Goal: Check status: Check status

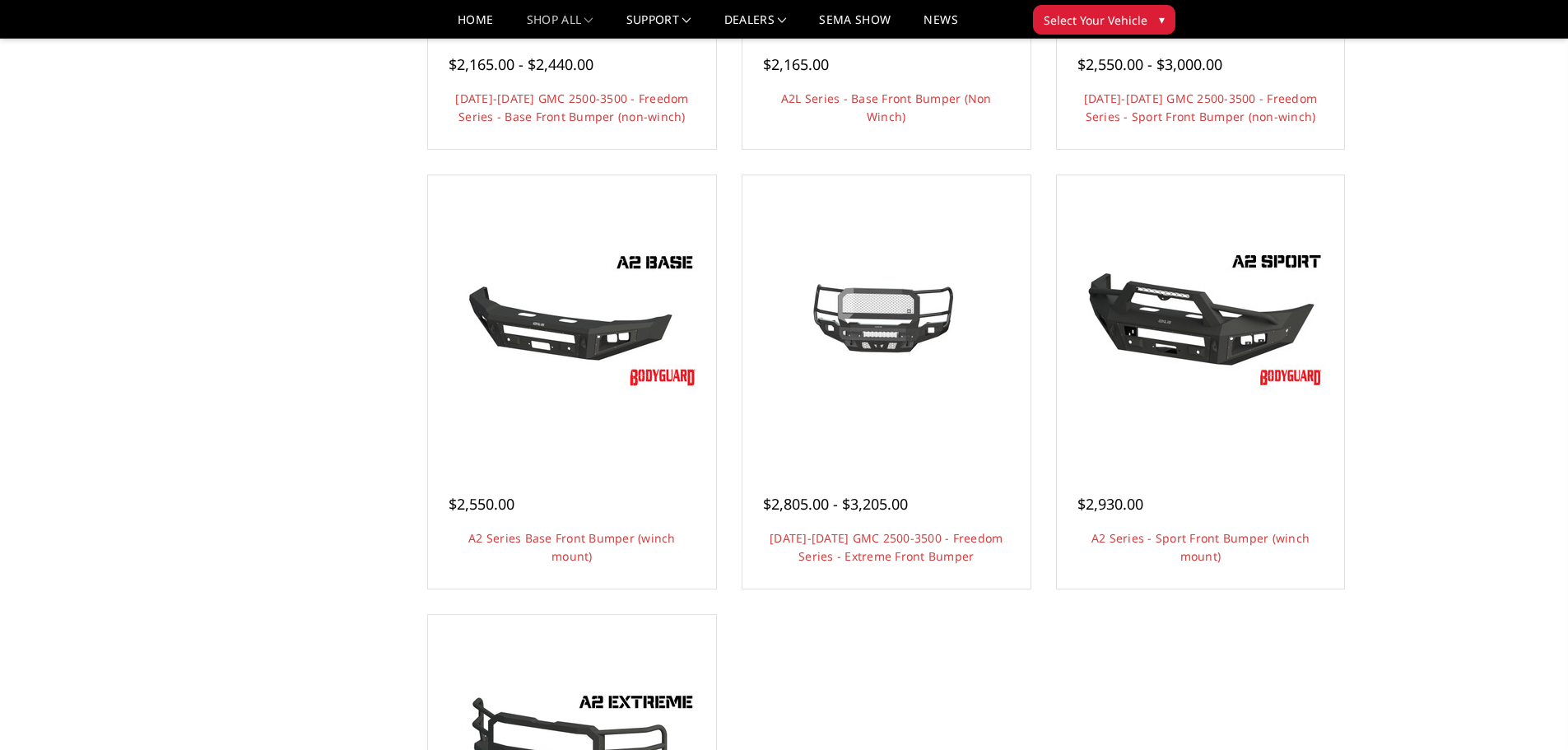
scroll to position [1317, 0]
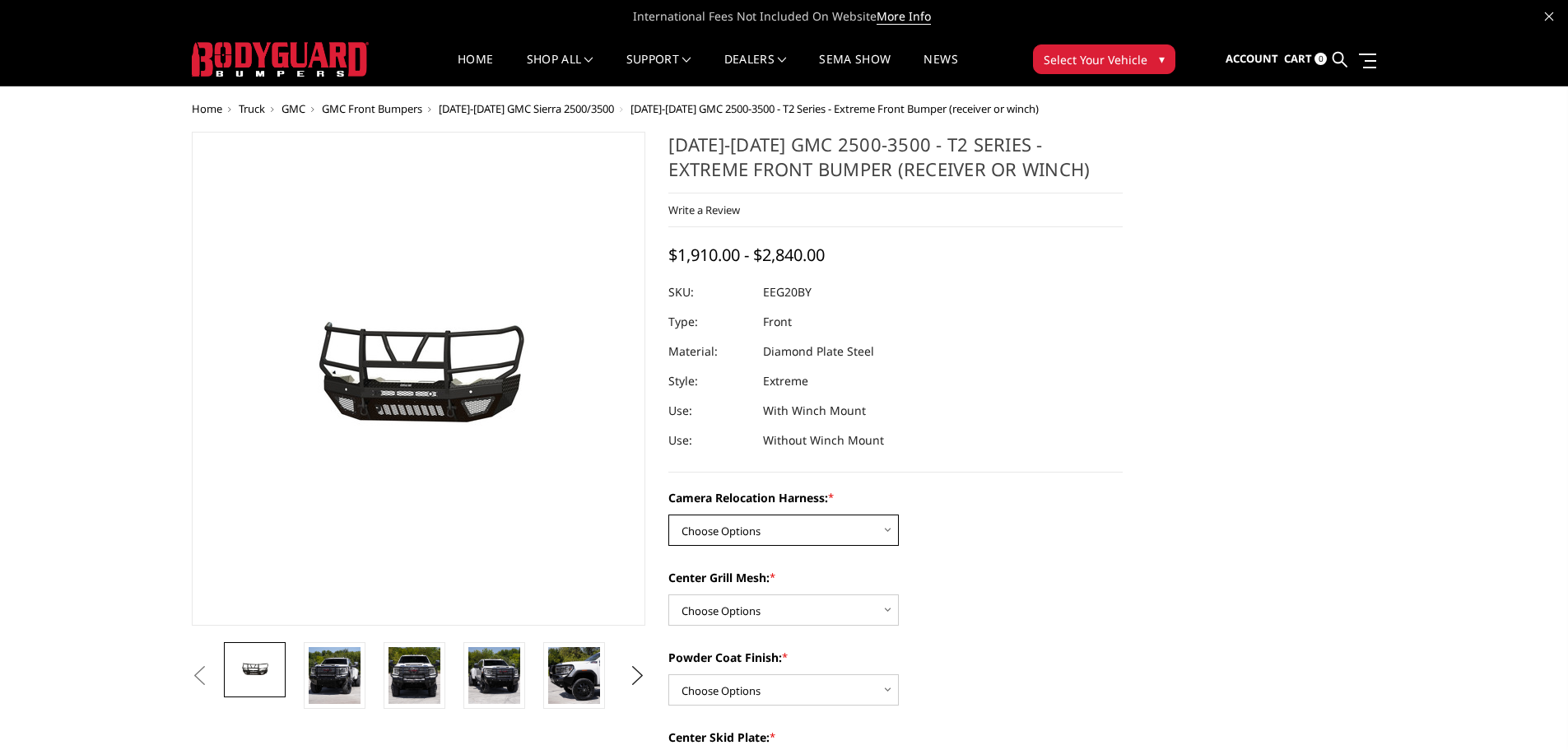
click at [785, 535] on select "Choose Options Without camera harness With camera harness" at bounding box center [784, 530] width 231 height 31
select select "3797"
click at [668, 515] on select "Choose Options Without camera harness With camera harness" at bounding box center [784, 530] width 231 height 31
drag, startPoint x: 766, startPoint y: 610, endPoint x: 768, endPoint y: 624, distance: 14.1
click at [766, 610] on select "Choose Options Without expanded metal With expanded metal" at bounding box center [784, 610] width 231 height 31
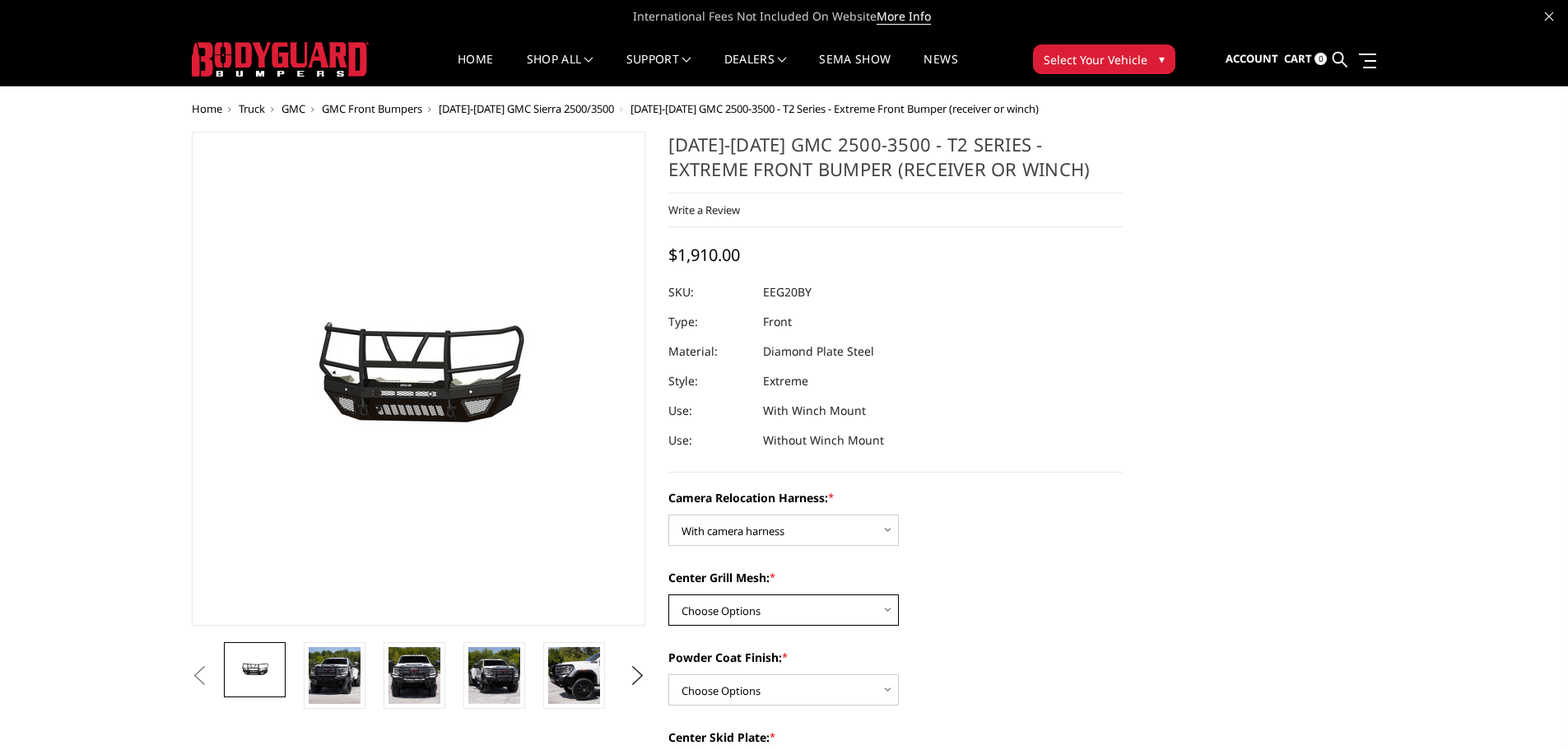
select select "3795"
click at [668, 595] on select "Choose Options Without expanded metal With expanded metal" at bounding box center [784, 610] width 231 height 31
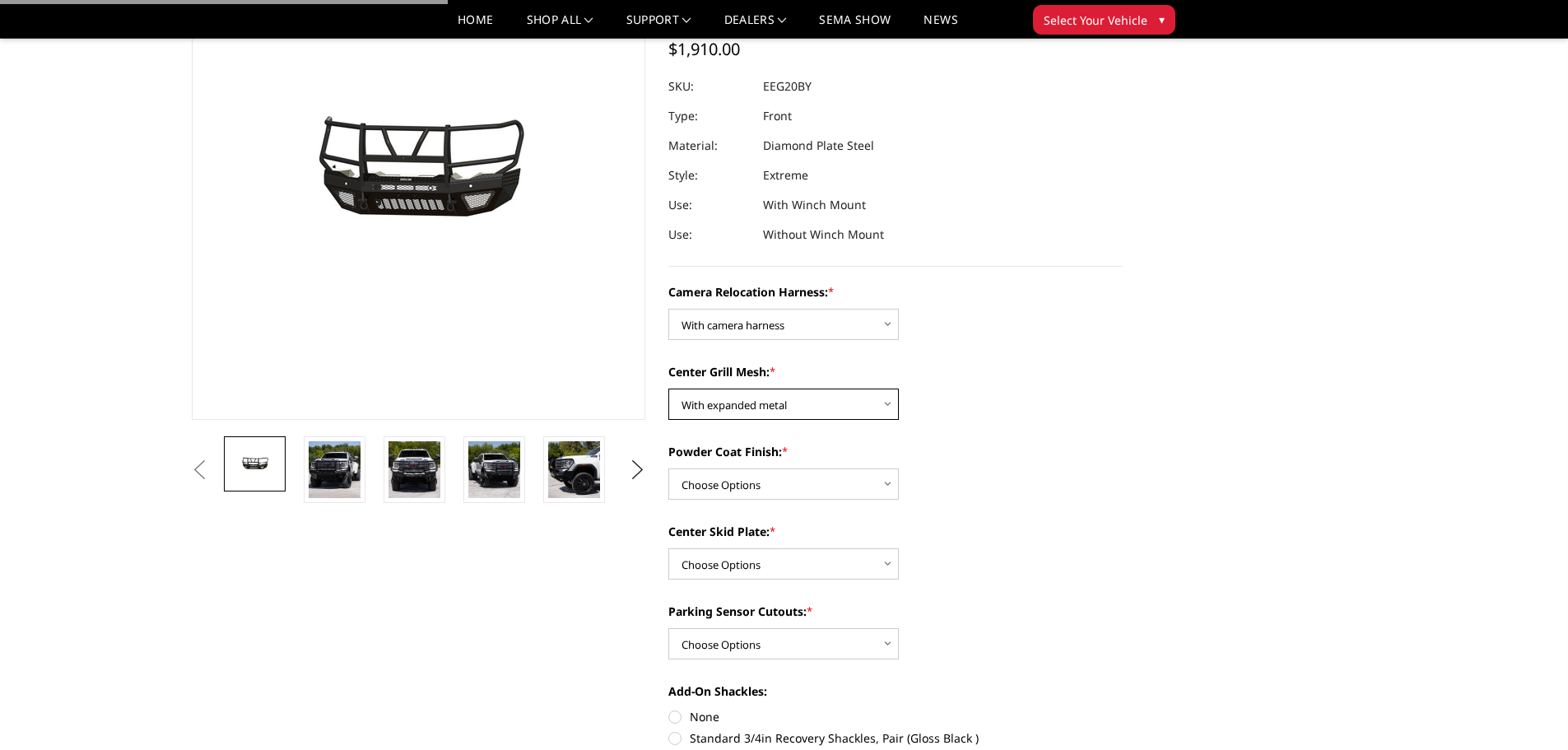
scroll to position [165, 0]
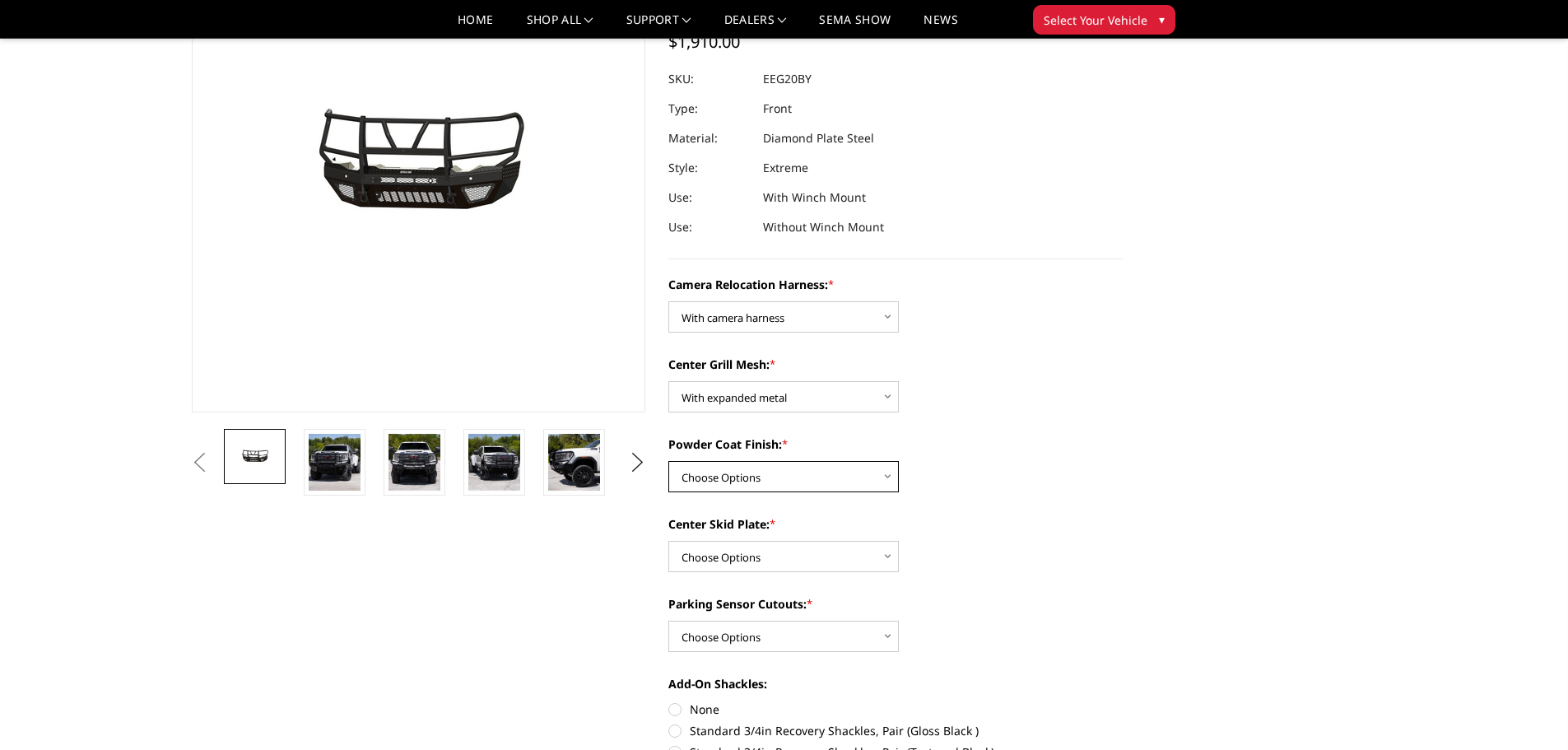
drag, startPoint x: 774, startPoint y: 476, endPoint x: 773, endPoint y: 488, distance: 12.0
click at [774, 476] on select "Choose Options Textured Black Powder Coat Gloss Black Powder Coat Bare Metal" at bounding box center [784, 476] width 231 height 31
select select "3794"
click at [668, 461] on select "Choose Options Textured Black Powder Coat Gloss Black Powder Coat Bare Metal" at bounding box center [784, 476] width 231 height 31
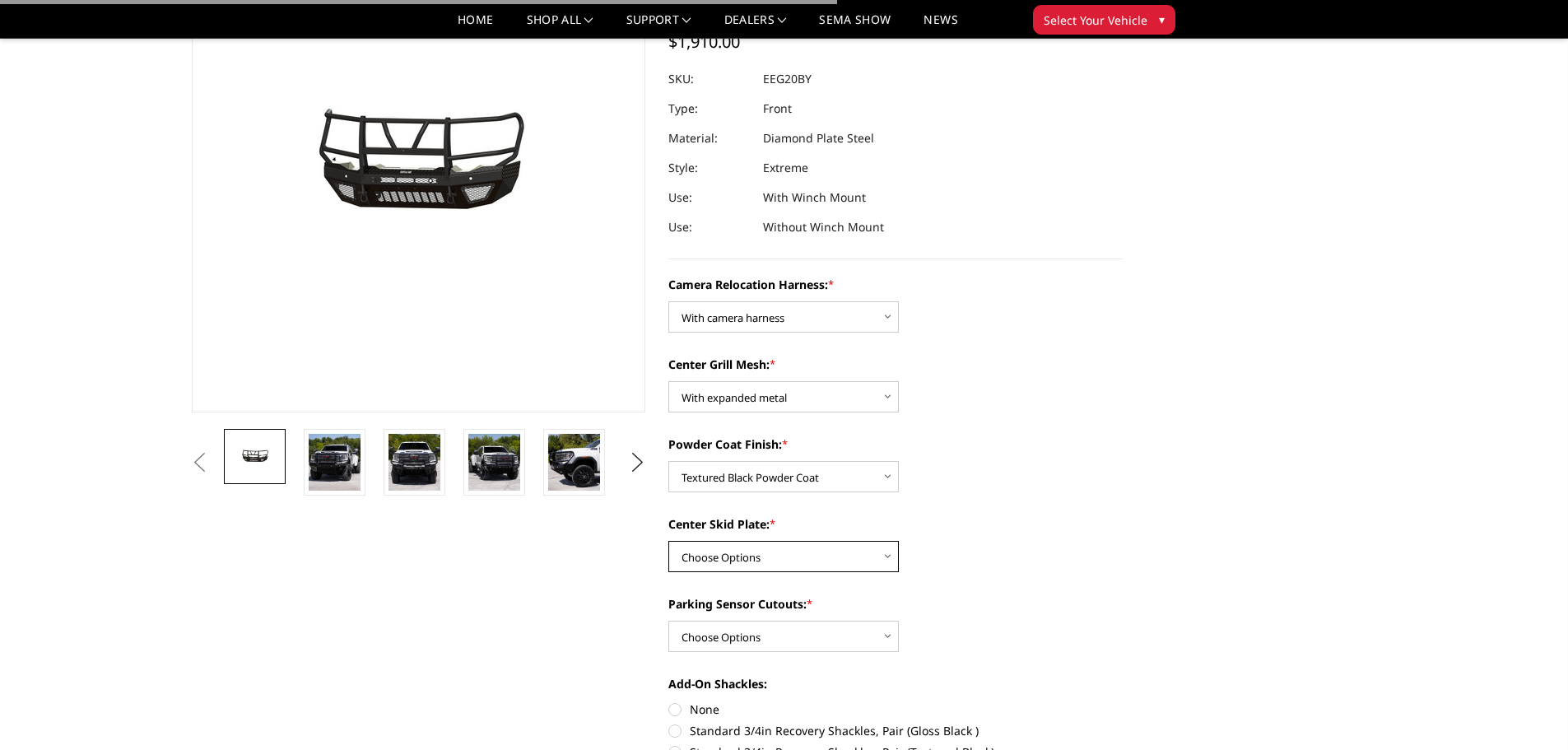
click at [761, 556] on select "Choose Options Winch Mount Skid Plate Standard Skid Plate (included) 2" Receive…" at bounding box center [784, 556] width 231 height 31
select select "3791"
click at [668, 541] on select "Choose Options Winch Mount Skid Plate Standard Skid Plate (included) 2" Receive…" at bounding box center [784, 556] width 231 height 31
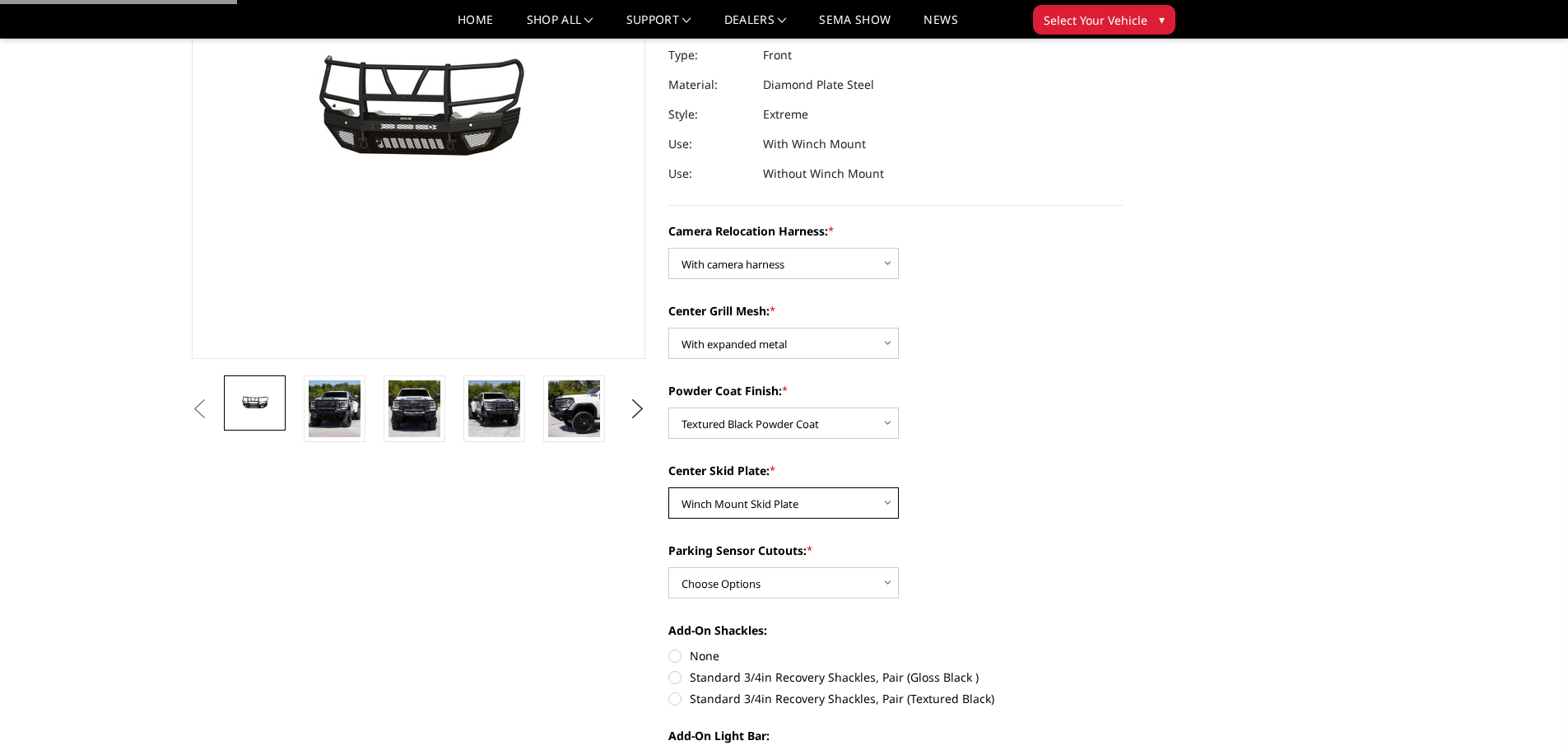
scroll to position [247, 0]
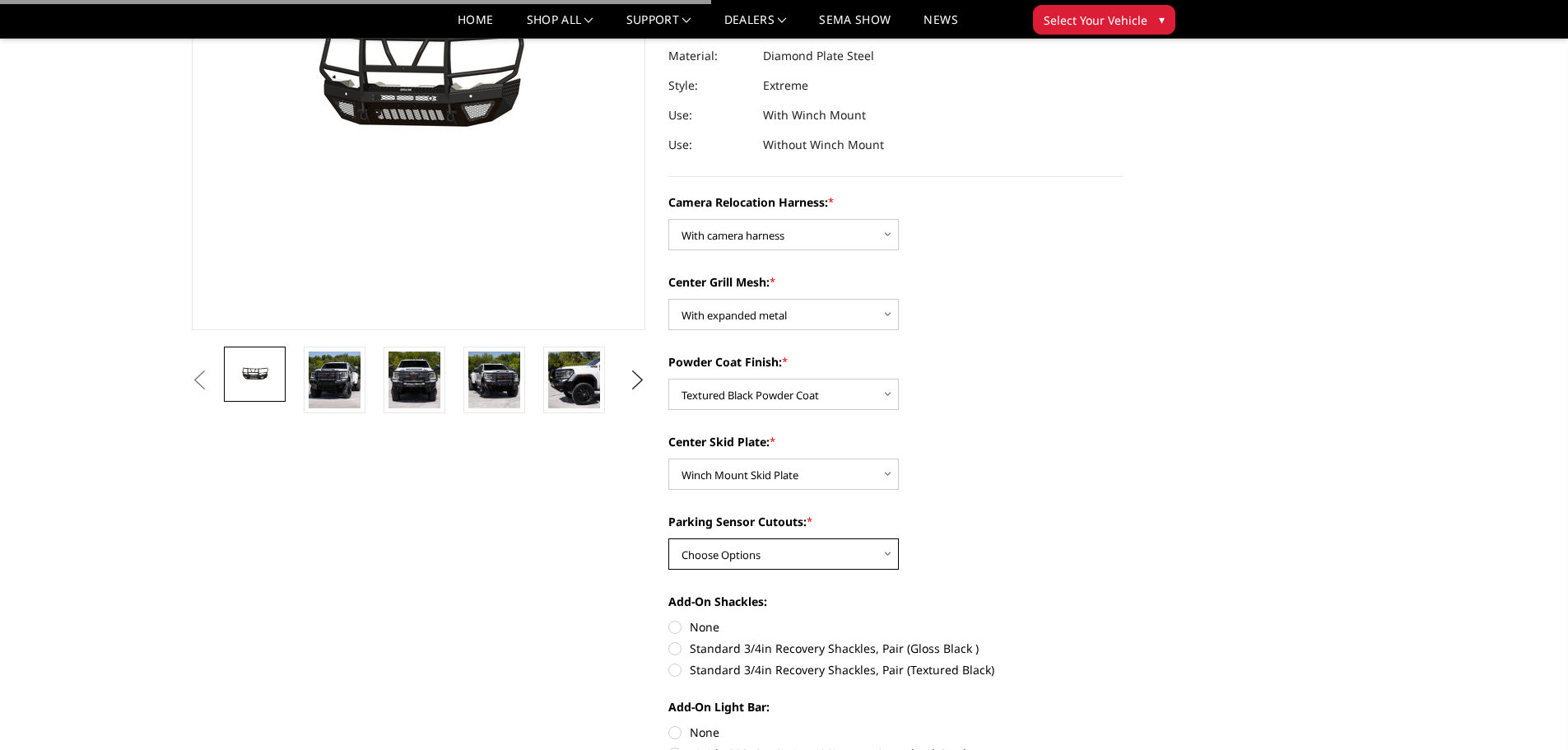
drag, startPoint x: 715, startPoint y: 547, endPoint x: 721, endPoint y: 565, distance: 19.0
click at [715, 547] on select "Choose Options Yes - With Parking Sensor Cutouts" at bounding box center [784, 554] width 231 height 31
select select "3788"
click at [668, 538] on select "Choose Options Yes - With Parking Sensor Cutouts" at bounding box center [784, 554] width 231 height 31
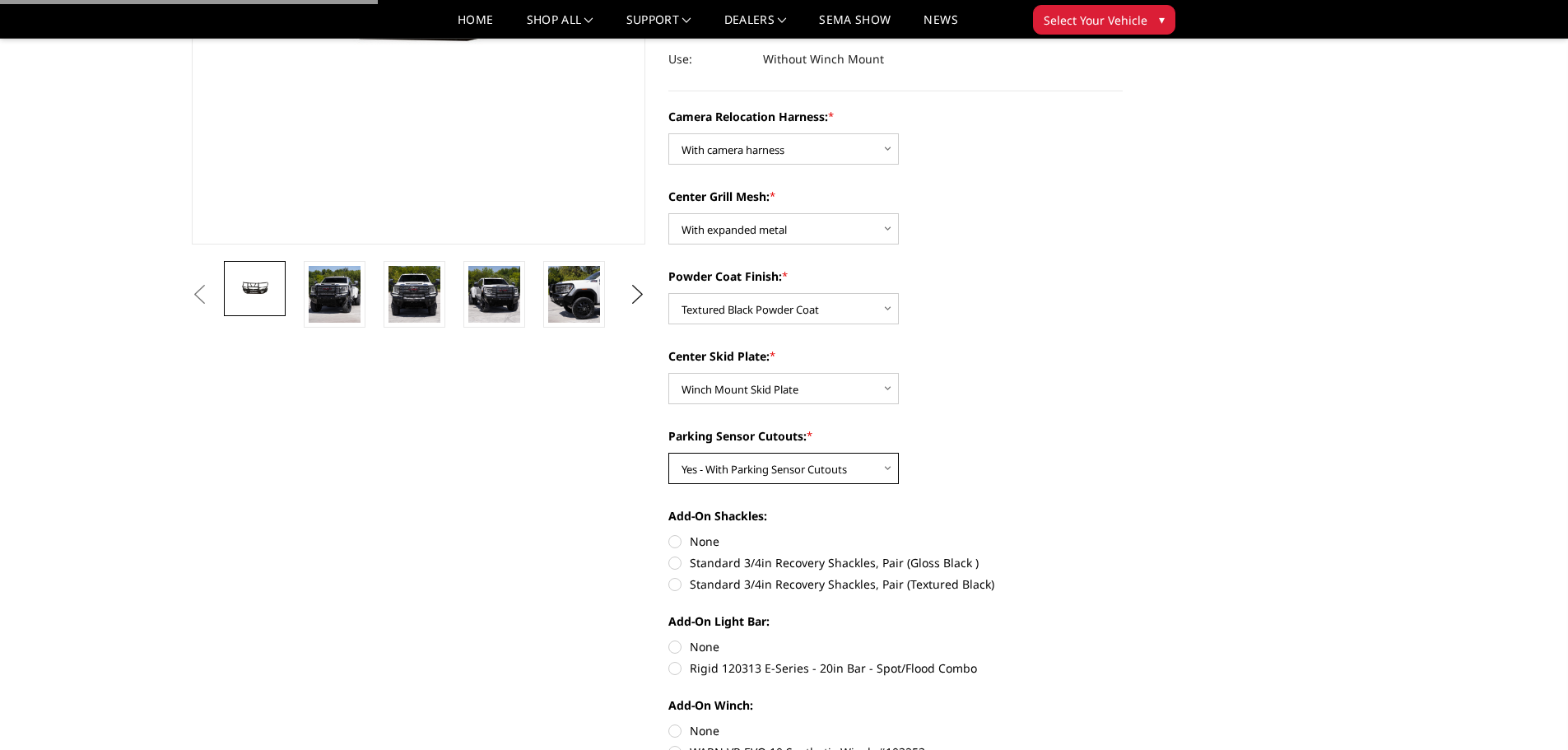
scroll to position [412, 0]
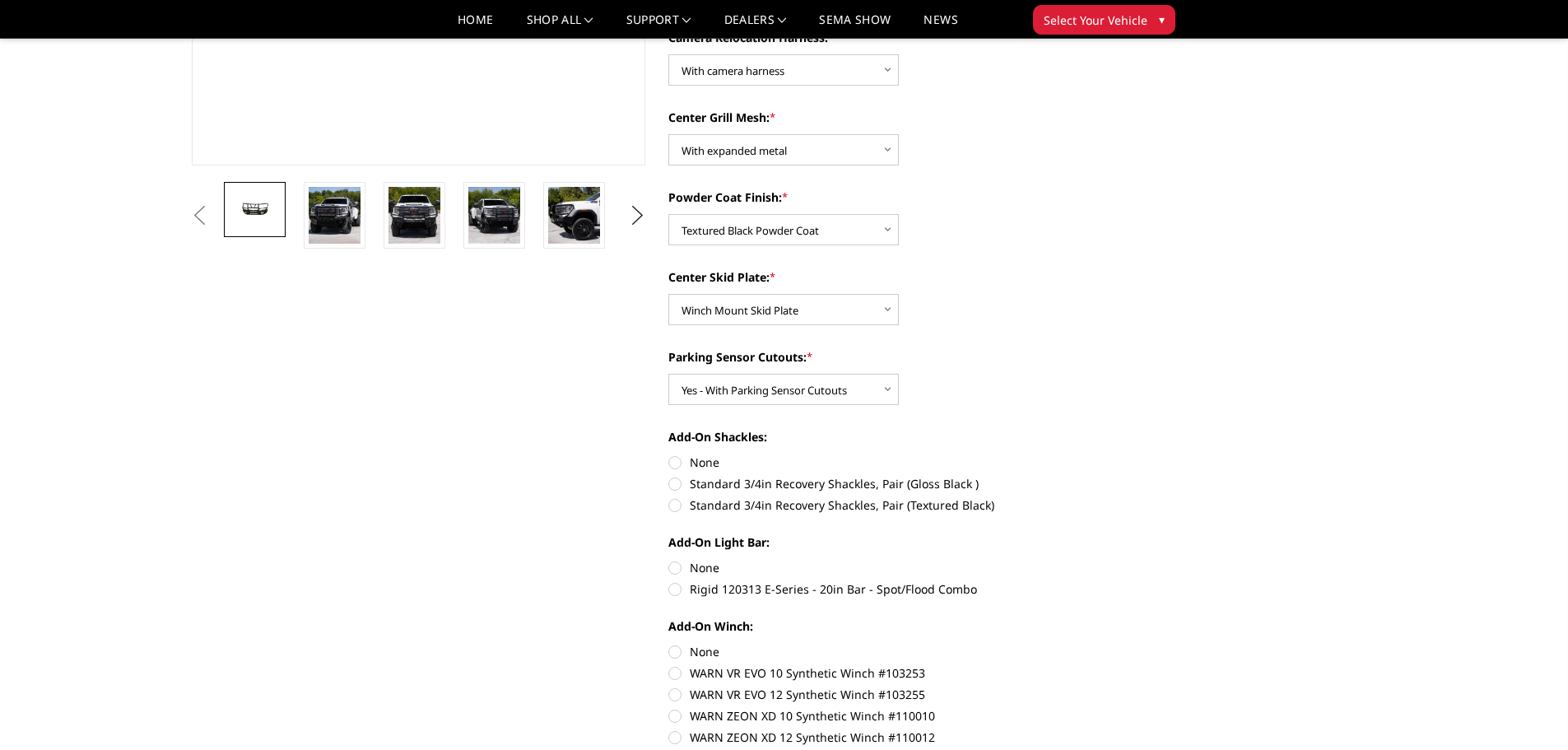
click at [693, 506] on label "Standard 3/4in Recovery Shackles, Pair (Textured Black)" at bounding box center [895, 505] width 454 height 17
click at [1123, 476] on input "Standard 3/4in Recovery Shackles, Pair (Textured Black)" at bounding box center [1123, 475] width 1 height 1
radio input "true"
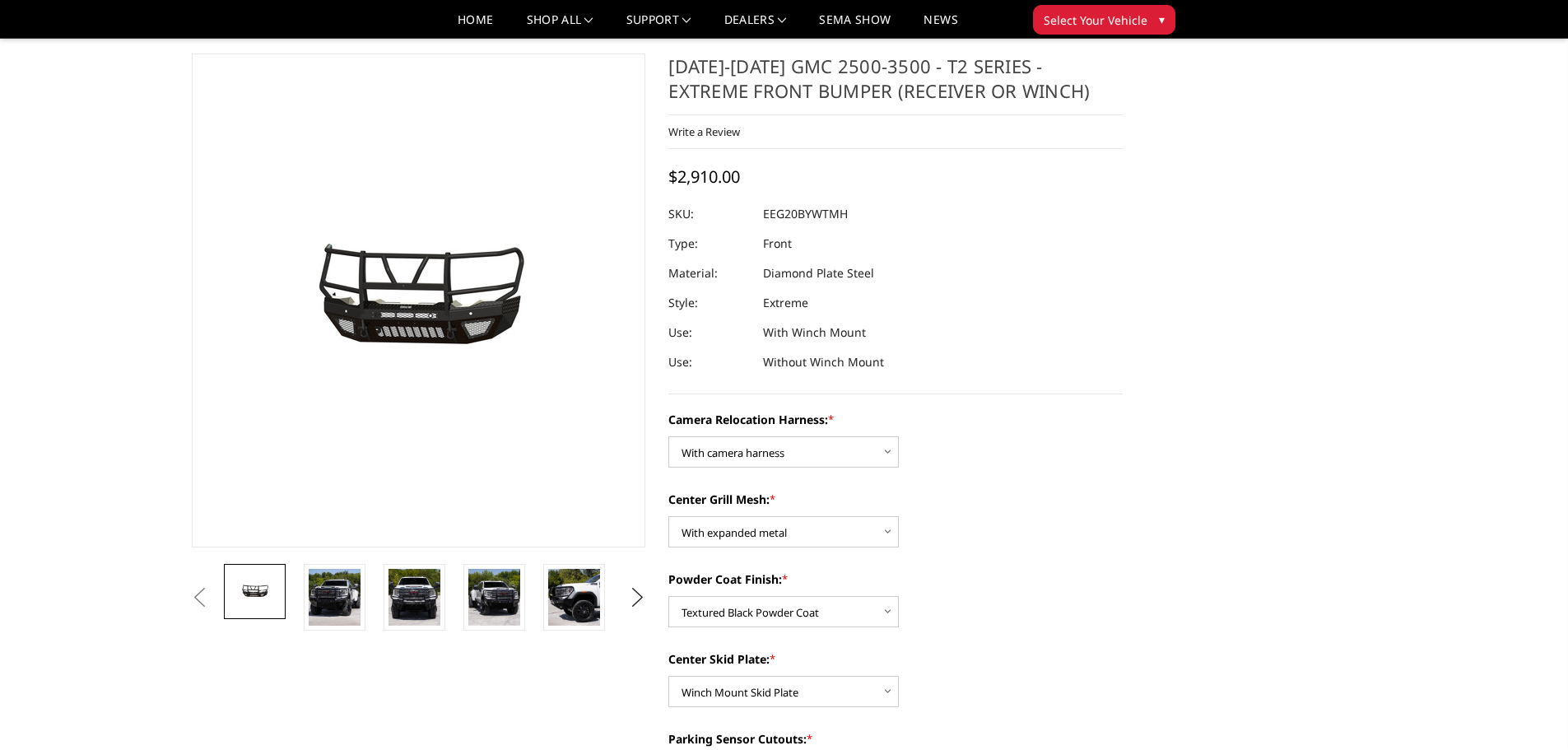
scroll to position [0, 0]
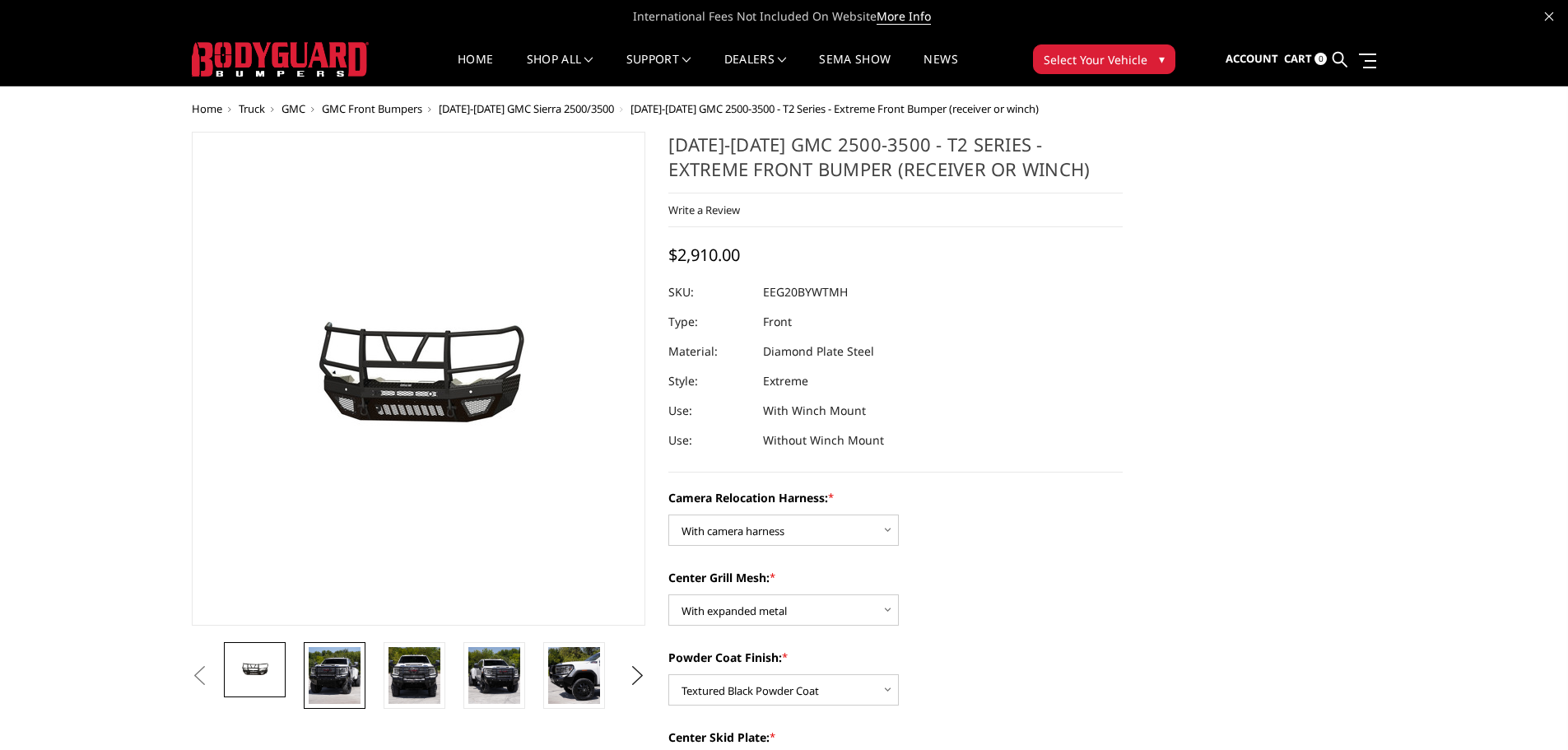
click at [328, 655] on img at bounding box center [335, 675] width 52 height 56
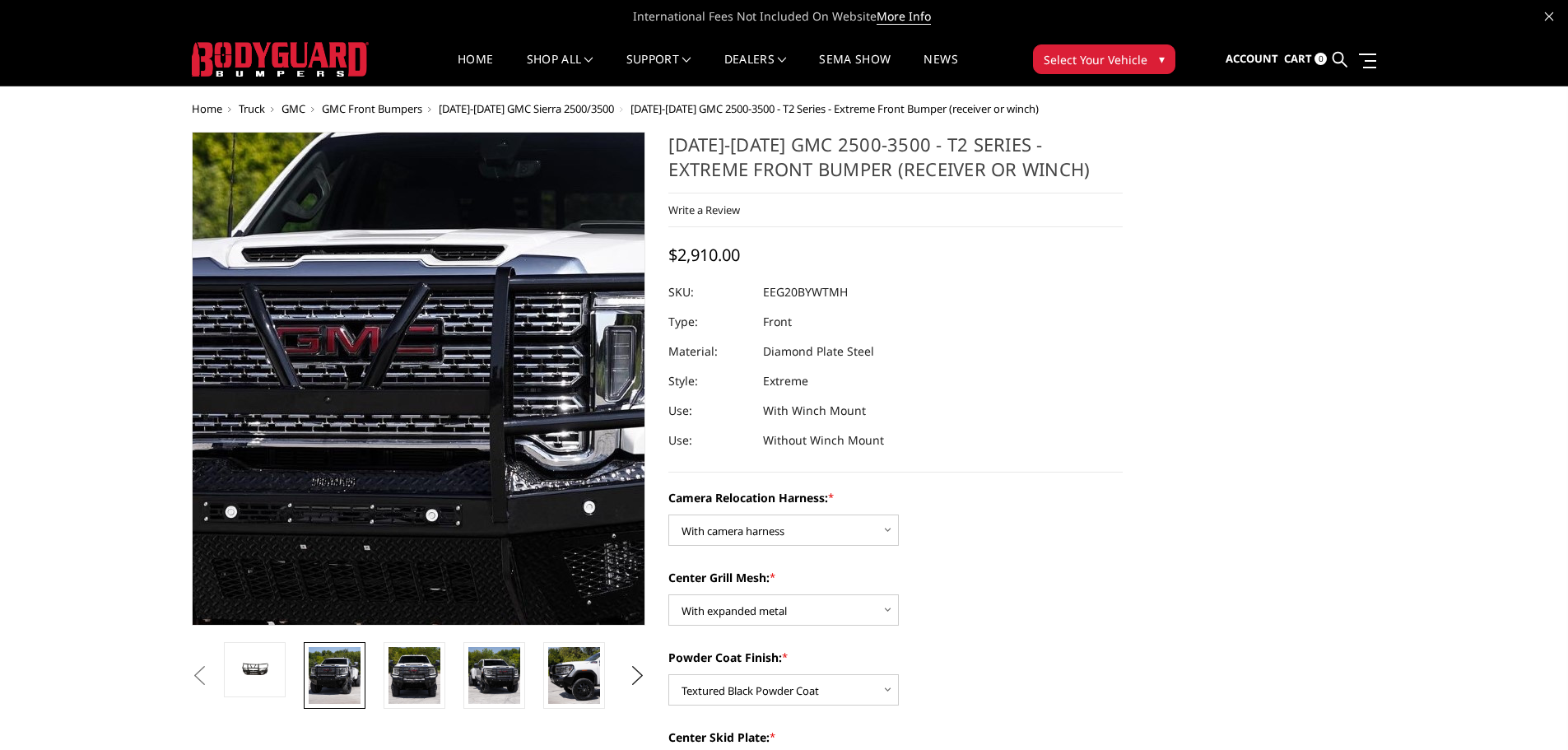
click at [351, 325] on img at bounding box center [494, 441] width 962 height 1054
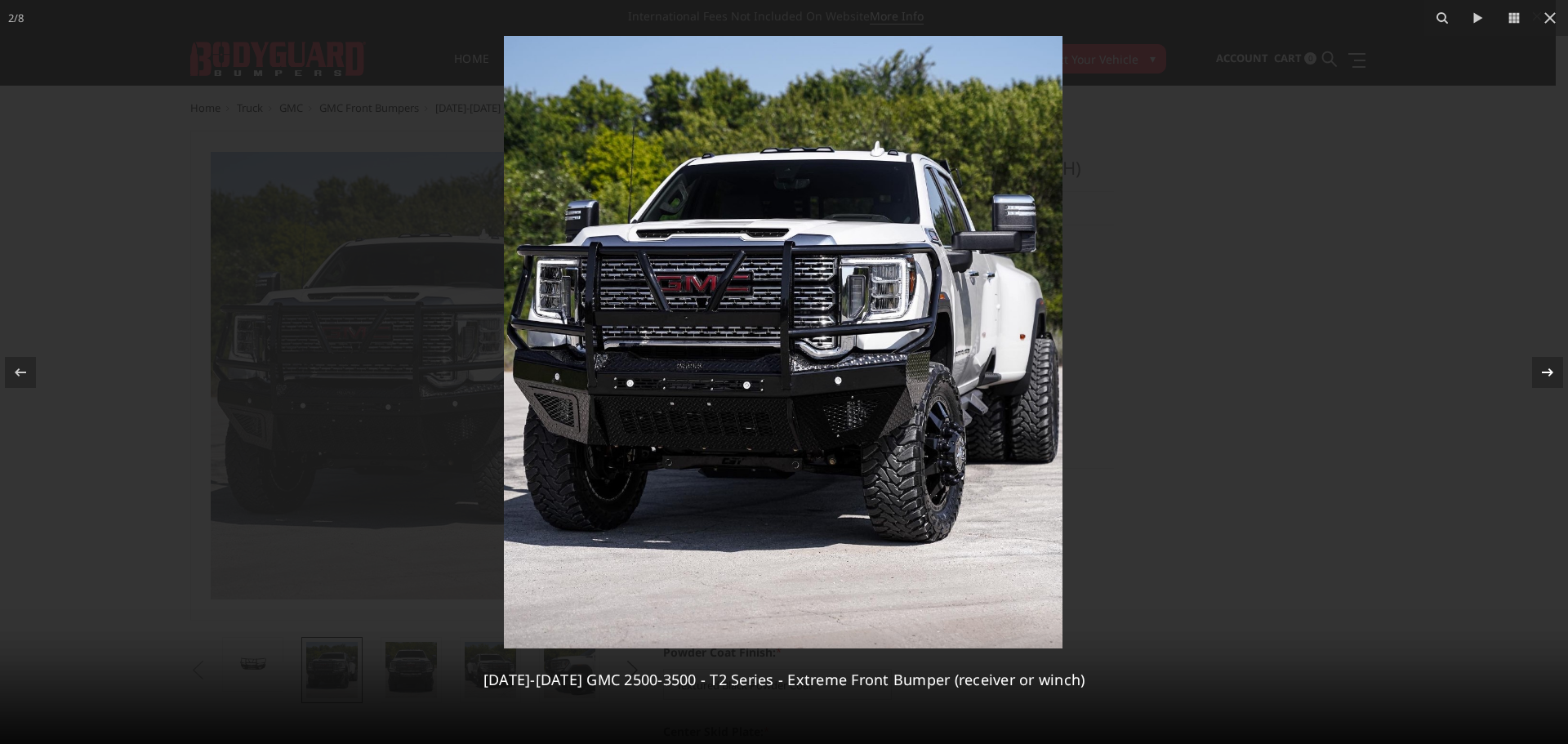
click at [1553, 373] on icon at bounding box center [1548, 372] width 20 height 20
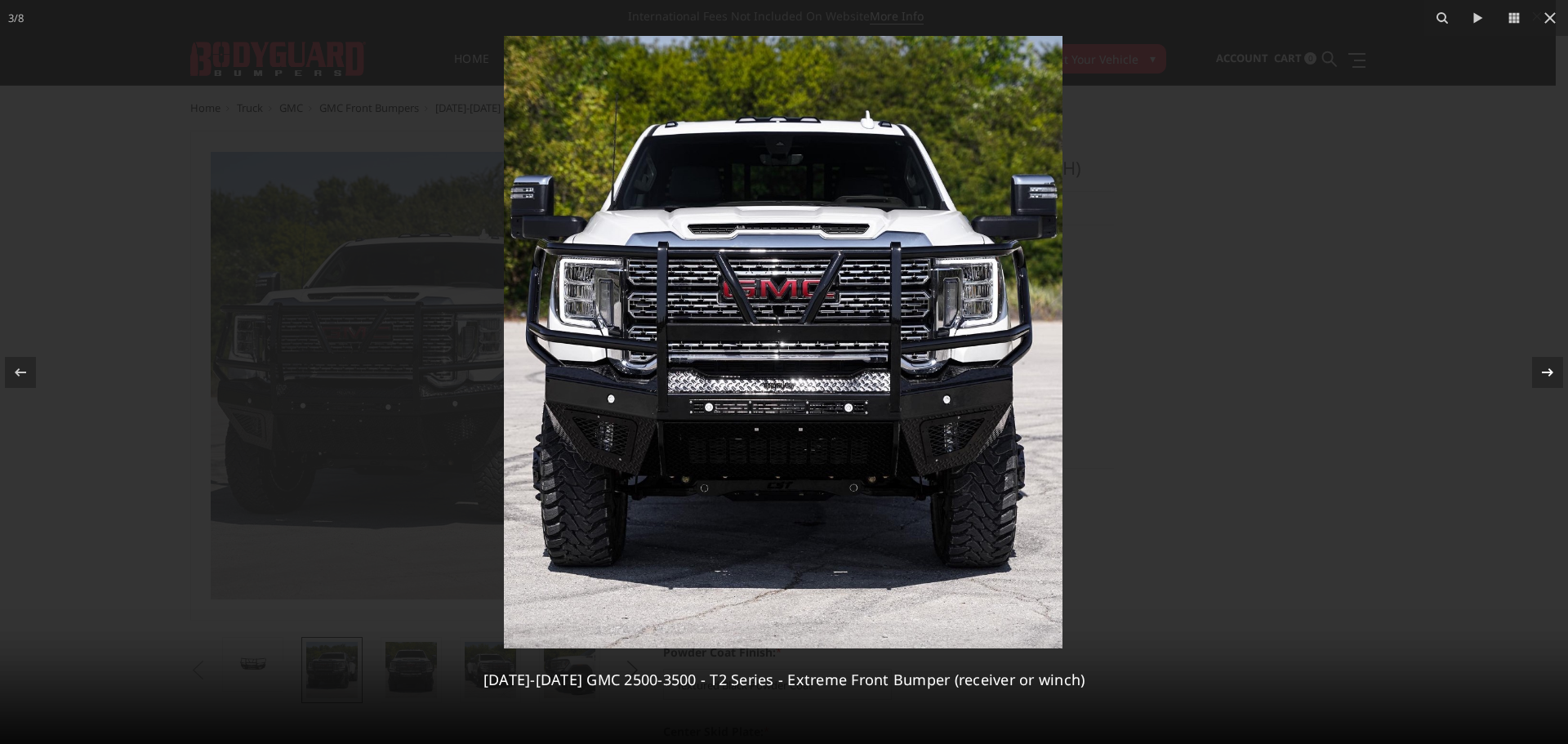
click at [1553, 373] on icon at bounding box center [1548, 372] width 20 height 20
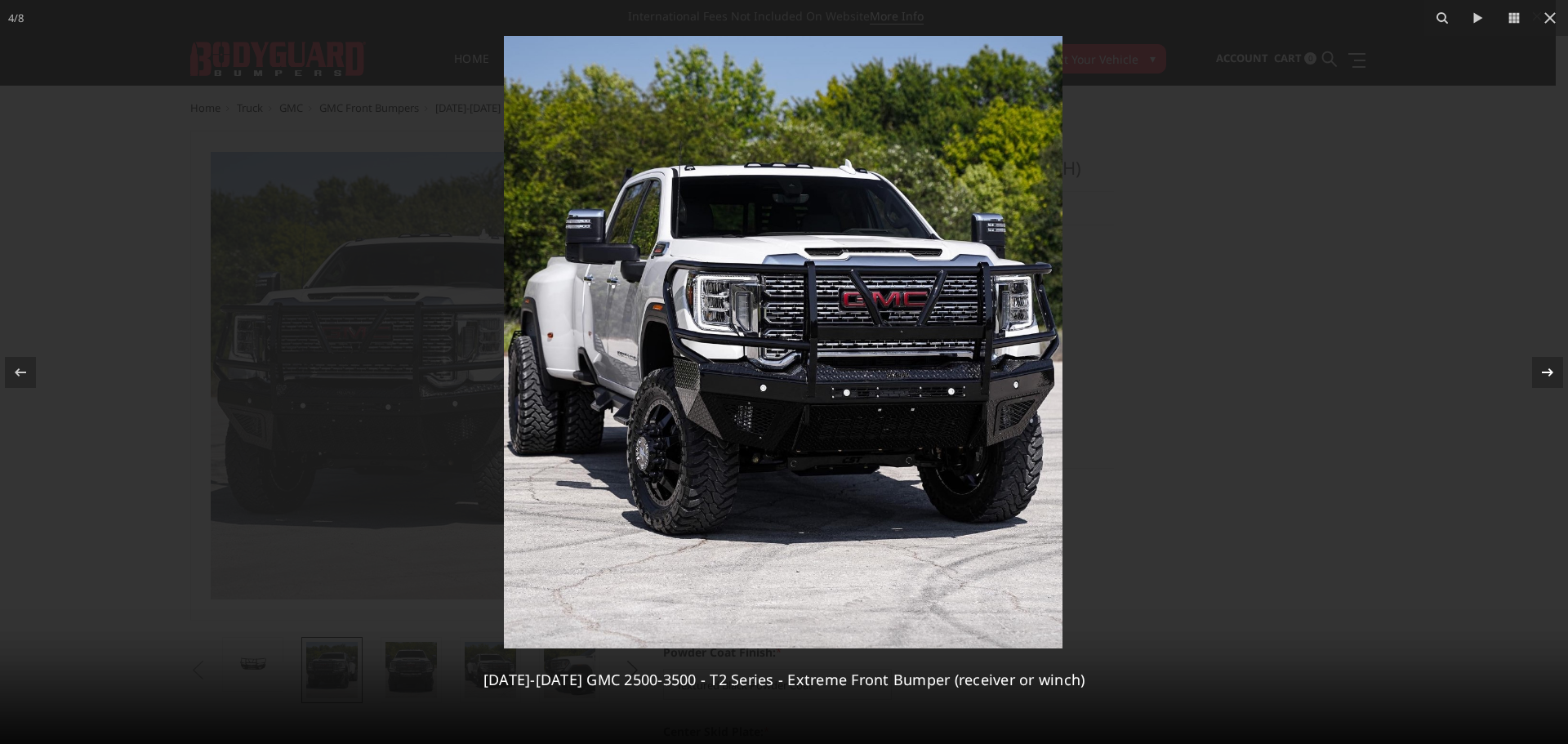
click at [1548, 373] on icon at bounding box center [1548, 372] width 20 height 20
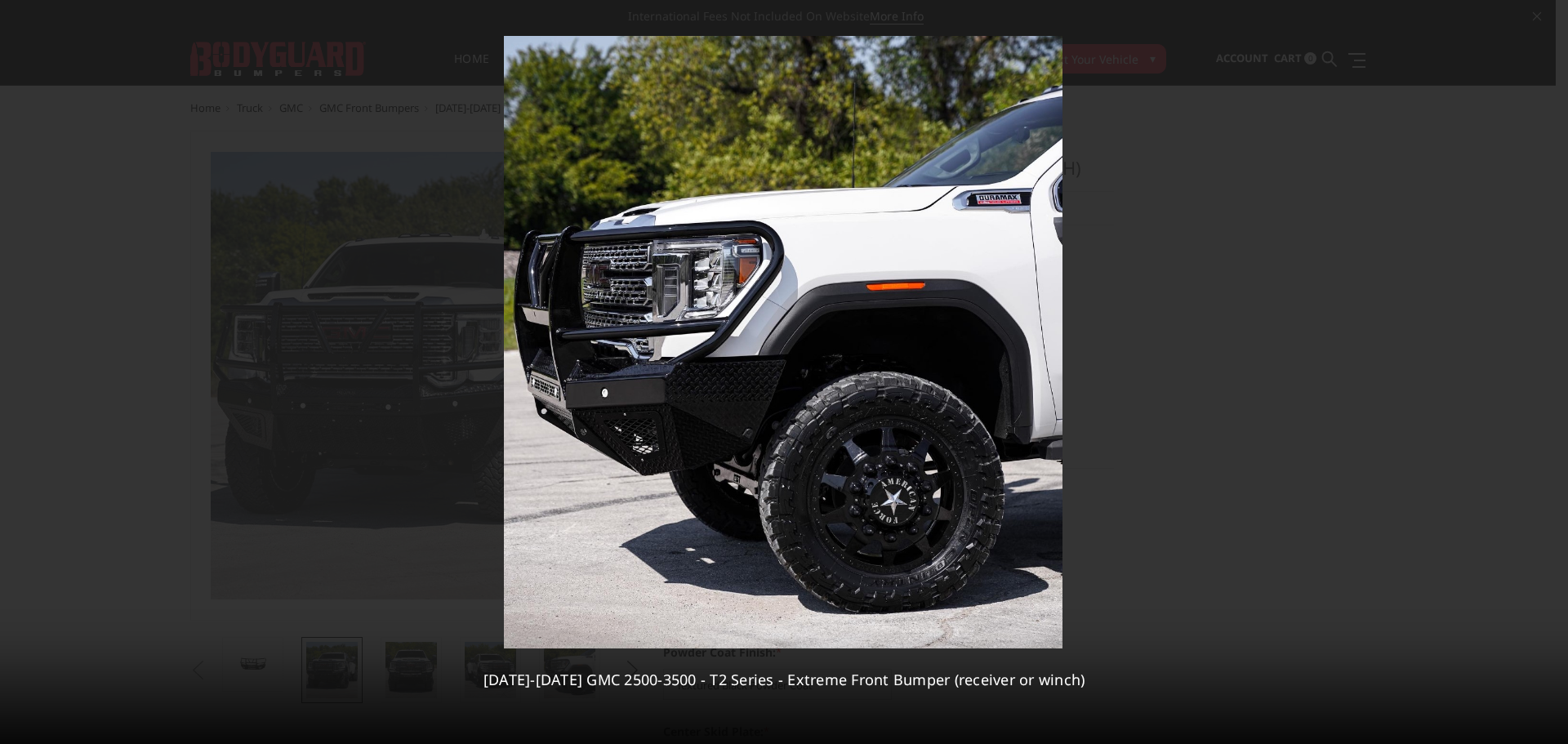
click at [1548, 373] on div "5 / 8 2020-2023 GMC 2500-3500 - T2 Series - Extreme Front Bumper (receiver or w…" at bounding box center [784, 372] width 1568 height 744
click at [1535, 375] on div at bounding box center [1547, 372] width 31 height 31
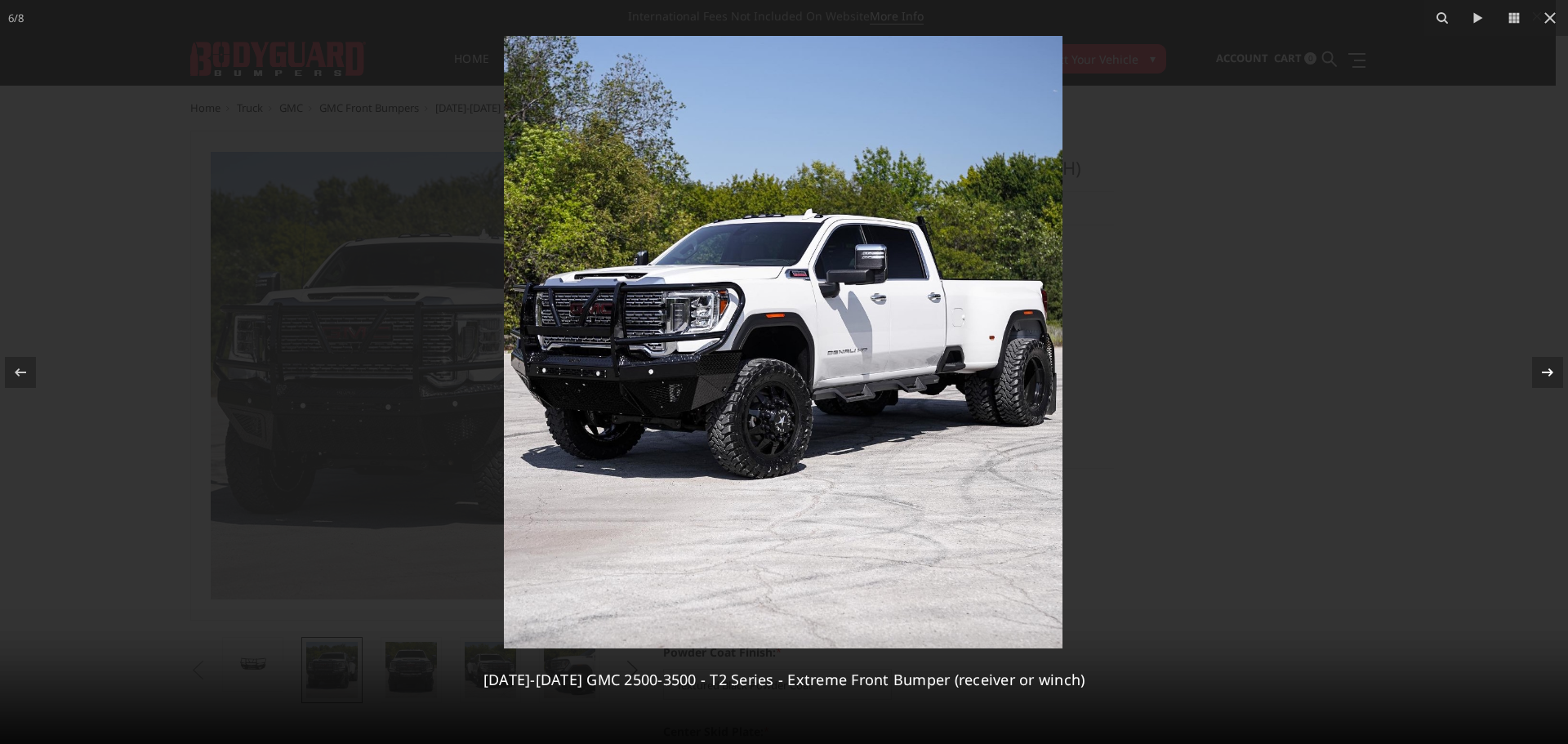
click at [1535, 375] on div at bounding box center [1547, 372] width 31 height 31
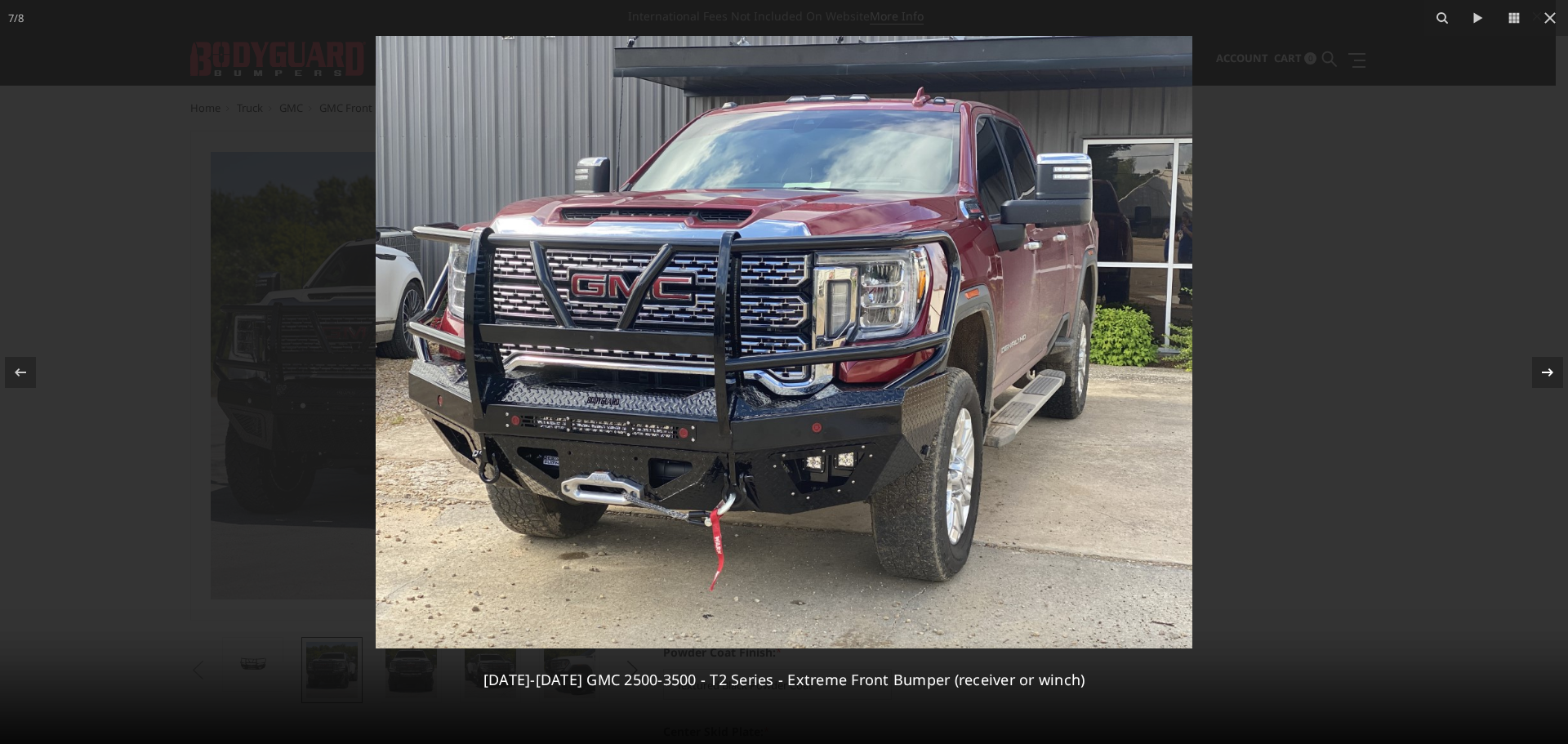
click at [1540, 372] on icon at bounding box center [1548, 372] width 20 height 20
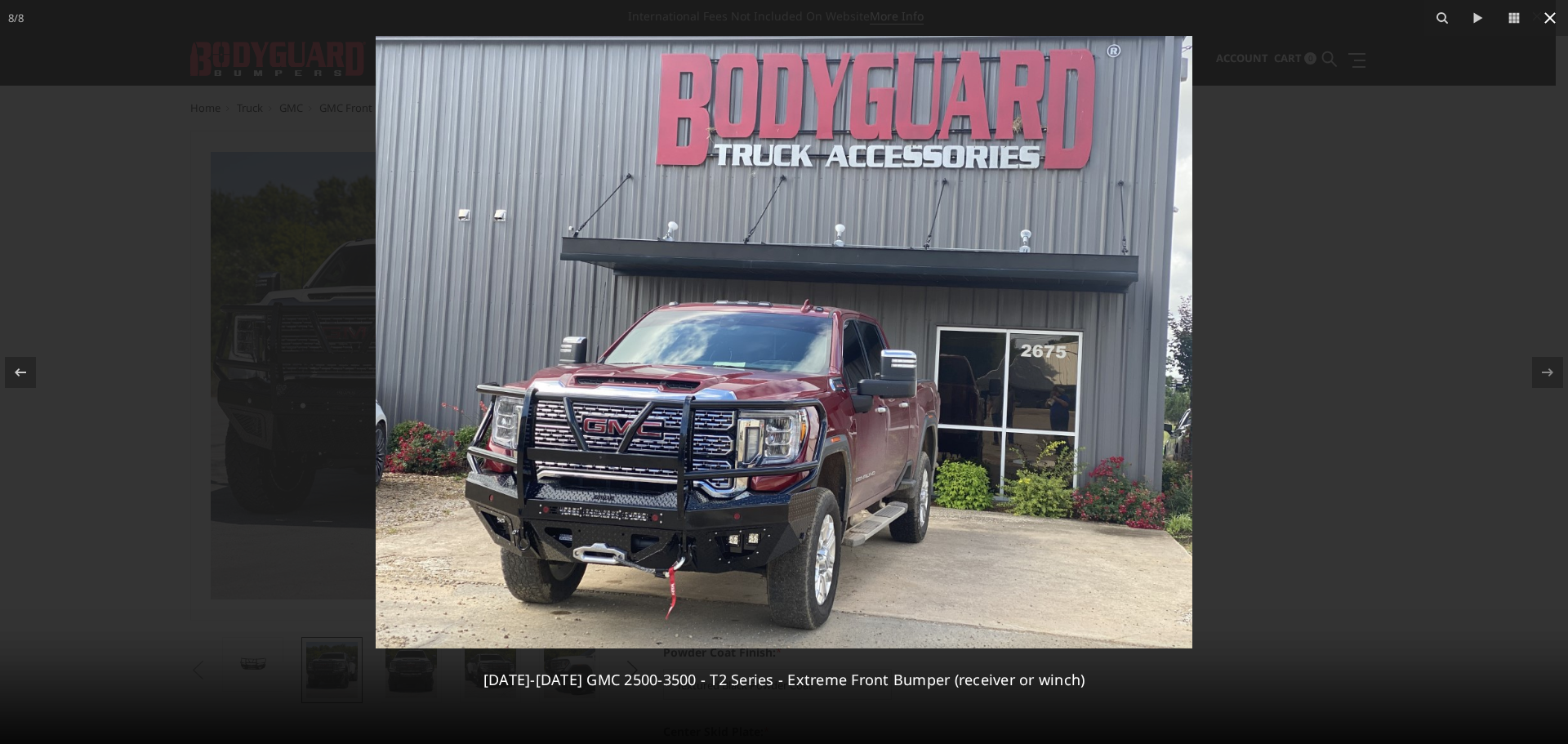
click at [1553, 22] on icon at bounding box center [1550, 18] width 20 height 20
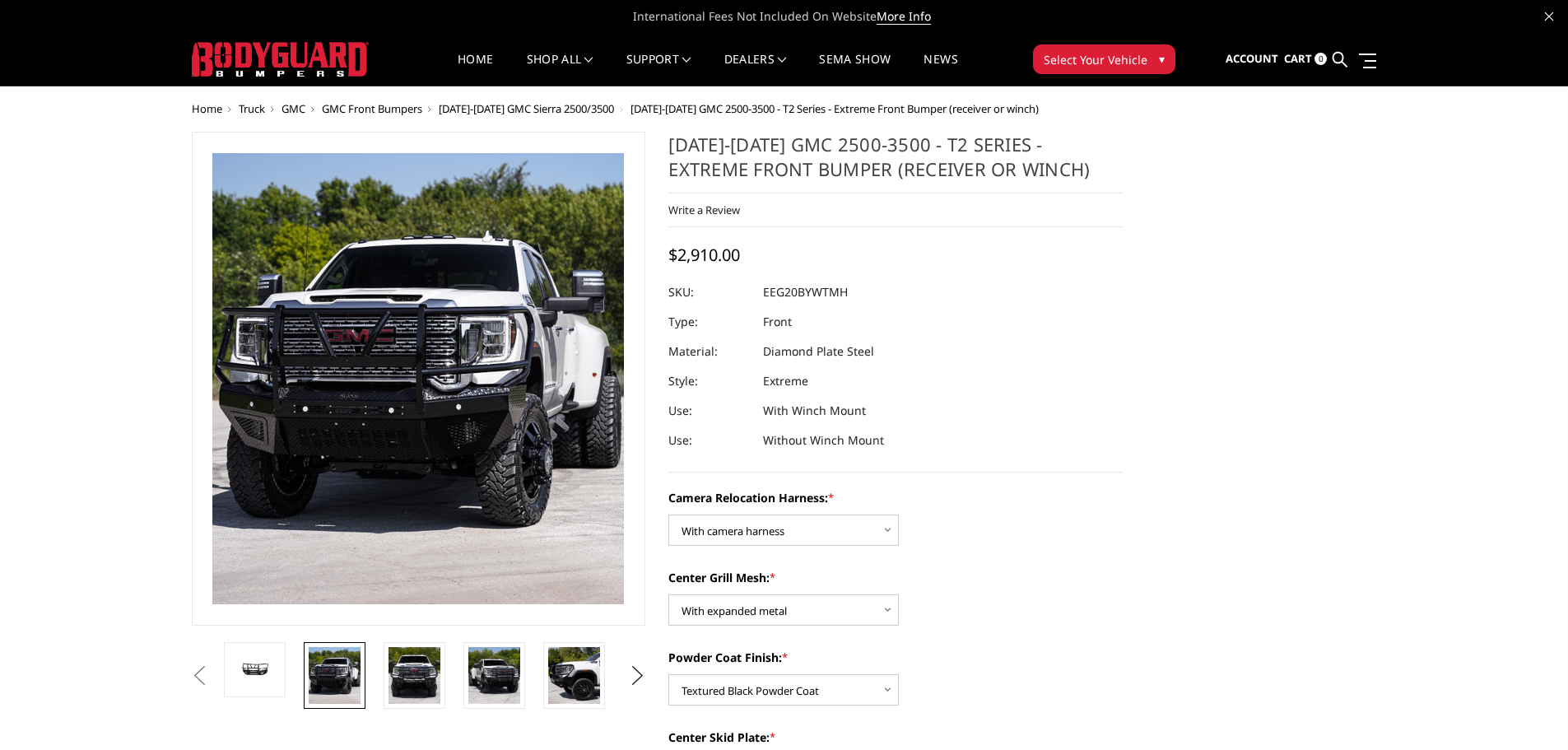
scroll to position [0, 242]
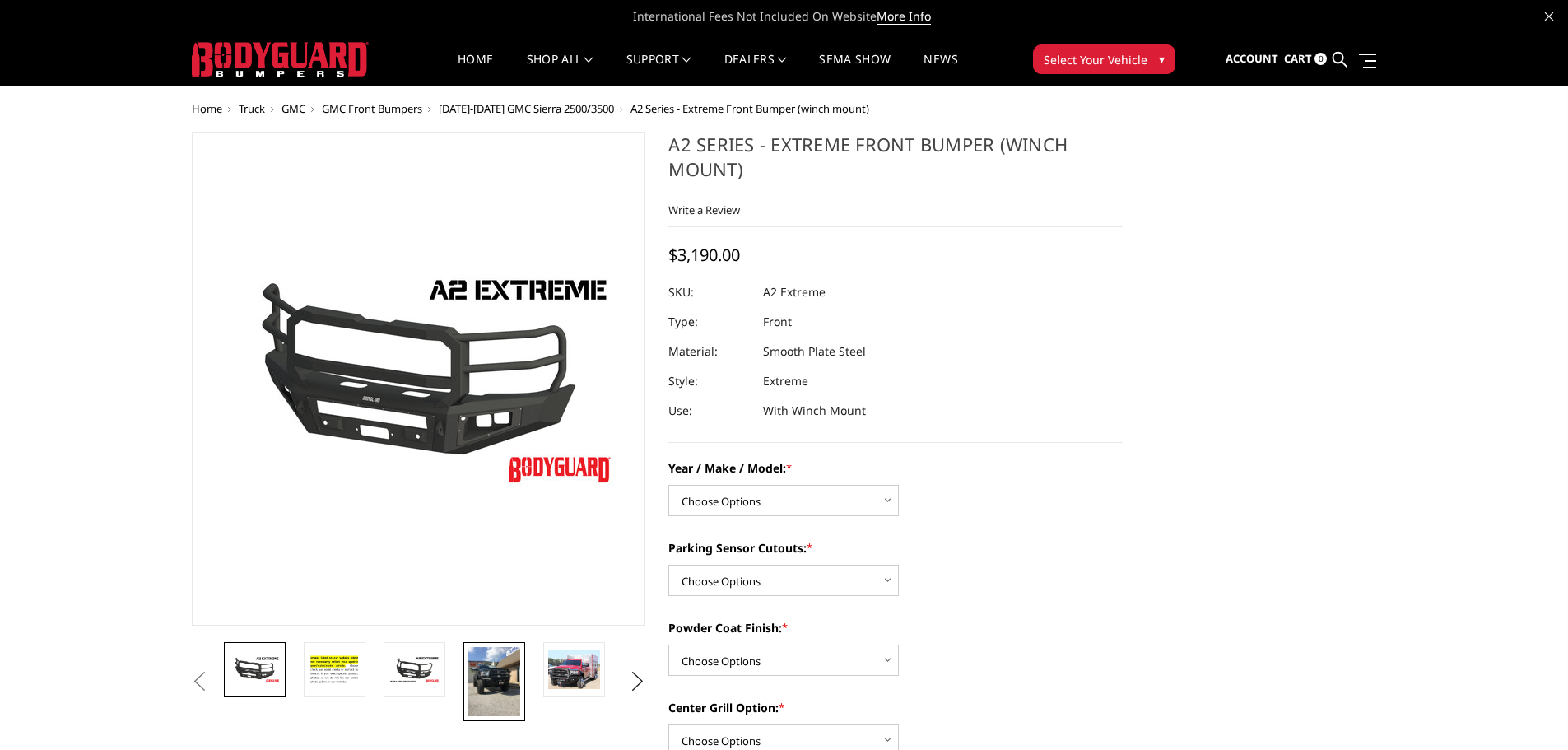
click at [510, 670] on img at bounding box center [494, 682] width 52 height 69
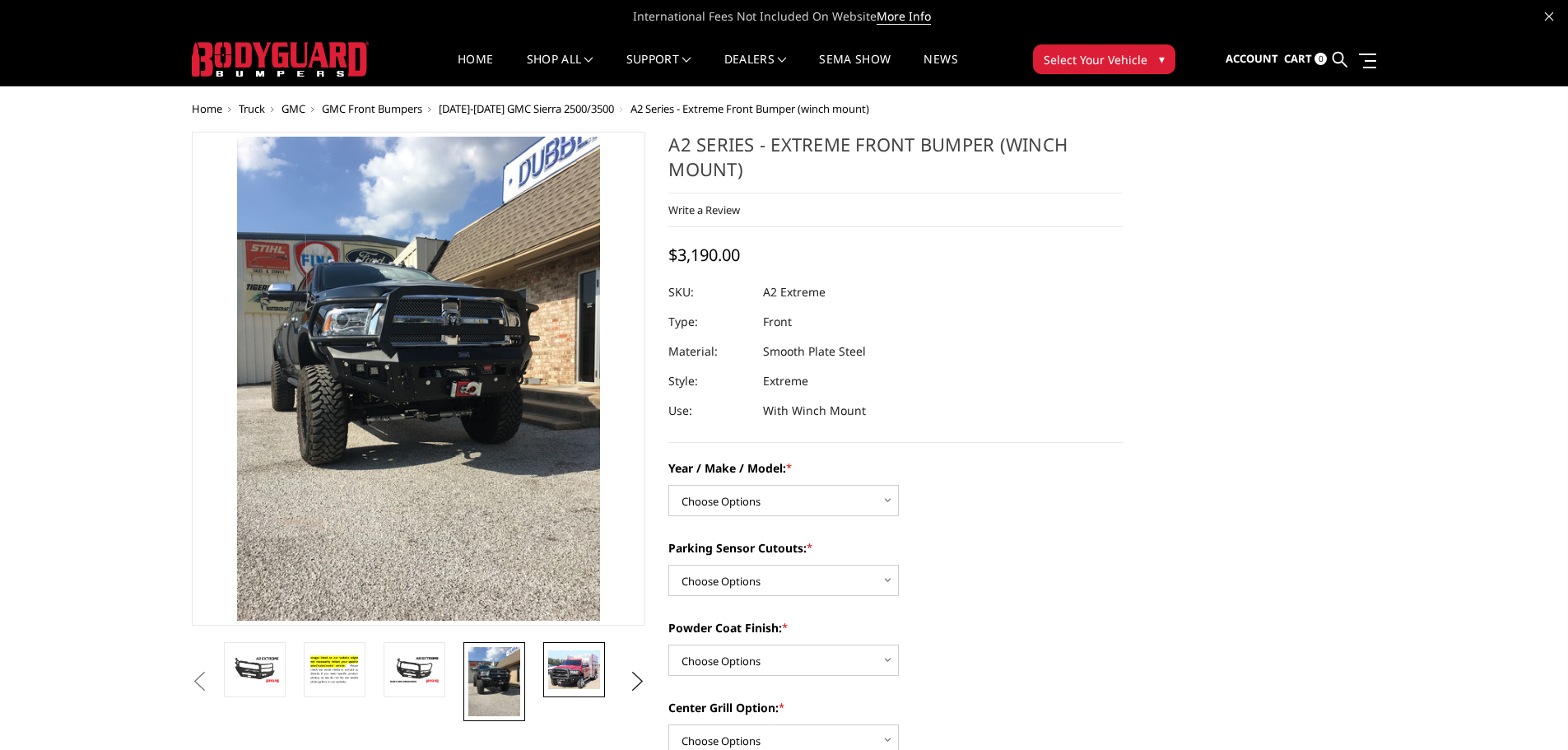
click at [564, 668] on img at bounding box center [574, 670] width 52 height 39
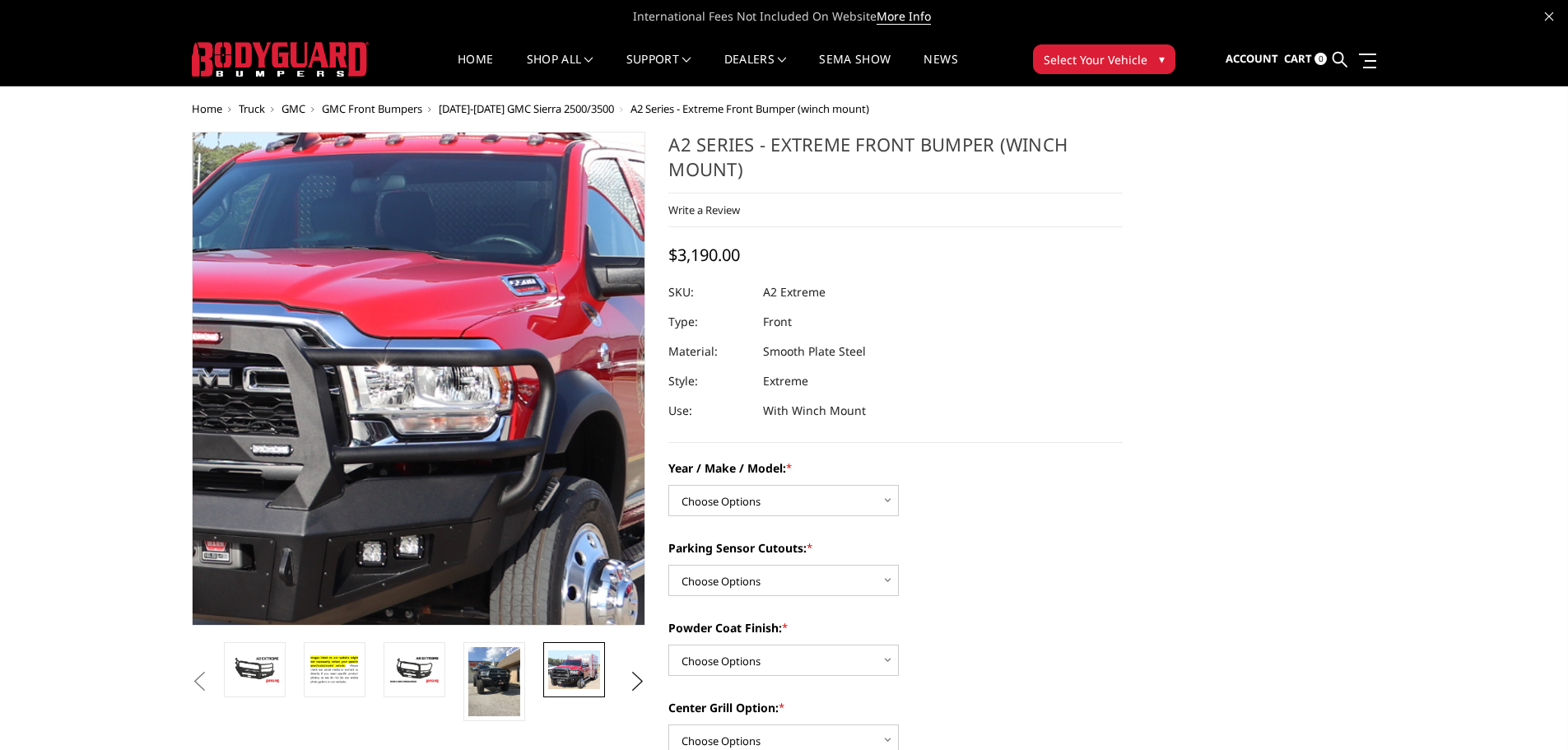
click at [413, 435] on img at bounding box center [426, 345] width 1054 height 783
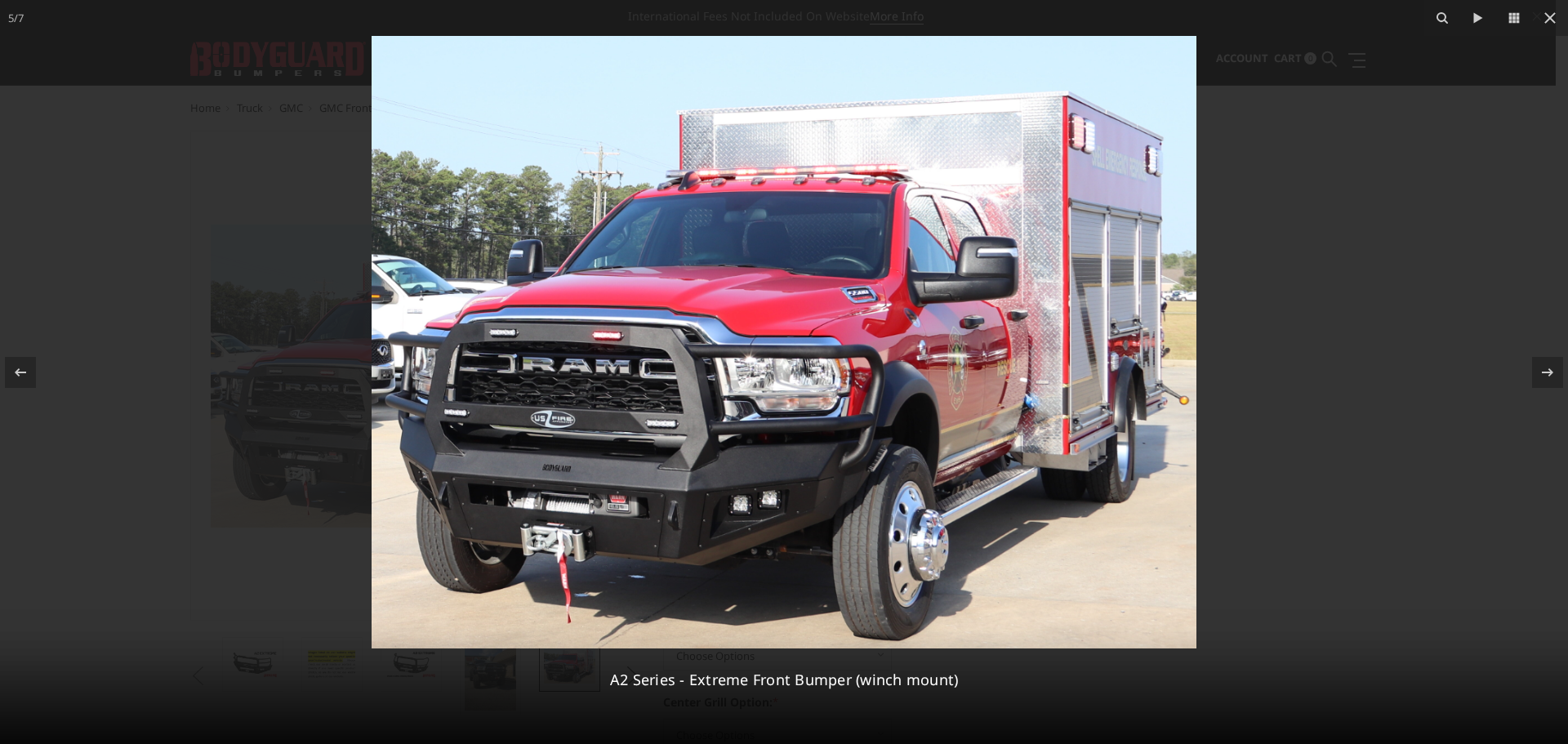
click at [1341, 140] on div at bounding box center [784, 372] width 1568 height 744
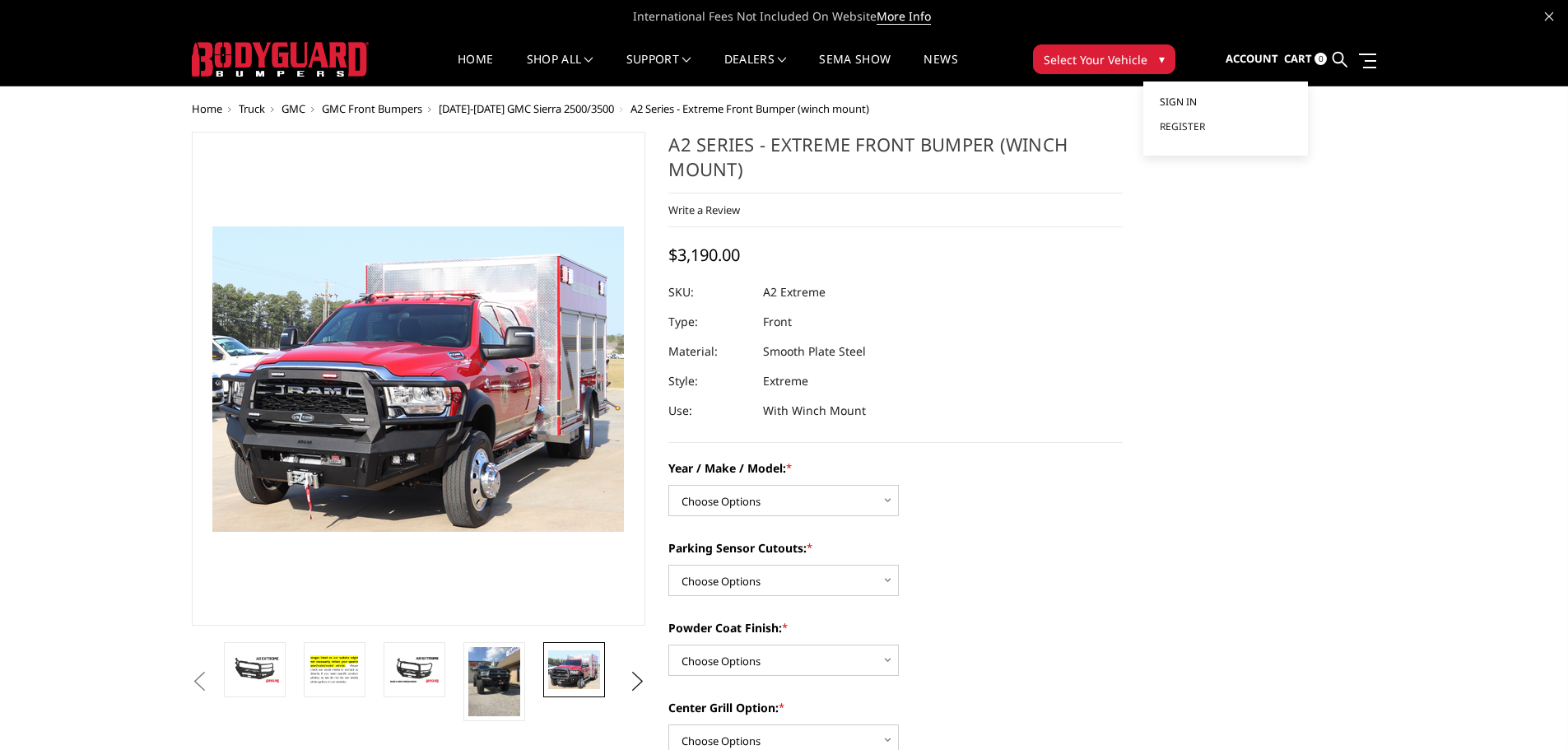
click at [1176, 100] on span "Sign in" at bounding box center [1178, 101] width 37 height 14
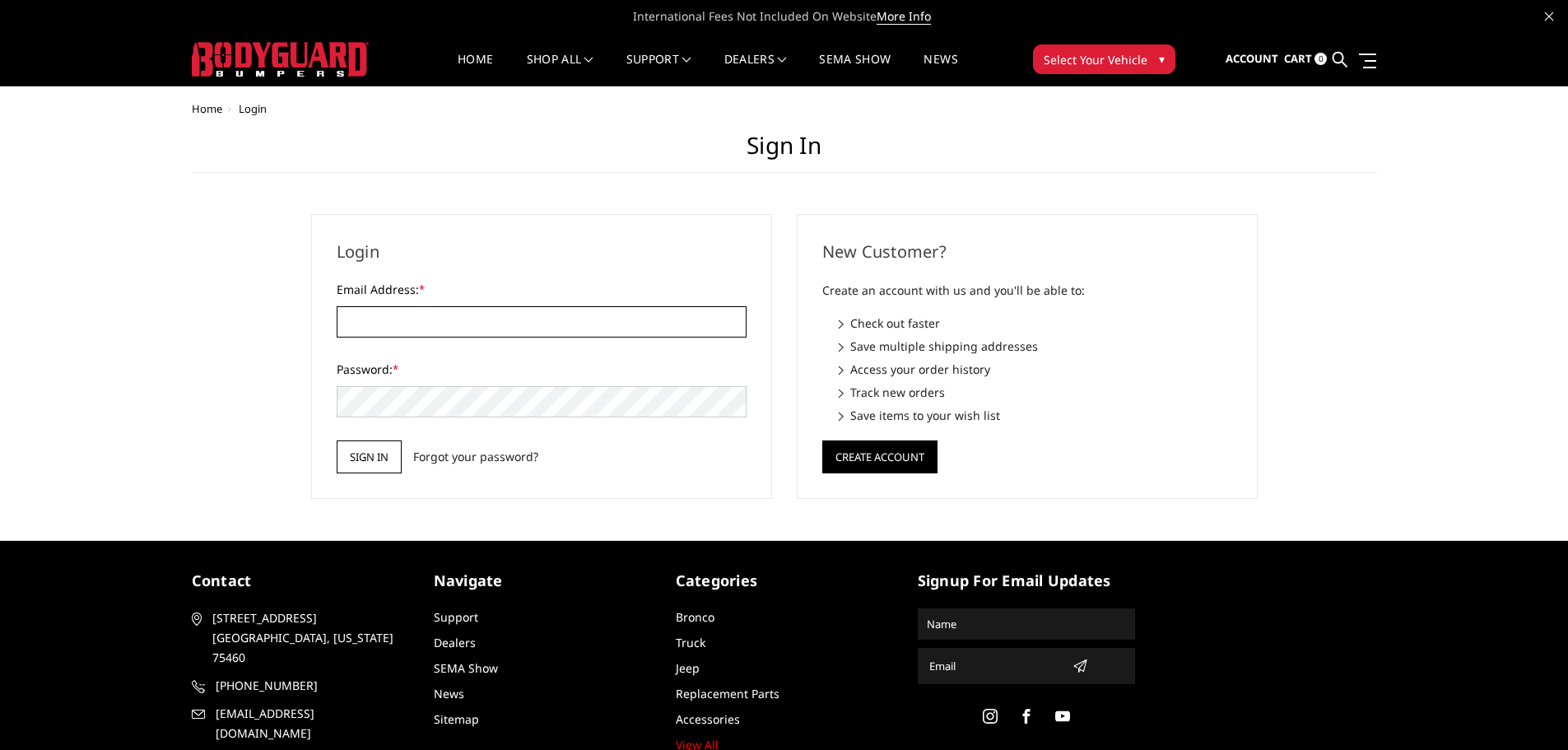
type input "customerservice@4wheelperformance.com"
click at [379, 465] on input "Sign in" at bounding box center [369, 457] width 65 height 33
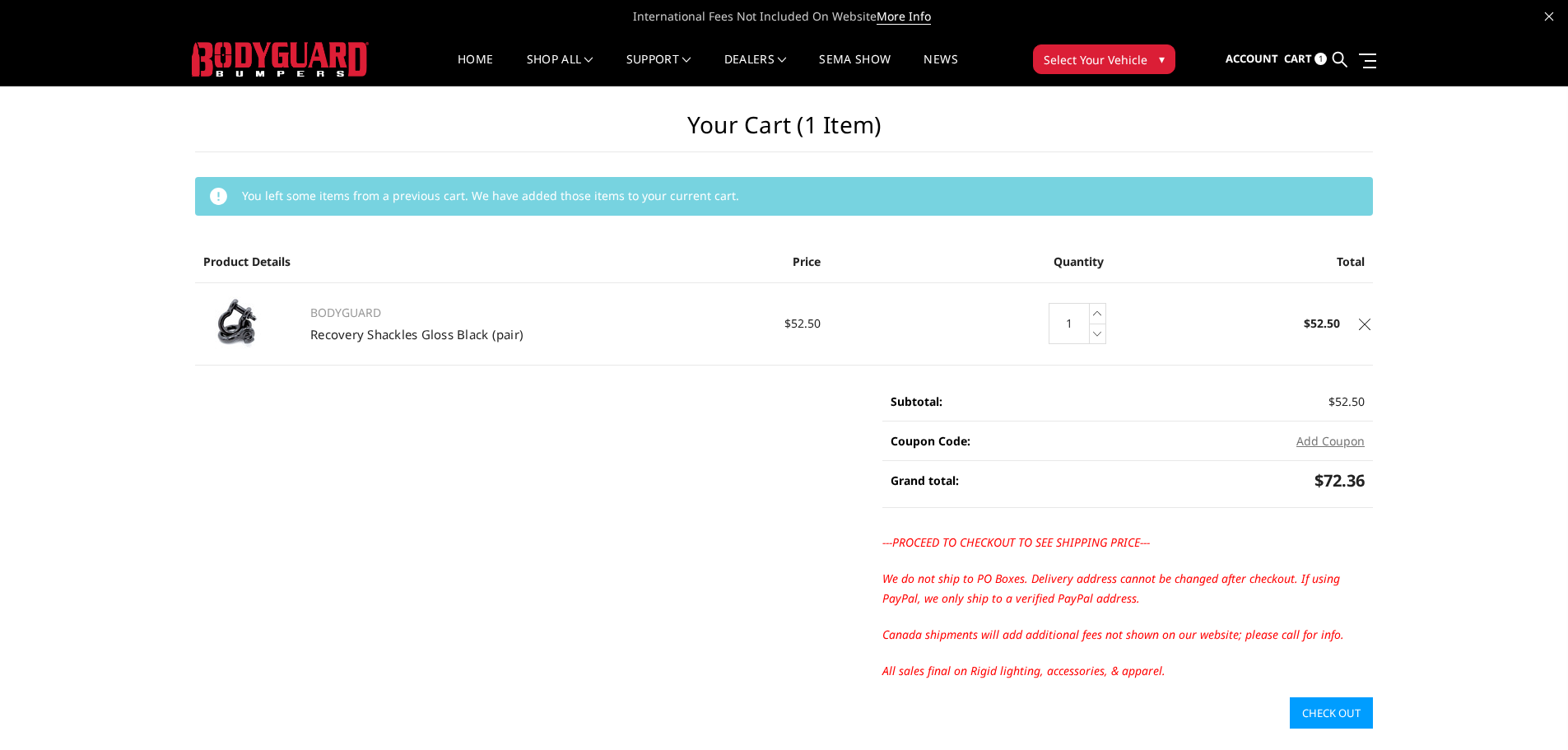
click at [1367, 328] on icon at bounding box center [1364, 325] width 12 height 12
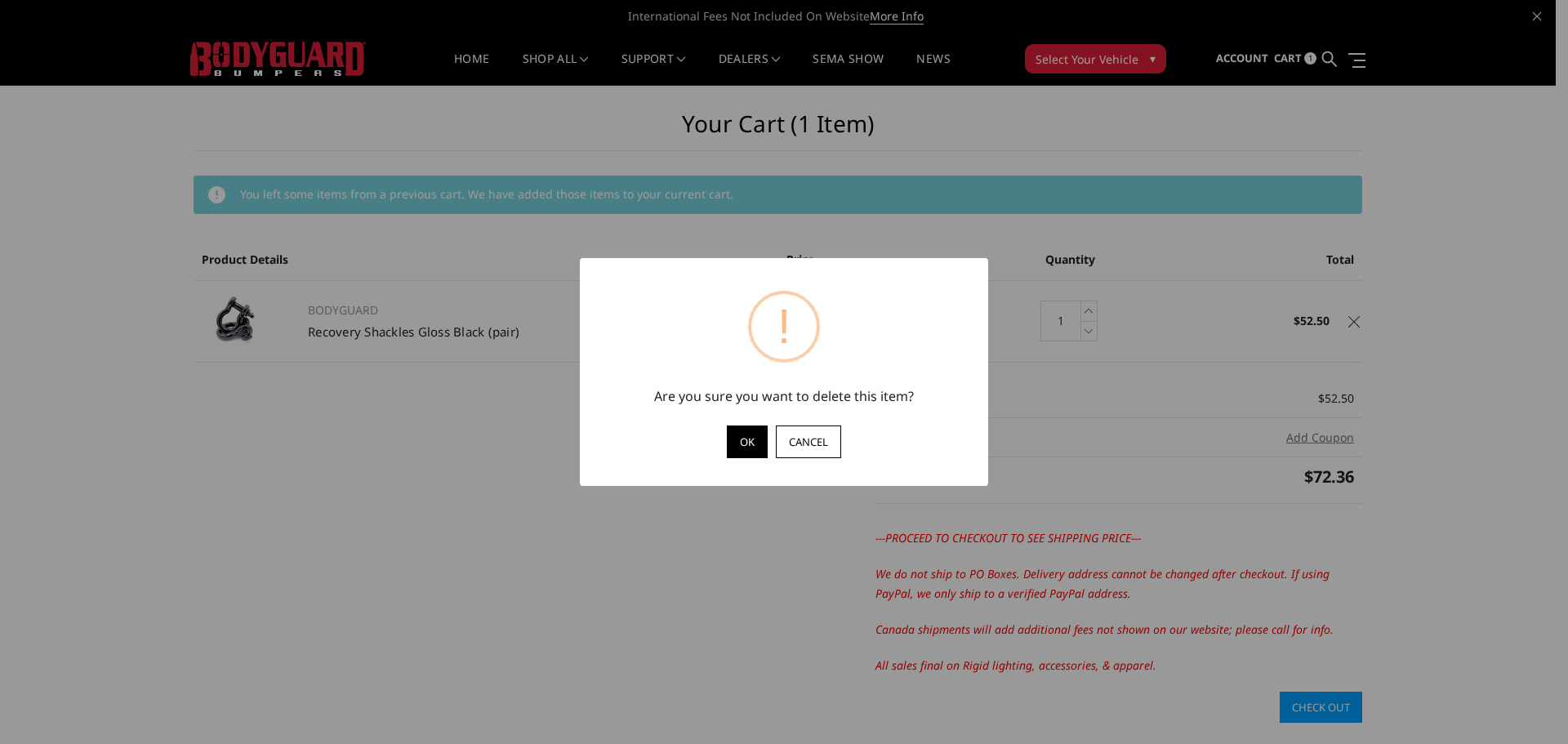
click at [753, 446] on button "OK" at bounding box center [747, 442] width 41 height 32
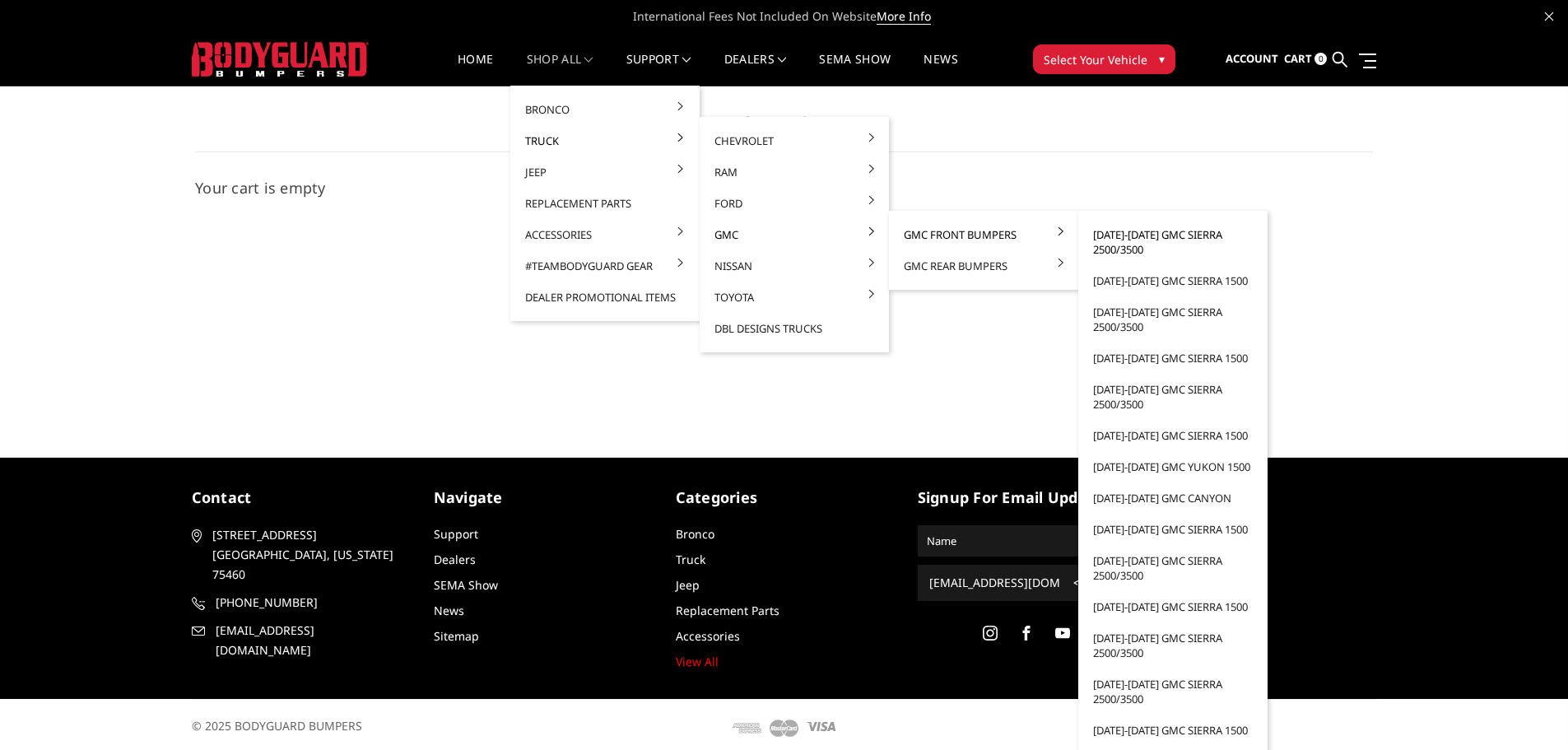
click at [1122, 245] on link "[DATE]-[DATE] GMC Sierra 2500/3500" at bounding box center [1174, 242] width 176 height 46
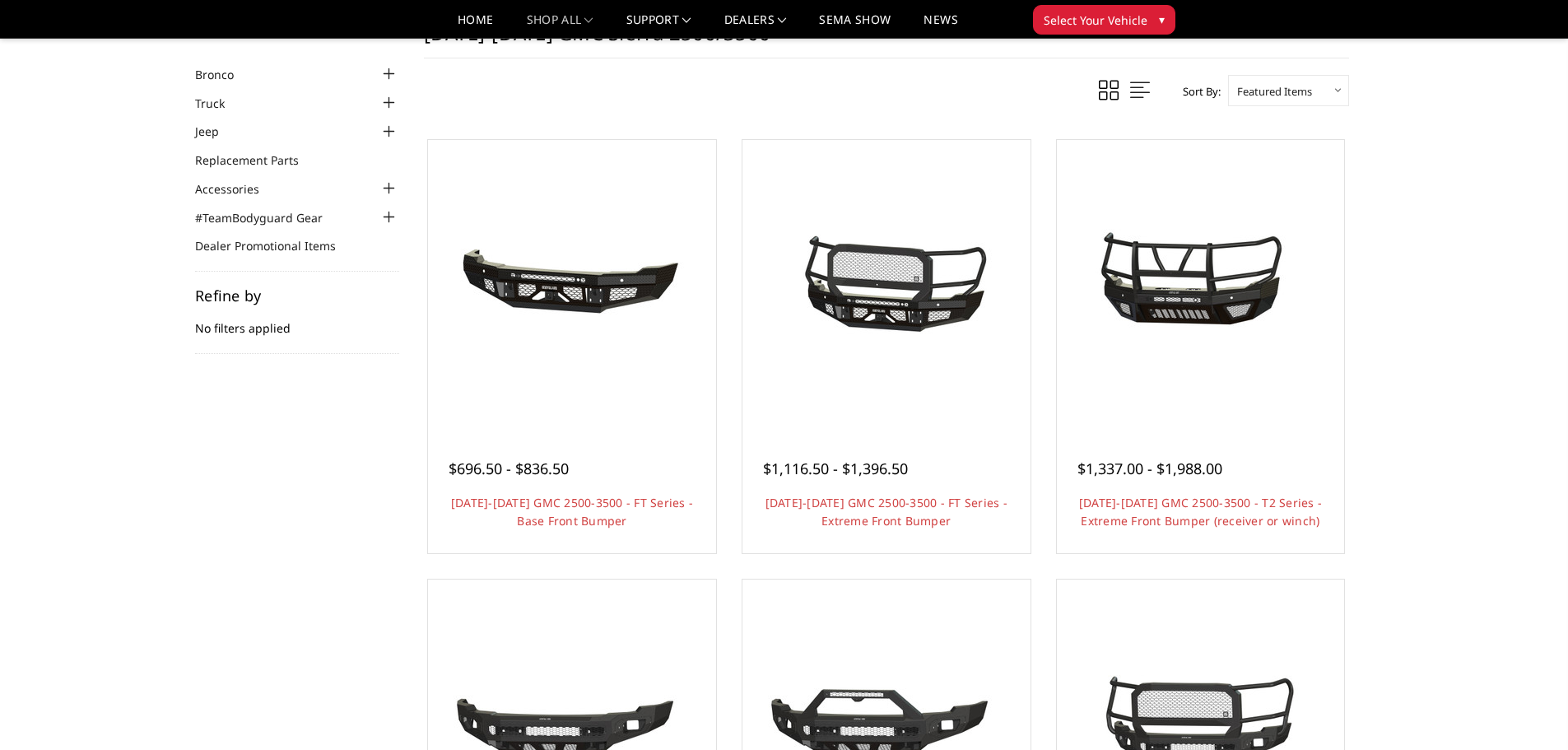
scroll to position [143, 0]
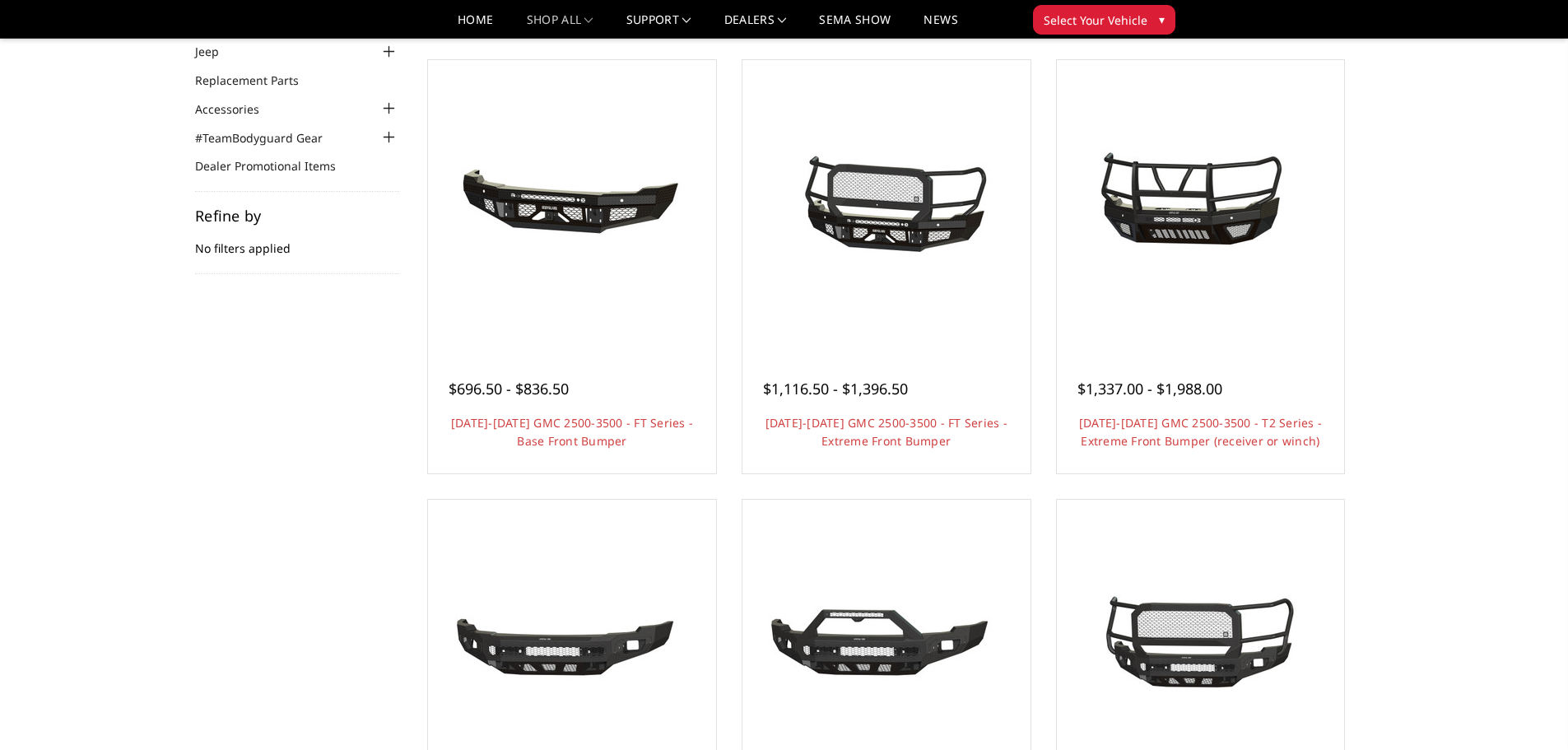
click at [1412, 230] on div "Home Truck GMC GMC Front Bumpers 2024-2025 GMC Sierra 2500/3500 Categories Bron…" at bounding box center [784, 656] width 1568 height 1490
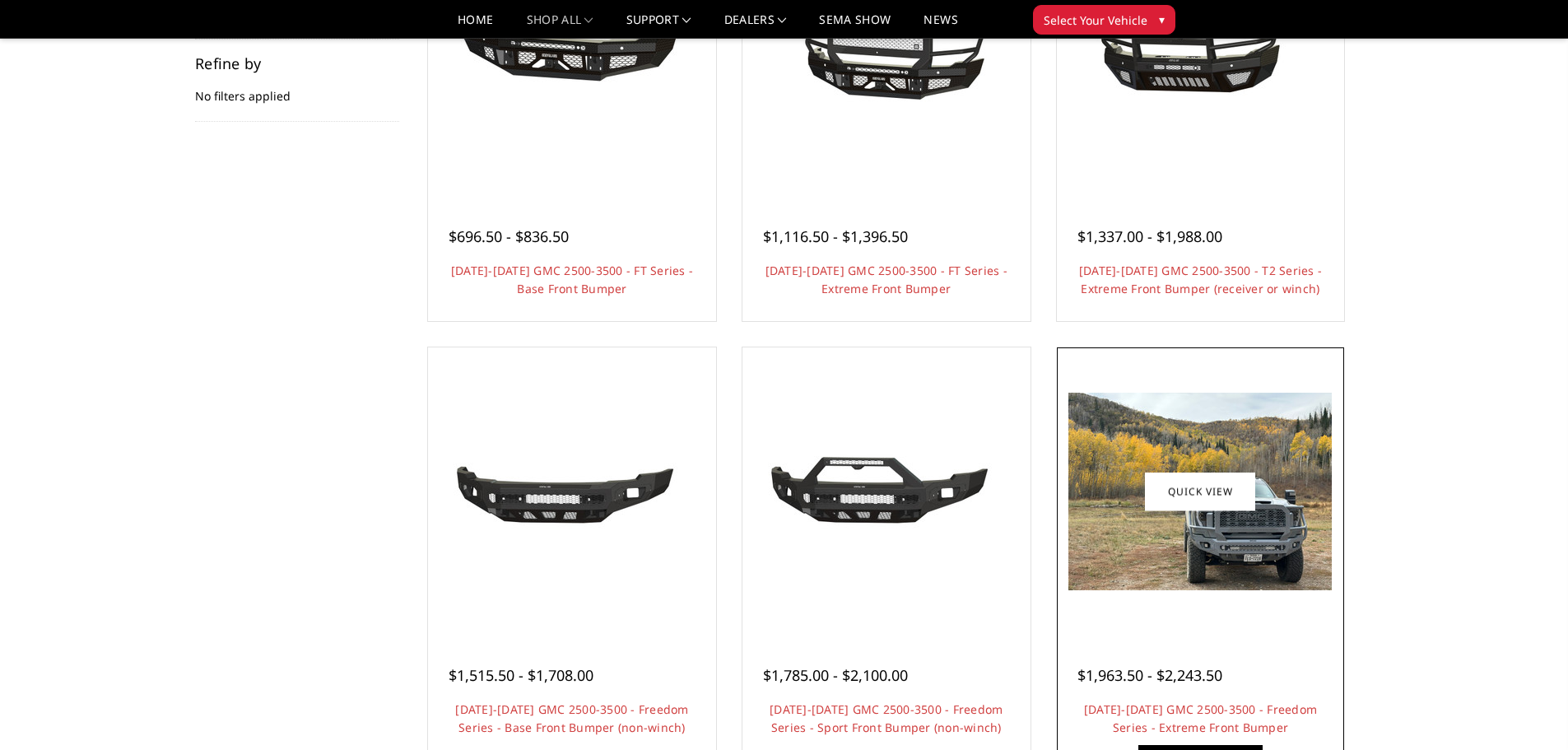
scroll to position [0, 0]
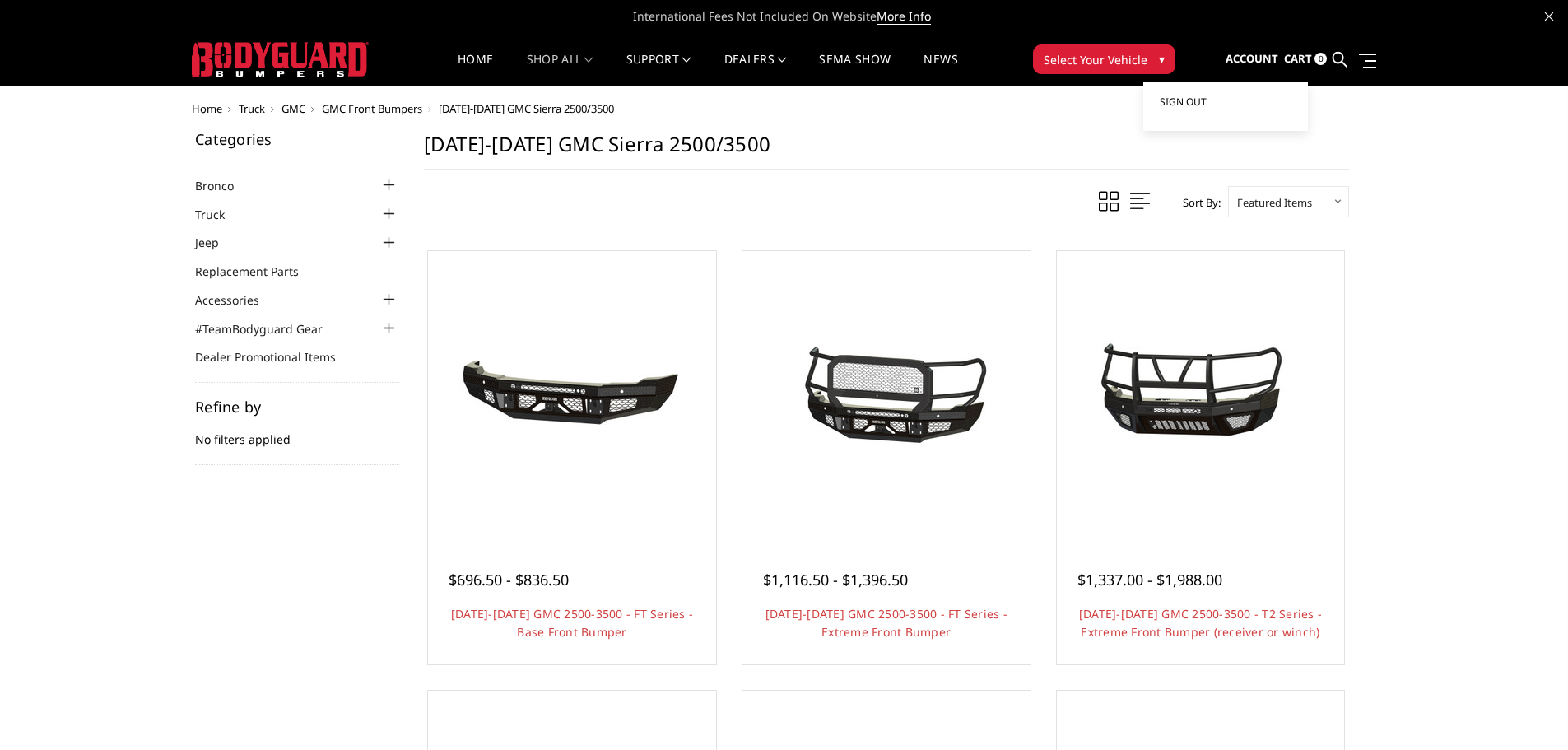
click at [1200, 101] on span "Sign out" at bounding box center [1183, 101] width 47 height 14
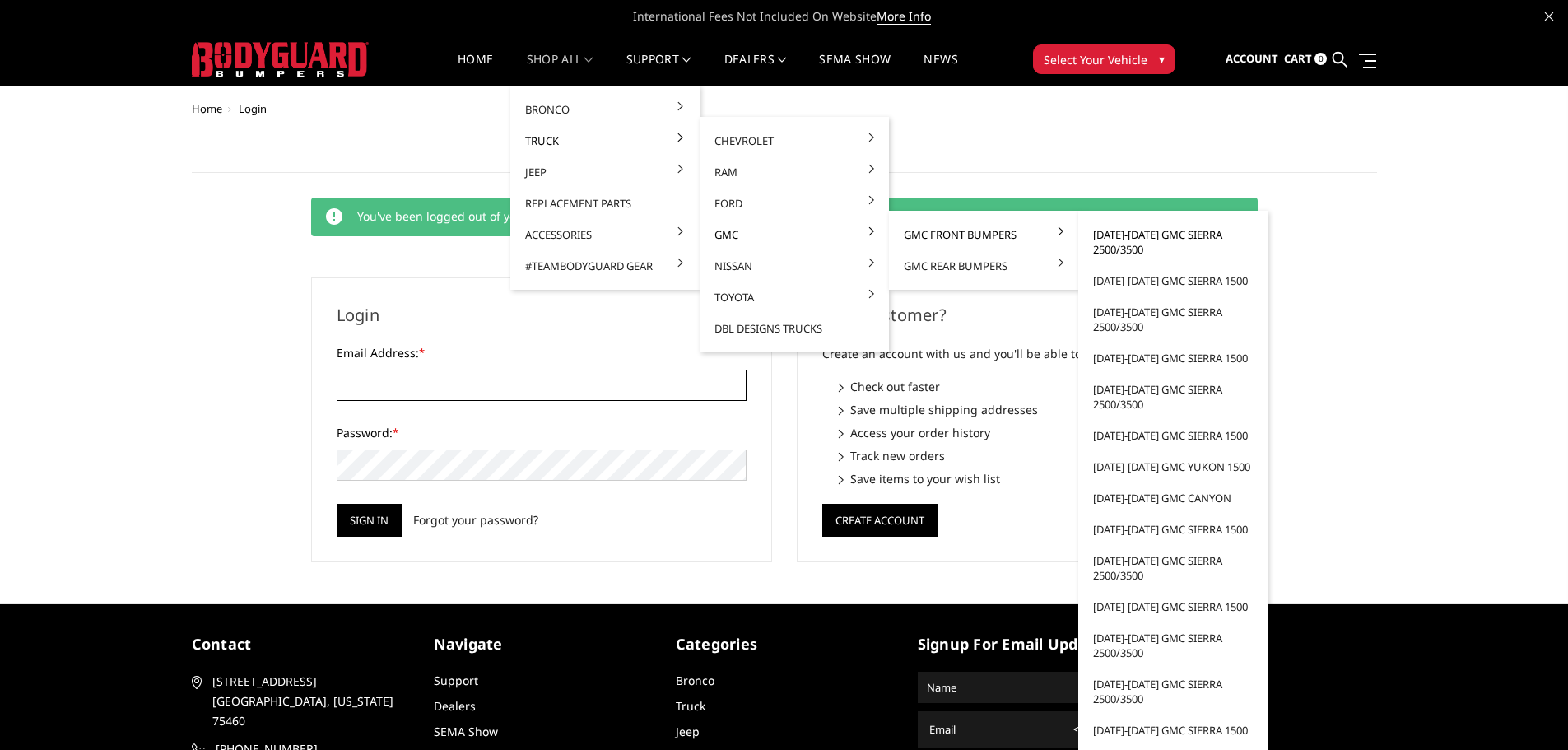
type input "[EMAIL_ADDRESS][DOMAIN_NAME]"
click at [1132, 252] on link "[DATE]-[DATE] GMC Sierra 2500/3500" at bounding box center [1174, 242] width 176 height 46
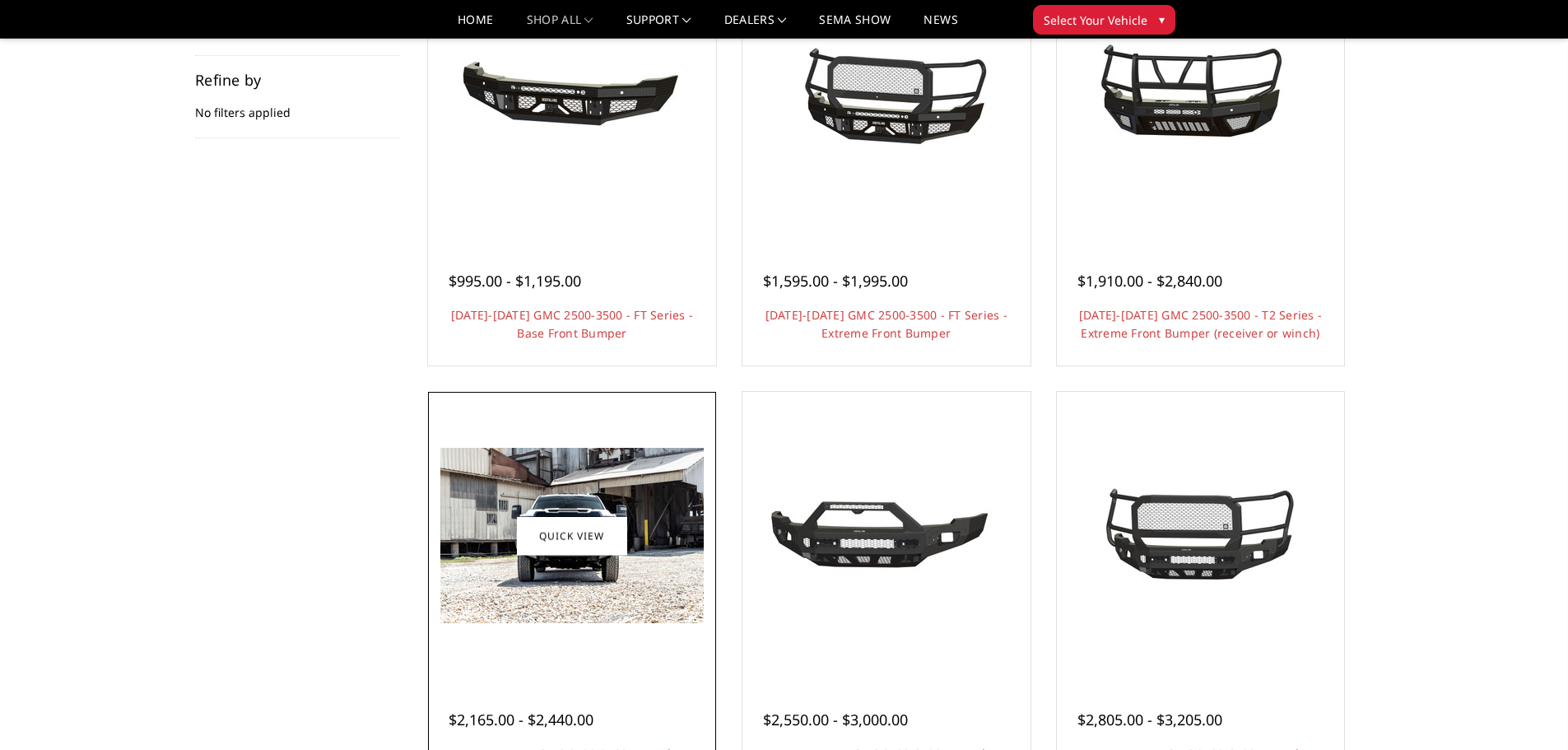
scroll to position [85, 0]
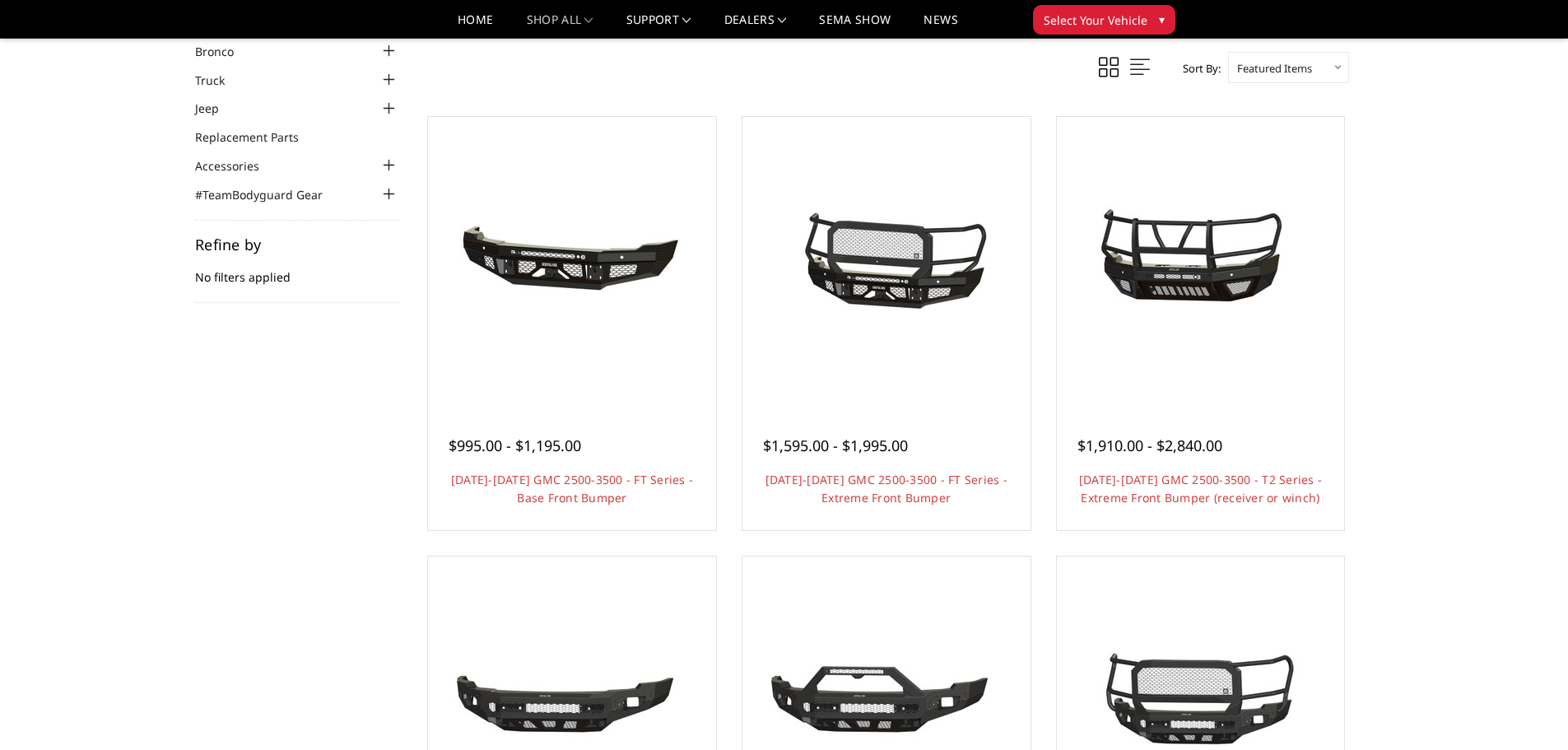
drag, startPoint x: 894, startPoint y: 328, endPoint x: 1477, endPoint y: 285, distance: 584.6
click at [1477, 285] on div "Home Truck GMC GMC Front Bumpers 2024-2025 GMC Sierra 2500/3500 Categories Bron…" at bounding box center [784, 714] width 1568 height 1490
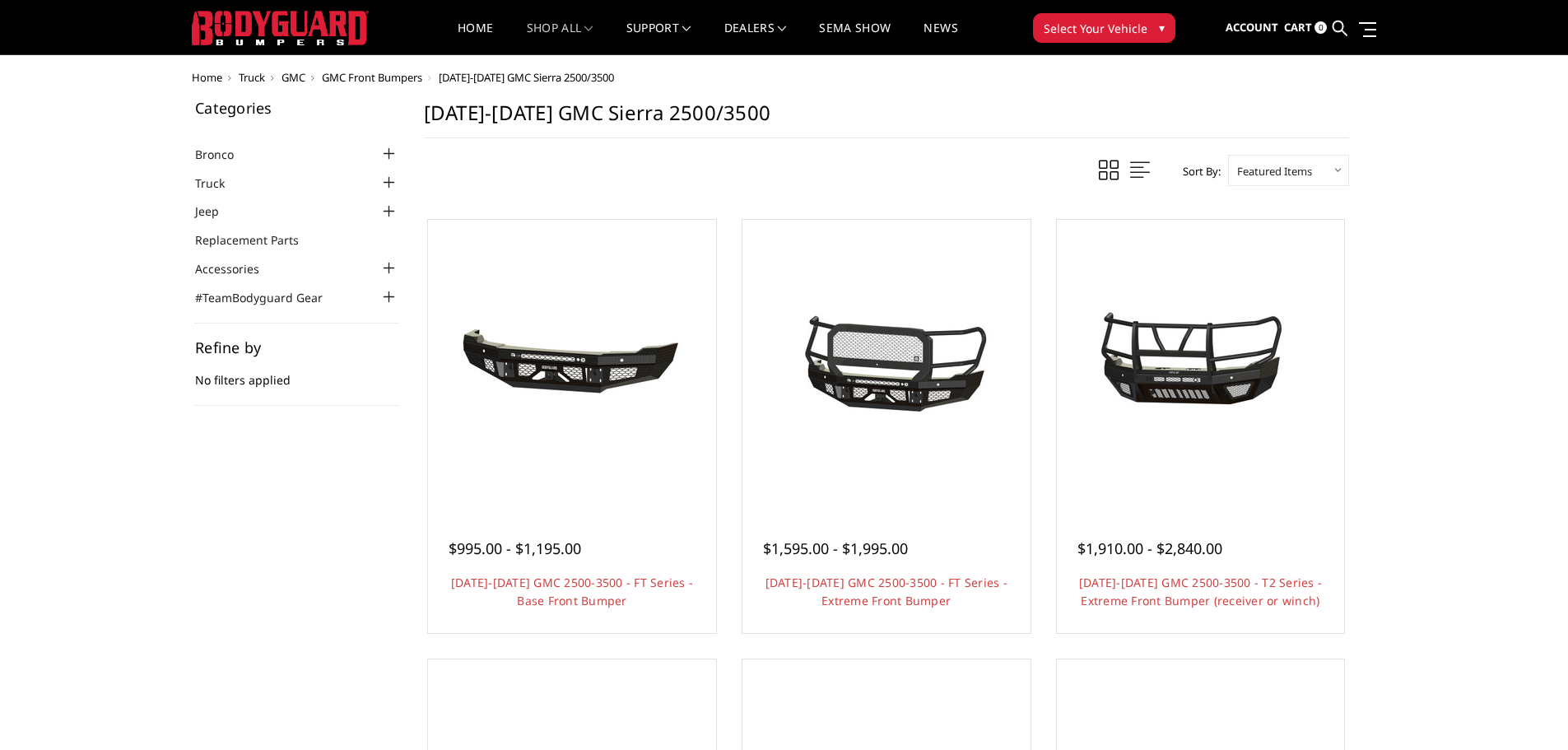
scroll to position [0, 0]
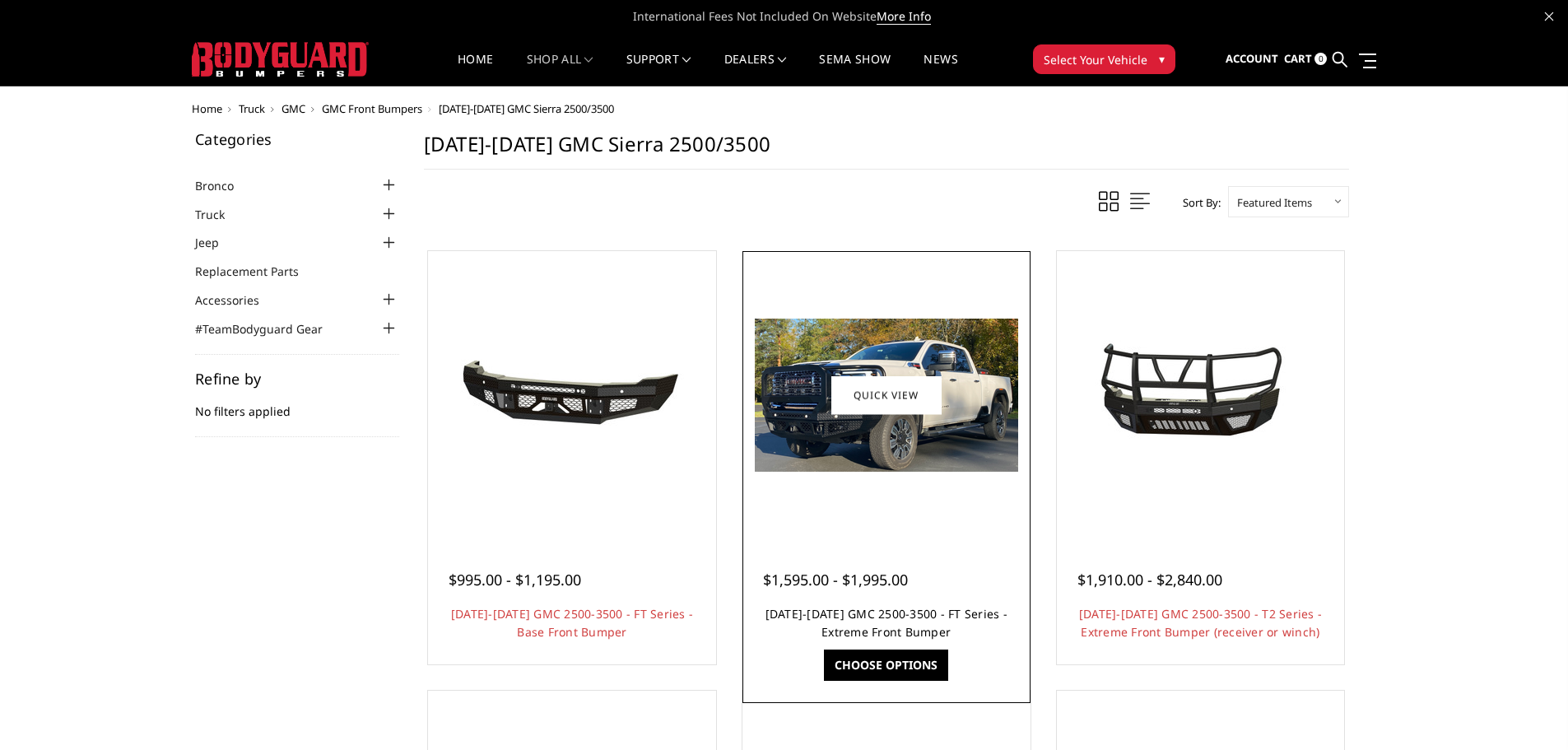
drag, startPoint x: 864, startPoint y: 615, endPoint x: 890, endPoint y: 615, distance: 26.0
click at [864, 615] on link "[DATE]-[DATE] GMC 2500-3500 - FT Series - Extreme Front Bumper" at bounding box center [886, 623] width 242 height 34
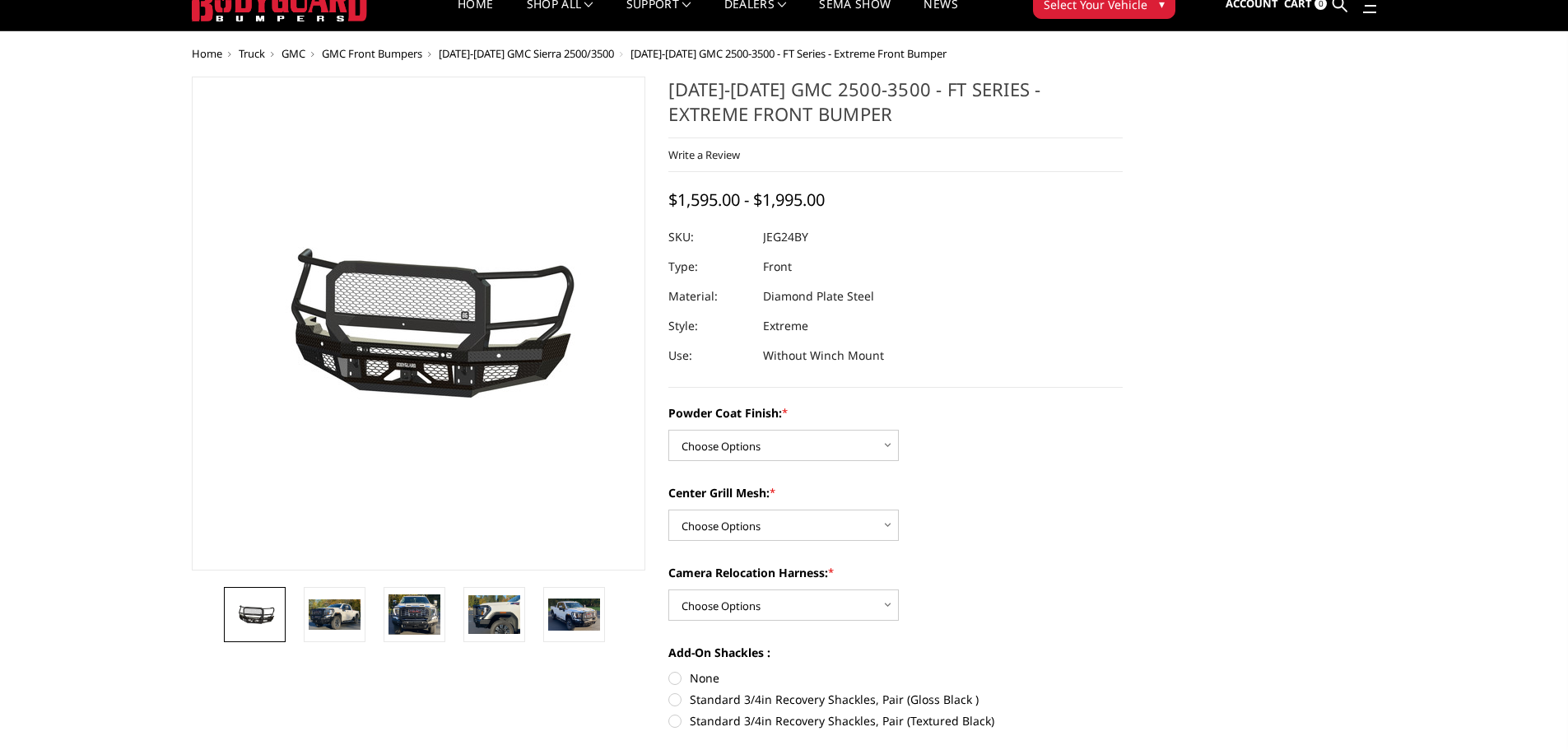
scroll to position [83, 0]
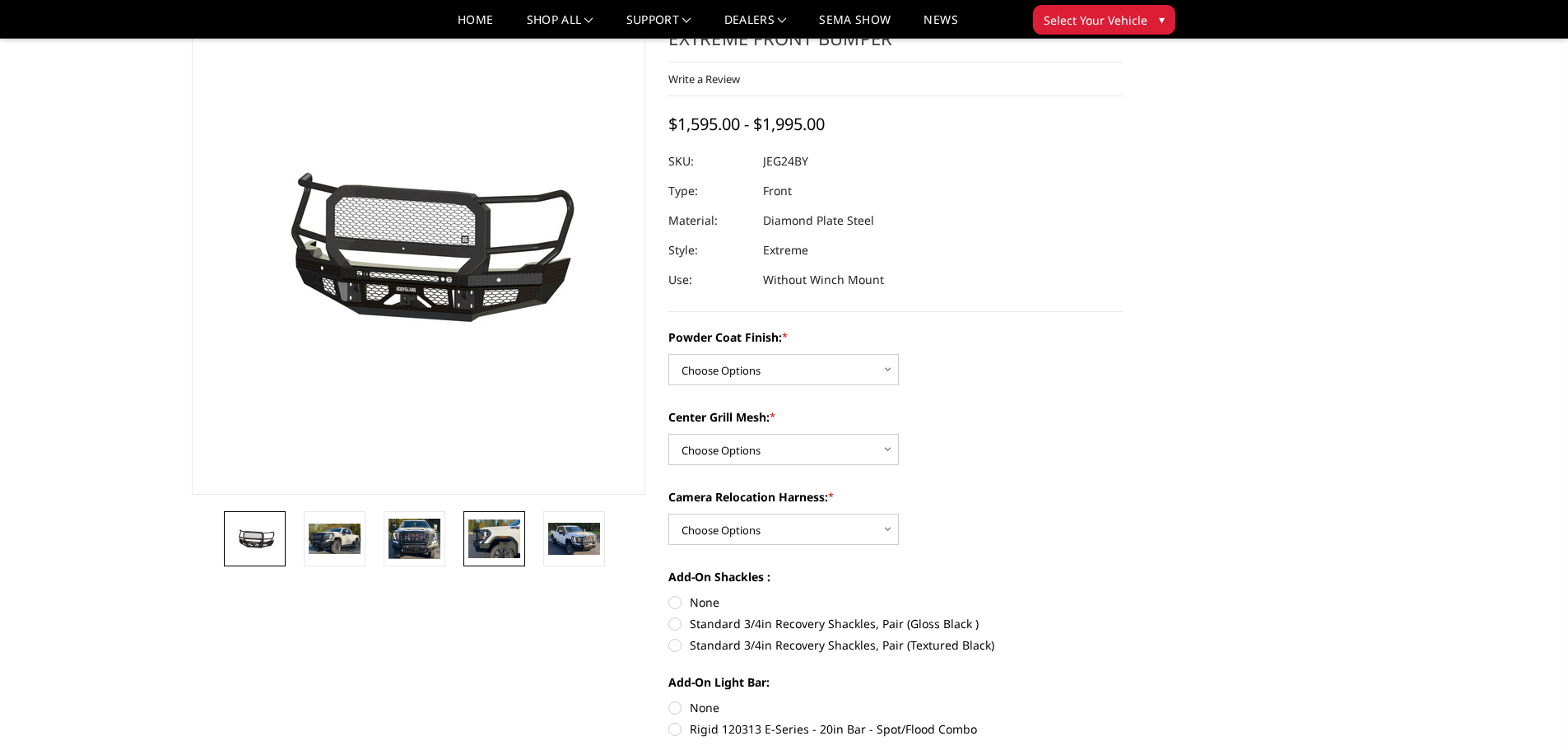
click at [484, 541] on img at bounding box center [494, 539] width 52 height 38
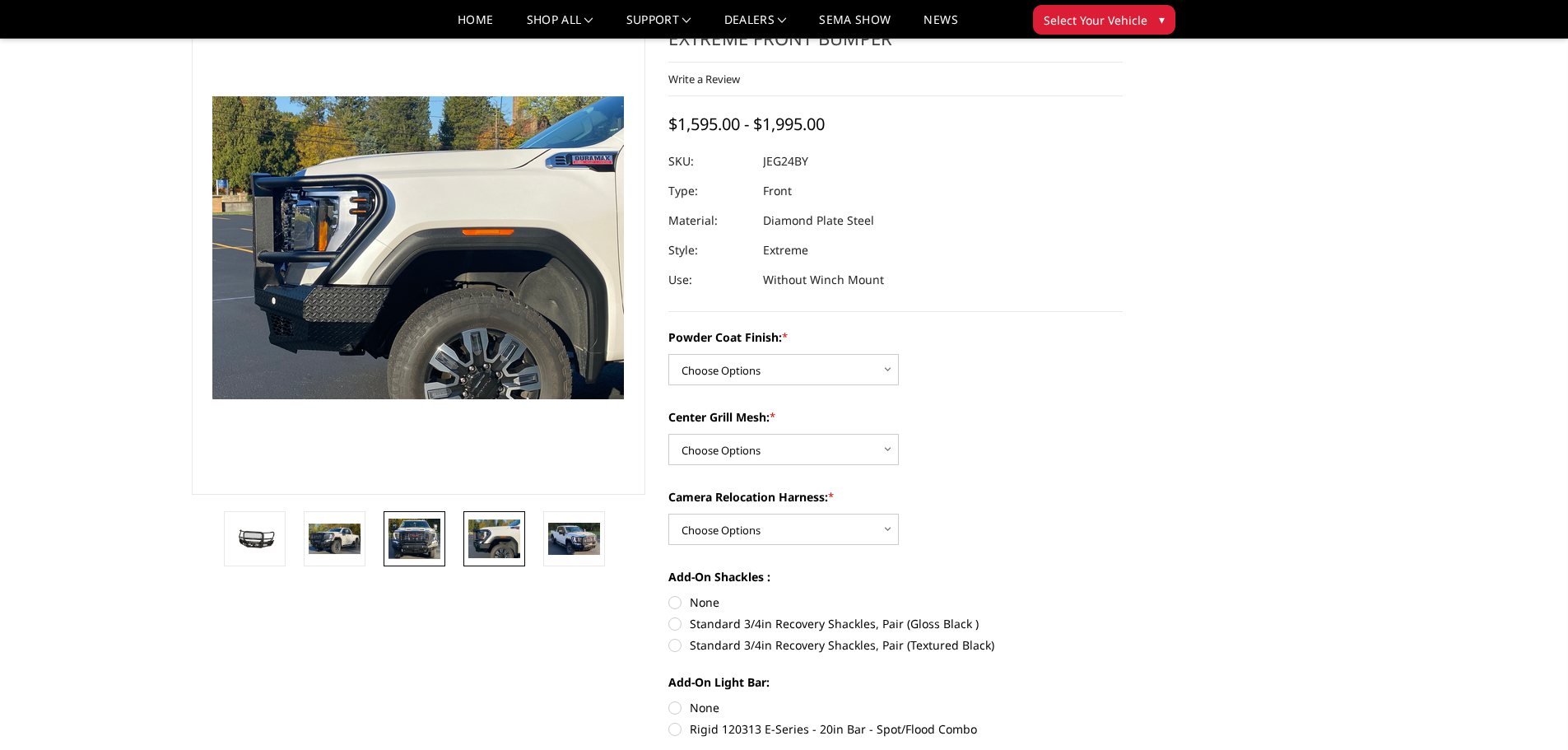
click at [414, 536] on img at bounding box center [414, 539] width 52 height 41
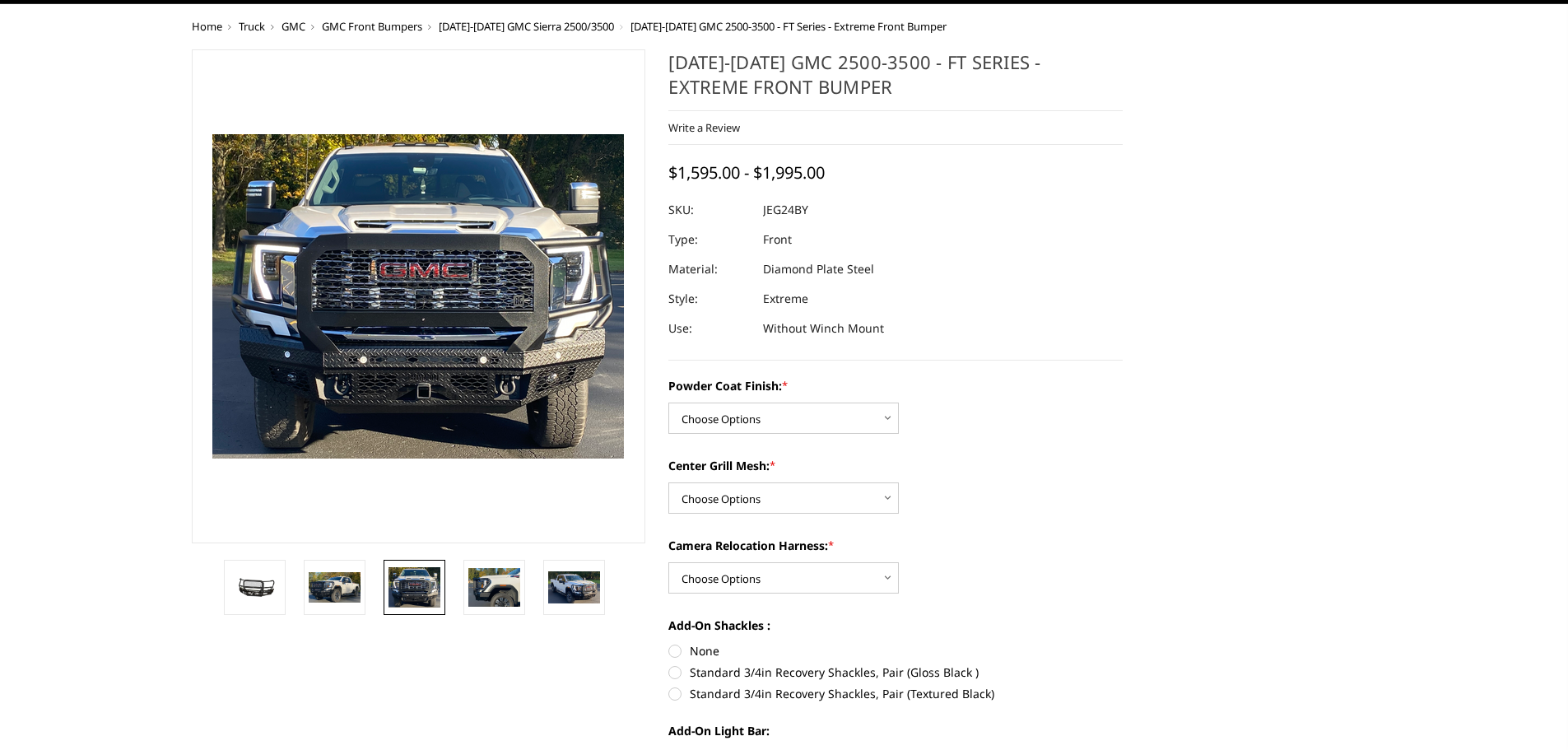
scroll to position [0, 0]
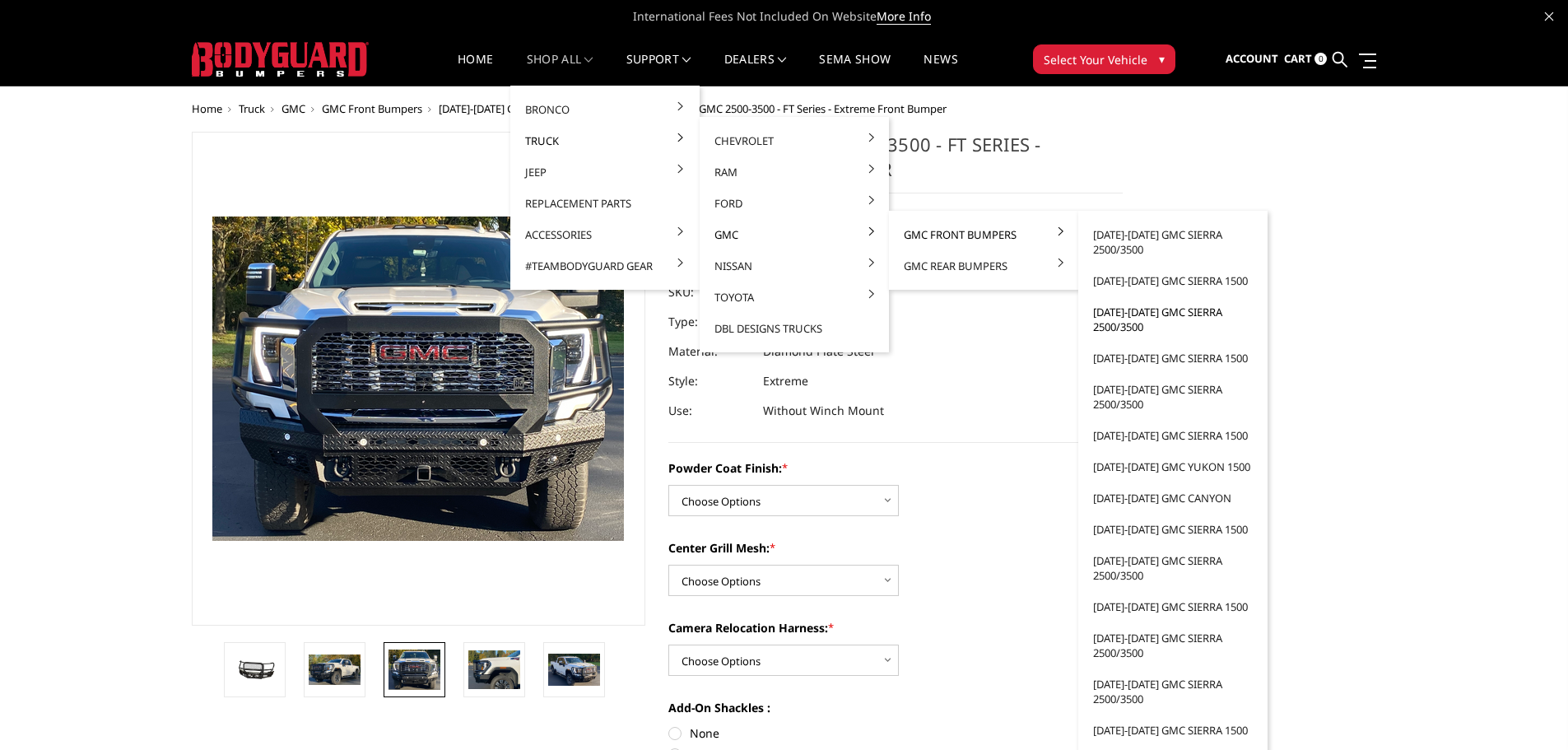
click at [1125, 324] on link "[DATE]-[DATE] GMC Sierra 2500/3500" at bounding box center [1174, 319] width 176 height 46
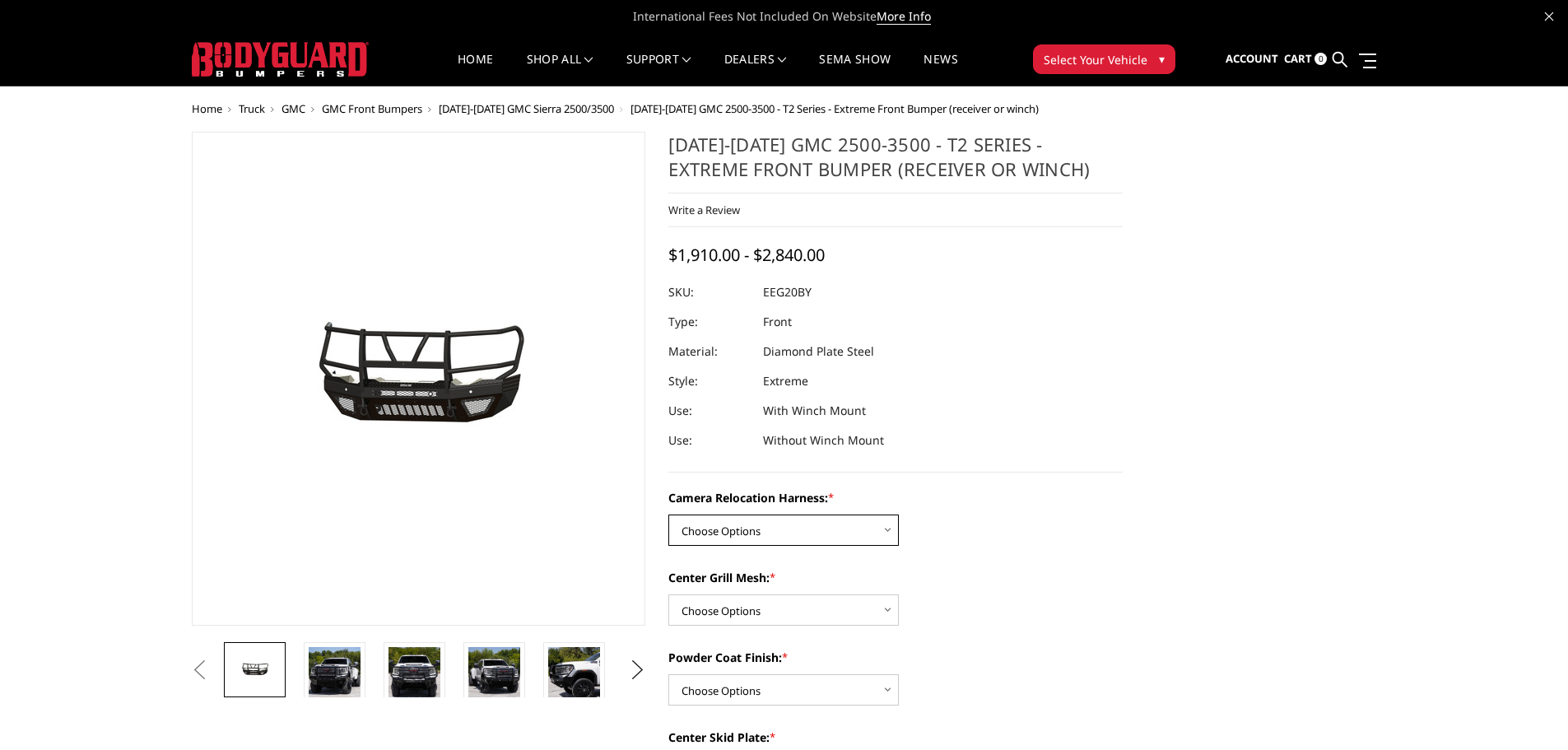
drag, startPoint x: 743, startPoint y: 523, endPoint x: 731, endPoint y: 545, distance: 25.1
click at [743, 523] on select "Choose Options Without camera harness With camera harness" at bounding box center [784, 530] width 231 height 31
select select "3797"
click at [668, 515] on select "Choose Options Without camera harness With camera harness" at bounding box center [784, 530] width 231 height 31
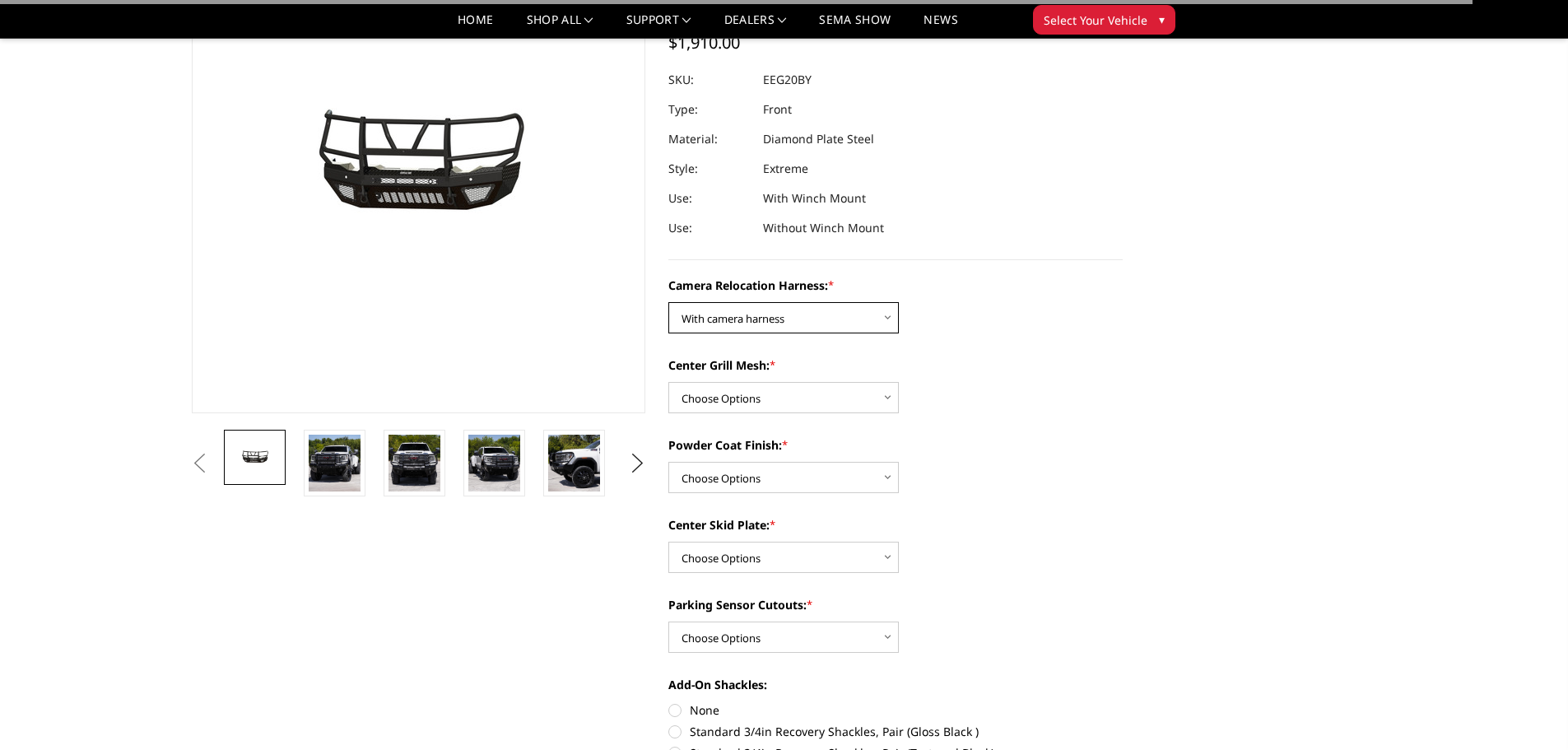
scroll to position [165, 0]
click at [752, 402] on select "Choose Options Without expanded metal With expanded metal" at bounding box center [784, 396] width 231 height 31
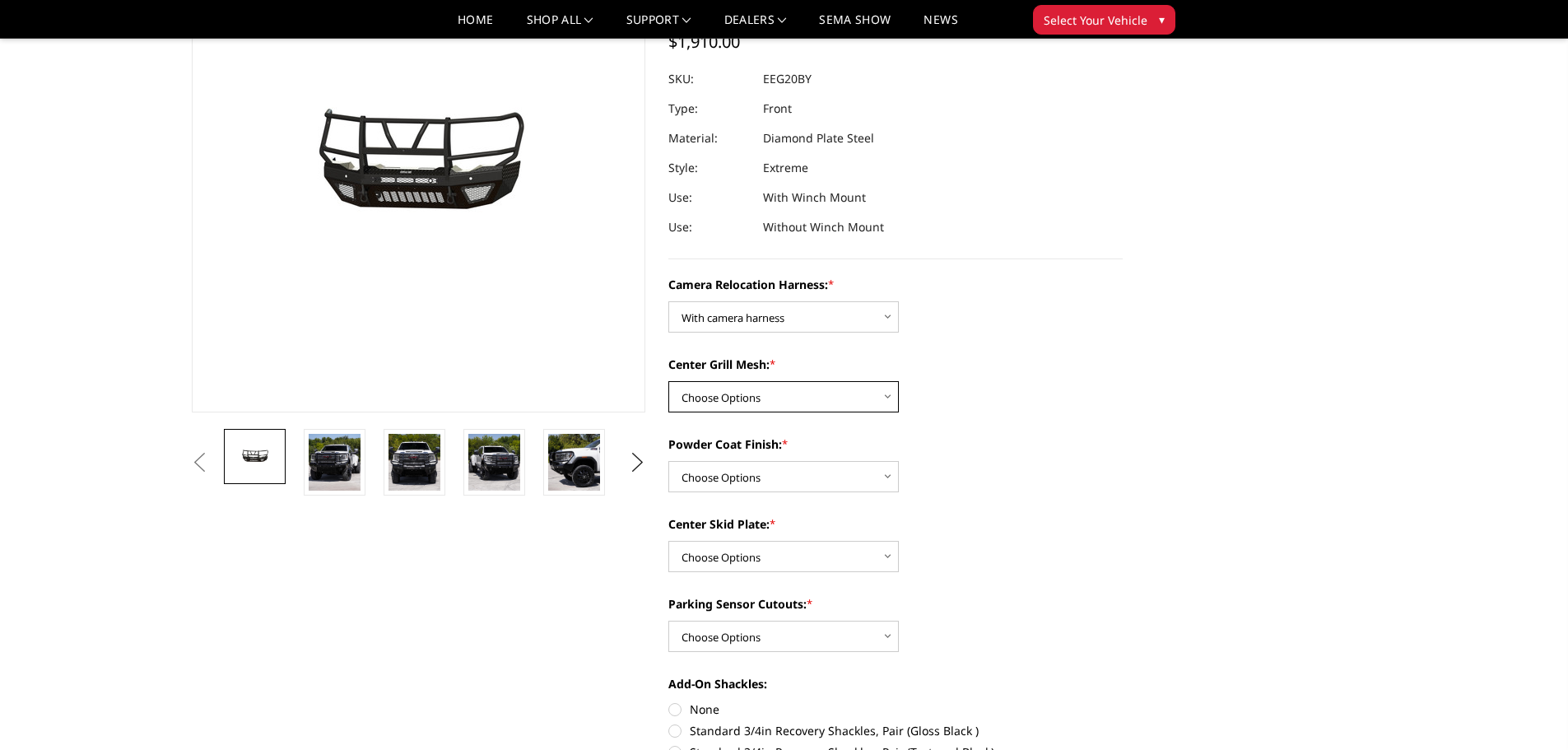
select select "3795"
click at [668, 381] on select "Choose Options Without expanded metal With expanded metal" at bounding box center [784, 396] width 231 height 31
drag, startPoint x: 744, startPoint y: 467, endPoint x: 744, endPoint y: 482, distance: 15.0
click at [744, 467] on select "Choose Options Textured Black Powder Coat Gloss Black Powder Coat Bare Metal" at bounding box center [784, 476] width 231 height 31
select select "3794"
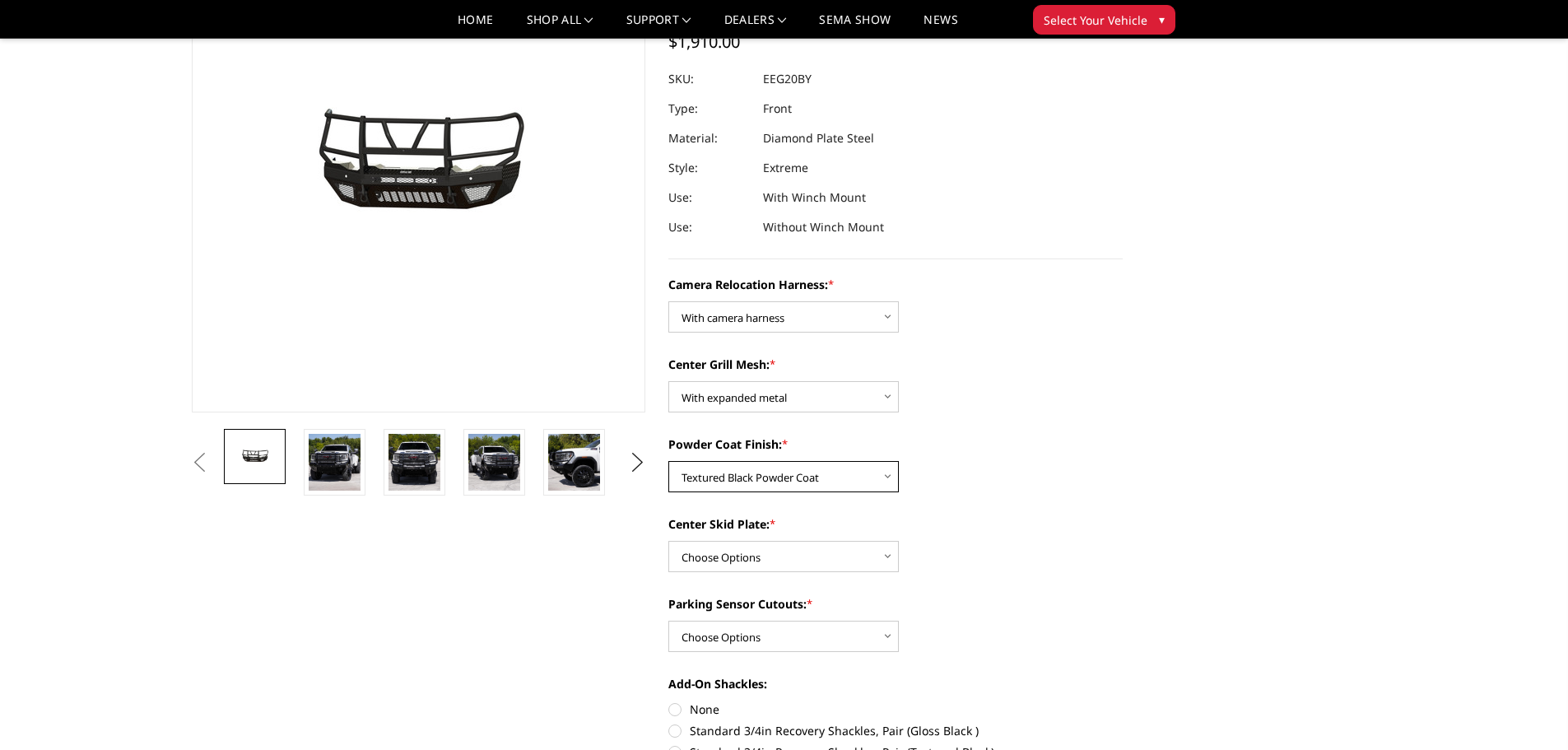
click at [668, 461] on select "Choose Options Textured Black Powder Coat Gloss Black Powder Coat Bare Metal" at bounding box center [784, 476] width 231 height 31
click at [725, 564] on select "Choose Options Winch Mount Skid Plate Standard Skid Plate (included) 2" Receive…" at bounding box center [784, 556] width 231 height 31
select select "3791"
click at [668, 541] on select "Choose Options Winch Mount Skid Plate Standard Skid Plate (included) 2" Receive…" at bounding box center [784, 556] width 231 height 31
click at [734, 615] on div "Parking Sensor Cutouts: * Choose Options Yes - With Parking Sensor Cutouts" at bounding box center [895, 624] width 454 height 56
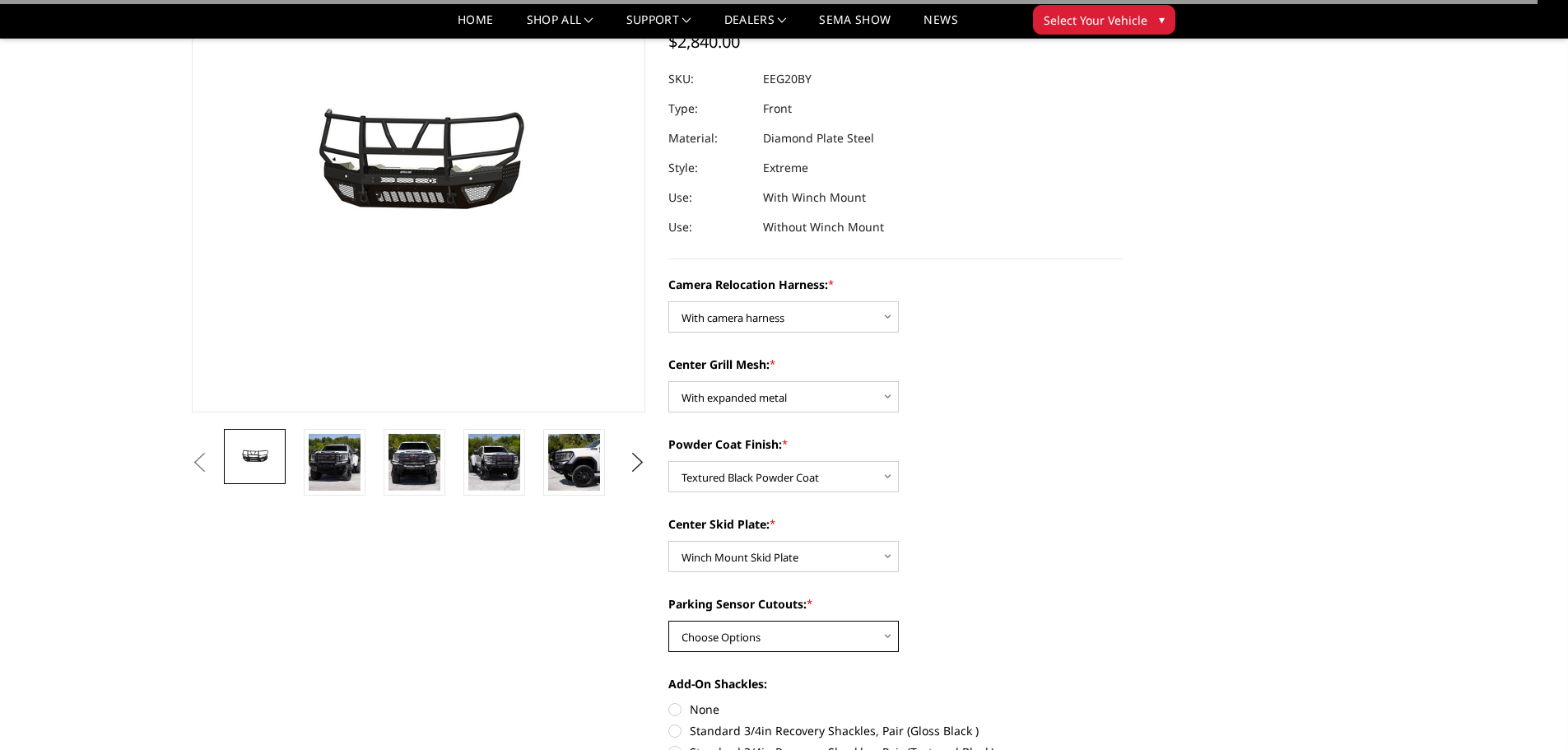
drag, startPoint x: 734, startPoint y: 638, endPoint x: 737, endPoint y: 649, distance: 11.4
click at [734, 638] on select "Choose Options Yes - With Parking Sensor Cutouts" at bounding box center [784, 636] width 231 height 31
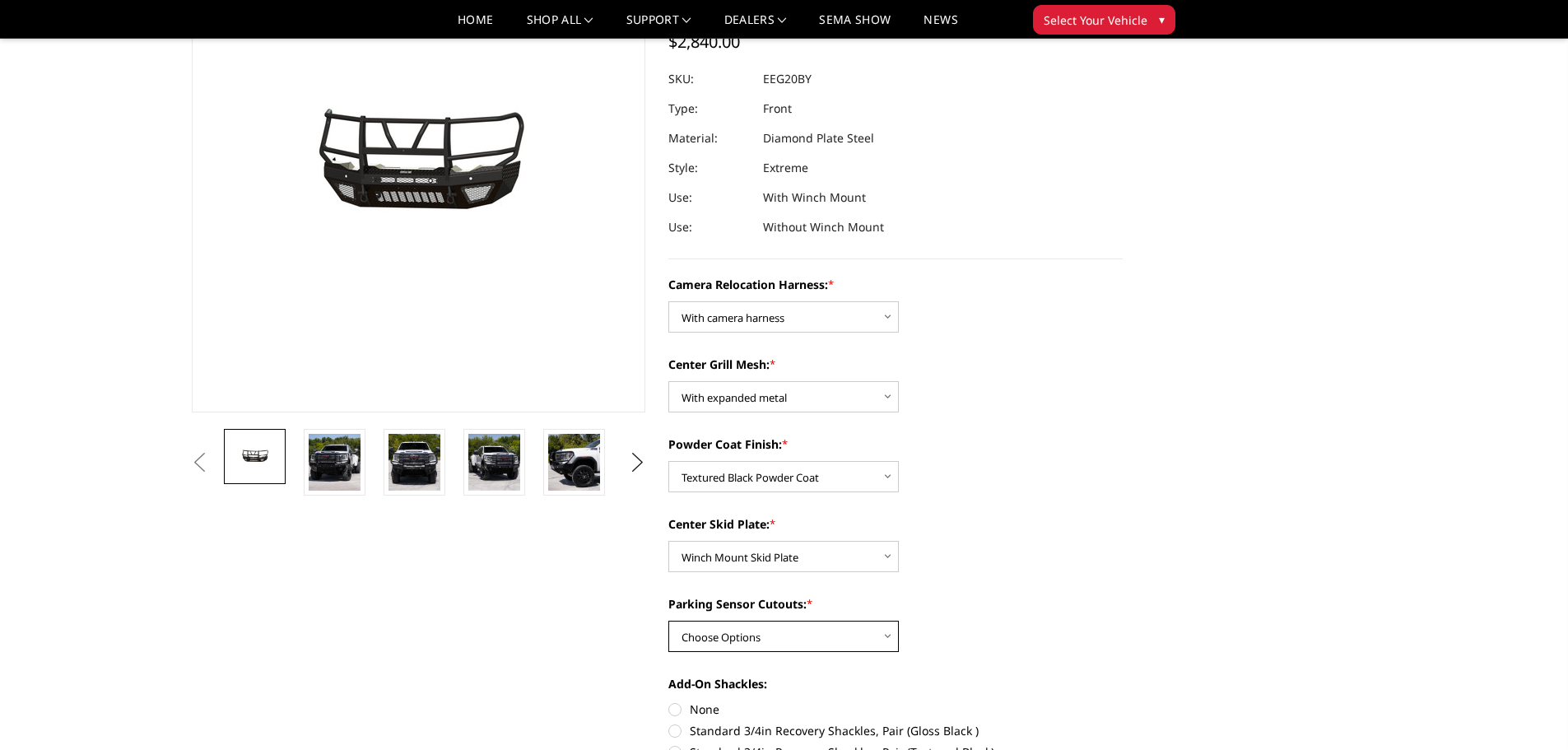
select select "3788"
click at [668, 621] on select "Choose Options Yes - With Parking Sensor Cutouts" at bounding box center [784, 636] width 231 height 31
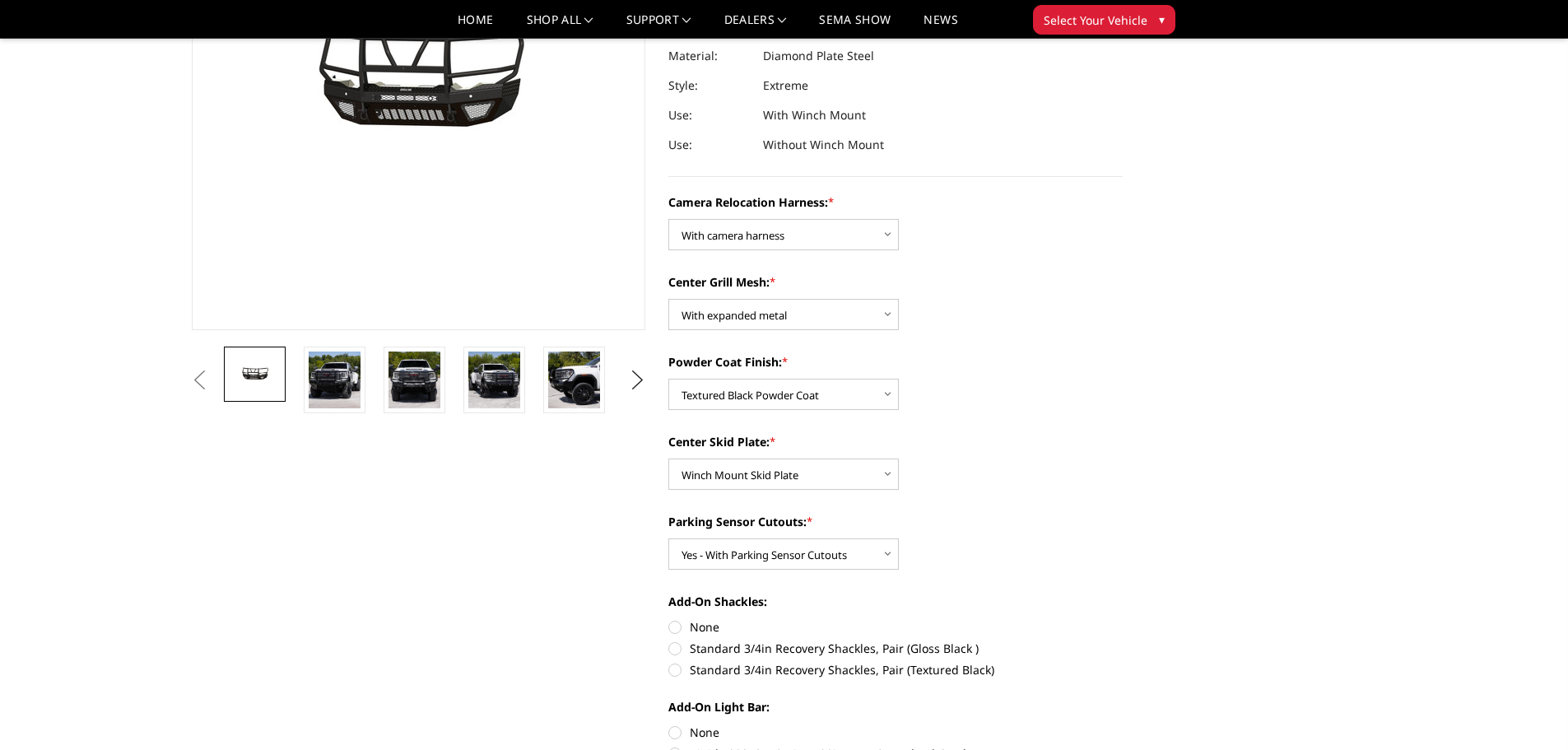
click at [702, 672] on label "Standard 3/4in Recovery Shackles, Pair (Textured Black)" at bounding box center [895, 669] width 454 height 17
click at [1123, 641] on input "Standard 3/4in Recovery Shackles, Pair (Textured Black)" at bounding box center [1123, 640] width 1 height 1
radio input "true"
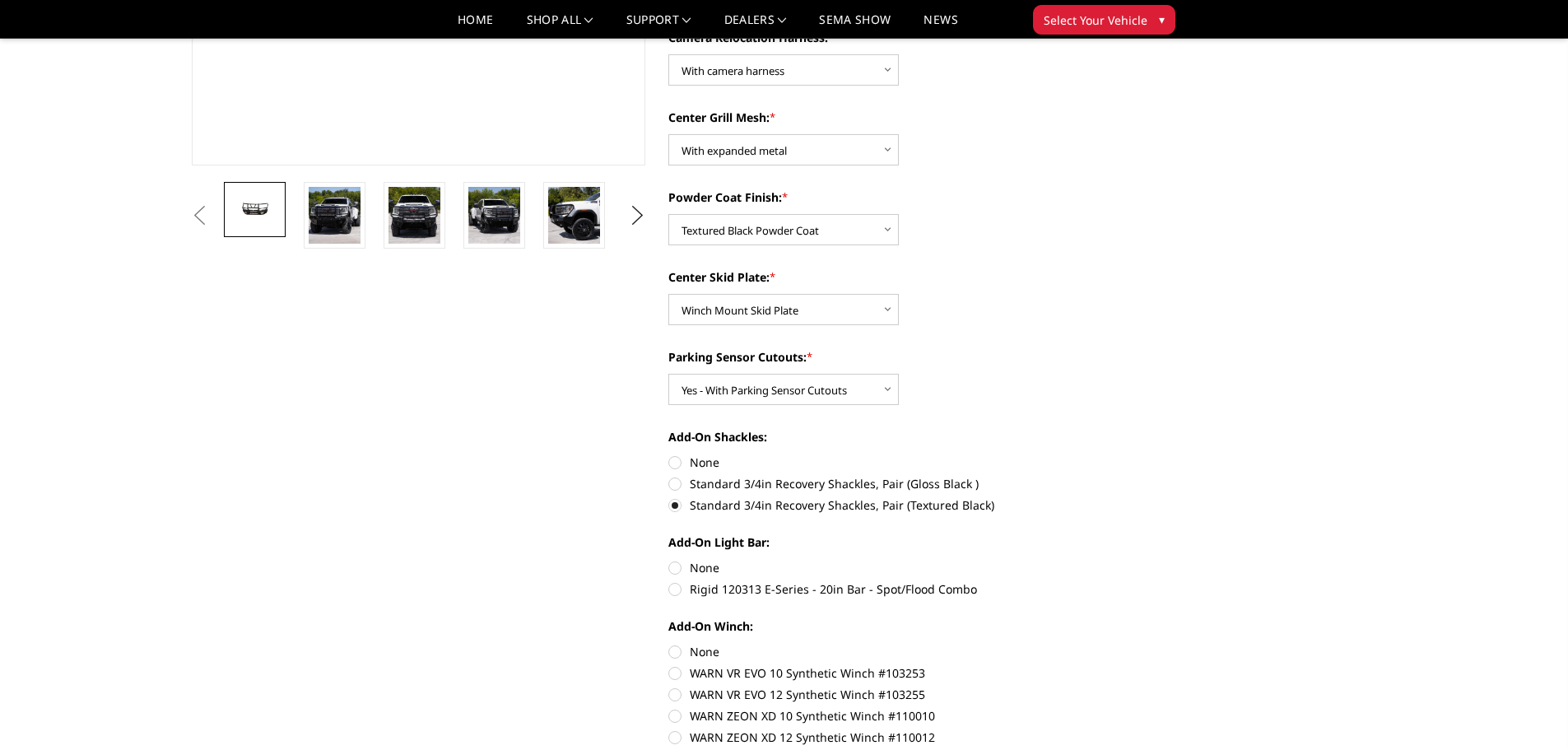
click at [710, 570] on label "None" at bounding box center [895, 567] width 454 height 17
click at [669, 560] on input "None" at bounding box center [668, 559] width 1 height 1
radio input "true"
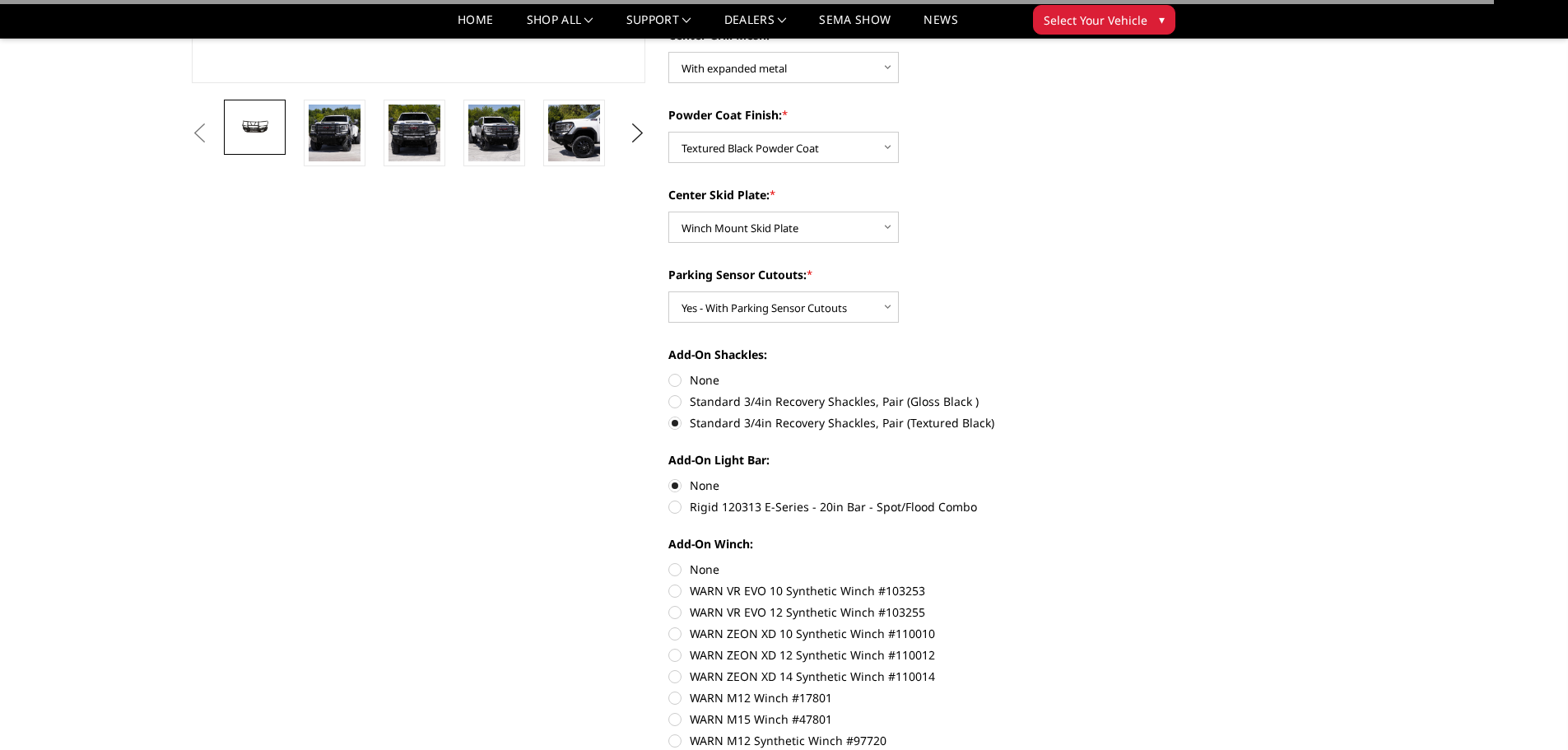
click at [707, 569] on label "None" at bounding box center [895, 569] width 454 height 17
click at [669, 562] on input "None" at bounding box center [668, 561] width 1 height 1
radio input "true"
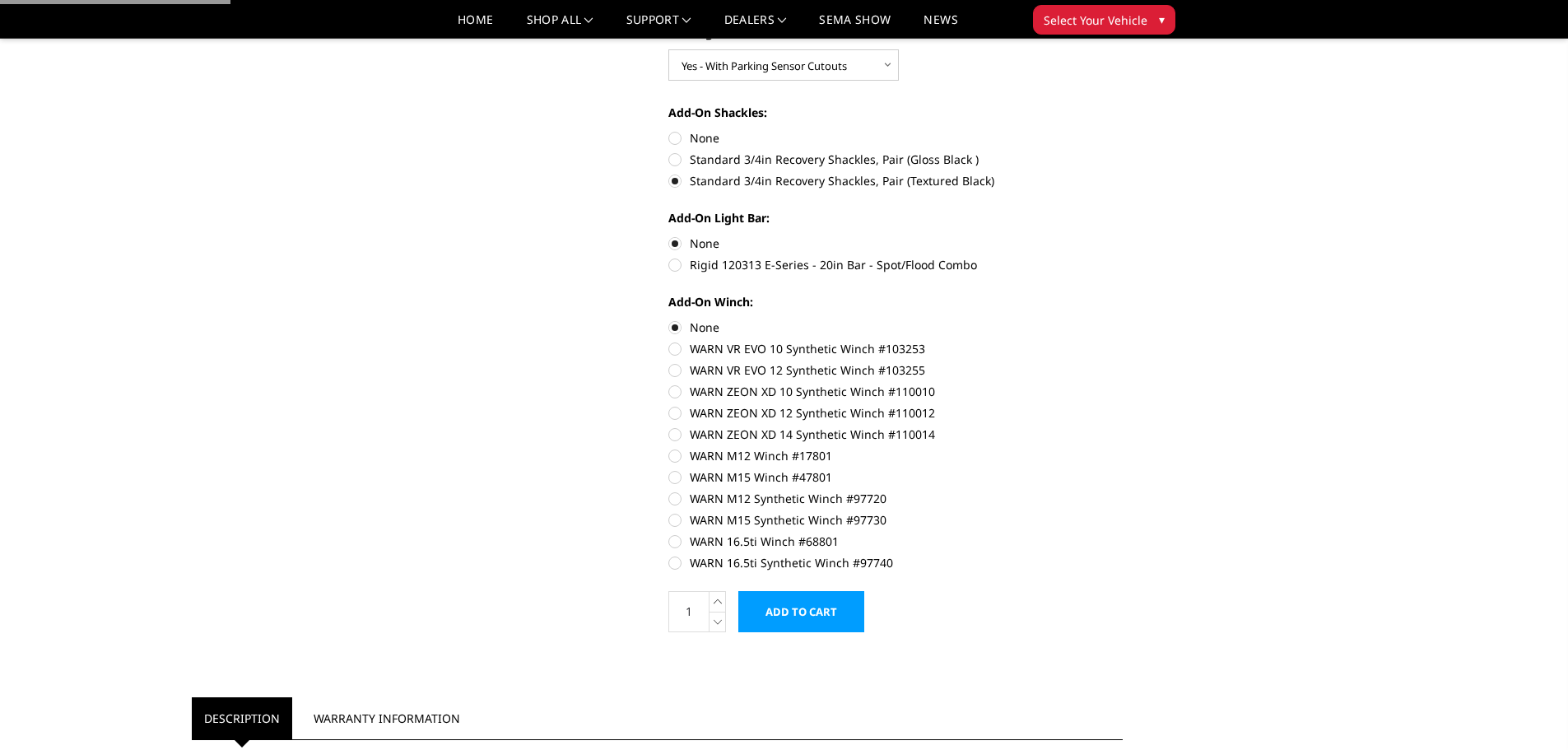
scroll to position [905, 0]
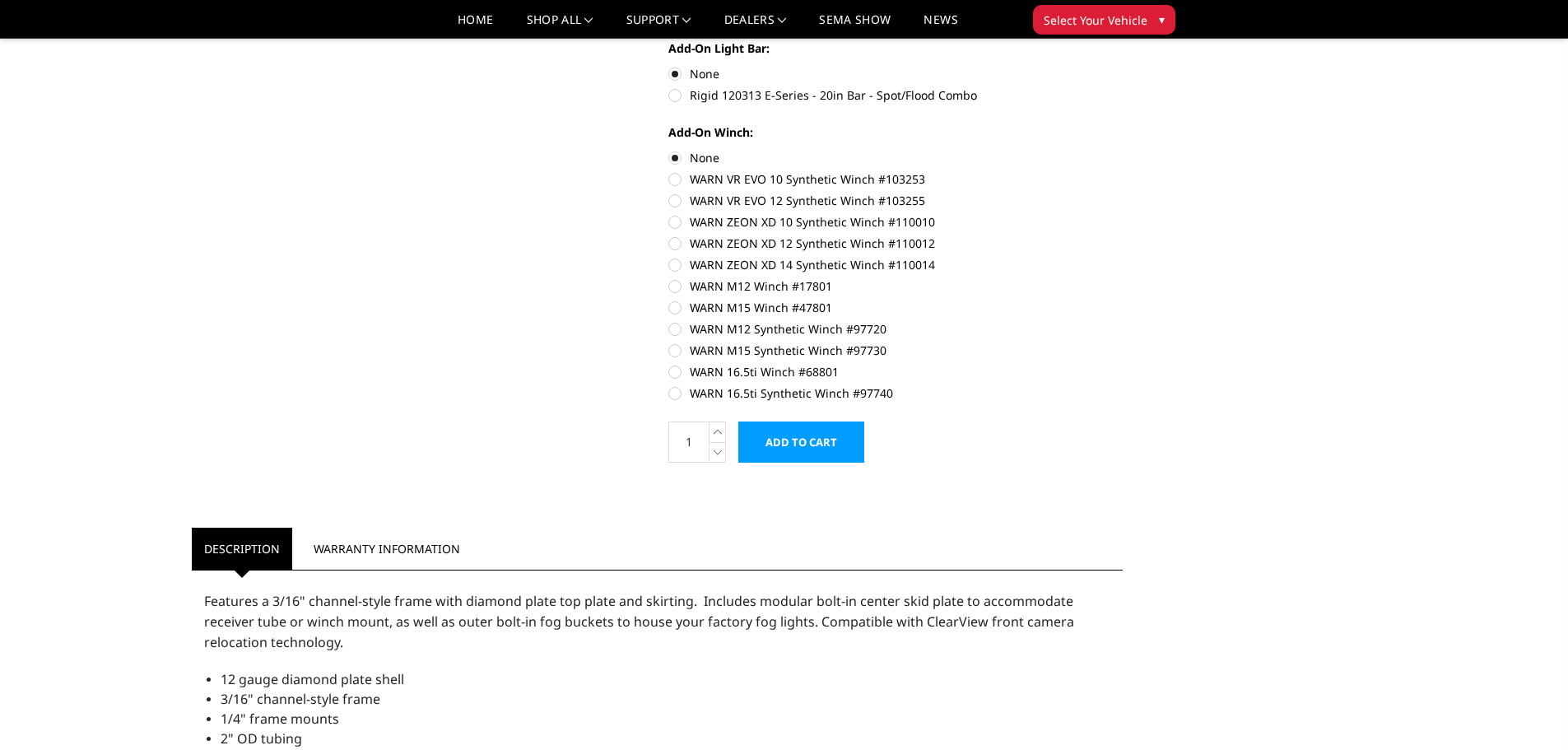
click at [818, 454] on input "Add to Cart" at bounding box center [801, 442] width 126 height 41
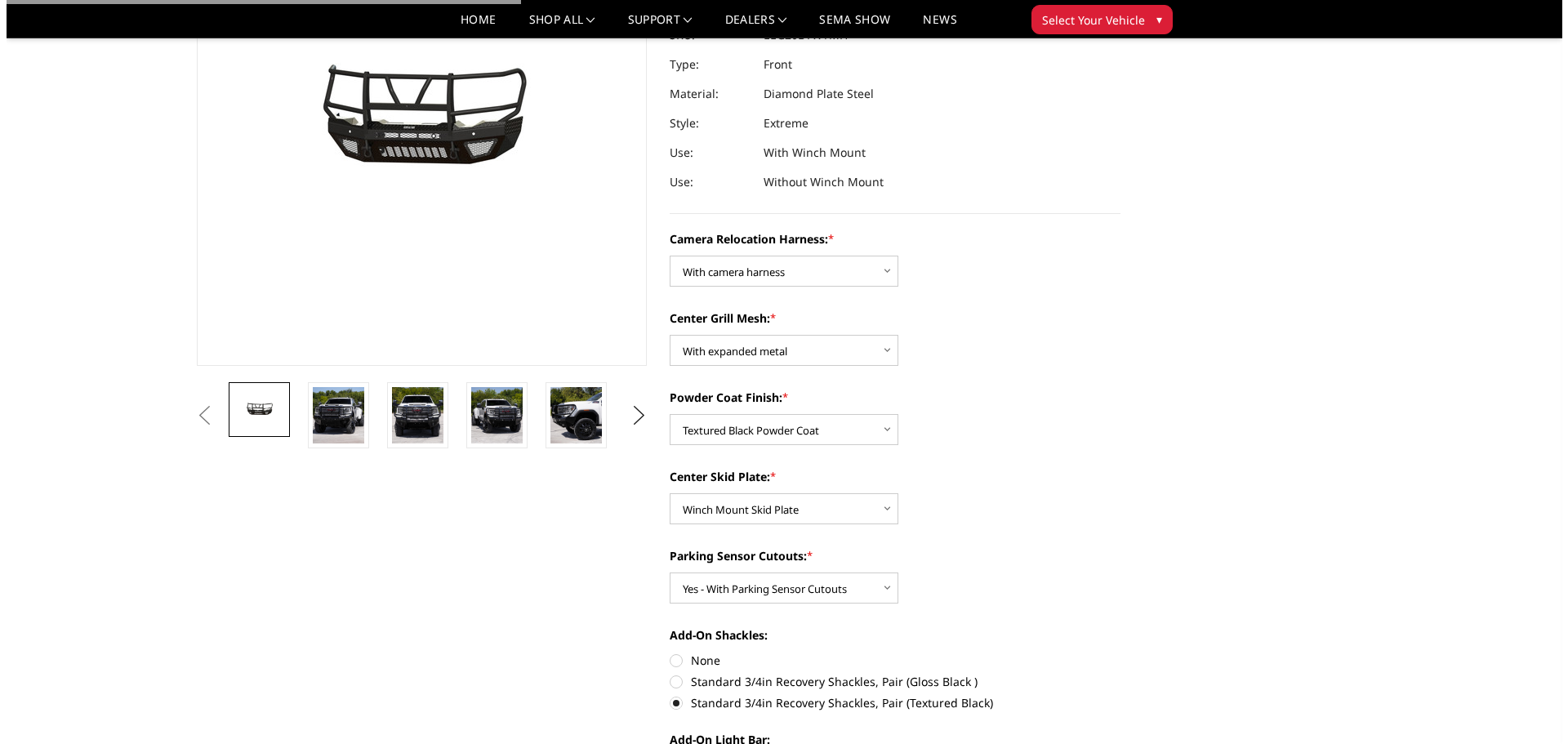
scroll to position [0, 0]
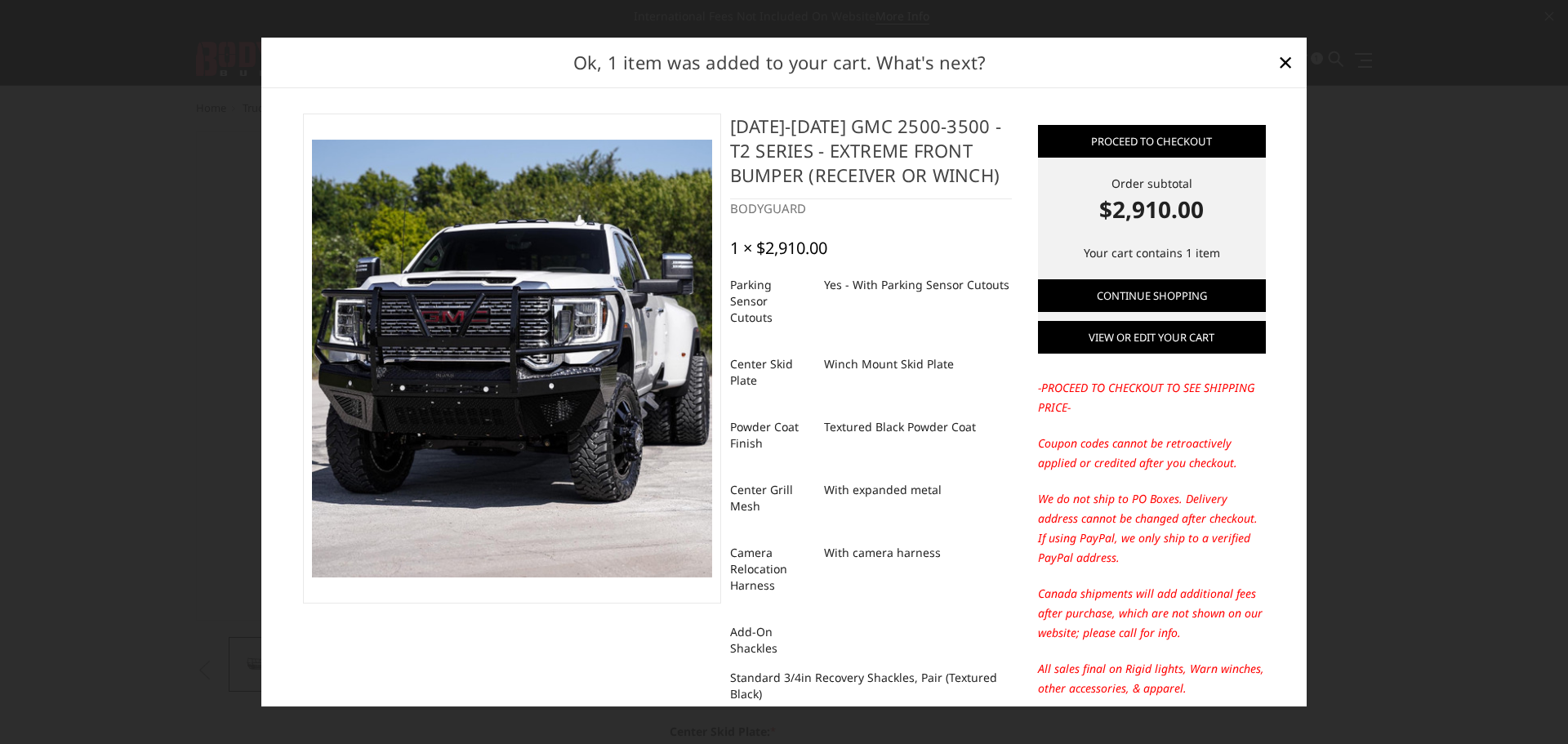
click at [1147, 348] on link "View or edit your cart" at bounding box center [1151, 337] width 228 height 32
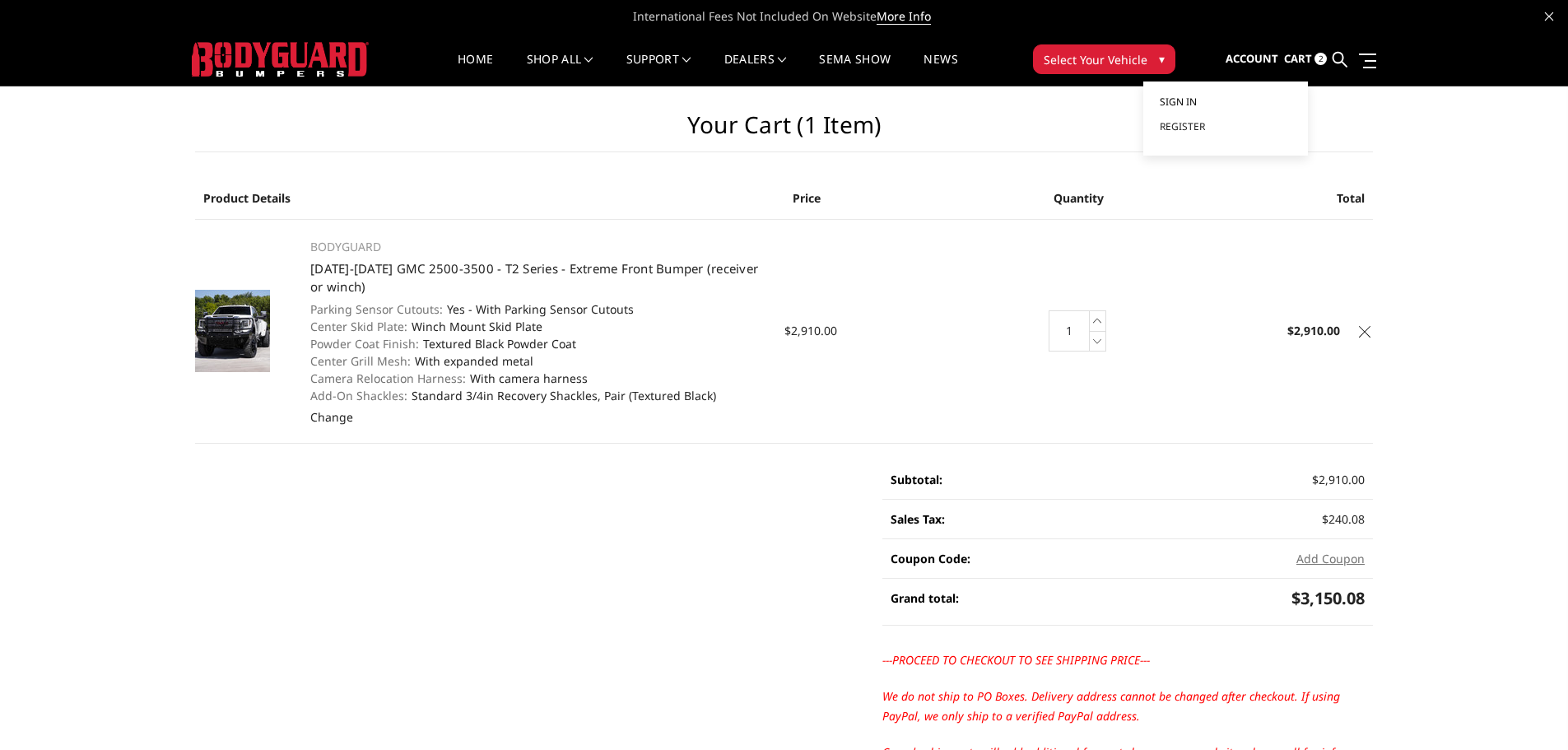
click at [1212, 105] on link "Sign in" at bounding box center [1225, 102] width 132 height 25
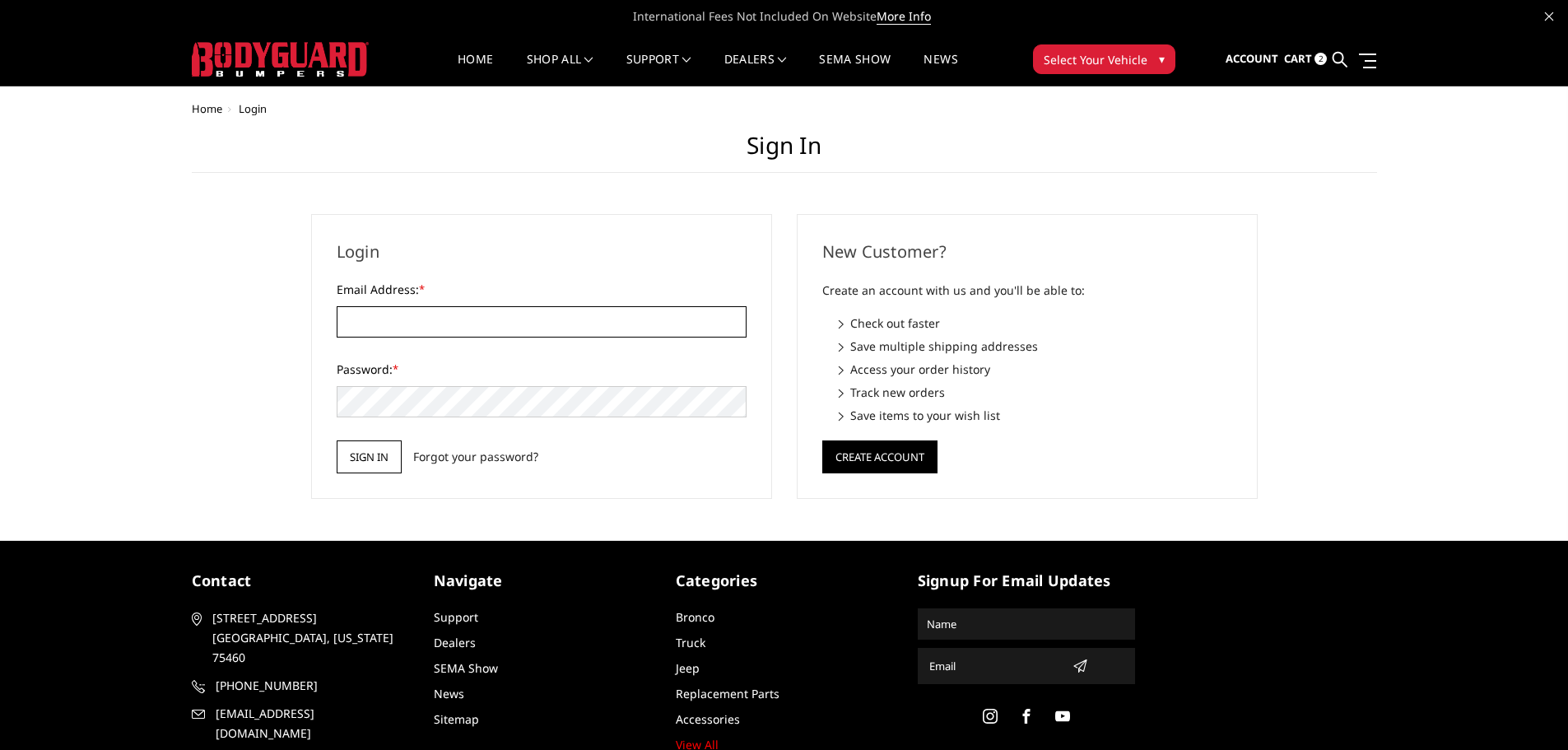
type input "[EMAIL_ADDRESS][DOMAIN_NAME]"
click at [397, 463] on input "Sign in" at bounding box center [369, 457] width 65 height 33
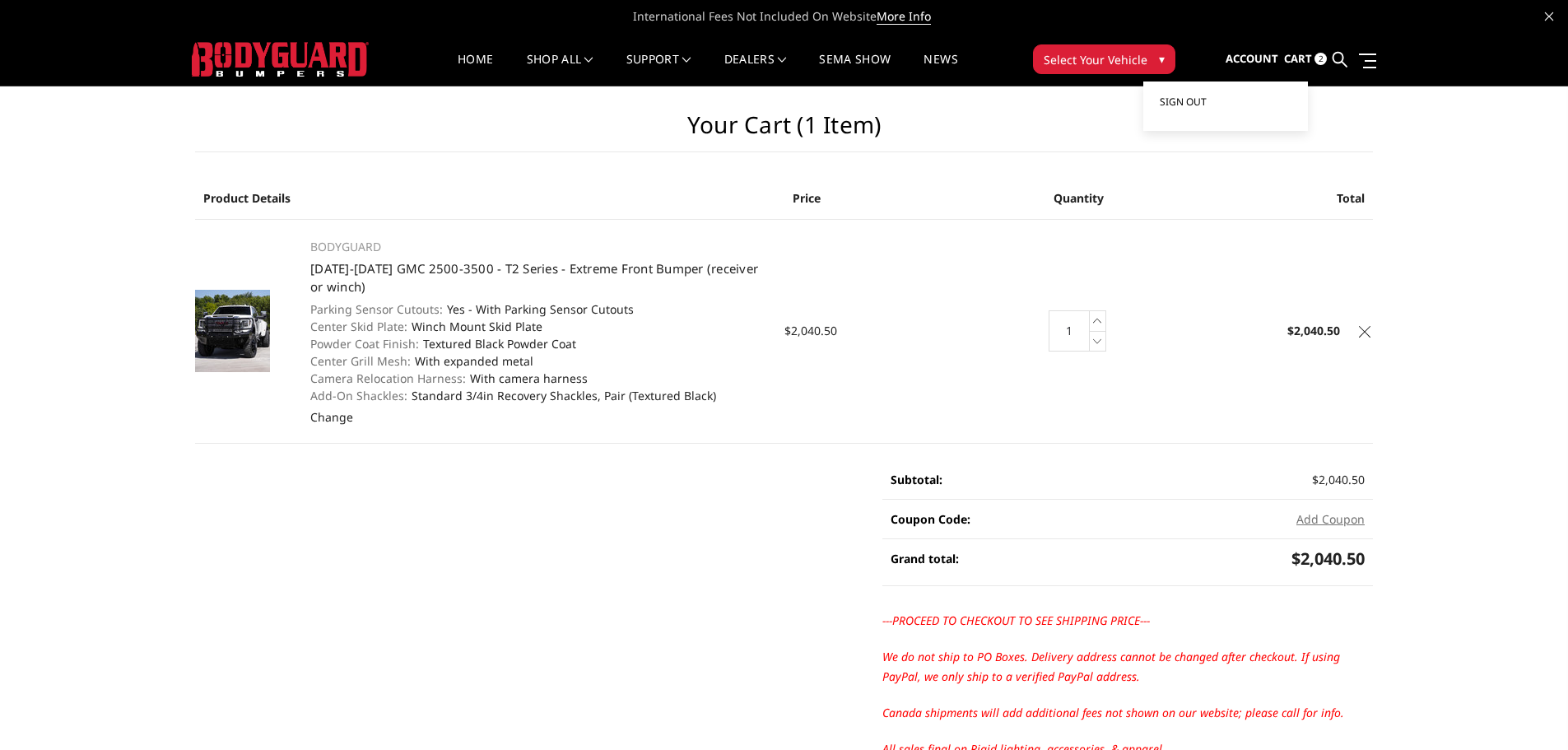
click at [1204, 100] on span "Sign out" at bounding box center [1183, 101] width 47 height 14
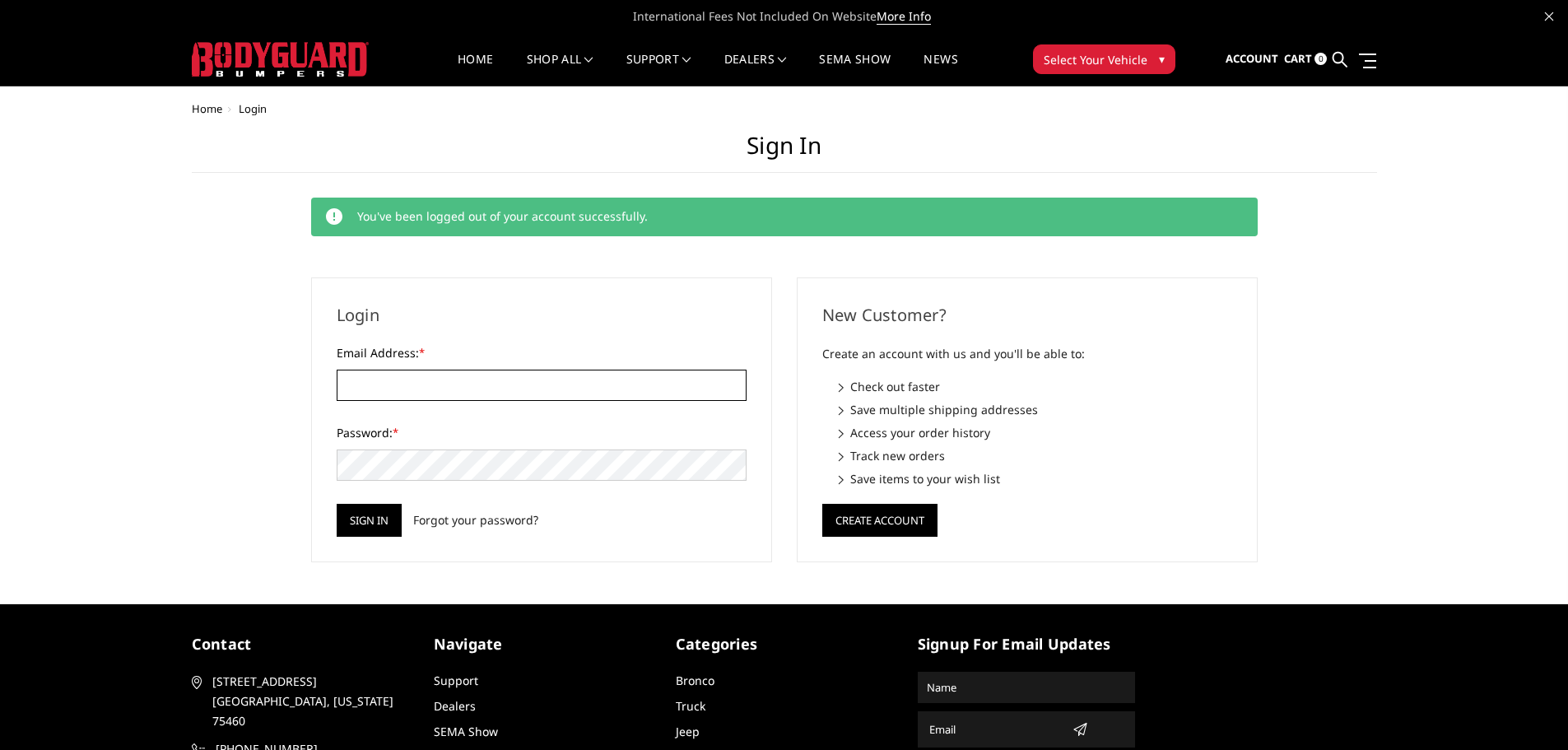
type input "[EMAIL_ADDRESS][DOMAIN_NAME]"
click at [1312, 58] on span "Cart" at bounding box center [1298, 58] width 28 height 15
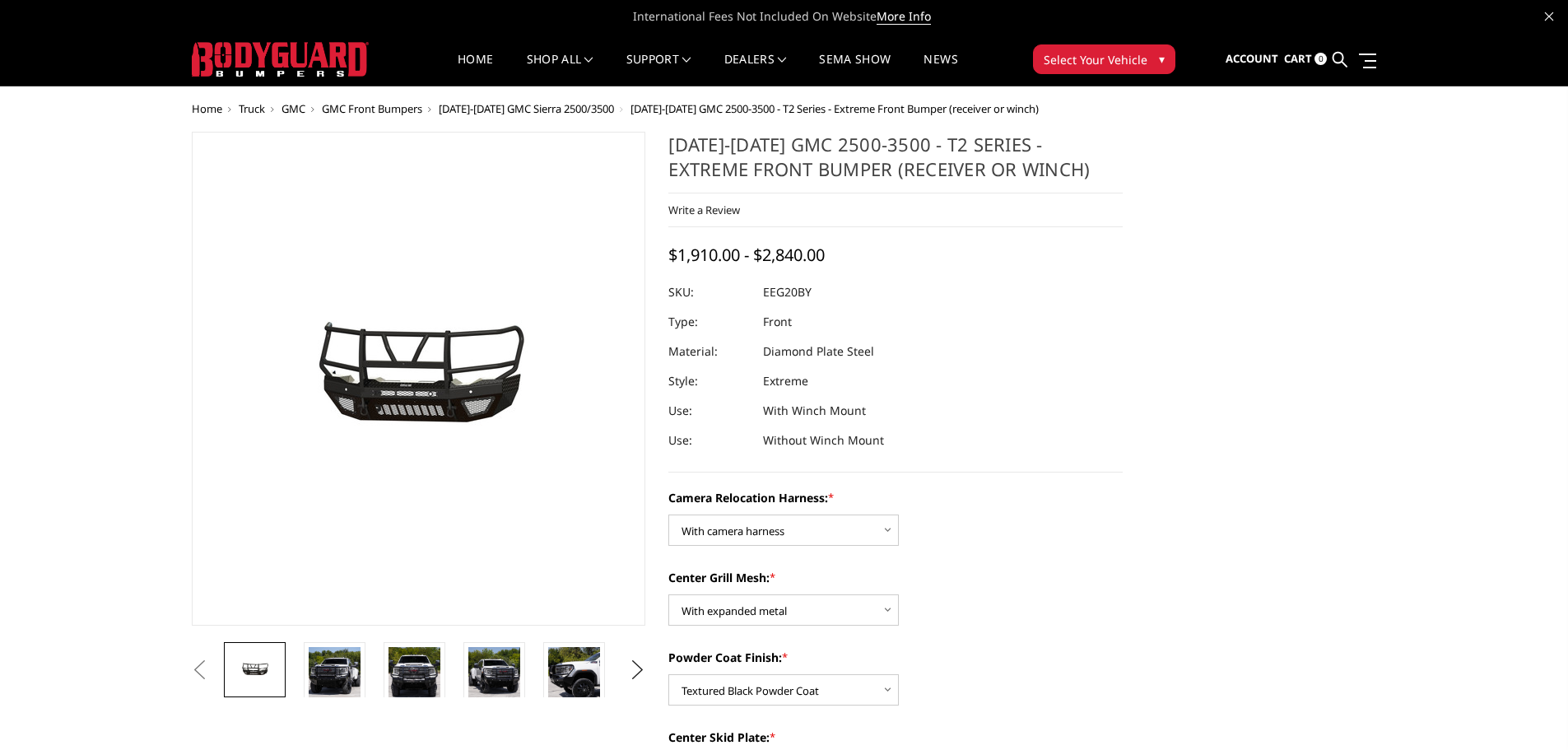
select select "3797"
select select "3795"
select select "3794"
select select "3791"
select select "3788"
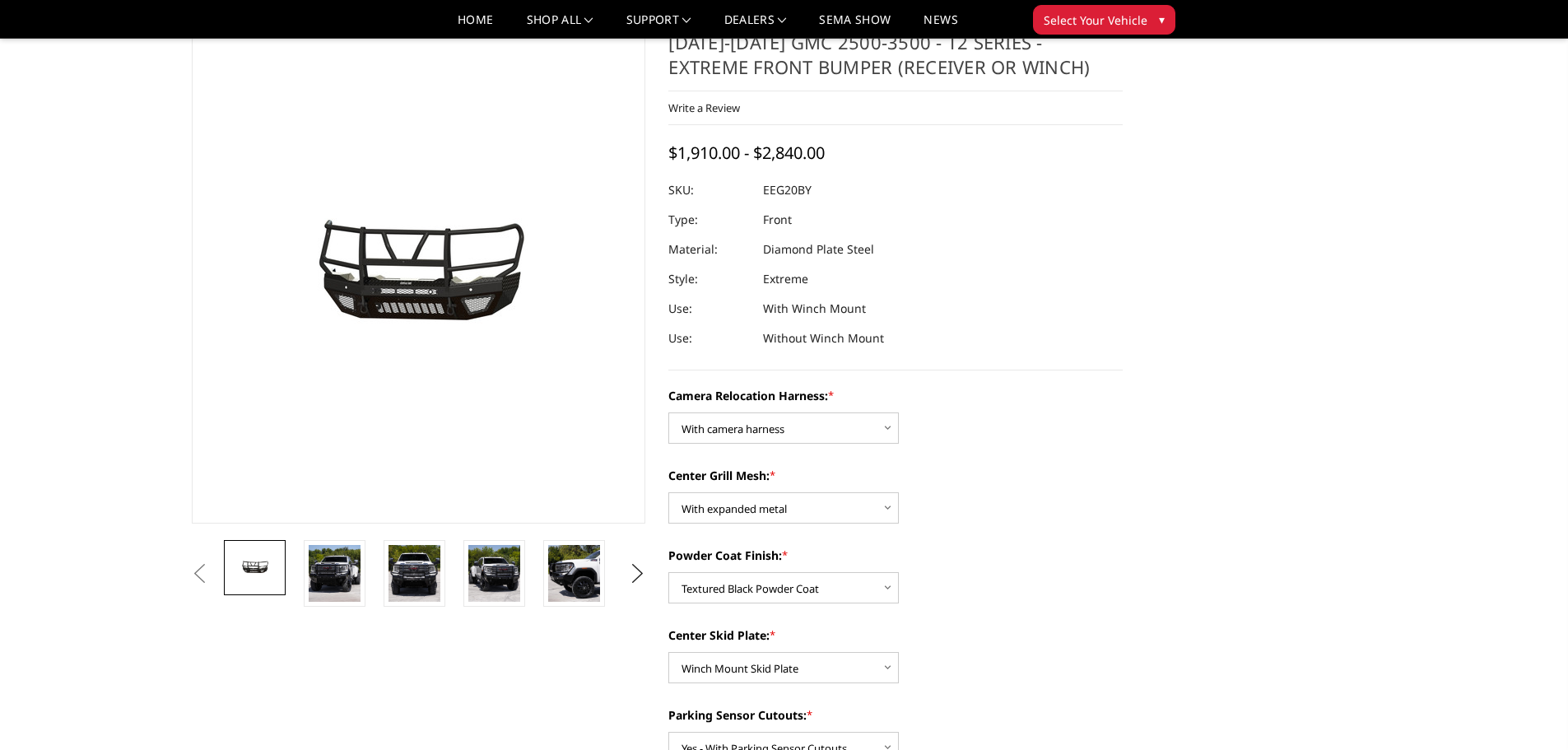
scroll to position [83, 0]
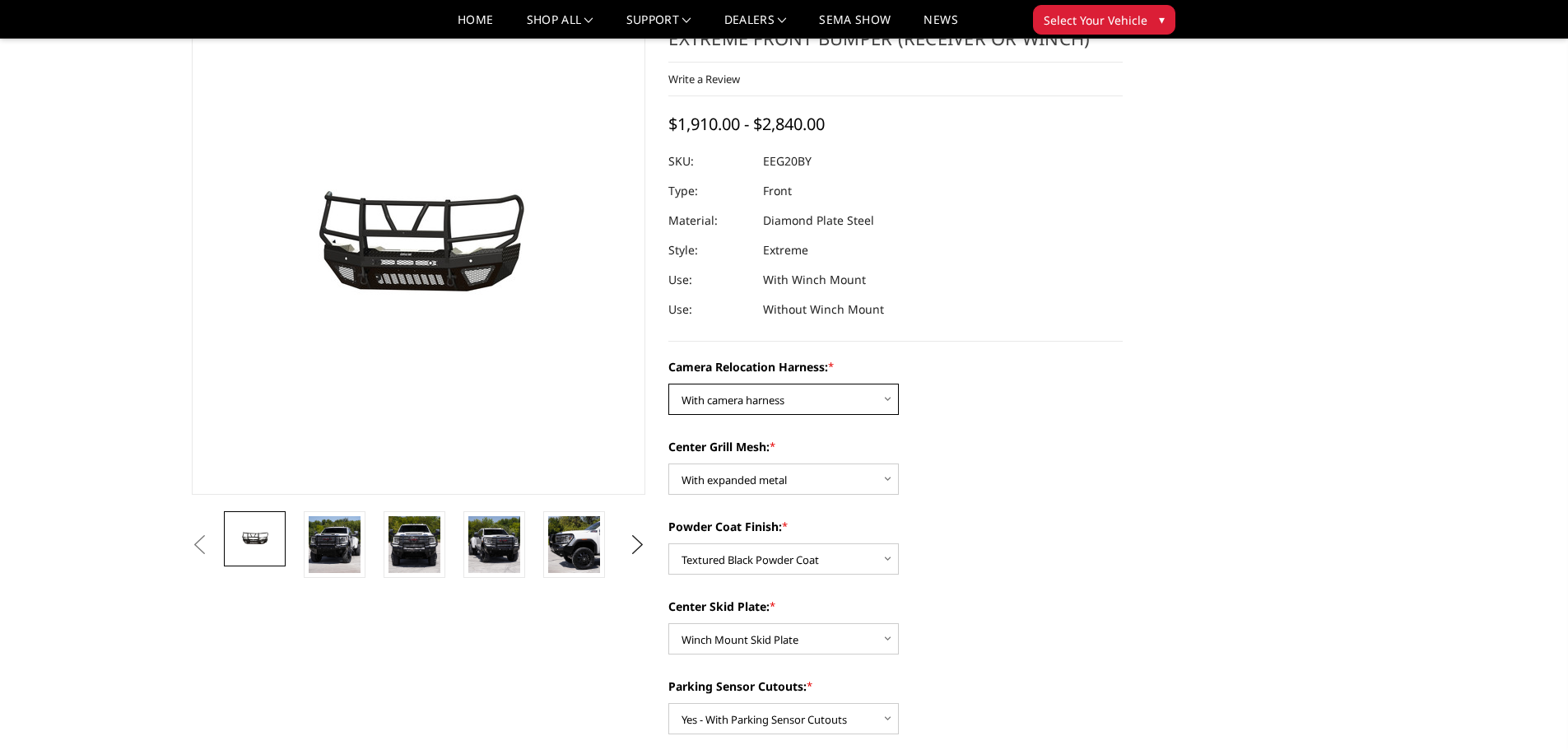
click at [764, 401] on select "Choose Options Without camera harness With camera harness" at bounding box center [784, 399] width 231 height 31
drag, startPoint x: 764, startPoint y: 401, endPoint x: 925, endPoint y: 417, distance: 161.8
click at [764, 401] on select "Choose Options Without camera harness With camera harness" at bounding box center [784, 399] width 231 height 31
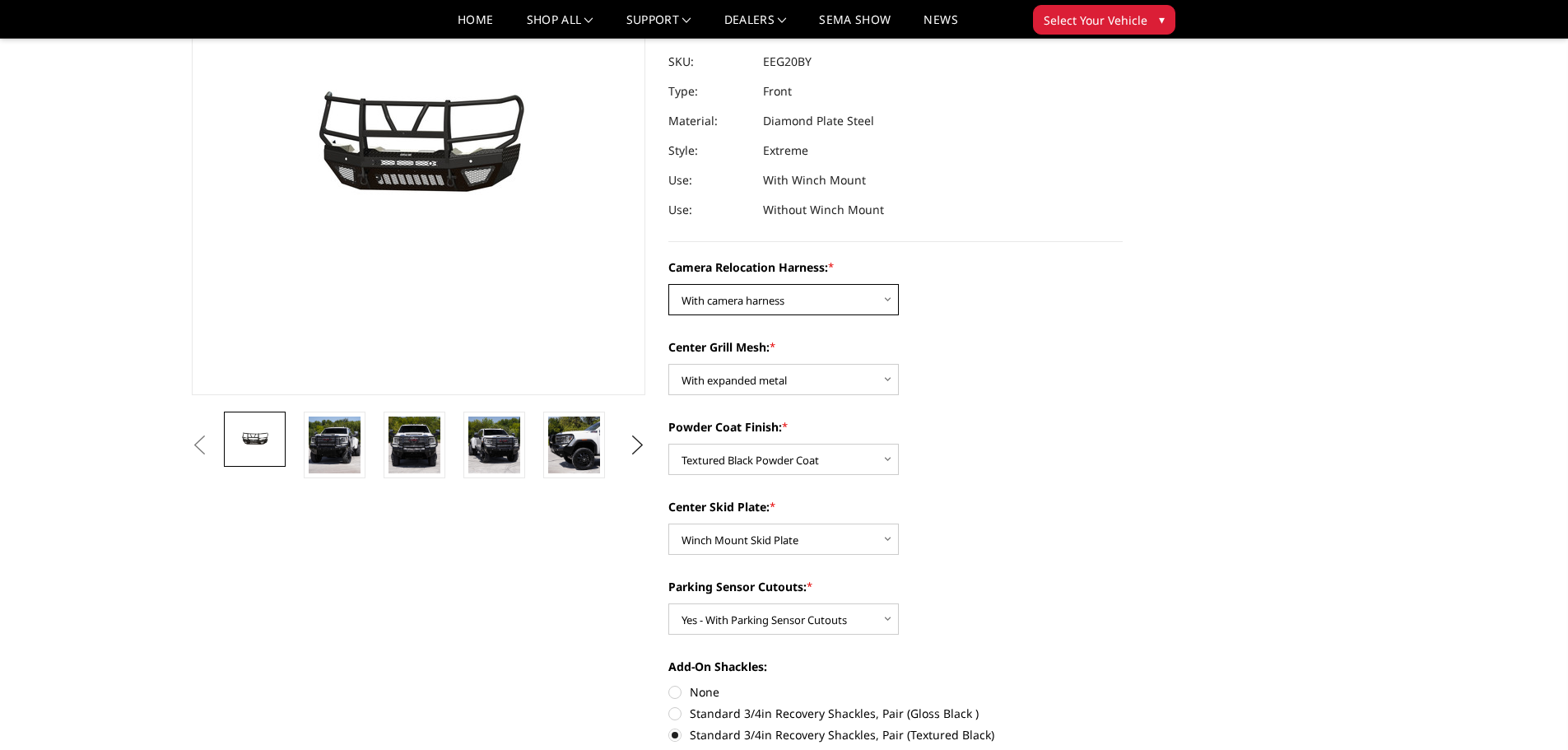
scroll to position [0, 0]
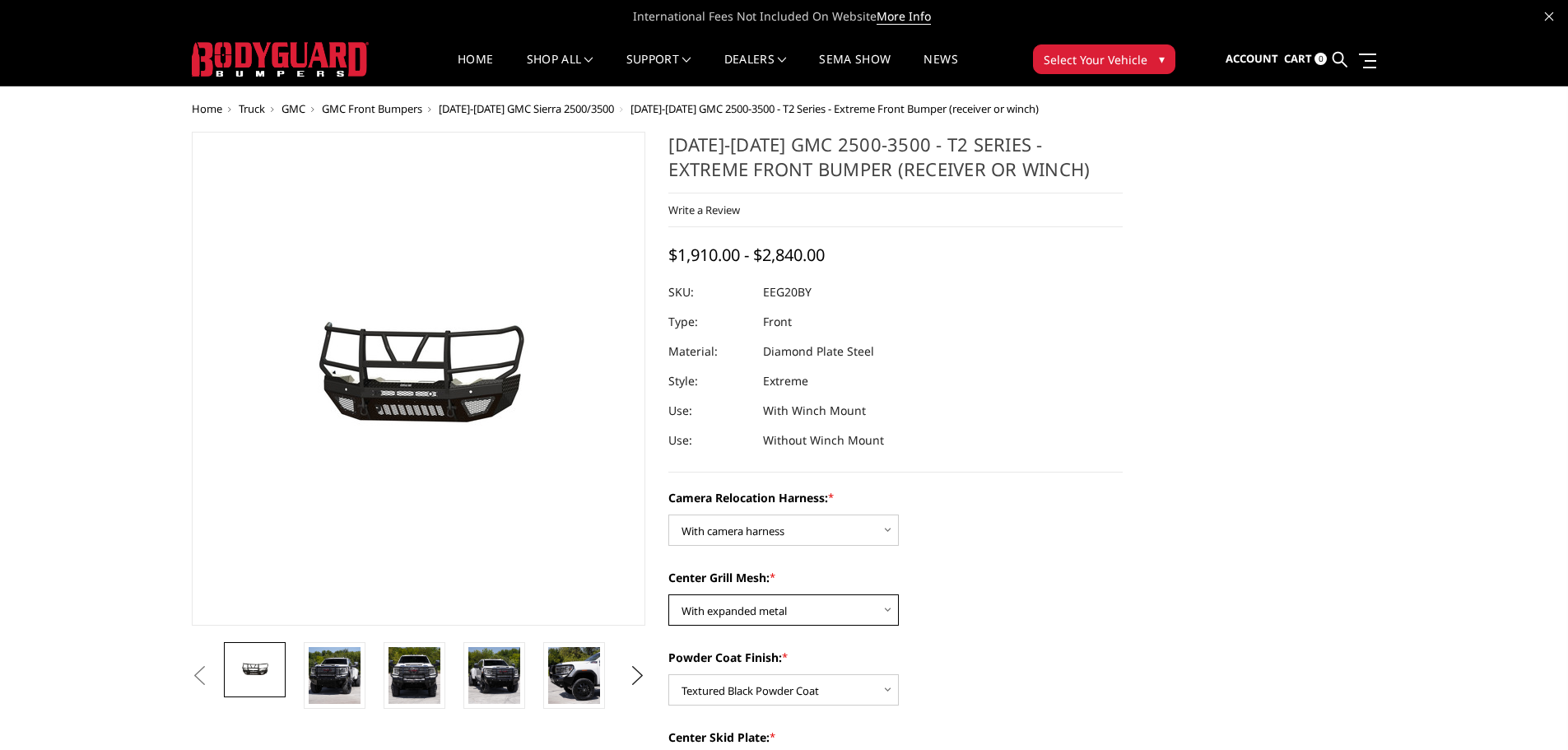
click at [766, 619] on select "Choose Options Without expanded metal With expanded metal" at bounding box center [784, 610] width 231 height 31
click at [668, 595] on select "Choose Options Without expanded metal With expanded metal" at bounding box center [784, 610] width 231 height 31
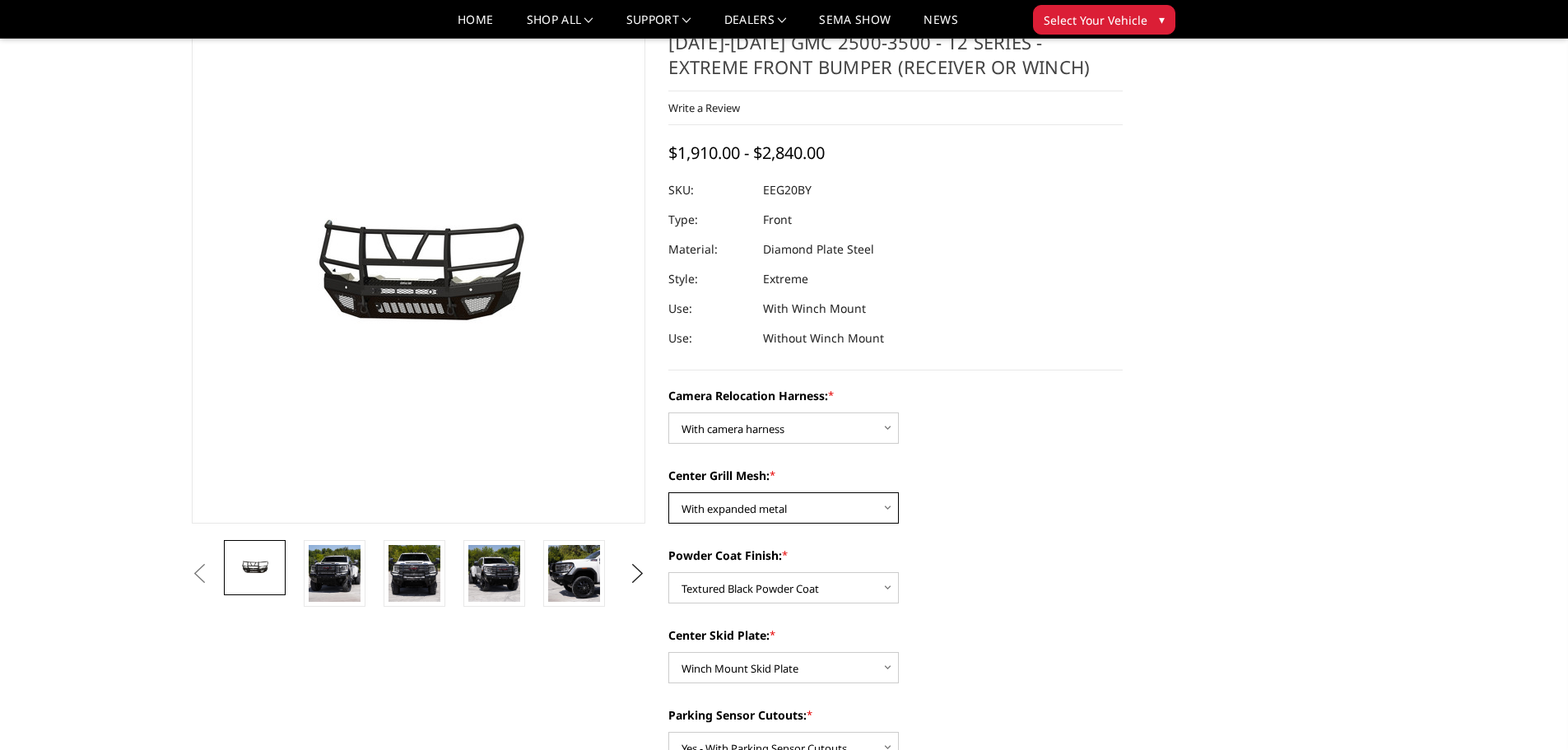
scroll to position [83, 0]
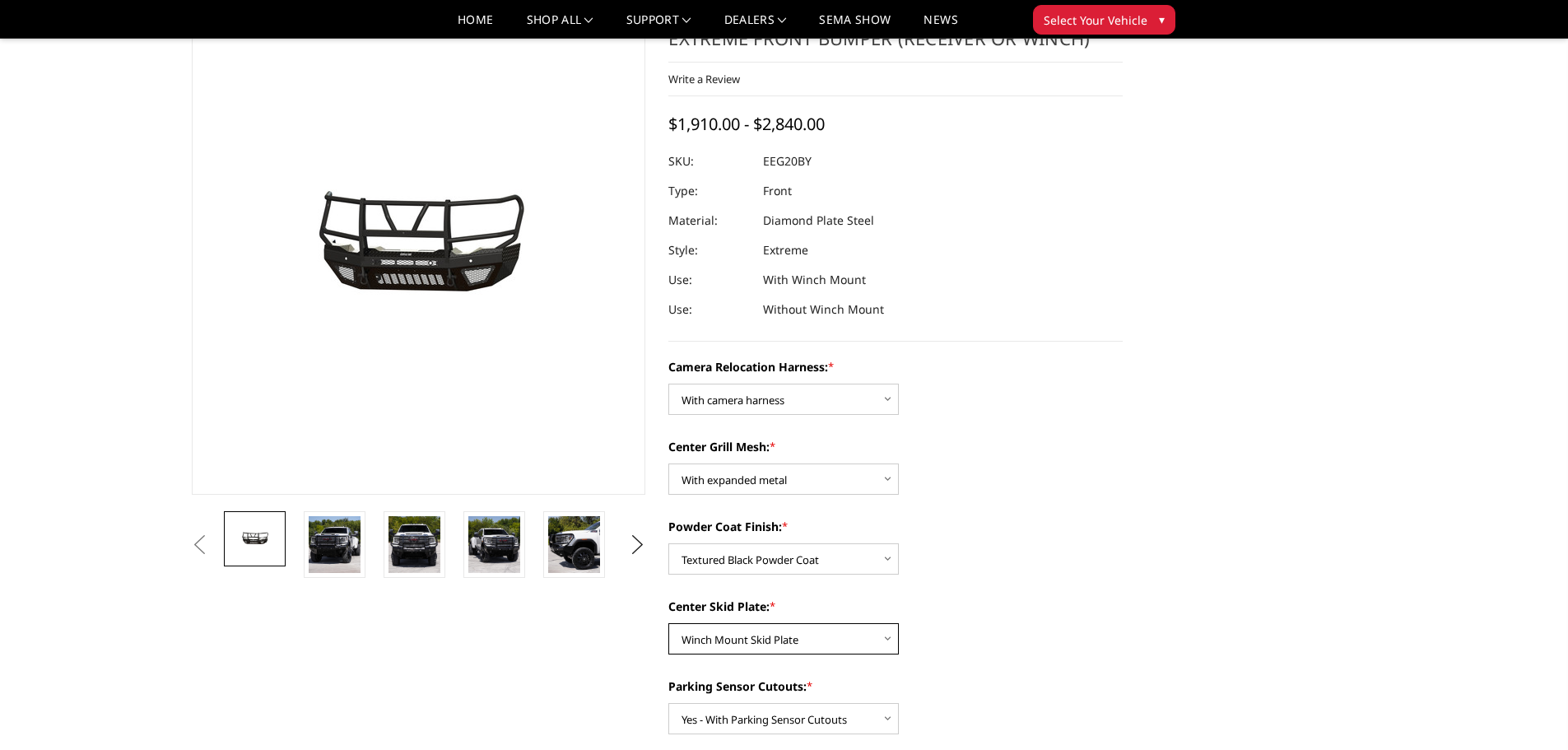
click at [774, 633] on select "Choose Options Winch Mount Skid Plate Standard Skid Plate (included) 2" Receive…" at bounding box center [784, 639] width 231 height 31
click at [668, 624] on select "Choose Options Winch Mount Skid Plate Standard Skid Plate (included) 2" Receive…" at bounding box center [784, 639] width 231 height 31
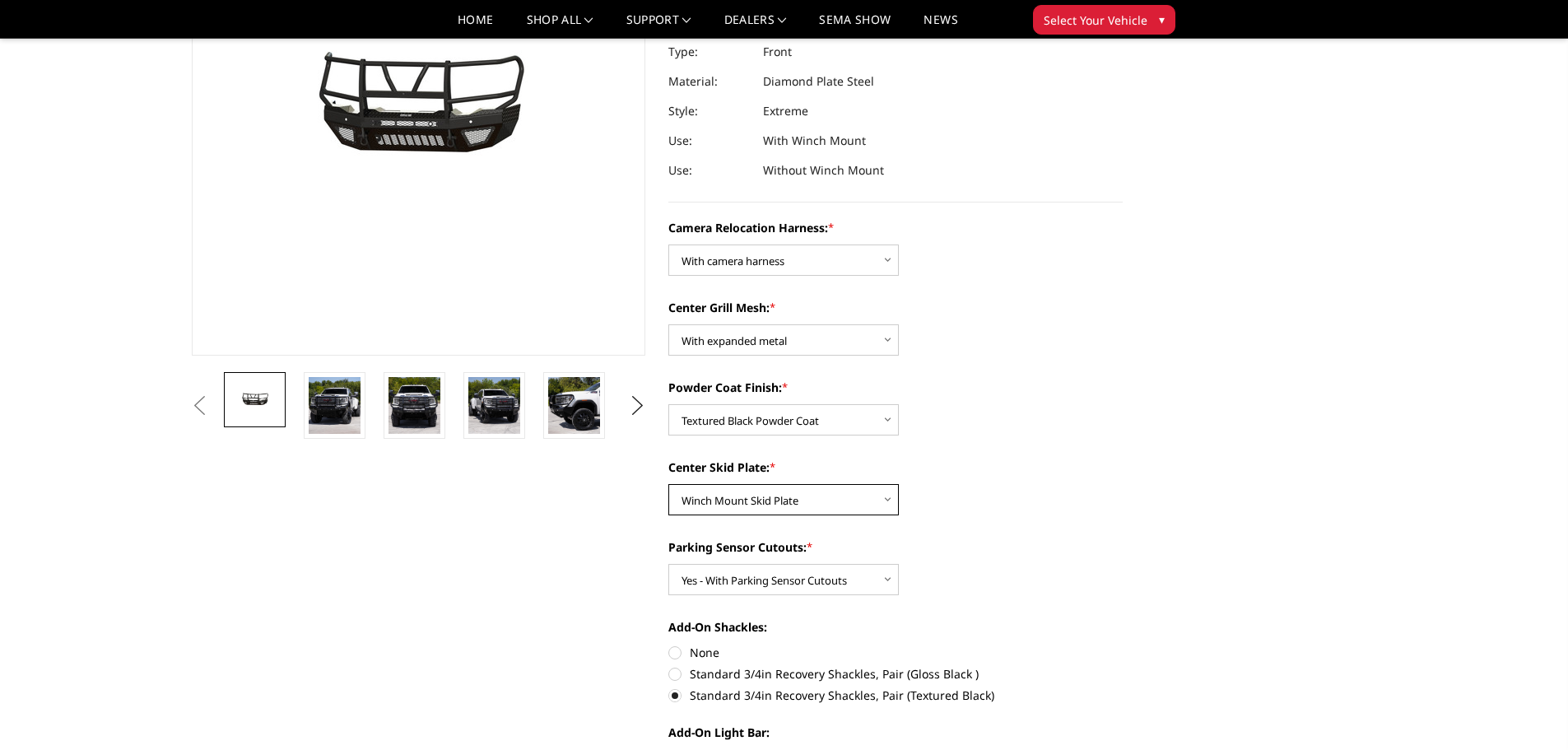
scroll to position [247, 0]
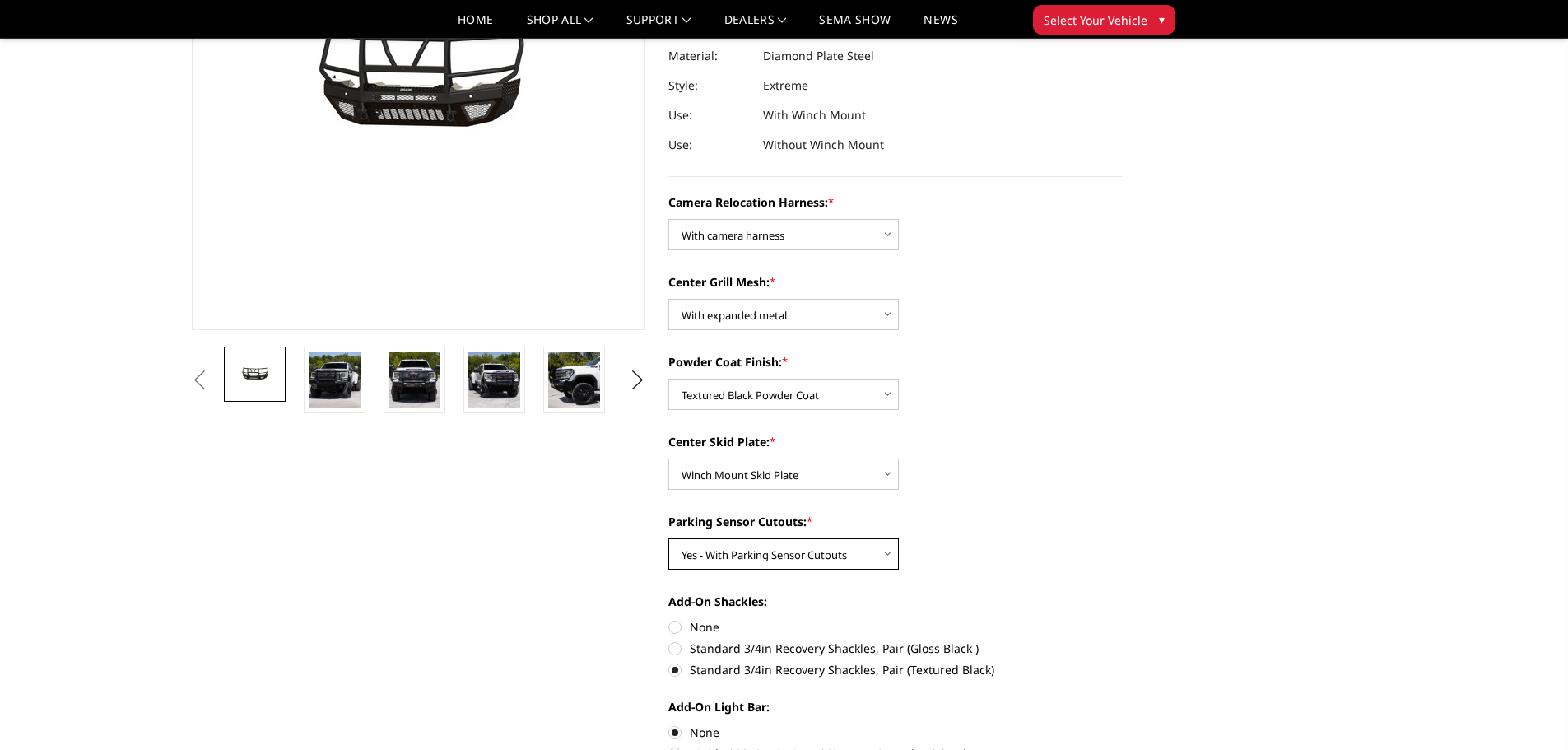
drag, startPoint x: 782, startPoint y: 549, endPoint x: 769, endPoint y: 558, distance: 15.8
click at [782, 549] on select "Choose Options Yes - With Parking Sensor Cutouts" at bounding box center [784, 554] width 231 height 31
click at [668, 538] on select "Choose Options Yes - With Parking Sensor Cutouts" at bounding box center [784, 554] width 231 height 31
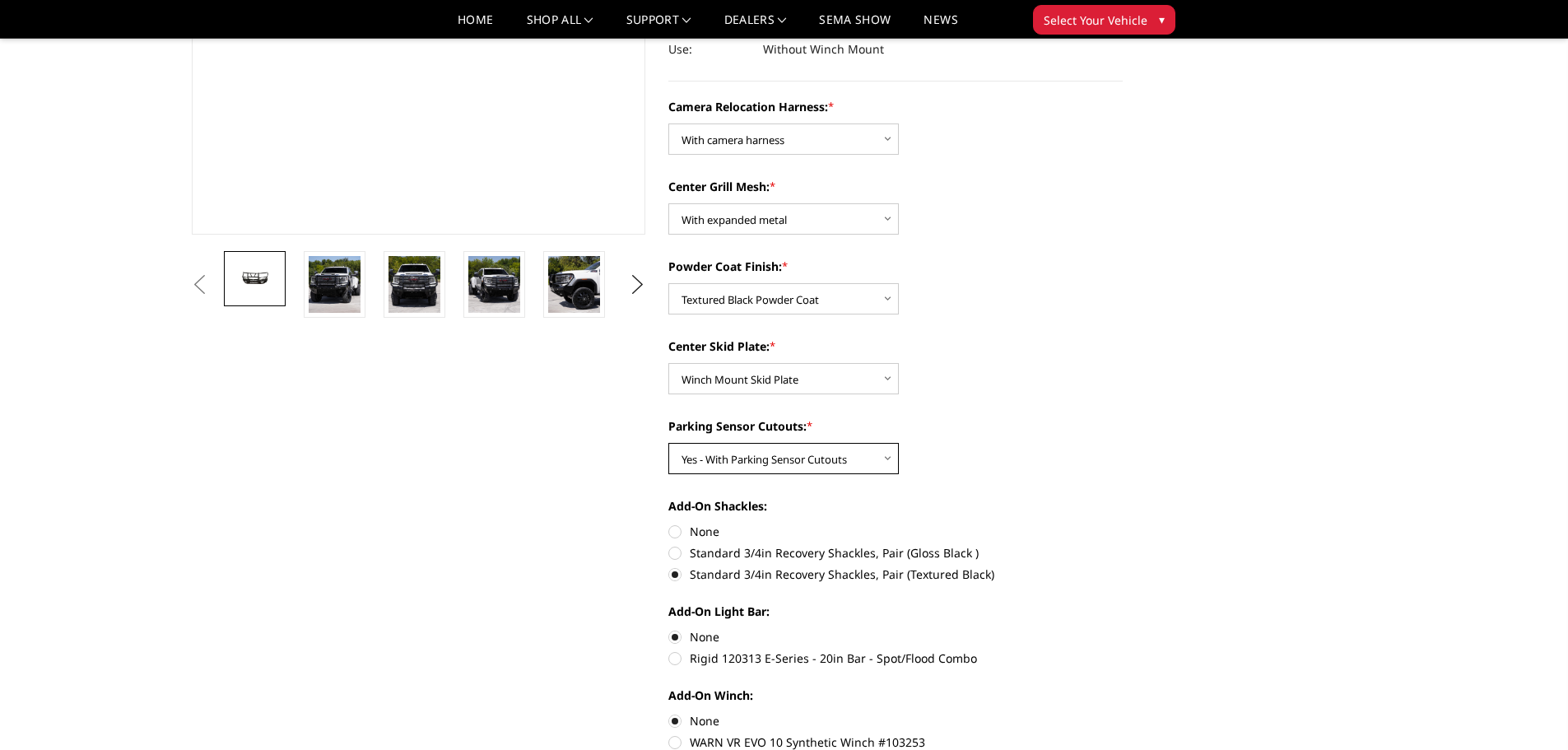
scroll to position [412, 0]
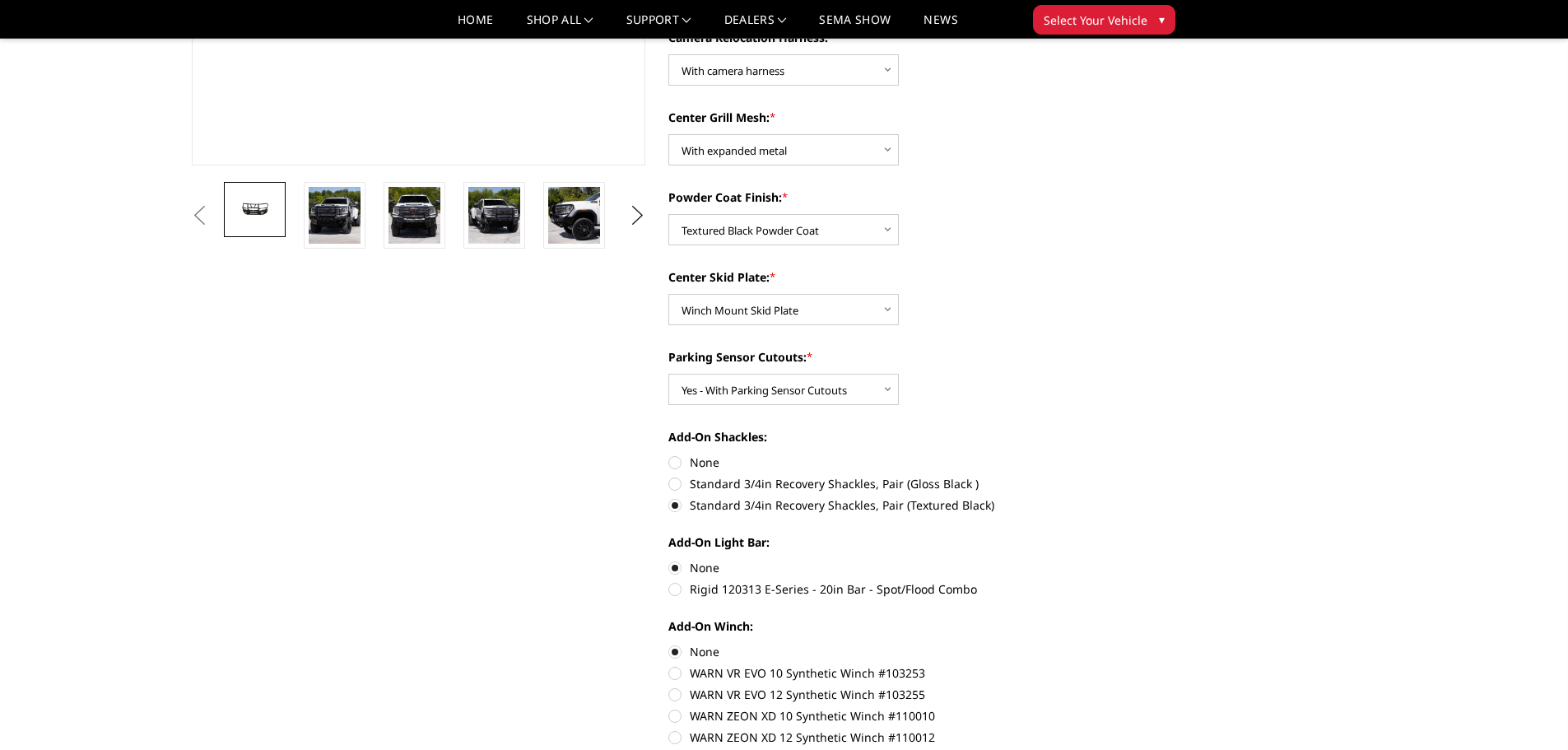
click at [673, 493] on div "Add-On Shackles: None Standard 3/4in Recovery Shackles, Pair (Gloss Black ) Sta…" at bounding box center [895, 469] width 454 height 83
click at [674, 481] on label "Standard 3/4in Recovery Shackles, Pair (Gloss Black )" at bounding box center [895, 484] width 454 height 17
click at [1123, 455] on input "Standard 3/4in Recovery Shackles, Pair (Gloss Black )" at bounding box center [1123, 454] width 1 height 1
radio input "true"
click at [672, 502] on label "Standard 3/4in Recovery Shackles, Pair (Textured Black)" at bounding box center [895, 505] width 454 height 17
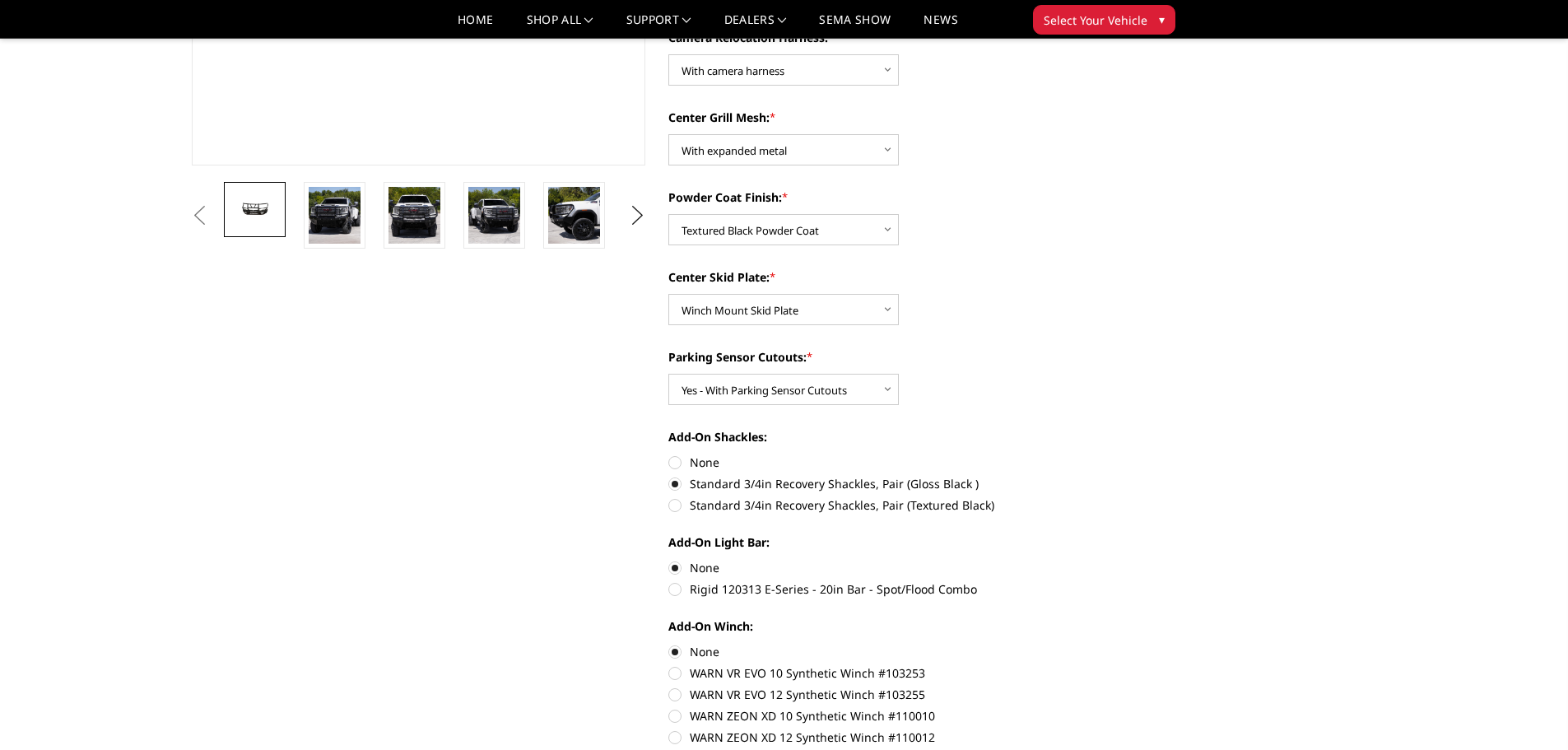
click at [1123, 476] on input "Standard 3/4in Recovery Shackles, Pair (Textured Black)" at bounding box center [1123, 475] width 1 height 1
radio input "true"
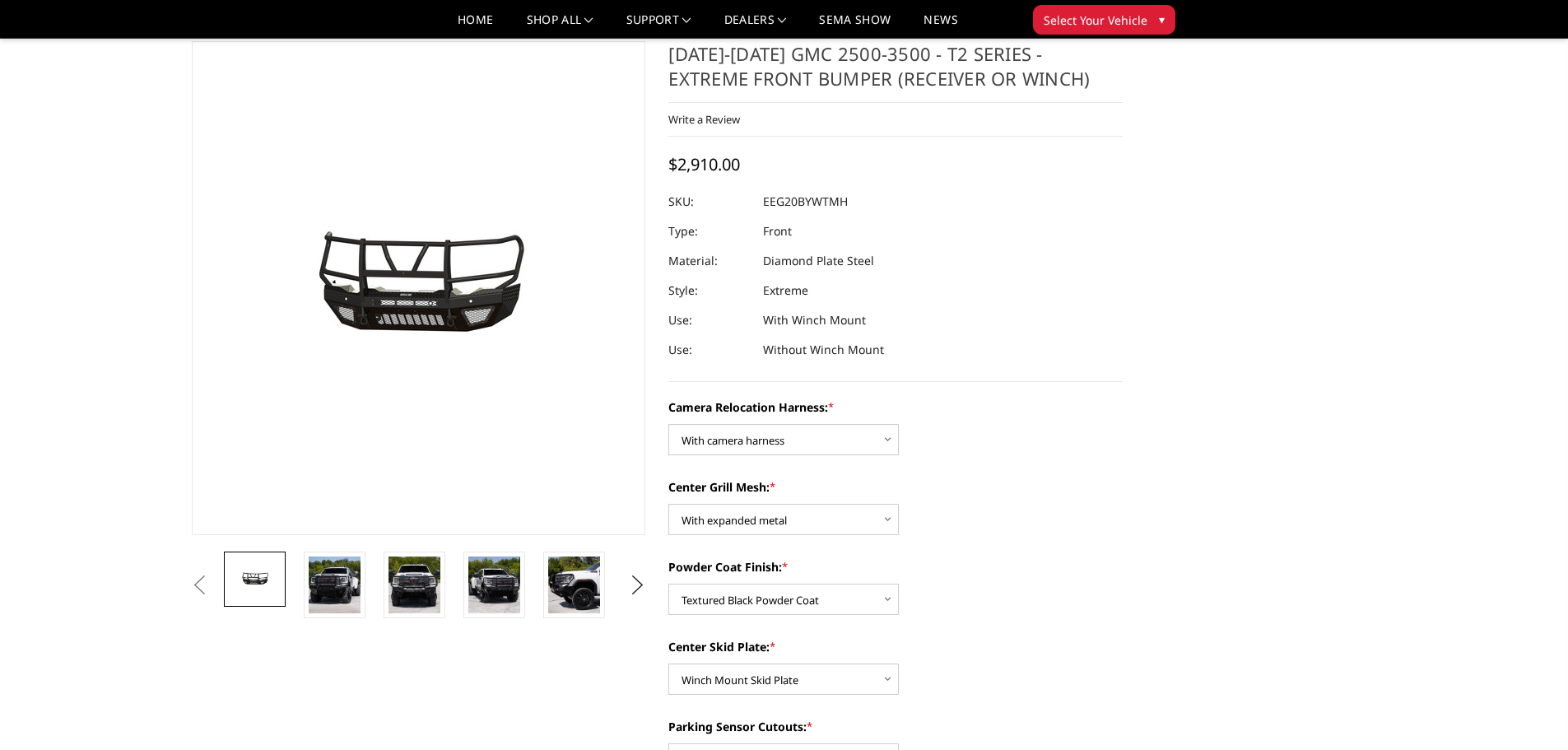
scroll to position [83, 0]
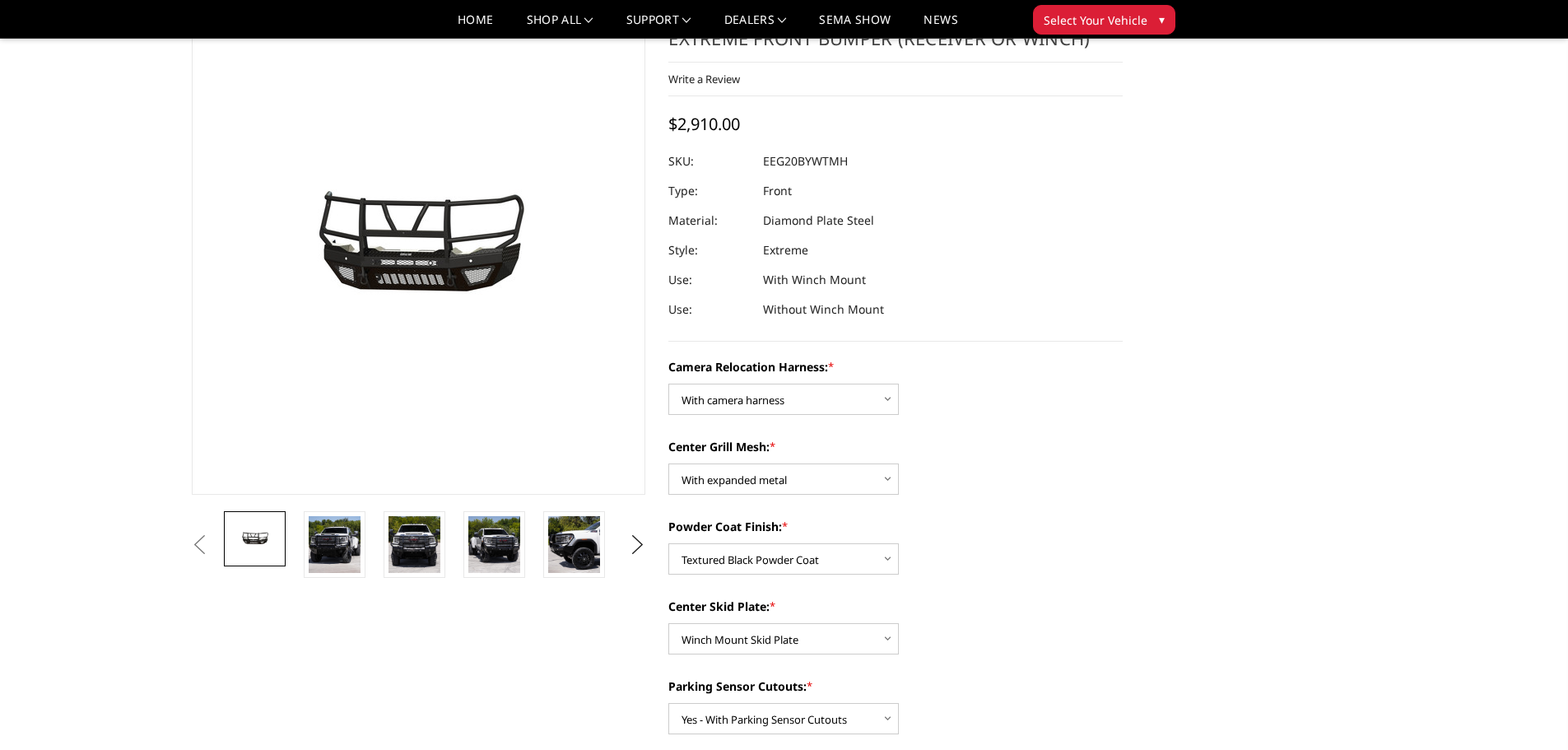
click at [904, 300] on dl "SKU: EEG20BYWTMH UPC: Type: Front Material: Diamond Plate Steel Style: Extreme …" at bounding box center [895, 235] width 454 height 178
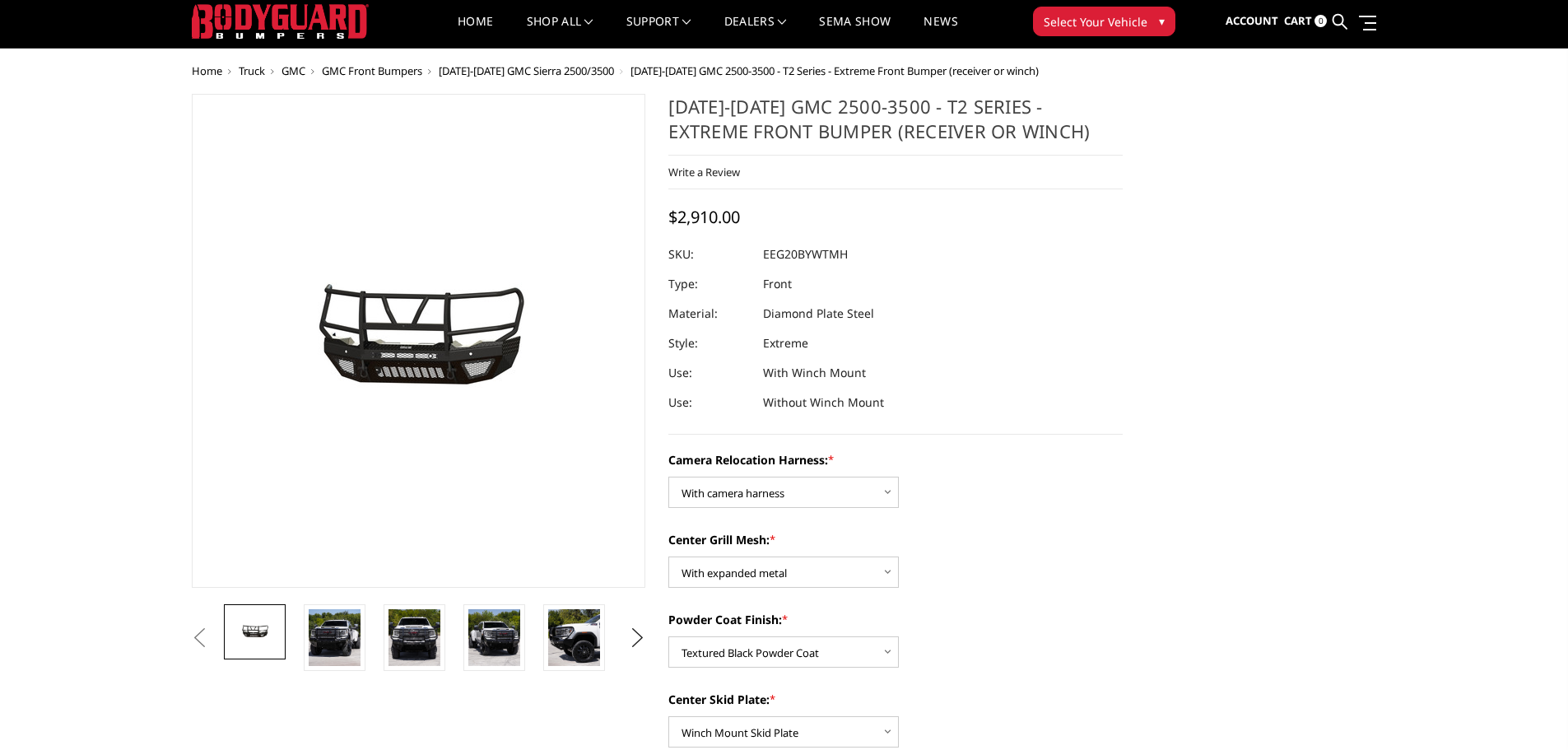
scroll to position [0, 0]
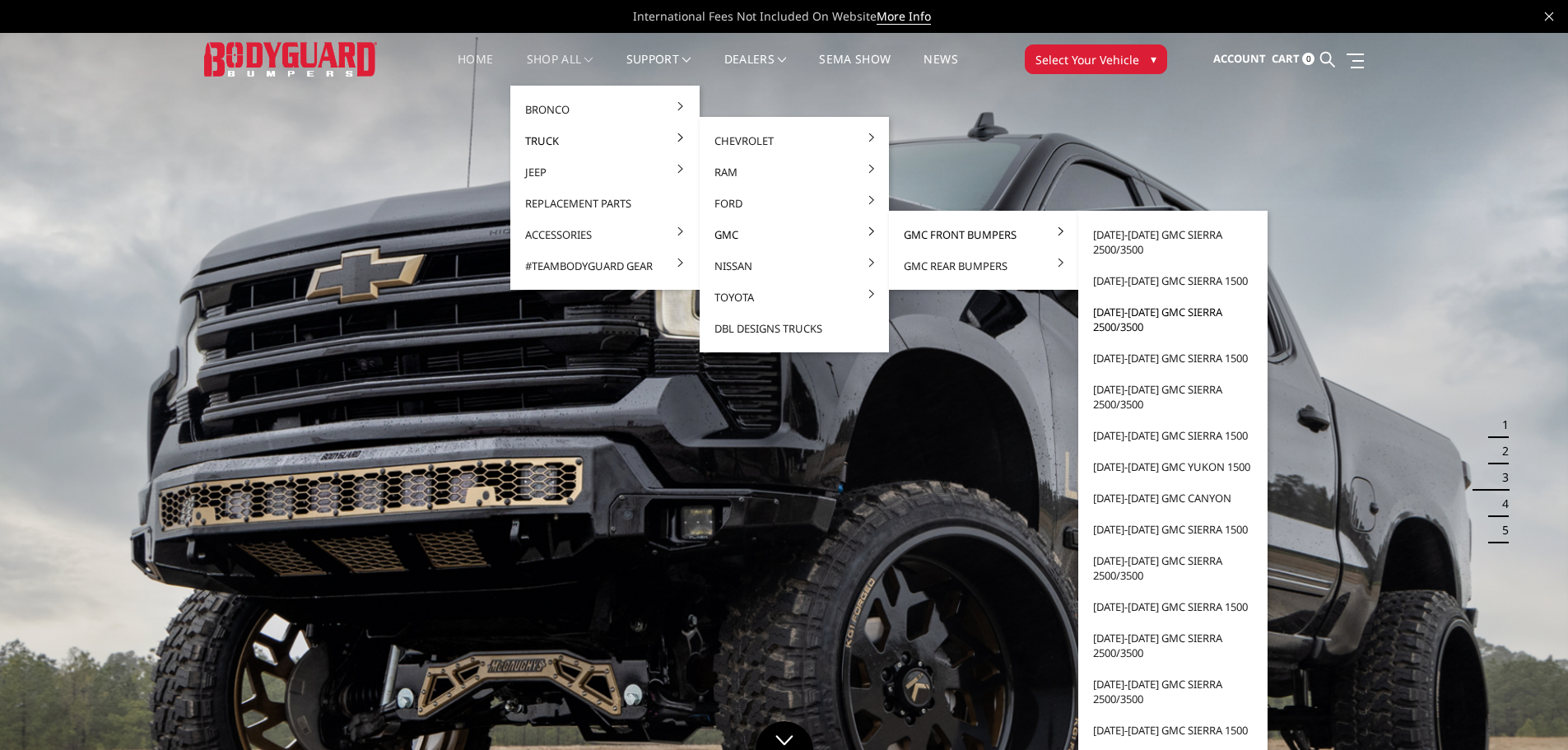
click at [1114, 319] on link "[DATE]-[DATE] GMC Sierra 2500/3500" at bounding box center [1174, 319] width 176 height 46
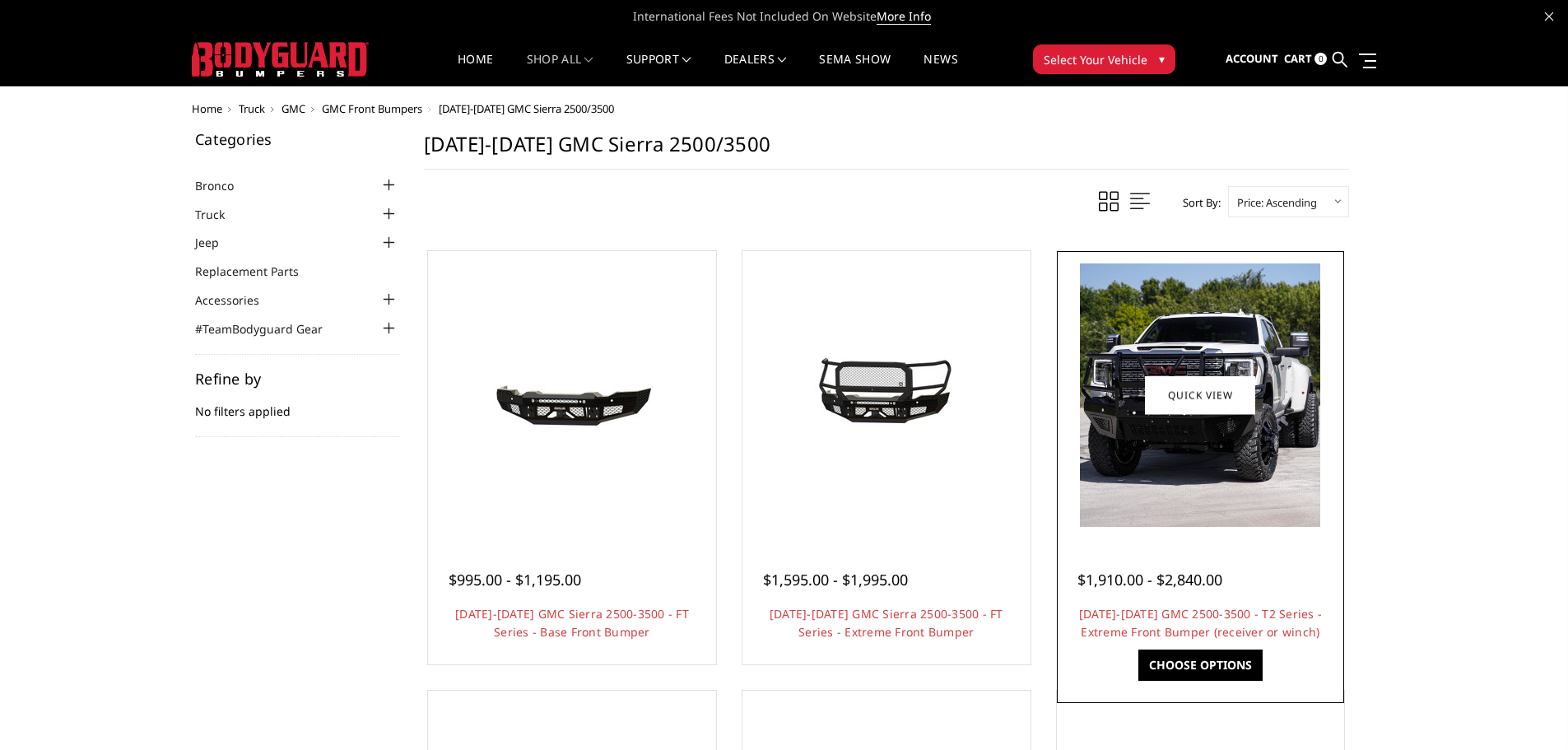
click at [1250, 477] on img at bounding box center [1200, 395] width 240 height 264
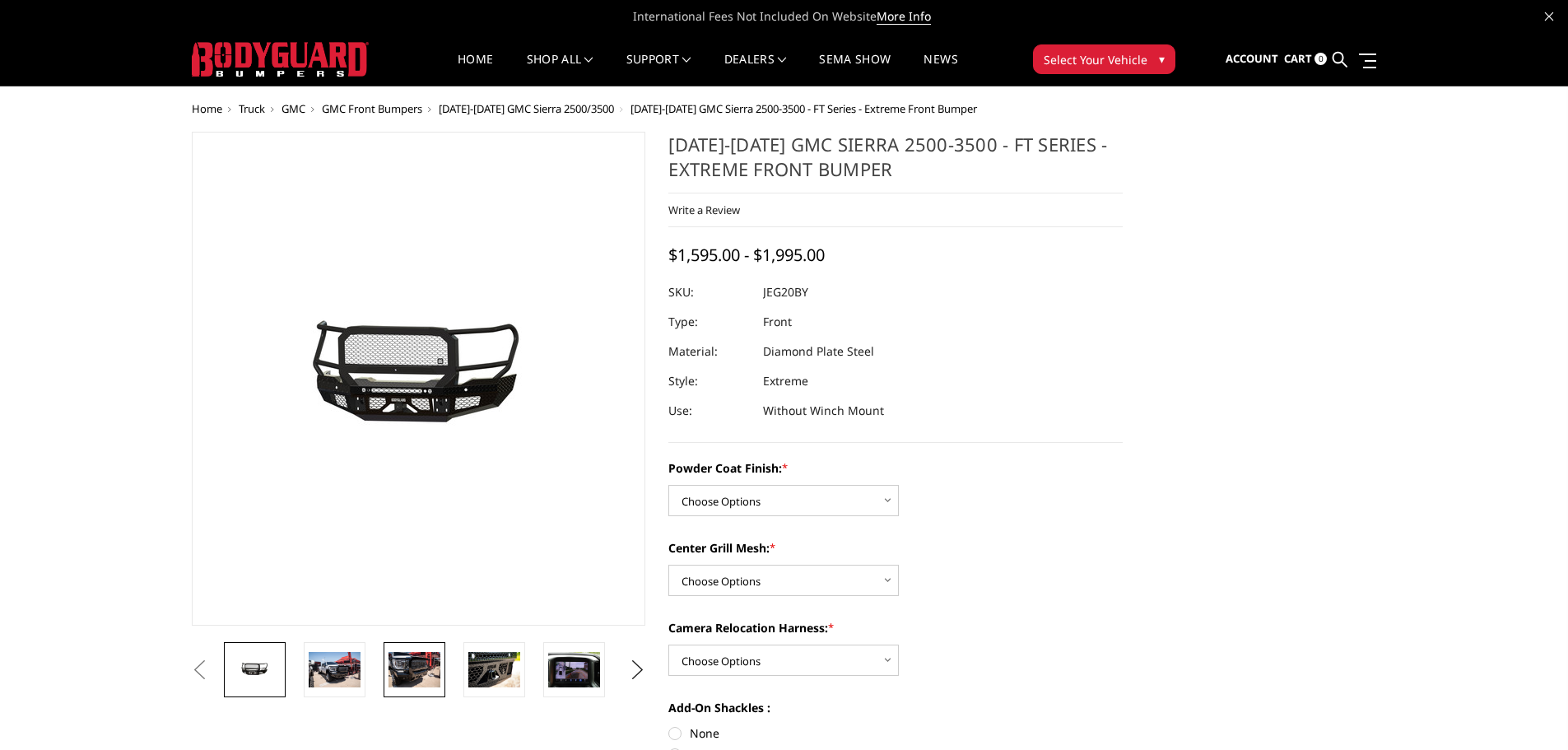
click at [393, 675] on img at bounding box center [414, 669] width 52 height 35
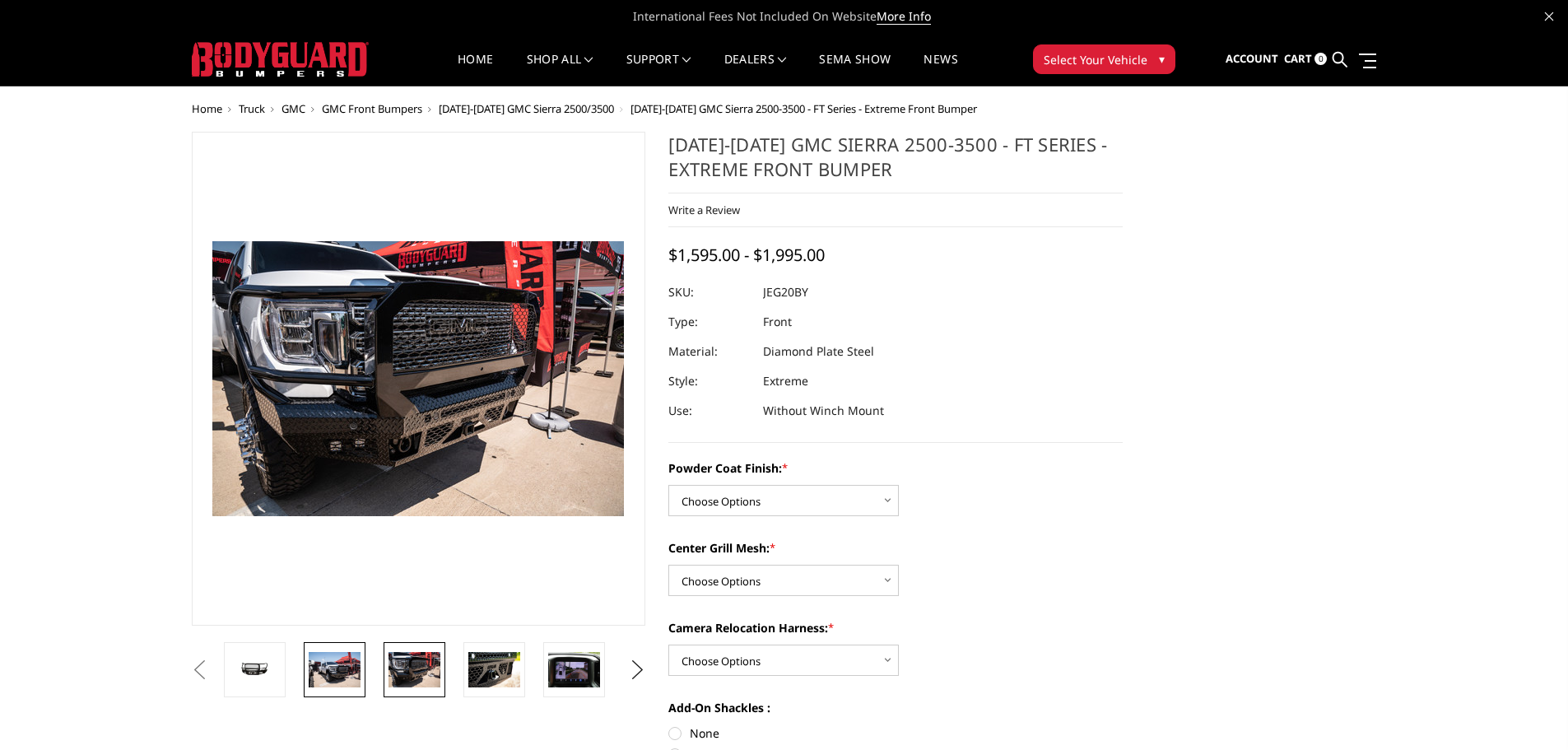
click at [347, 675] on img at bounding box center [335, 669] width 52 height 35
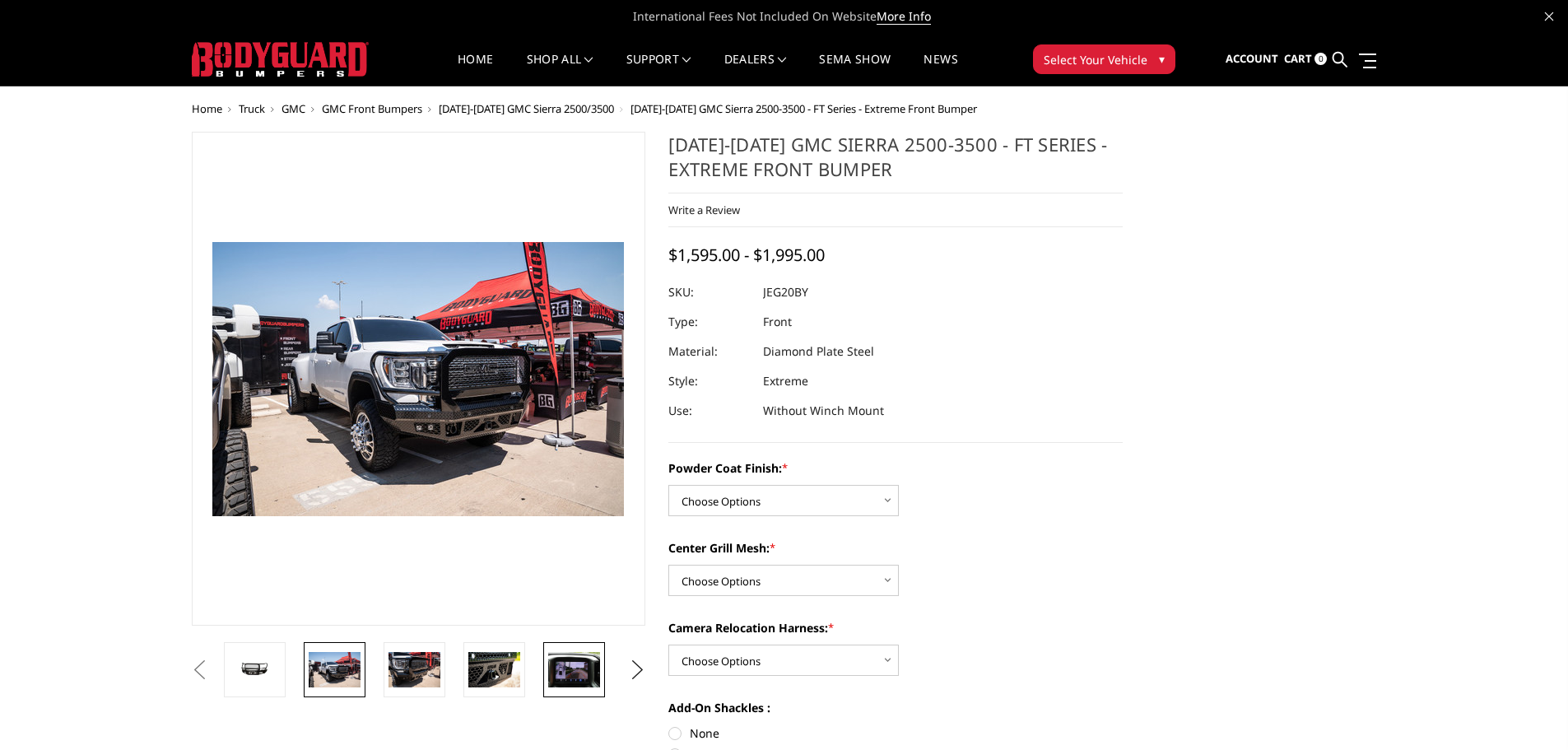
click at [575, 672] on img at bounding box center [574, 669] width 52 height 35
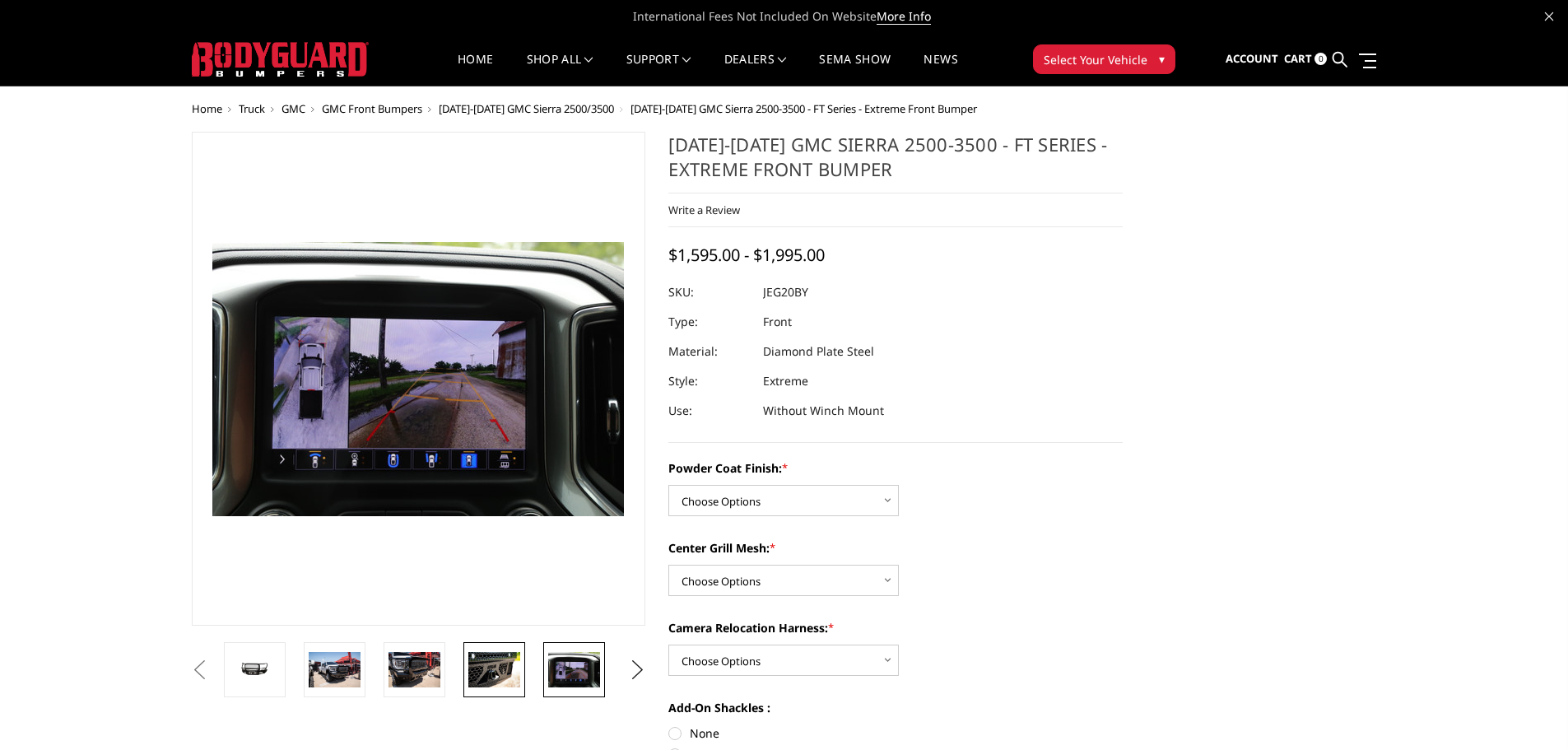
click at [497, 678] on img at bounding box center [494, 669] width 52 height 35
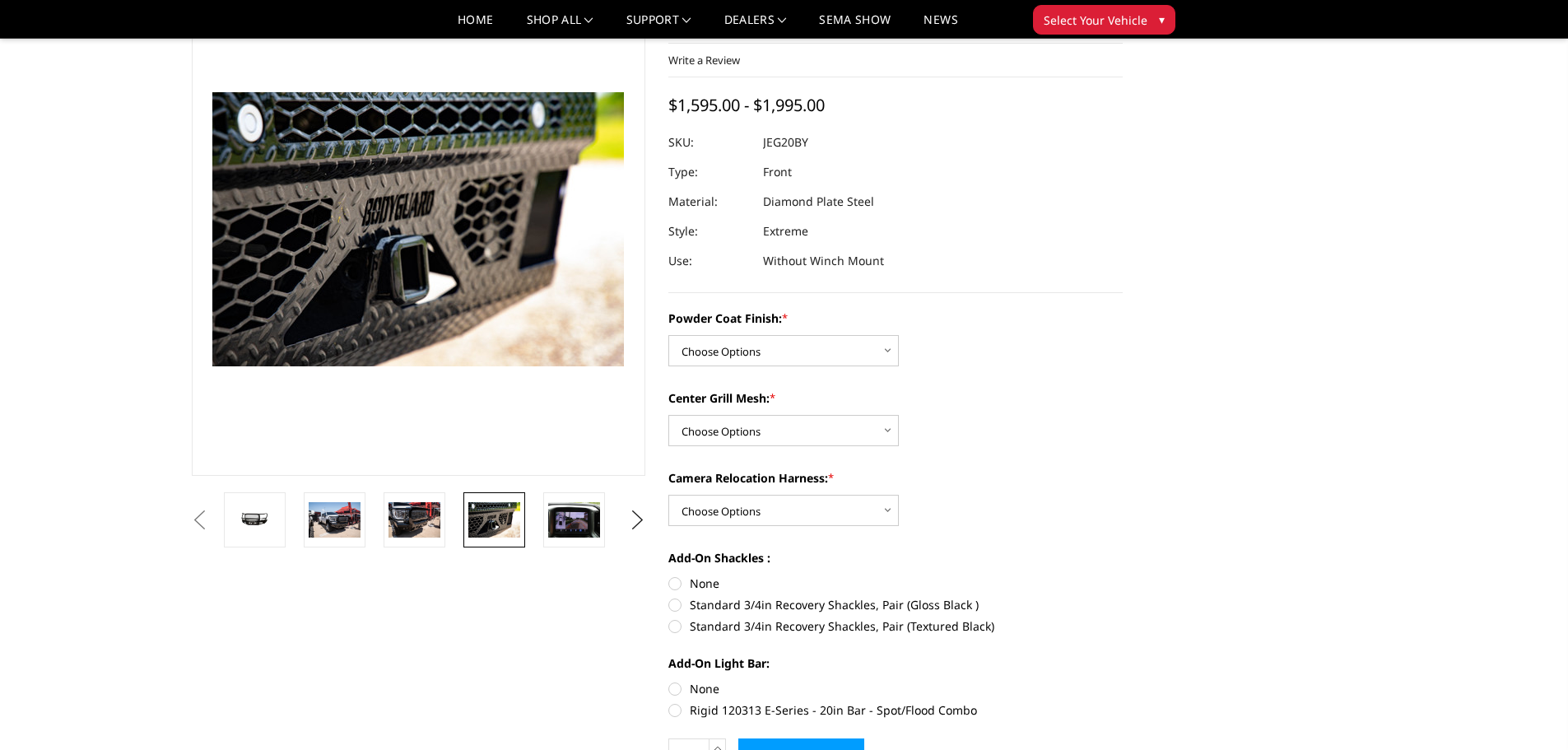
scroll to position [83, 0]
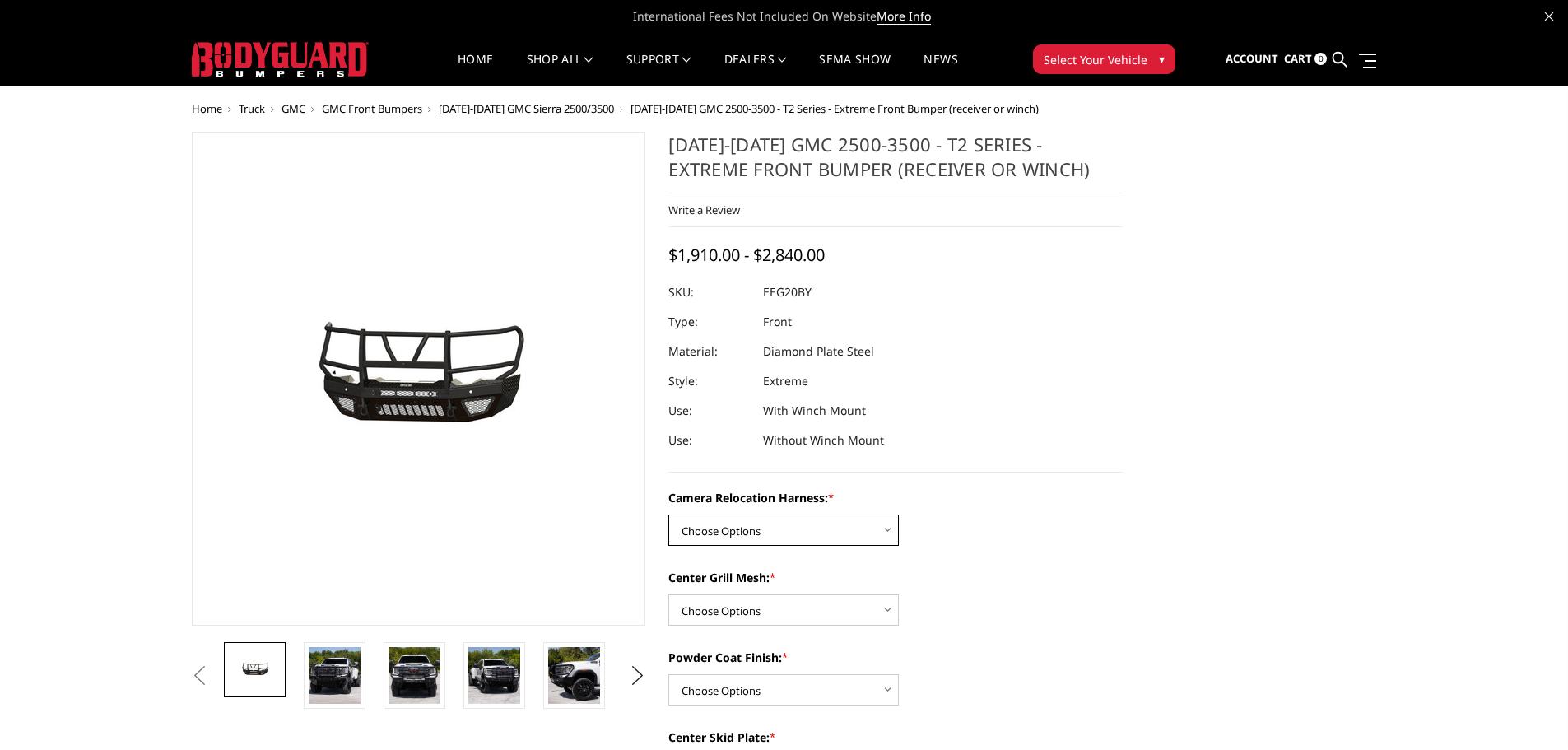
click at [776, 529] on select "Choose Options Without camera harness With camera harness" at bounding box center [784, 530] width 231 height 31
select select "3797"
click at [668, 515] on select "Choose Options Without camera harness With camera harness" at bounding box center [784, 530] width 231 height 31
click at [761, 584] on label "Center Grill Mesh: *" at bounding box center [895, 577] width 454 height 17
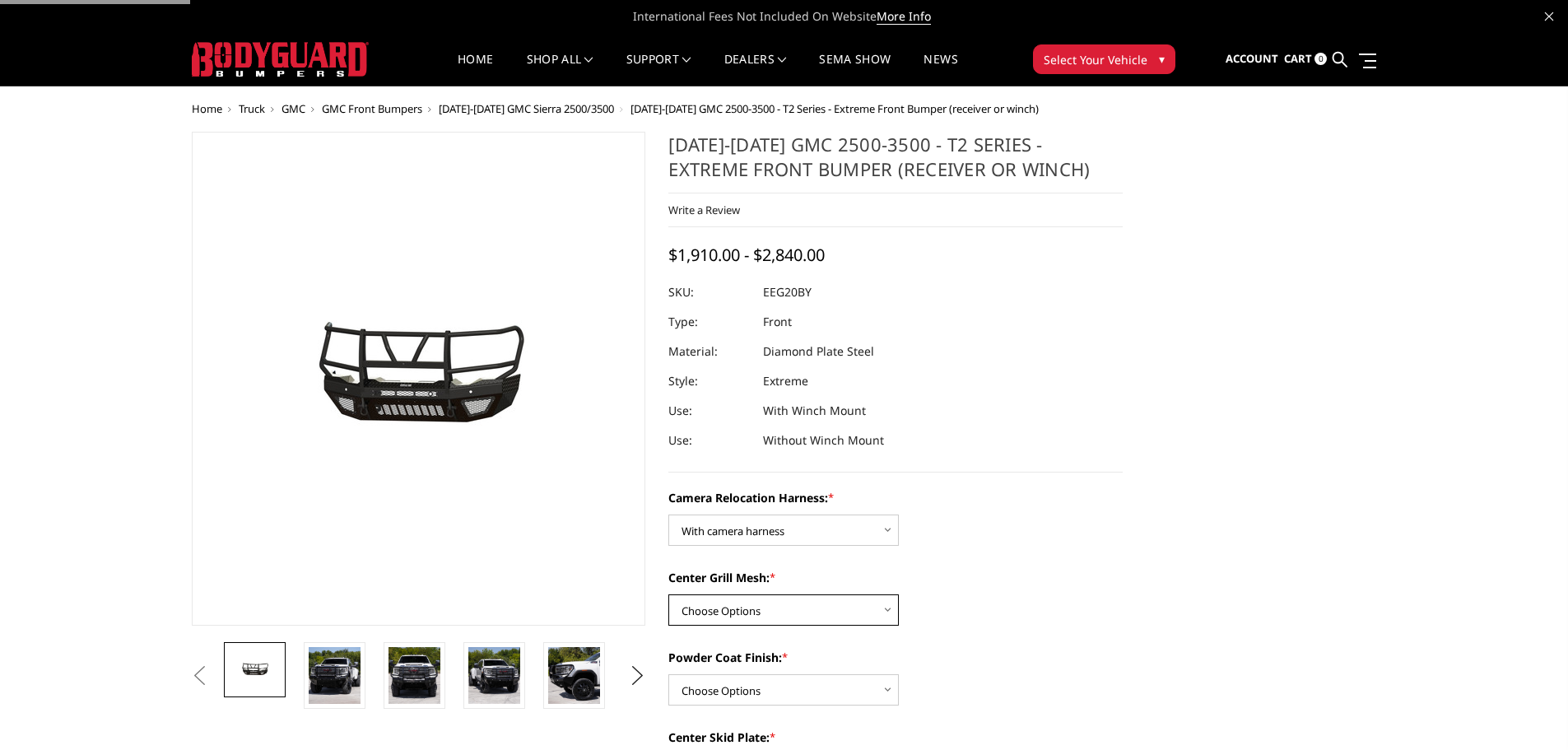
click at [761, 595] on select "Choose Options Without expanded metal With expanded metal" at bounding box center [784, 610] width 231 height 31
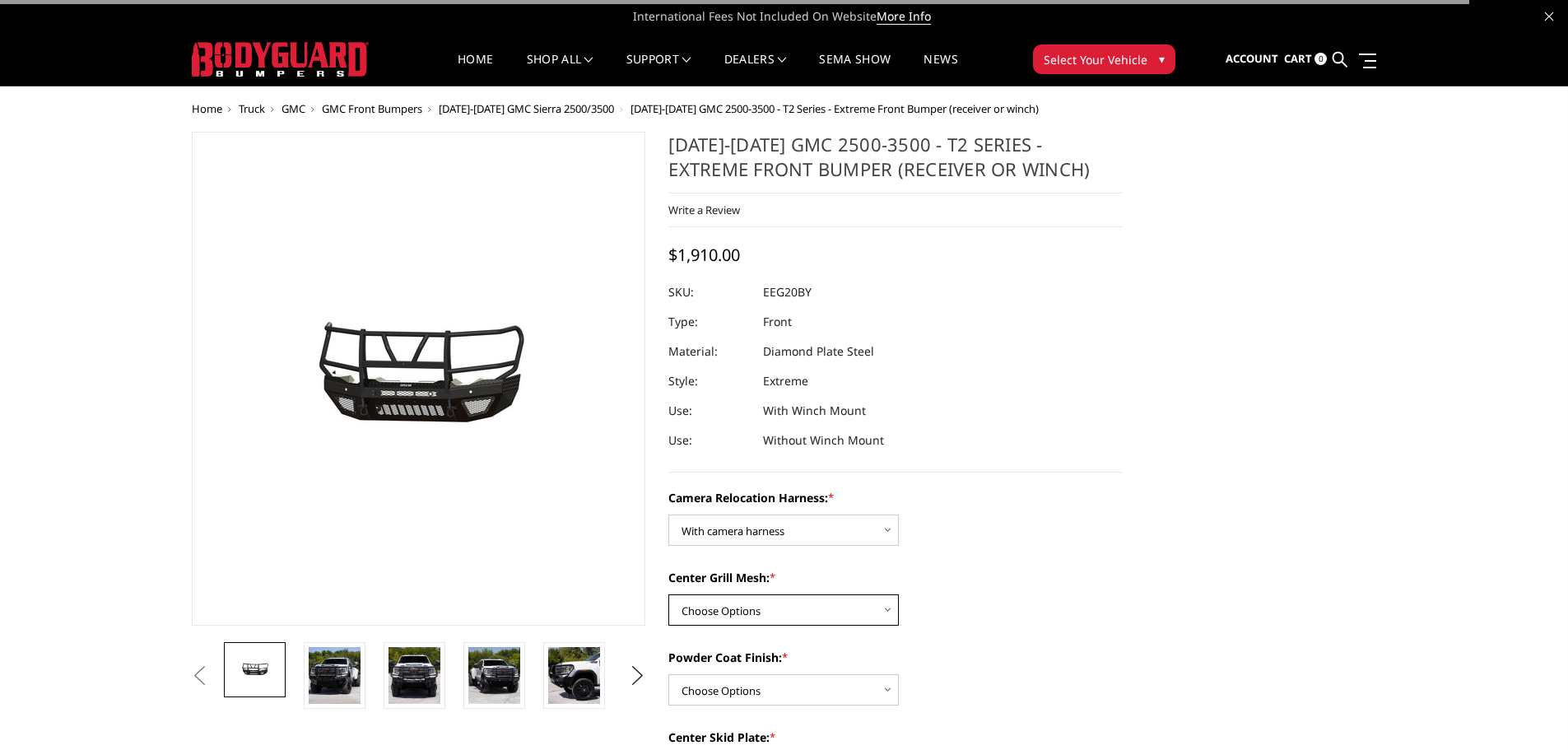
click at [762, 601] on select "Choose Options Without expanded metal With expanded metal" at bounding box center [784, 610] width 231 height 31
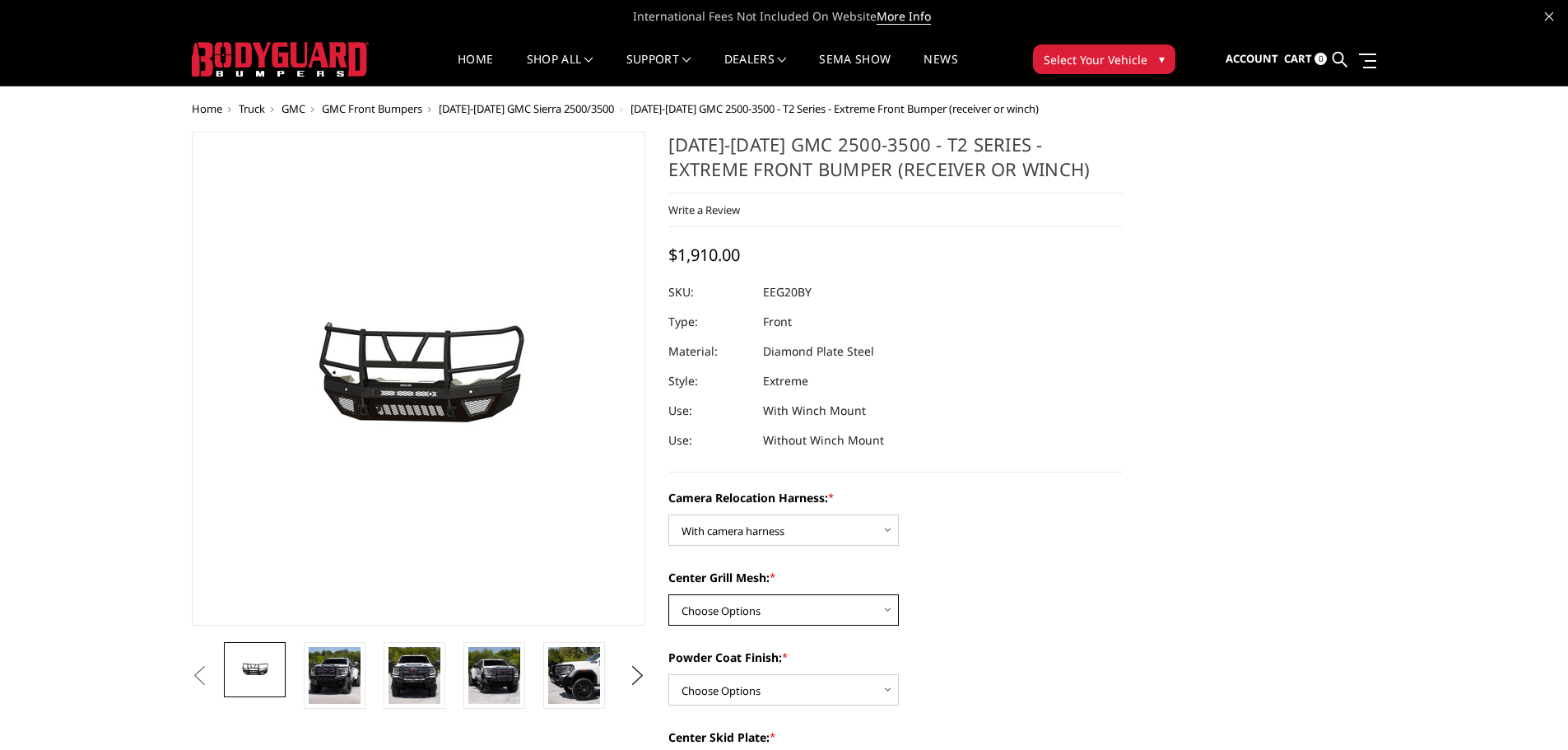
select select "3795"
click at [668, 595] on select "Choose Options Without expanded metal With expanded metal" at bounding box center [784, 610] width 231 height 31
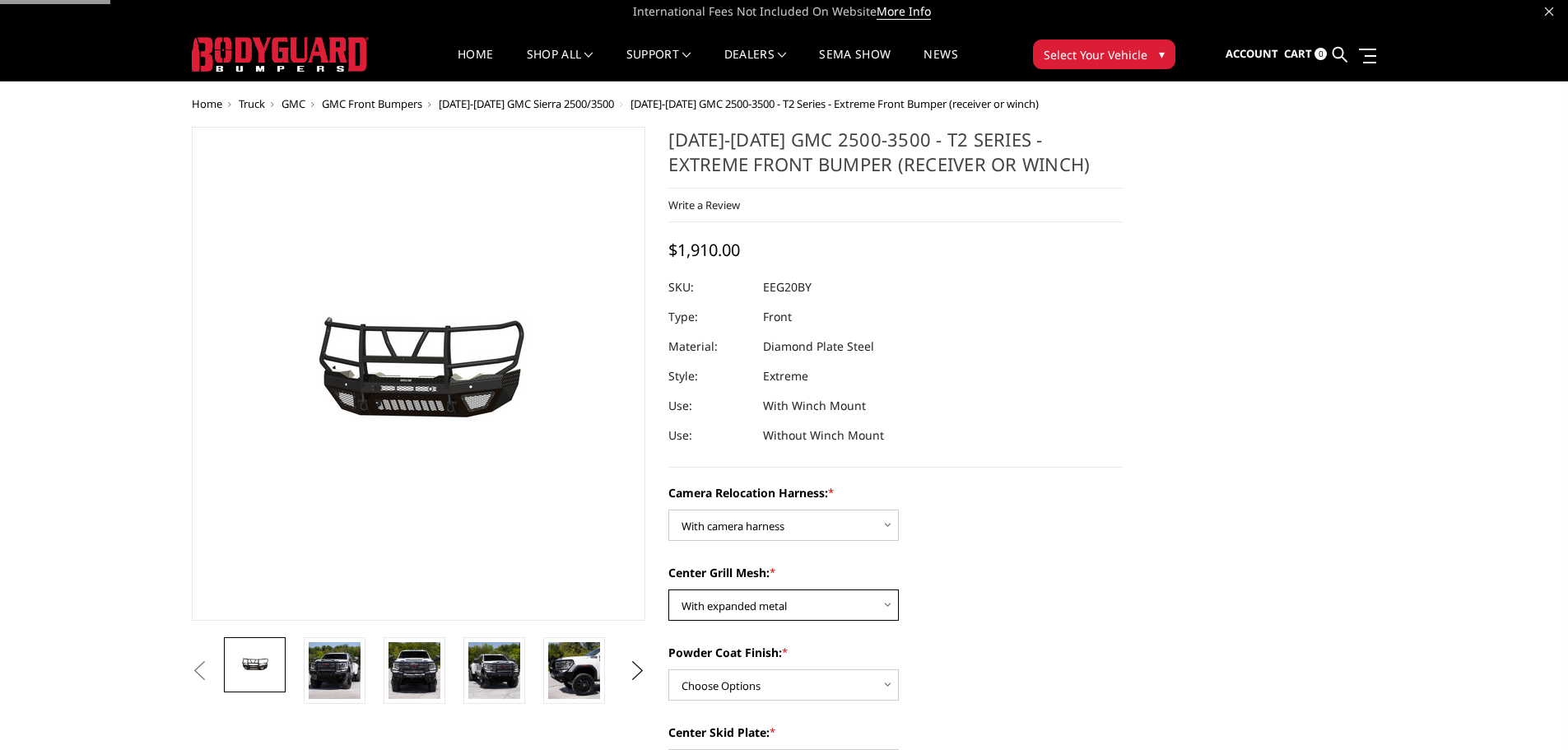
scroll to position [83, 0]
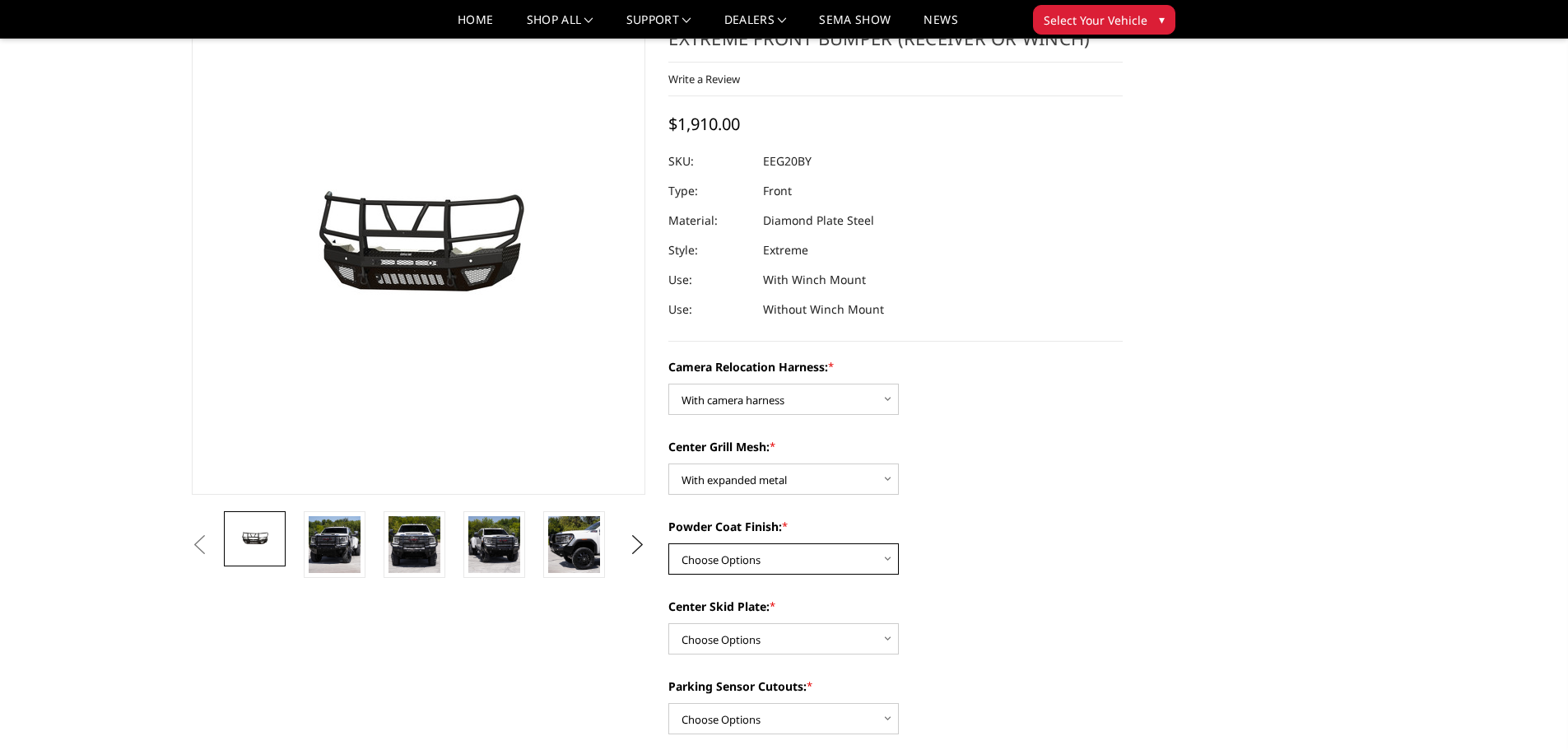
click at [766, 555] on select "Choose Options Textured Black Powder Coat Gloss Black Powder Coat Bare Metal" at bounding box center [784, 559] width 231 height 31
select select "3794"
click at [668, 544] on select "Choose Options Textured Black Powder Coat Gloss Black Powder Coat Bare Metal" at bounding box center [784, 559] width 231 height 31
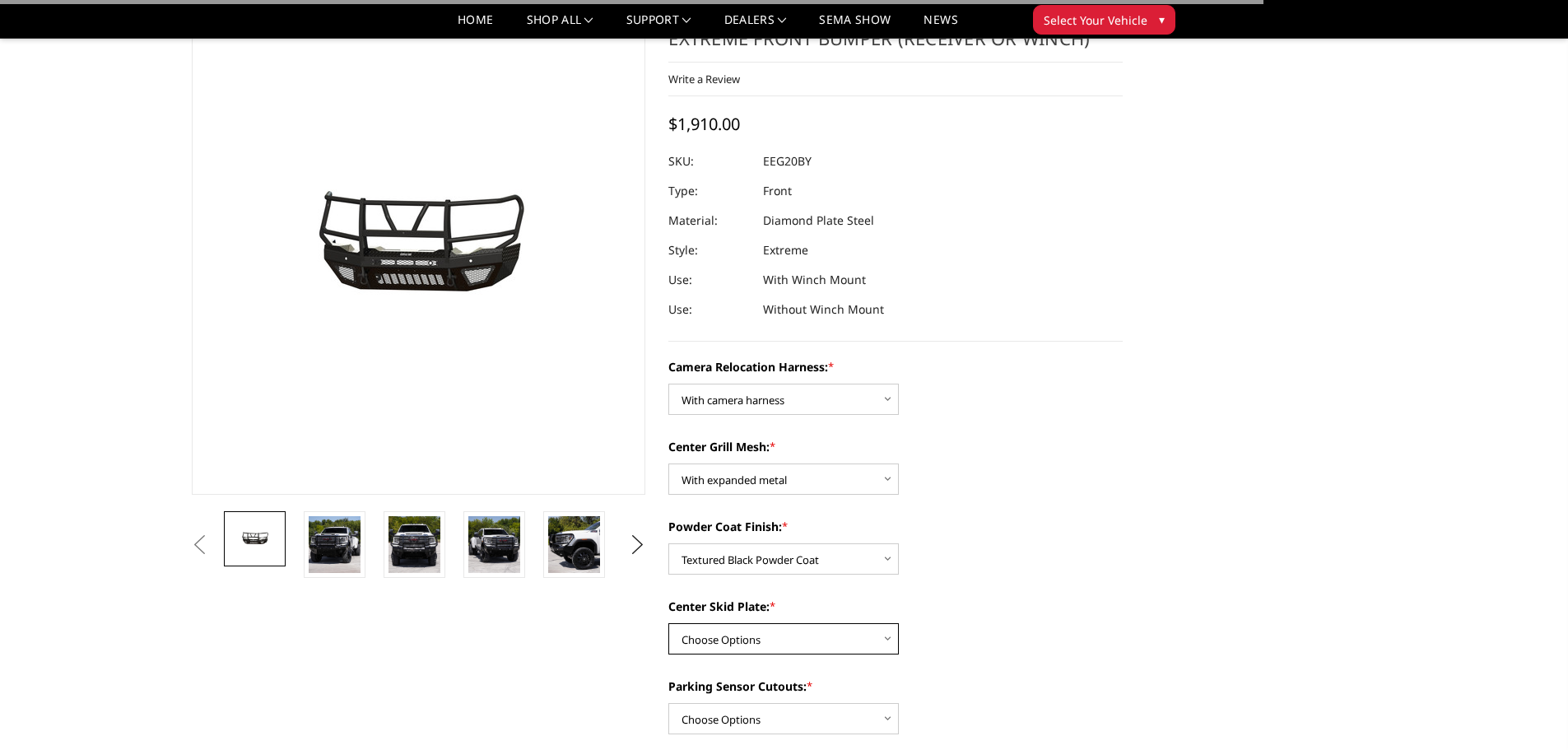
click at [813, 630] on select "Choose Options Winch Mount Skid Plate Standard Skid Plate (included) 2" Receive…" at bounding box center [784, 639] width 231 height 31
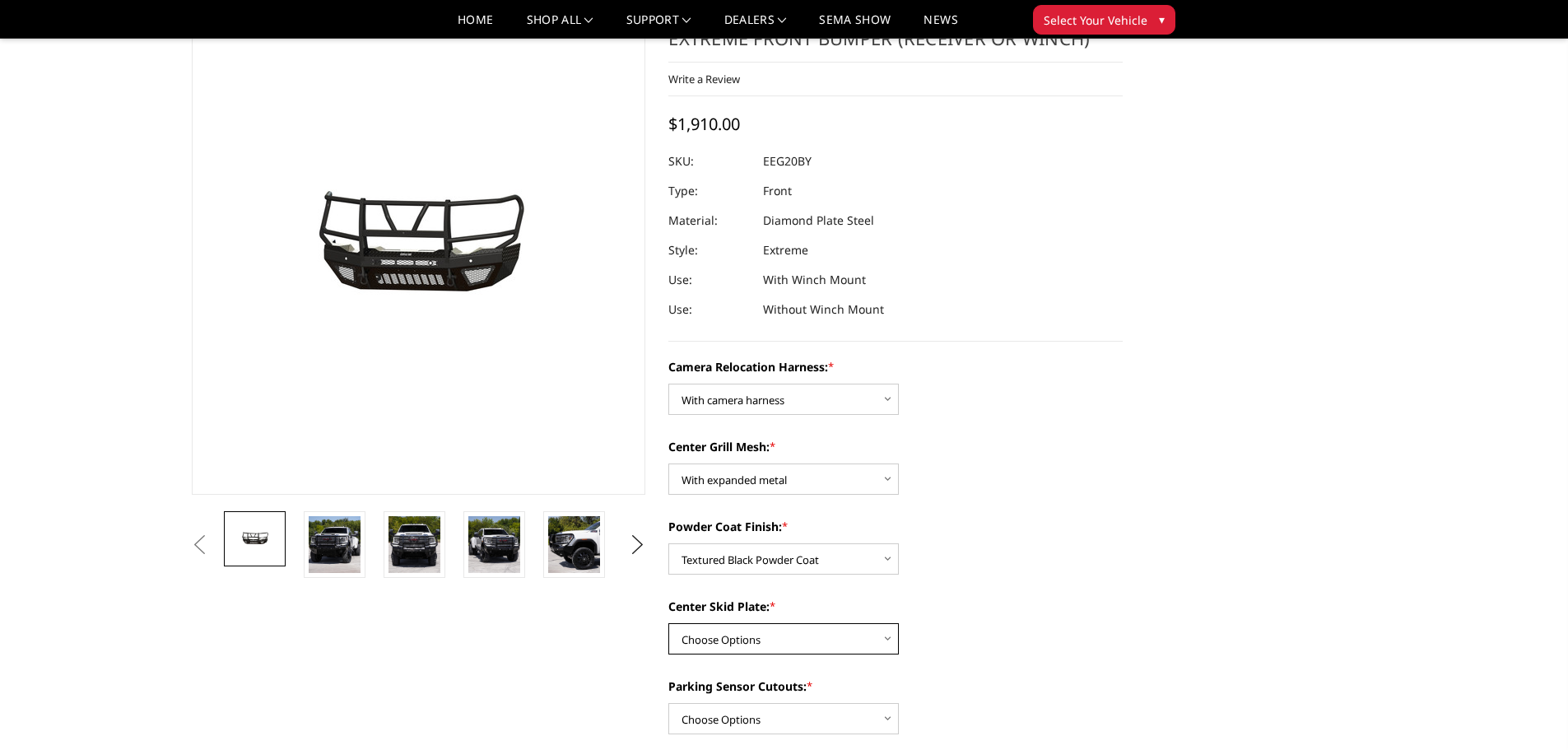
select select "3791"
click at [668, 624] on select "Choose Options Winch Mount Skid Plate Standard Skid Plate (included) 2" Receive…" at bounding box center [784, 639] width 231 height 31
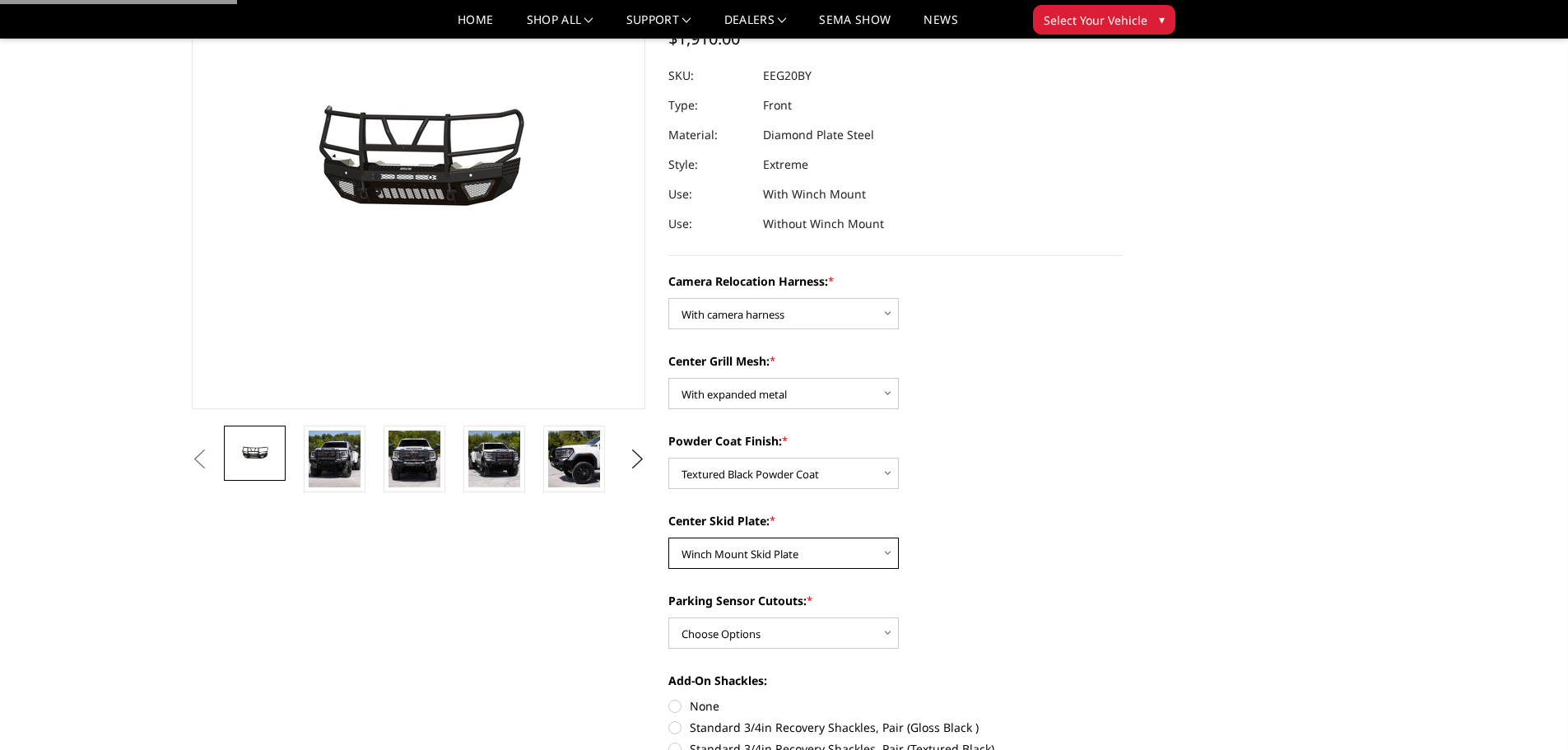
scroll to position [247, 0]
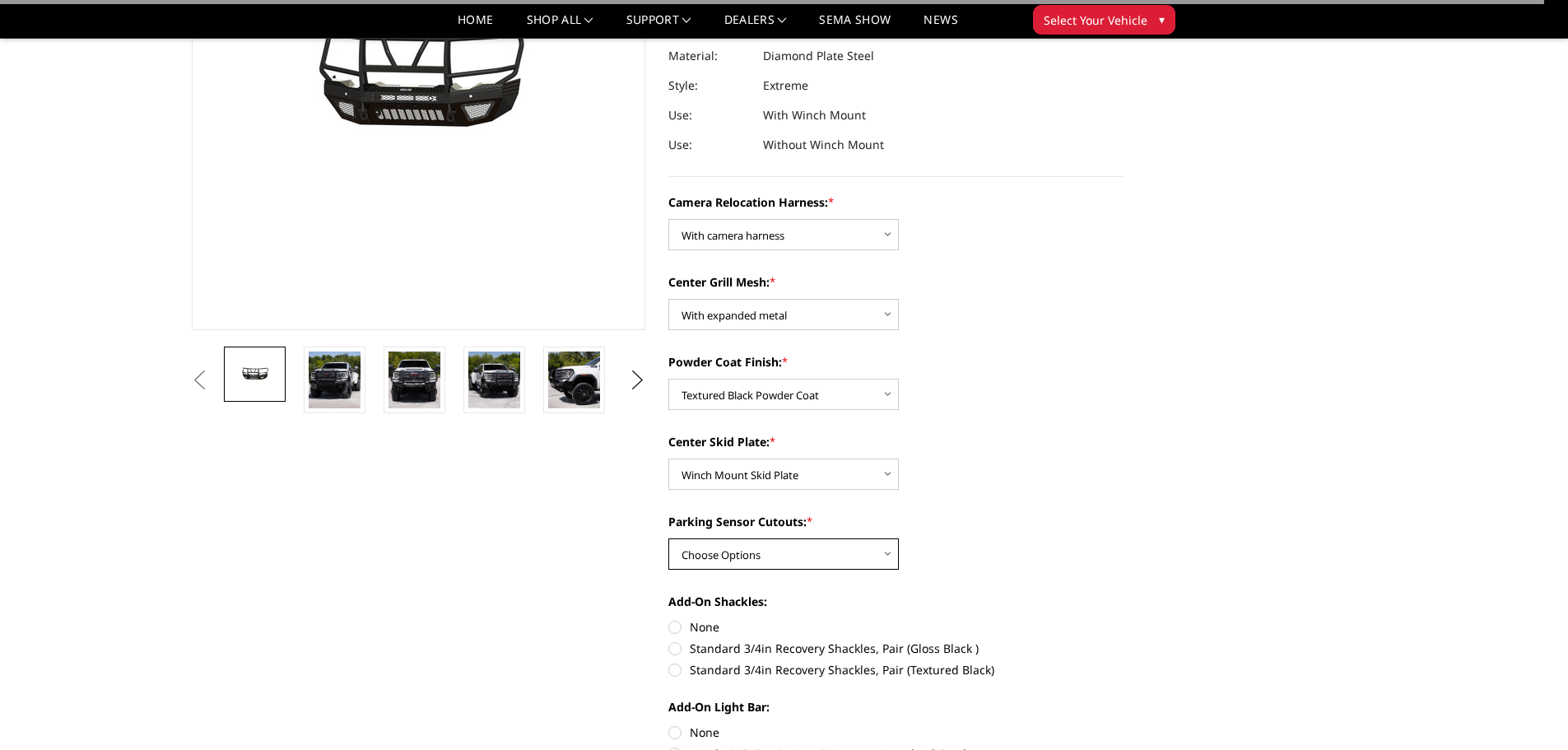
click at [787, 556] on select "Choose Options Yes - With Parking Sensor Cutouts" at bounding box center [784, 554] width 231 height 31
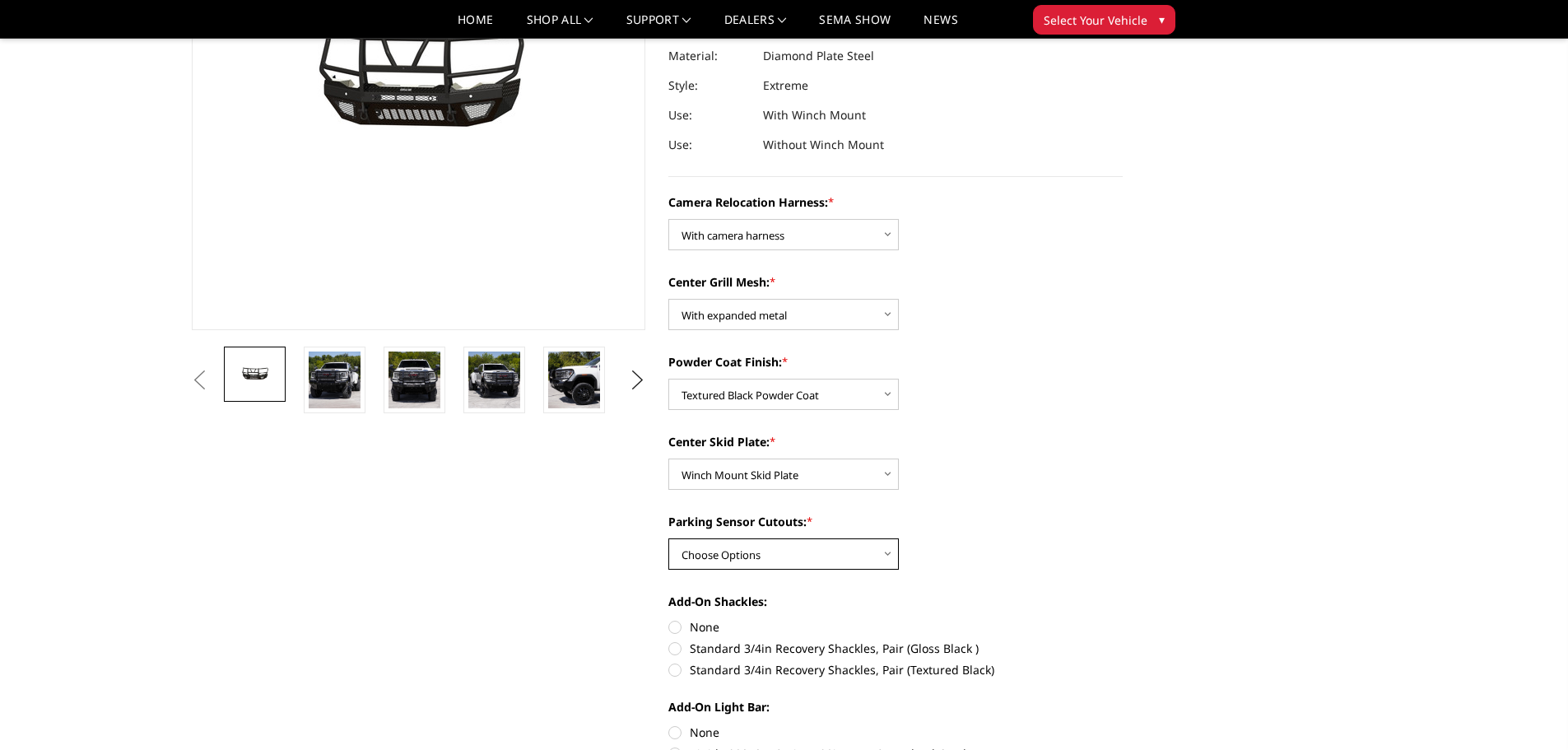
click at [772, 553] on select "Choose Options Yes - With Parking Sensor Cutouts" at bounding box center [784, 554] width 231 height 31
select select "3788"
click at [668, 538] on select "Choose Options Yes - With Parking Sensor Cutouts" at bounding box center [784, 554] width 231 height 31
click at [681, 664] on label "Standard 3/4in Recovery Shackles, Pair (Textured Black)" at bounding box center [895, 669] width 454 height 17
click at [1123, 641] on input "Standard 3/4in Recovery Shackles, Pair (Textured Black)" at bounding box center [1123, 640] width 1 height 1
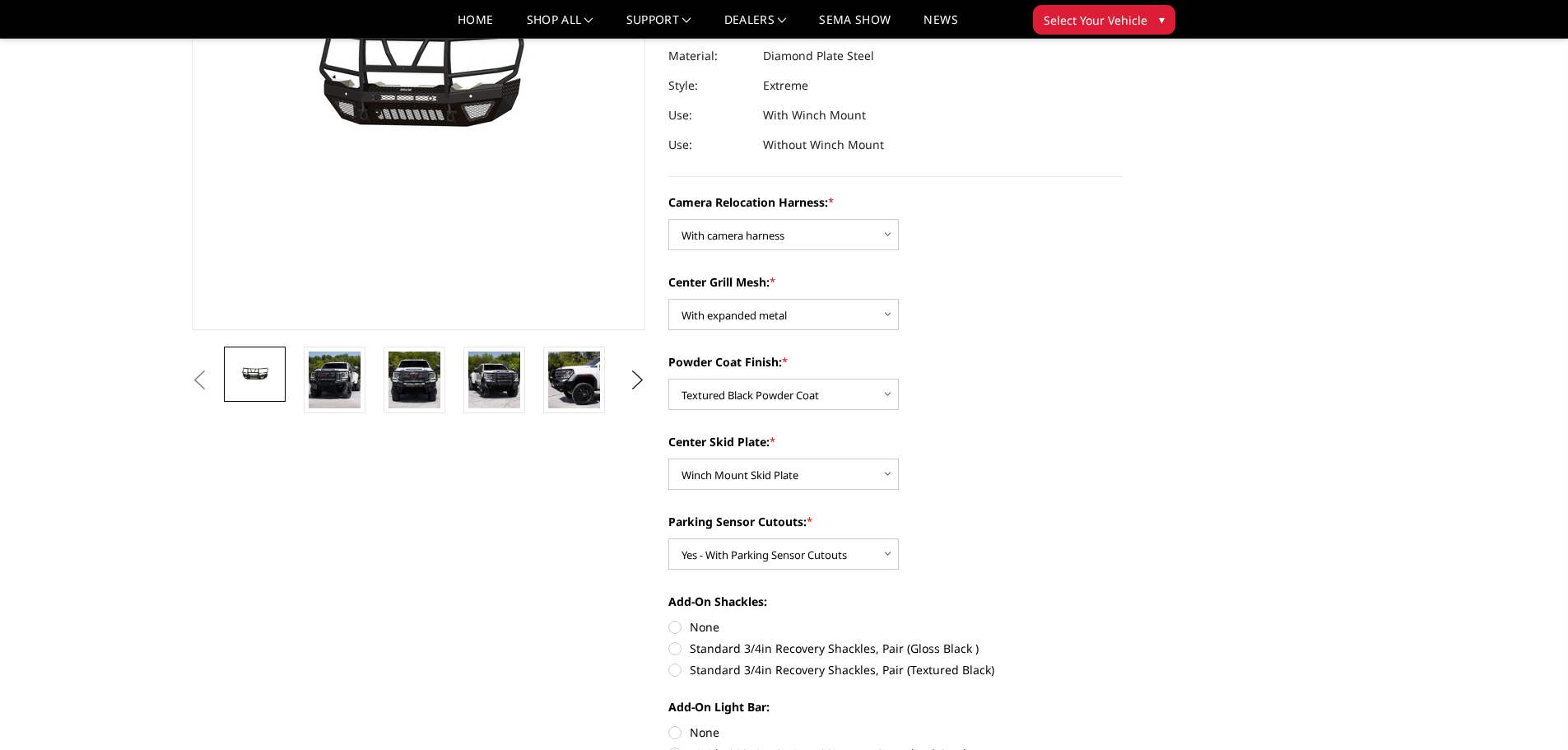
radio input "true"
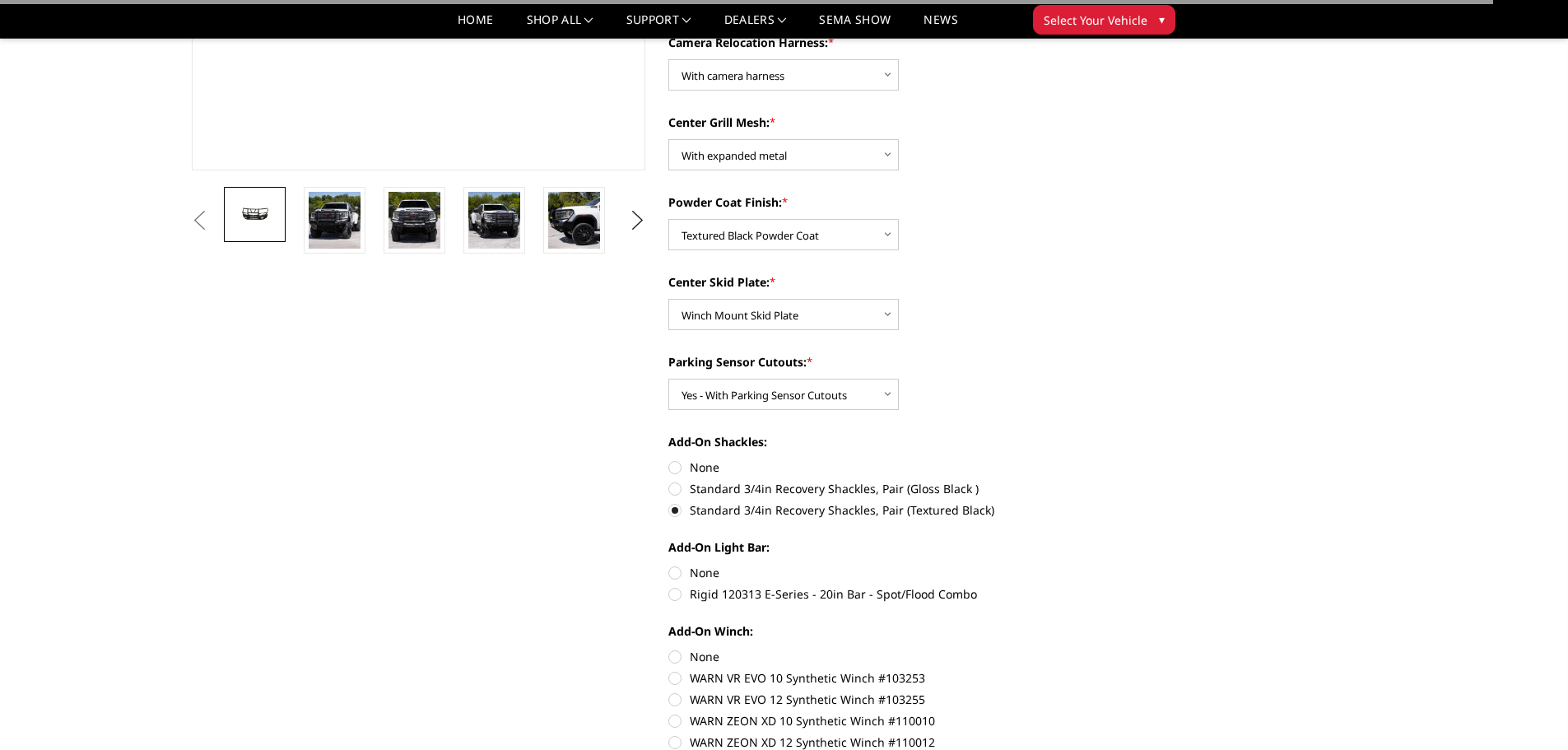
scroll to position [412, 0]
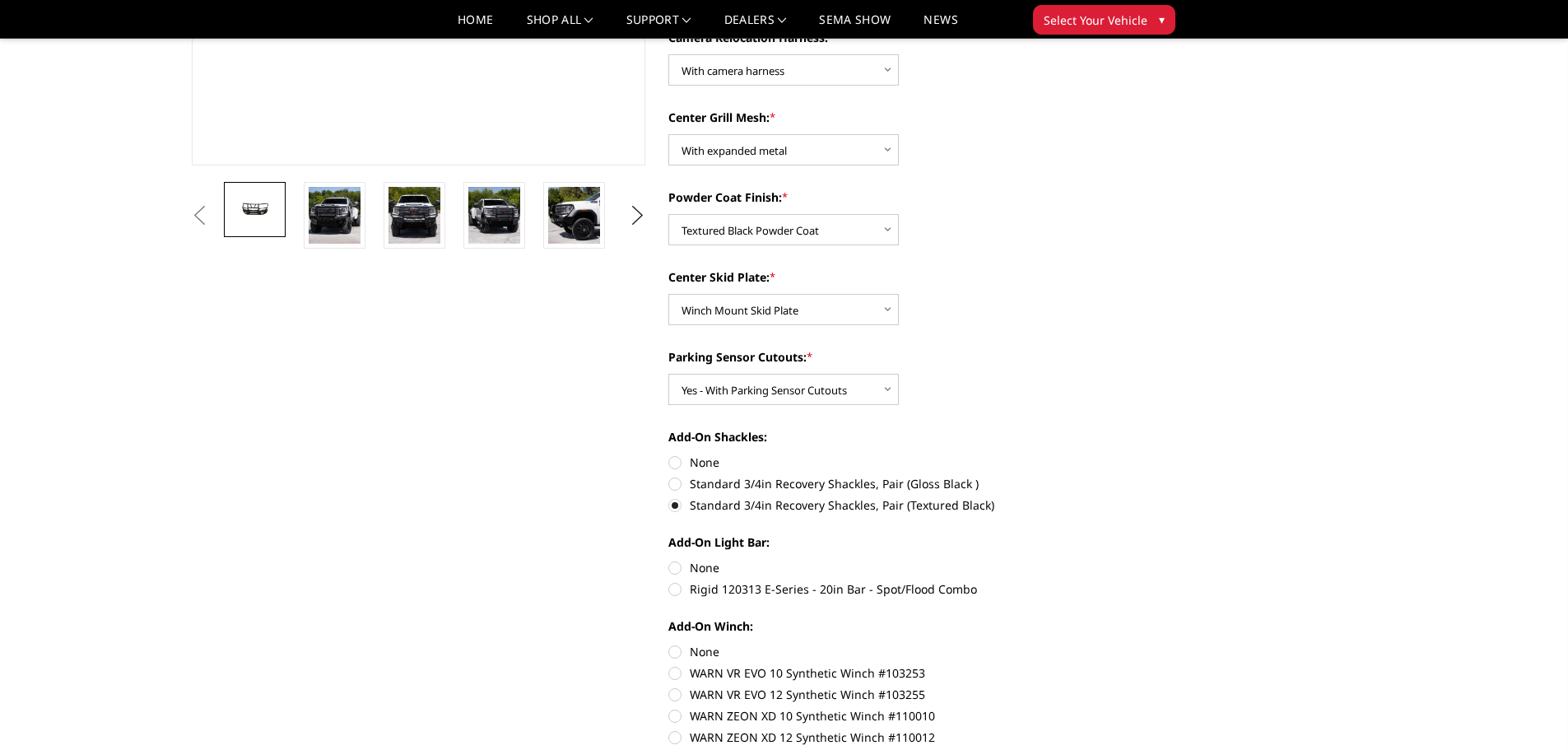
click at [682, 564] on label "None" at bounding box center [895, 567] width 454 height 17
click at [669, 560] on input "None" at bounding box center [668, 559] width 1 height 1
radio input "true"
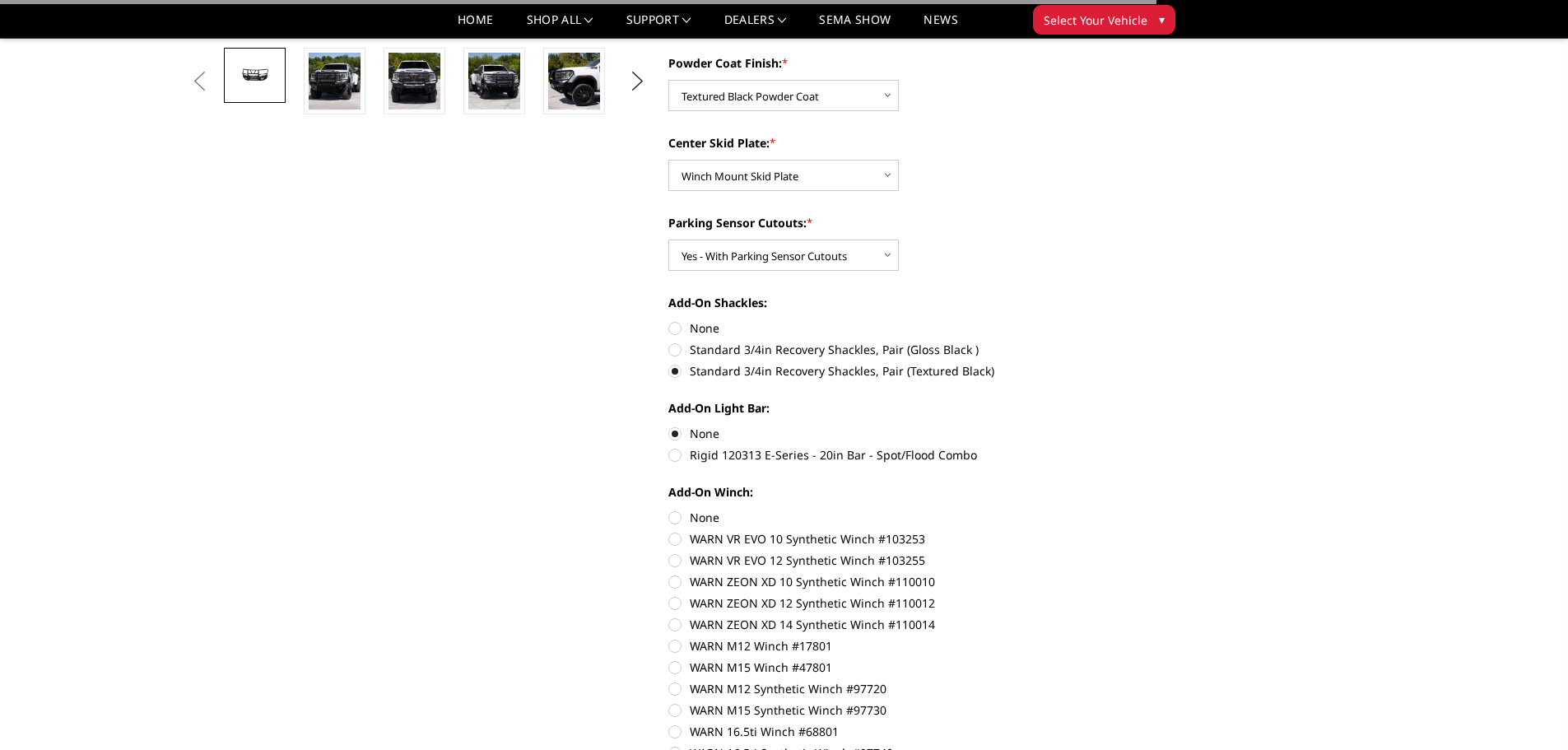
scroll to position [659, 0]
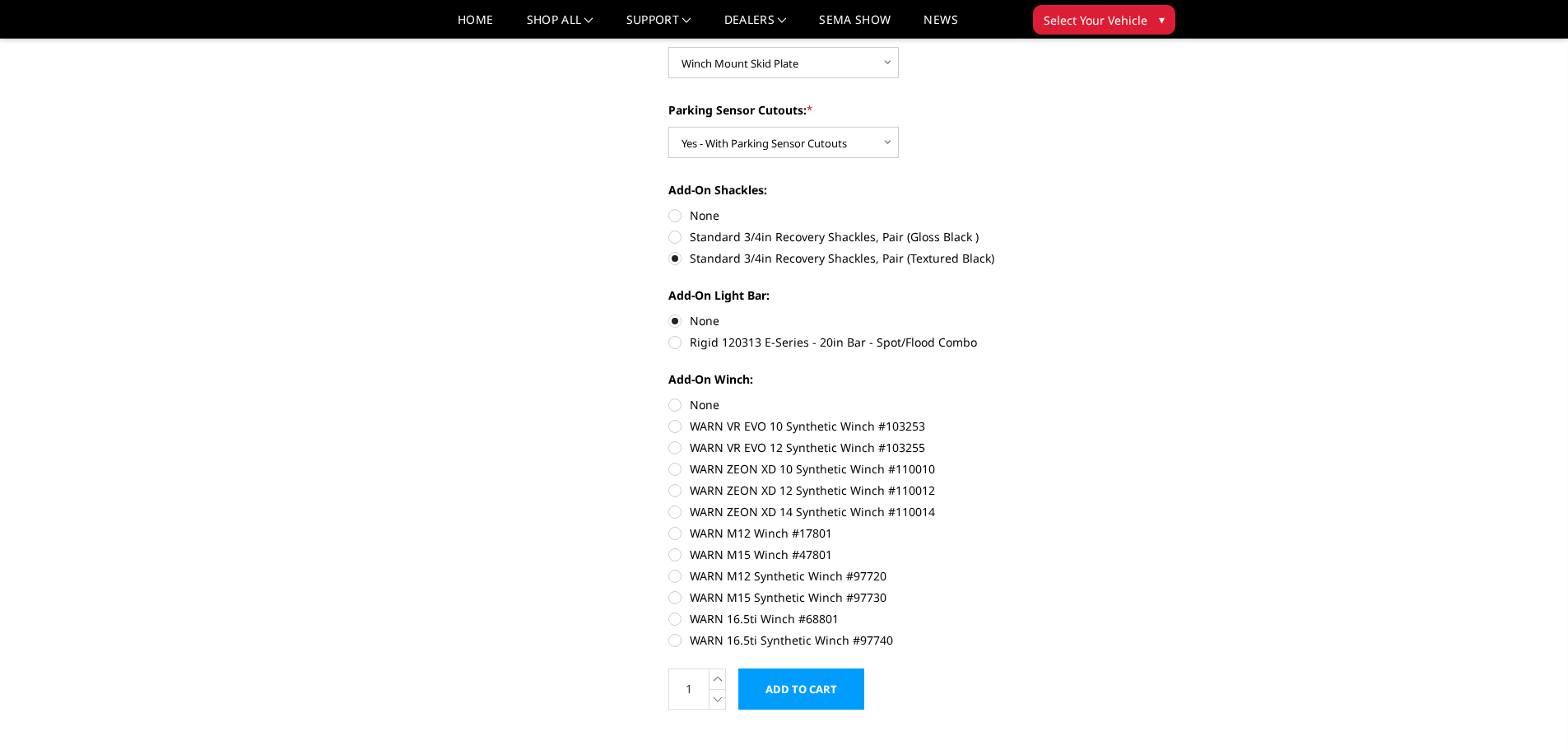
click at [674, 406] on label "None" at bounding box center [895, 405] width 454 height 17
click at [669, 397] on input "None" at bounding box center [668, 396] width 1 height 1
radio input "true"
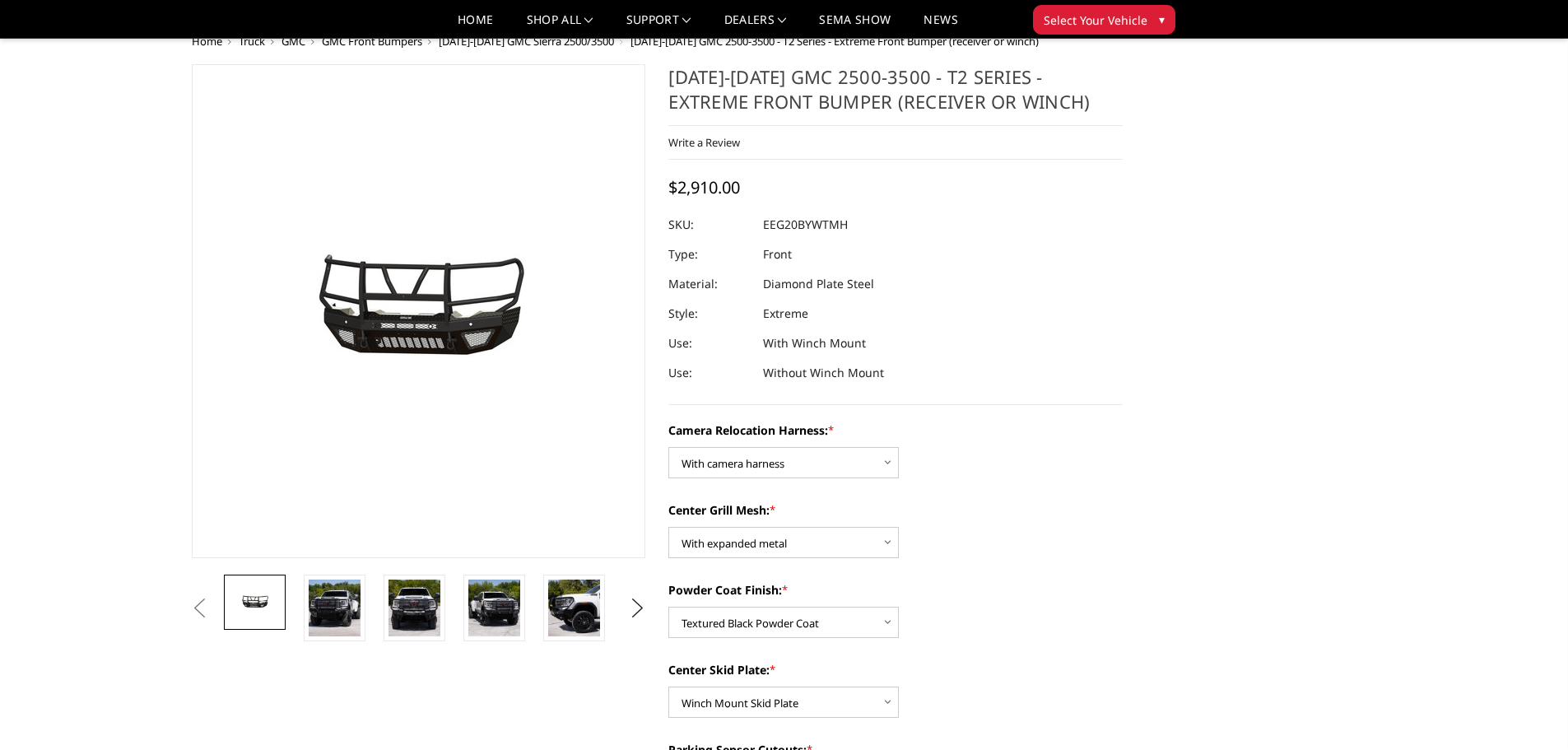
scroll to position [0, 0]
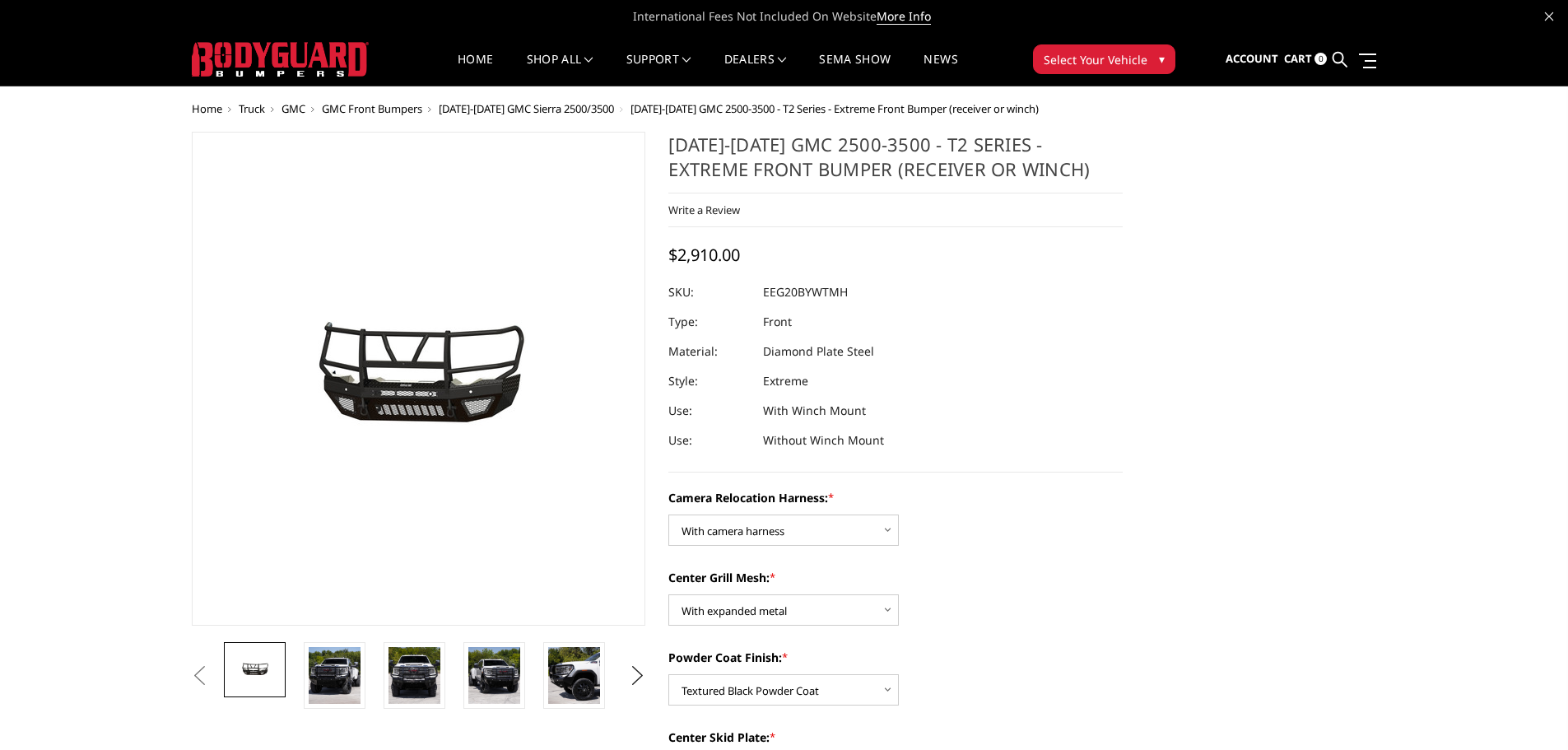
click at [828, 159] on h1 "[DATE]-[DATE] GMC 2500-3500 - T2 Series - Extreme Front Bumper (receiver or win…" at bounding box center [895, 163] width 454 height 62
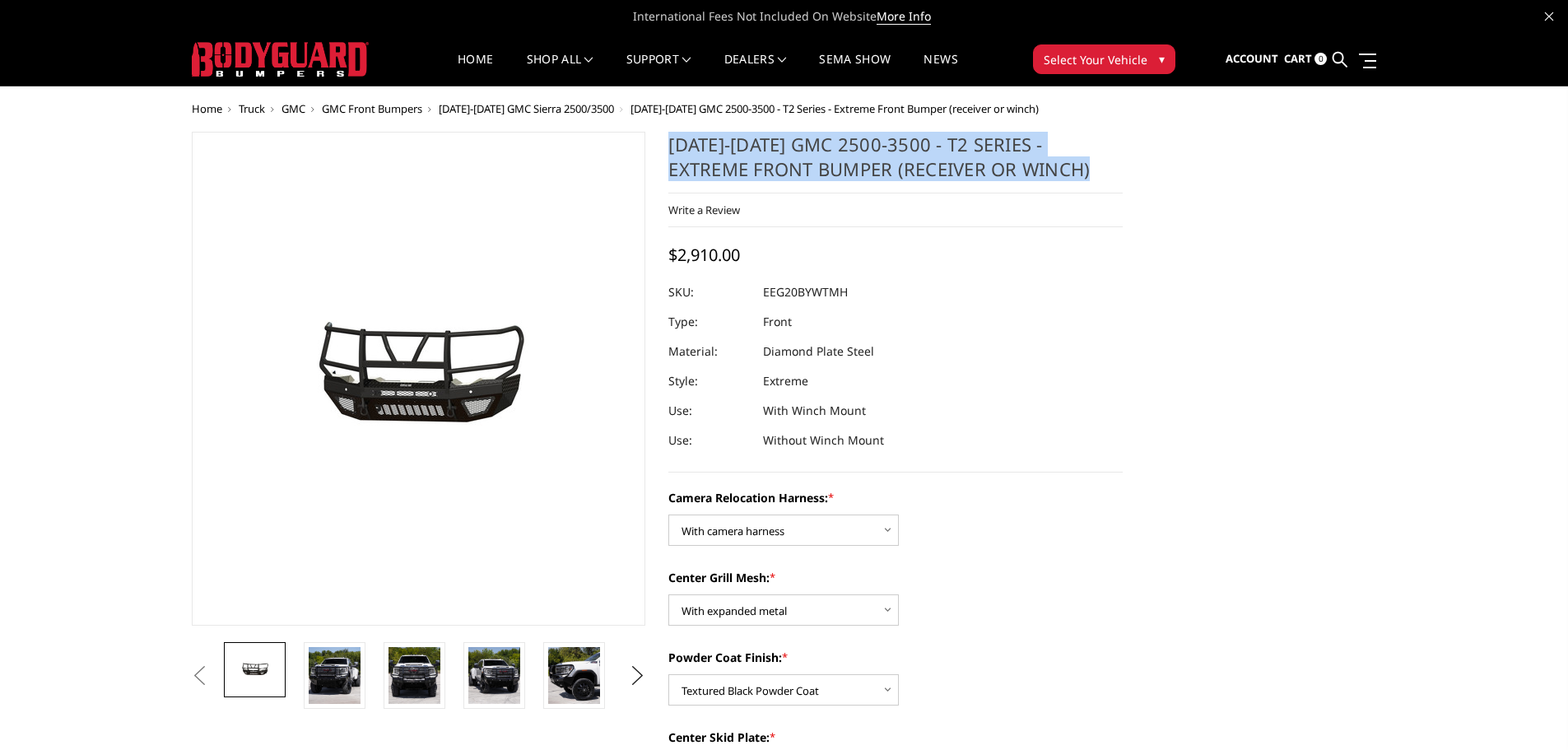
click at [828, 159] on h1 "[DATE]-[DATE] GMC 2500-3500 - T2 Series - Extreme Front Bumper (receiver or win…" at bounding box center [895, 163] width 454 height 62
copy div "[DATE]-[DATE] GMC 2500-3500 - T2 Series - Extreme Front Bumper (receiver or win…"
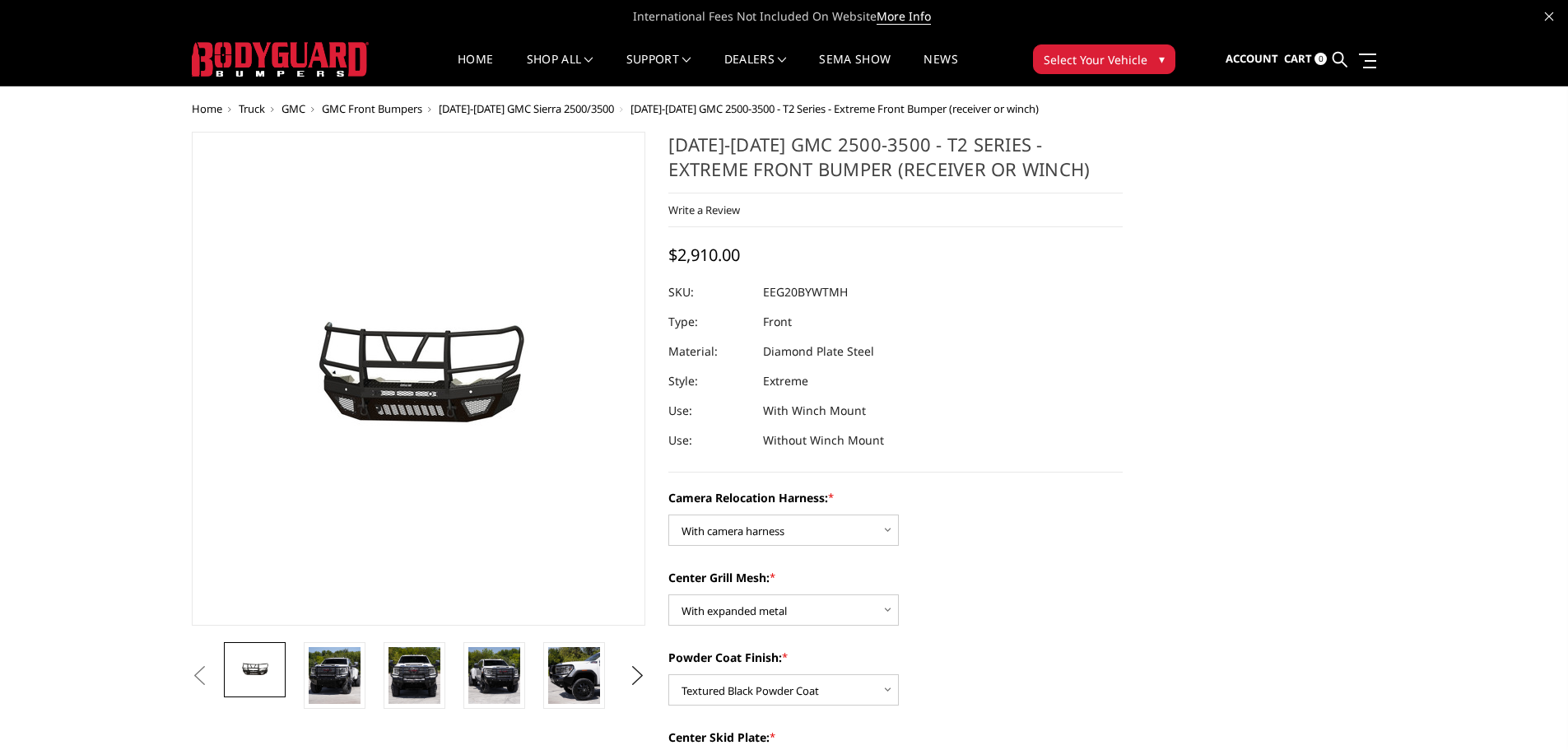
click at [823, 296] on dd "EEG20BYWTMH" at bounding box center [805, 292] width 85 height 30
copy dd "EEG20BYWTMH"
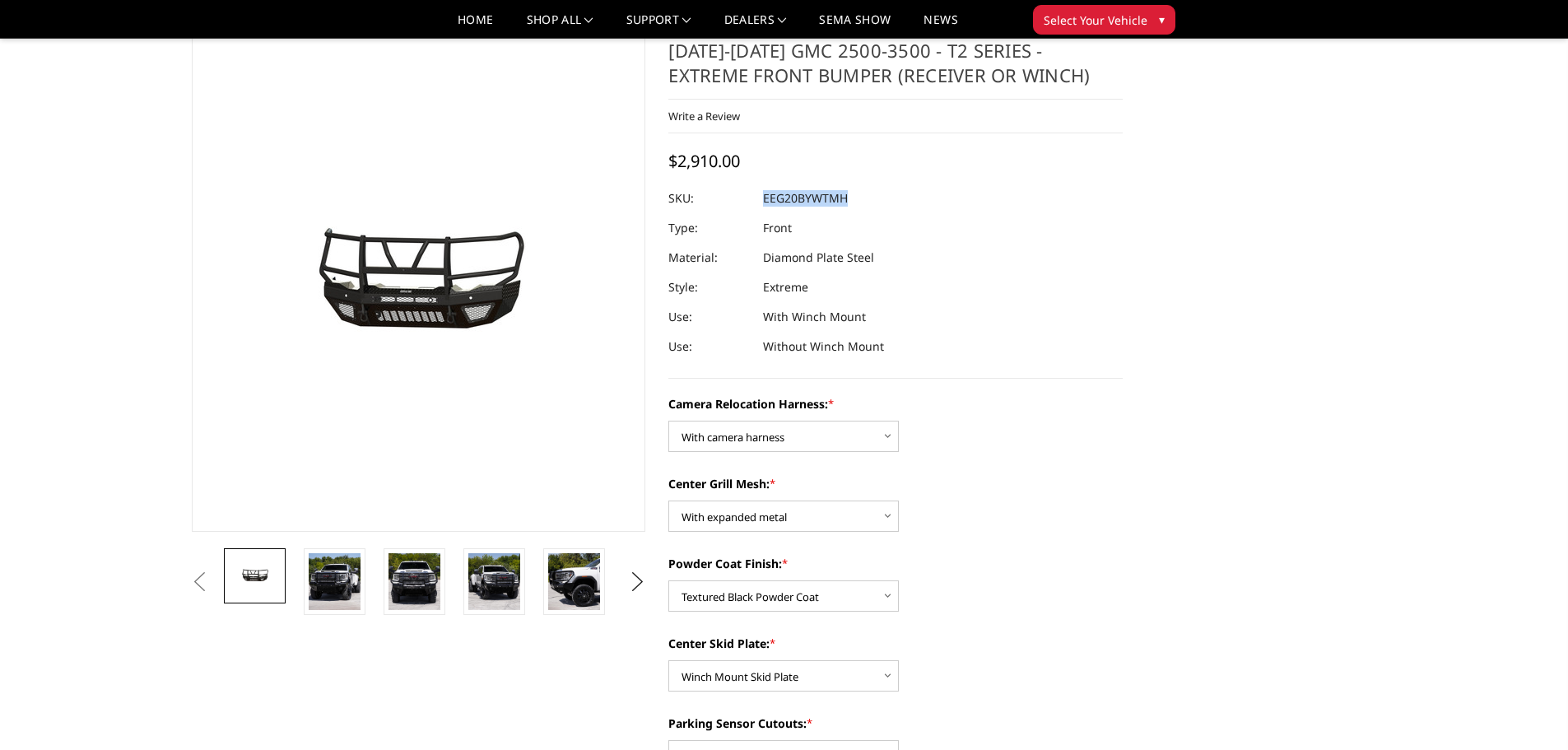
scroll to position [83, 0]
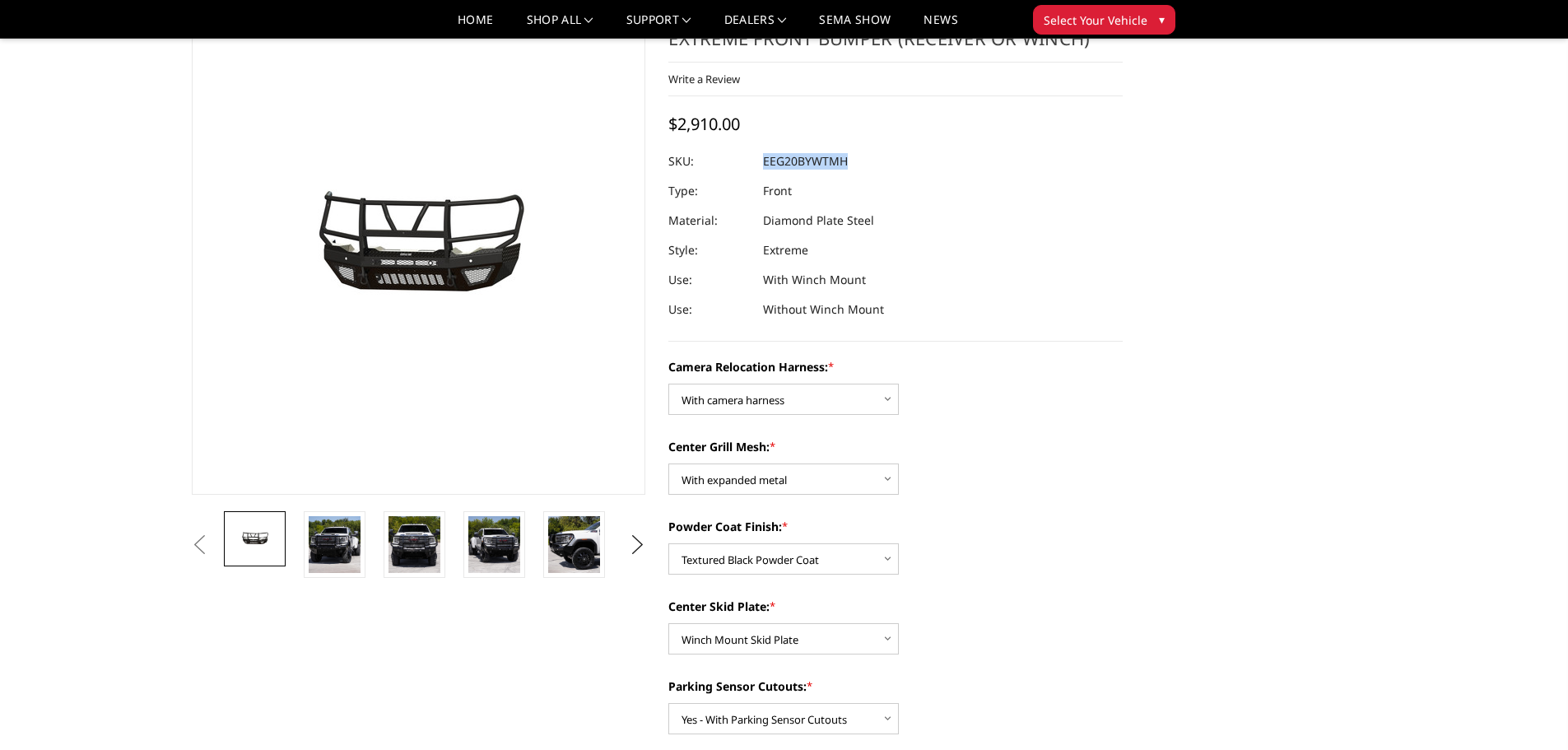
click at [824, 158] on dd "EEG20BYWTMH" at bounding box center [805, 161] width 85 height 30
drag, startPoint x: 764, startPoint y: 162, endPoint x: 836, endPoint y: 155, distance: 72.3
click at [836, 155] on dd "EEG20BYWTMH" at bounding box center [805, 161] width 85 height 30
click at [886, 166] on div at bounding box center [895, 161] width 454 height 30
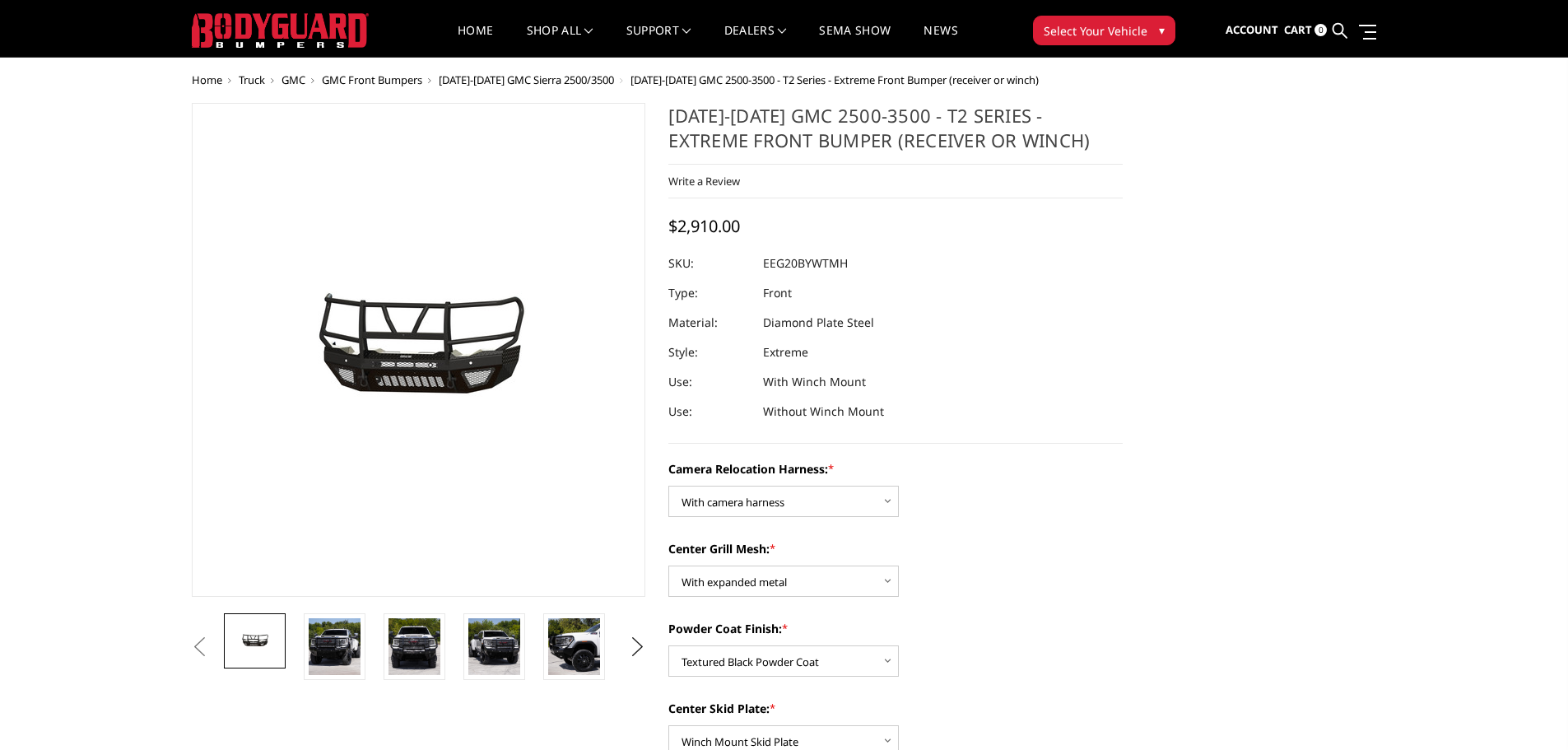
scroll to position [0, 0]
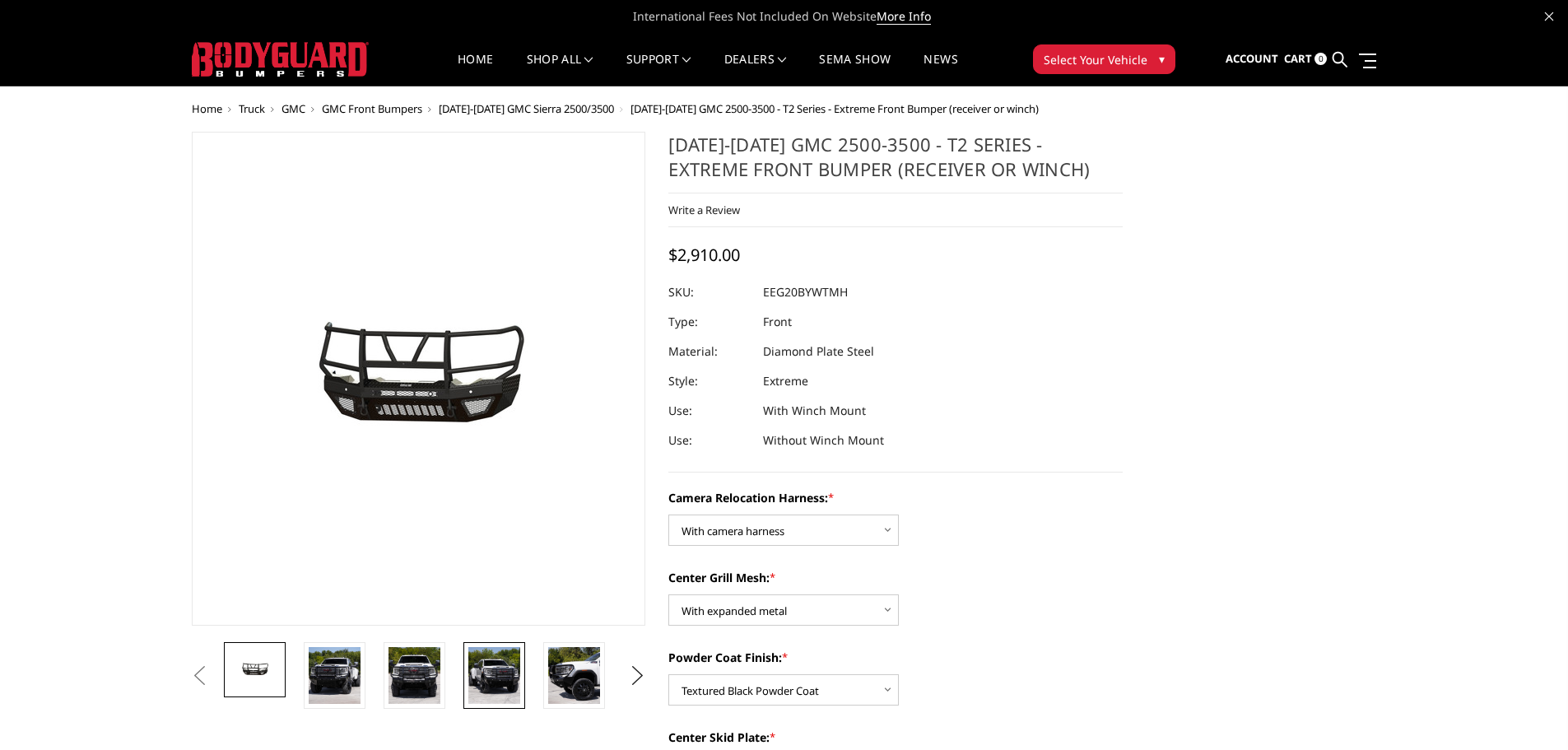
click at [484, 677] on img at bounding box center [494, 675] width 52 height 56
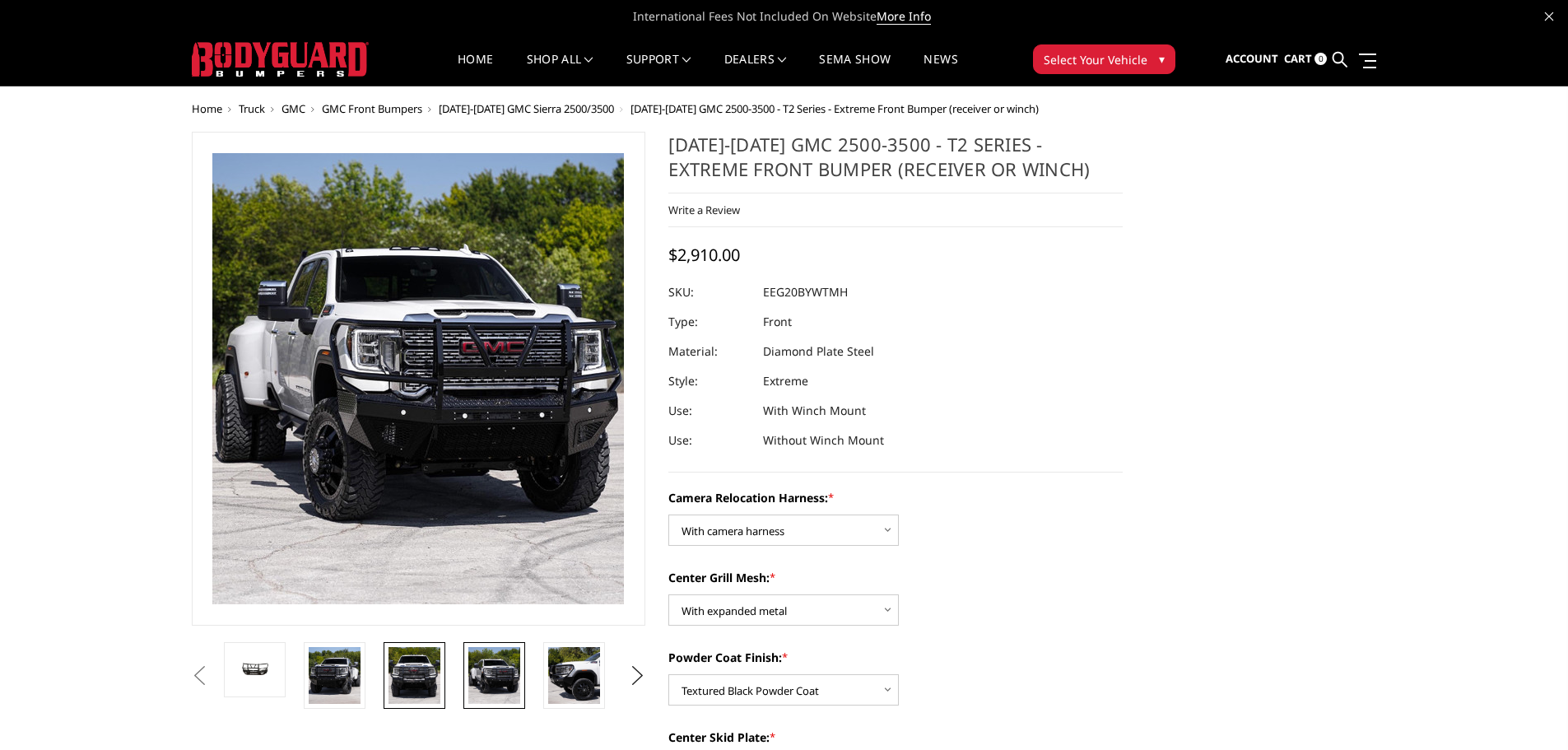
click at [418, 679] on img at bounding box center [414, 675] width 52 height 56
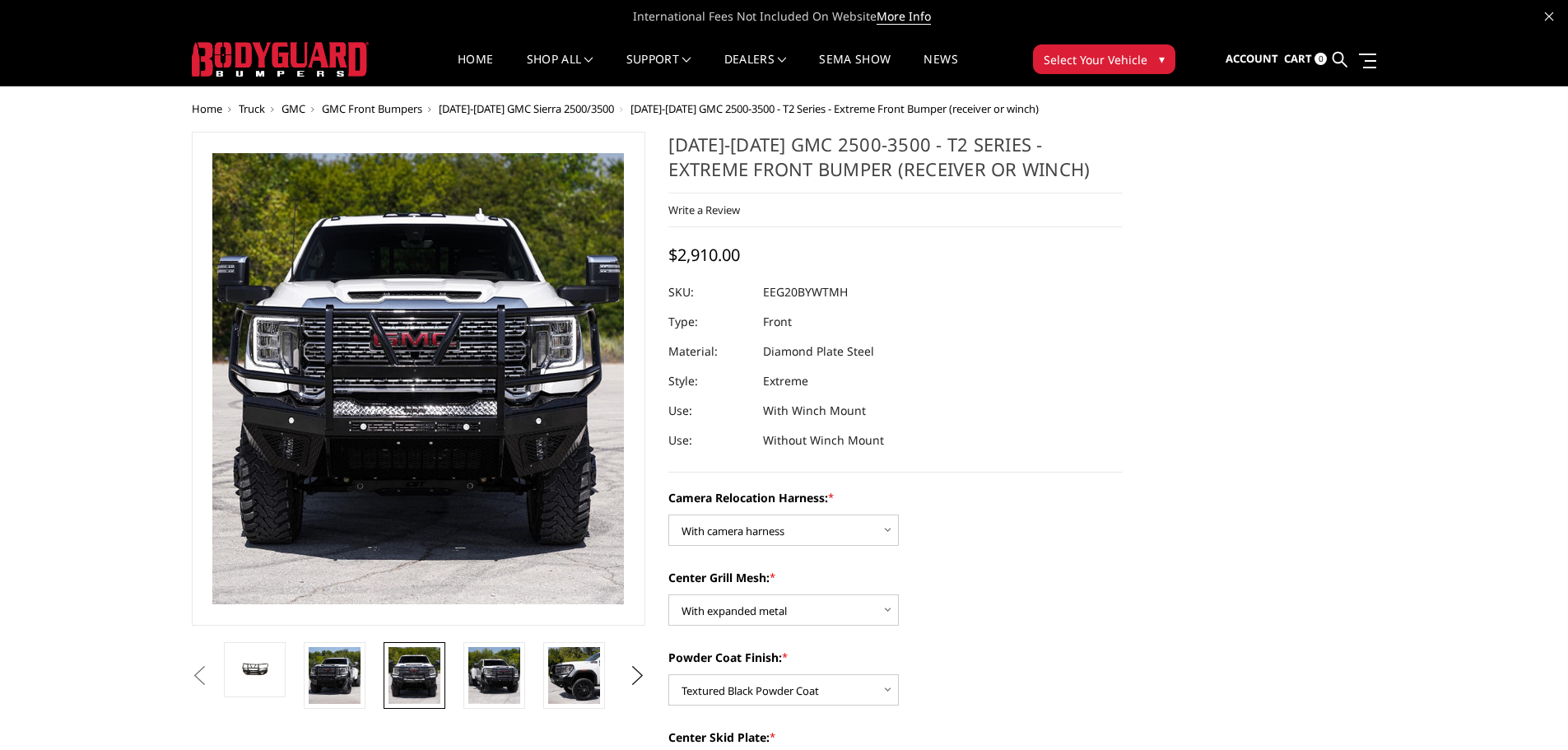
click at [394, 679] on img at bounding box center [414, 675] width 52 height 56
click at [344, 666] on img at bounding box center [335, 675] width 52 height 56
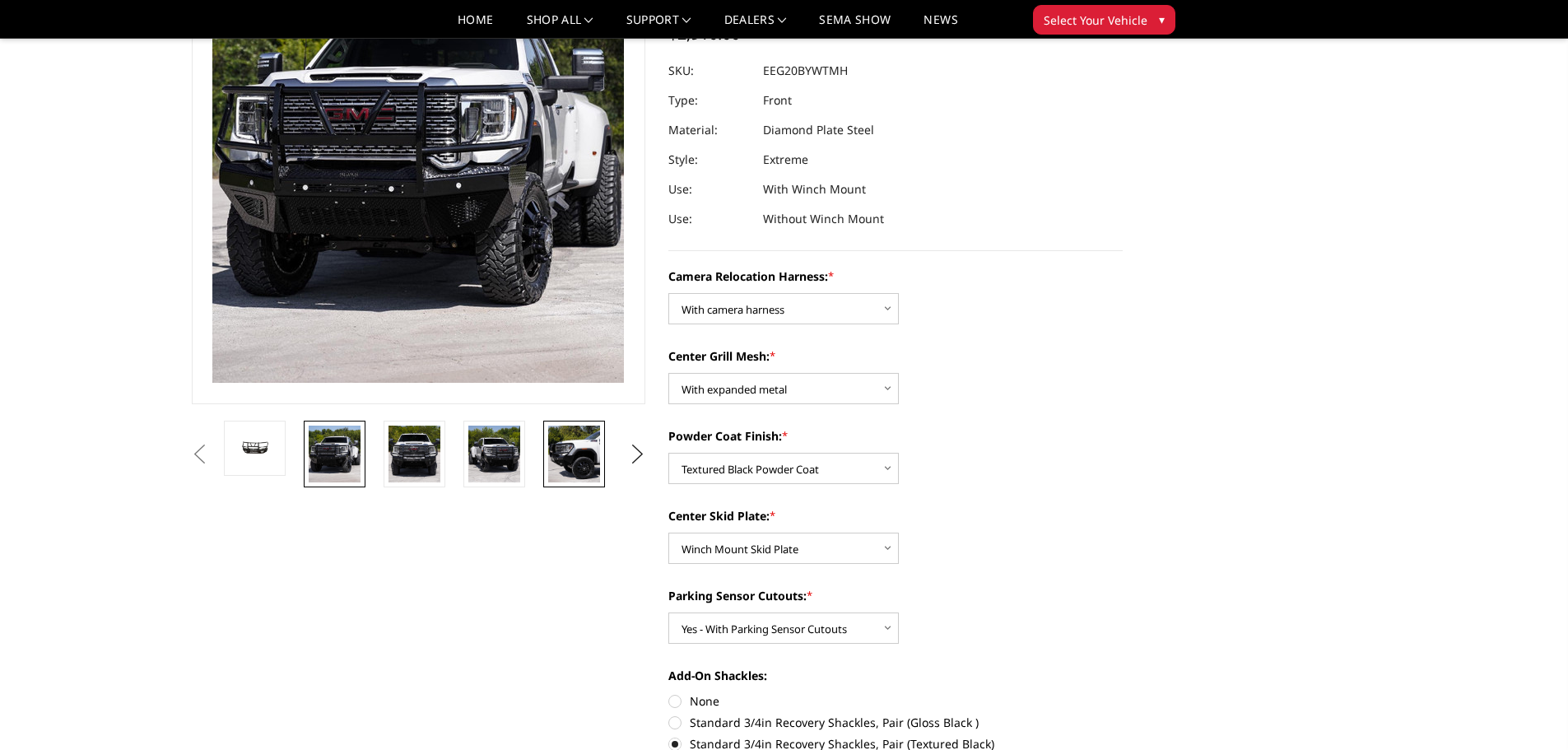
scroll to position [165, 0]
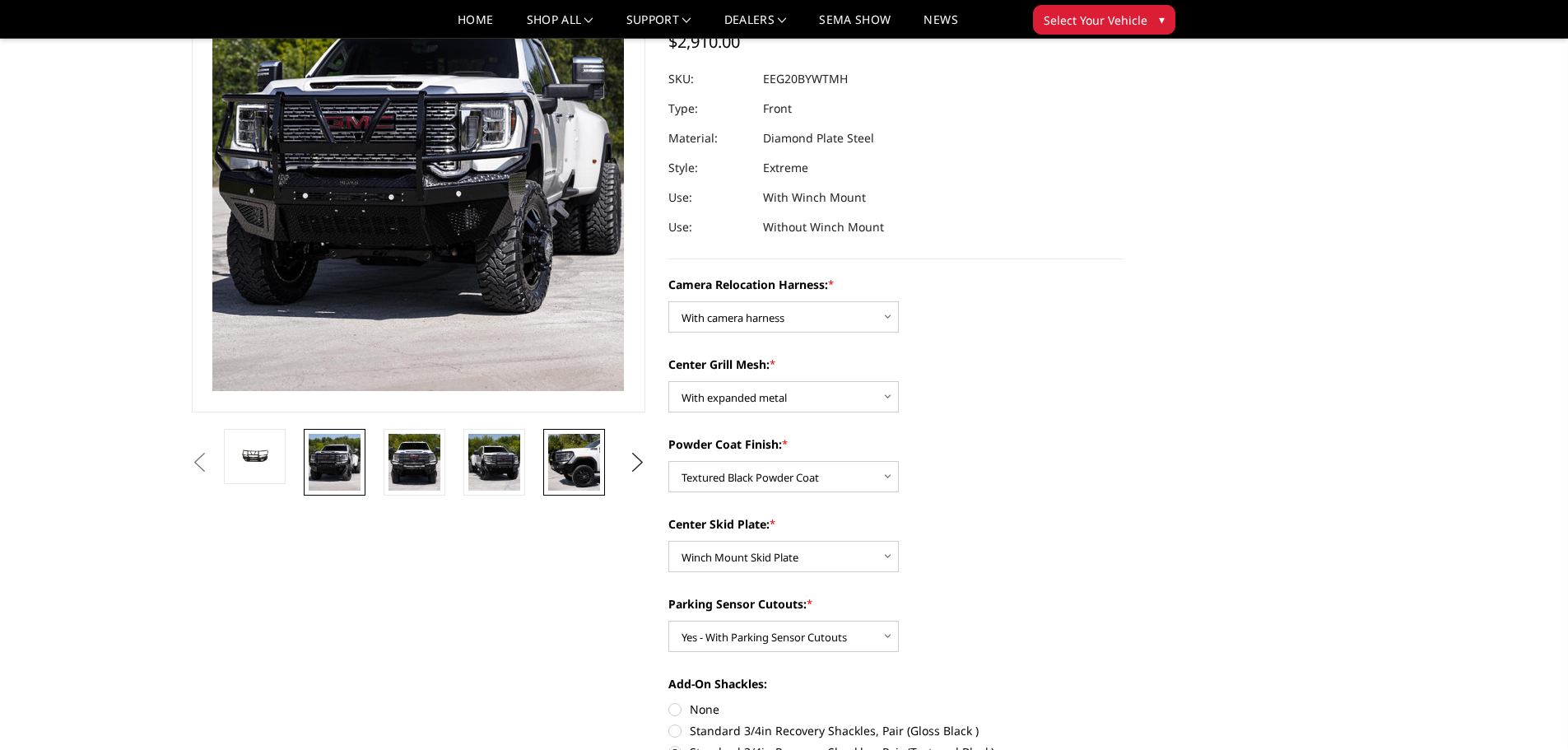
click at [553, 461] on img at bounding box center [574, 462] width 52 height 56
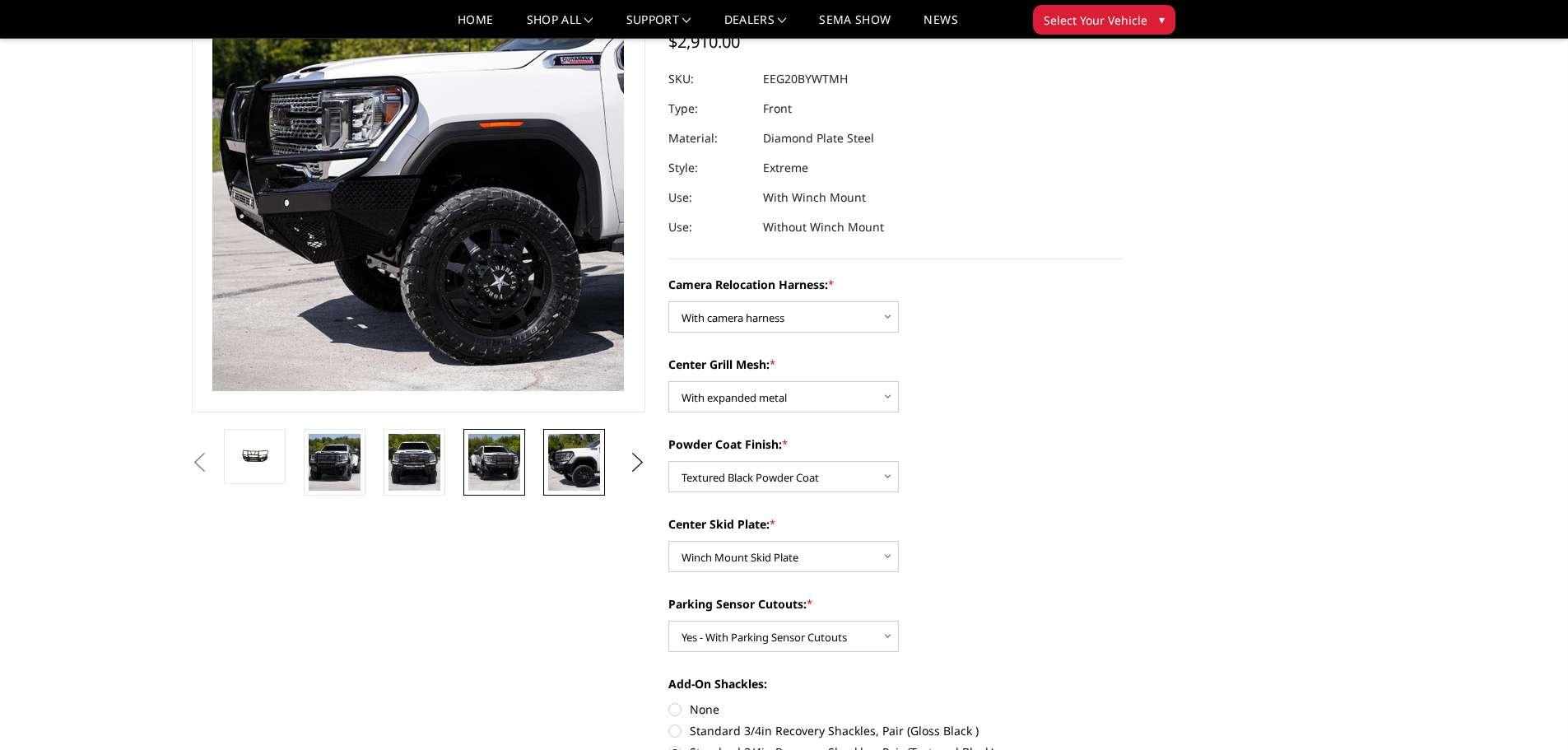
click at [471, 456] on img at bounding box center [494, 462] width 52 height 56
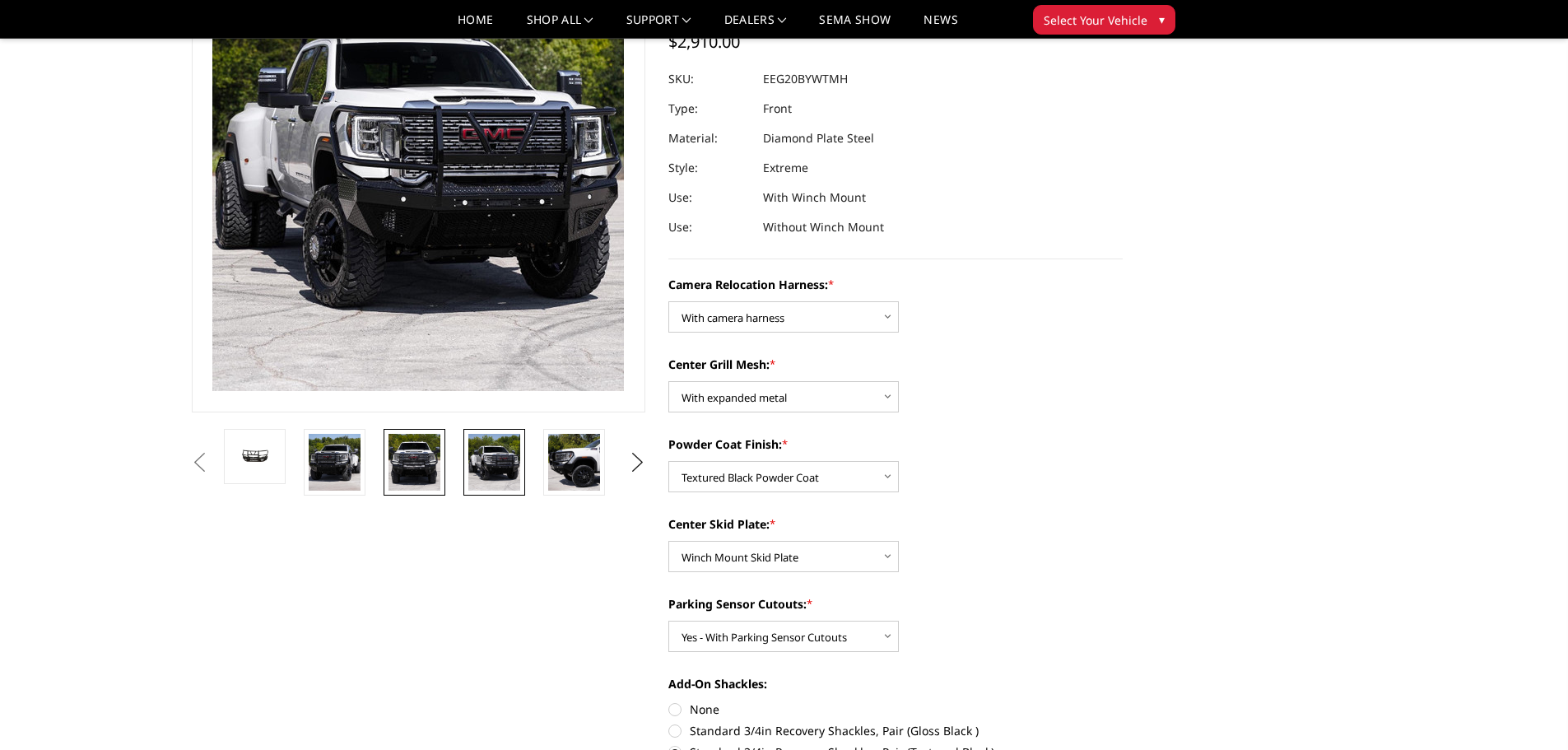
click at [392, 451] on img at bounding box center [414, 462] width 52 height 56
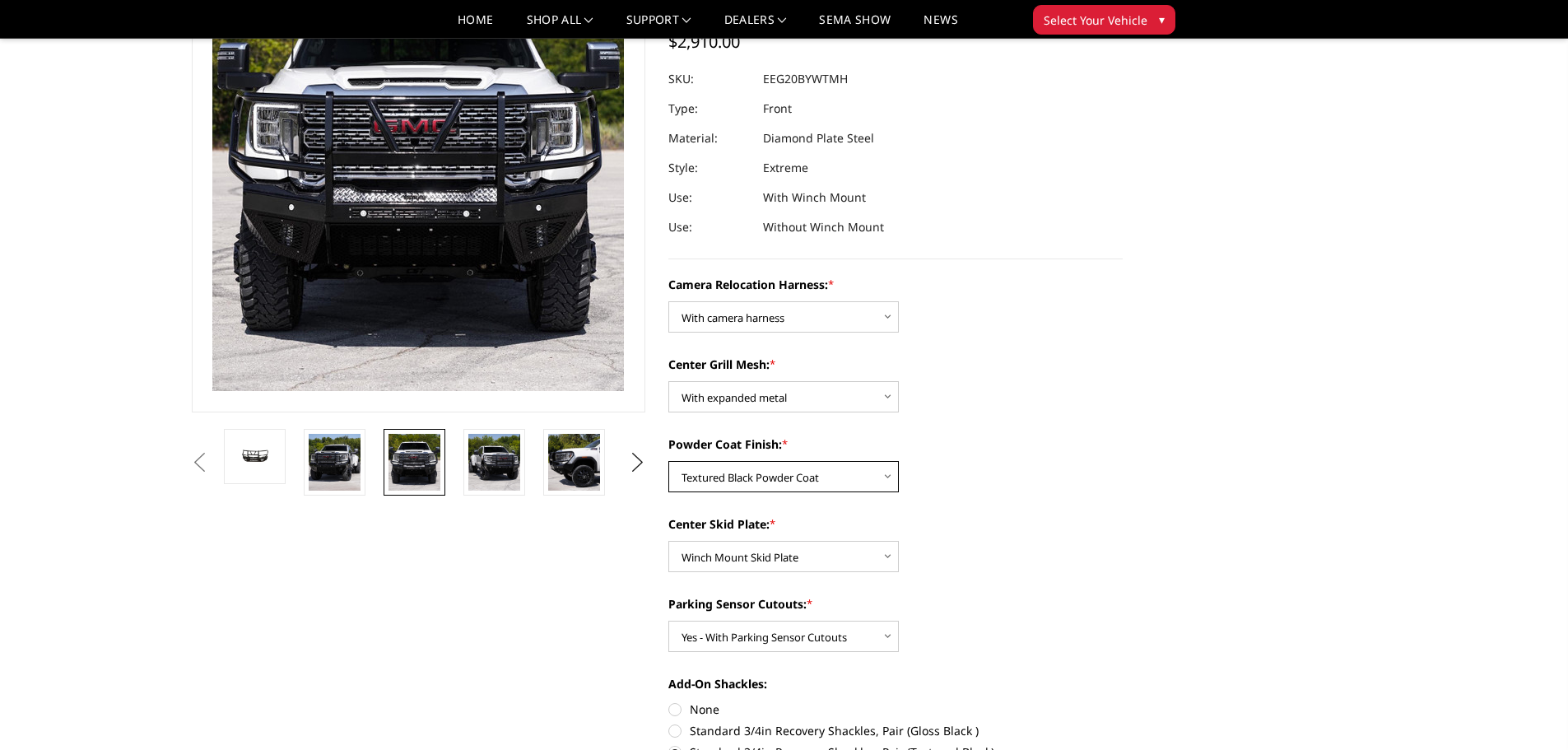
click at [779, 477] on select "Choose Options Textured Black Powder Coat Gloss Black Powder Coat Bare Metal" at bounding box center [784, 476] width 231 height 31
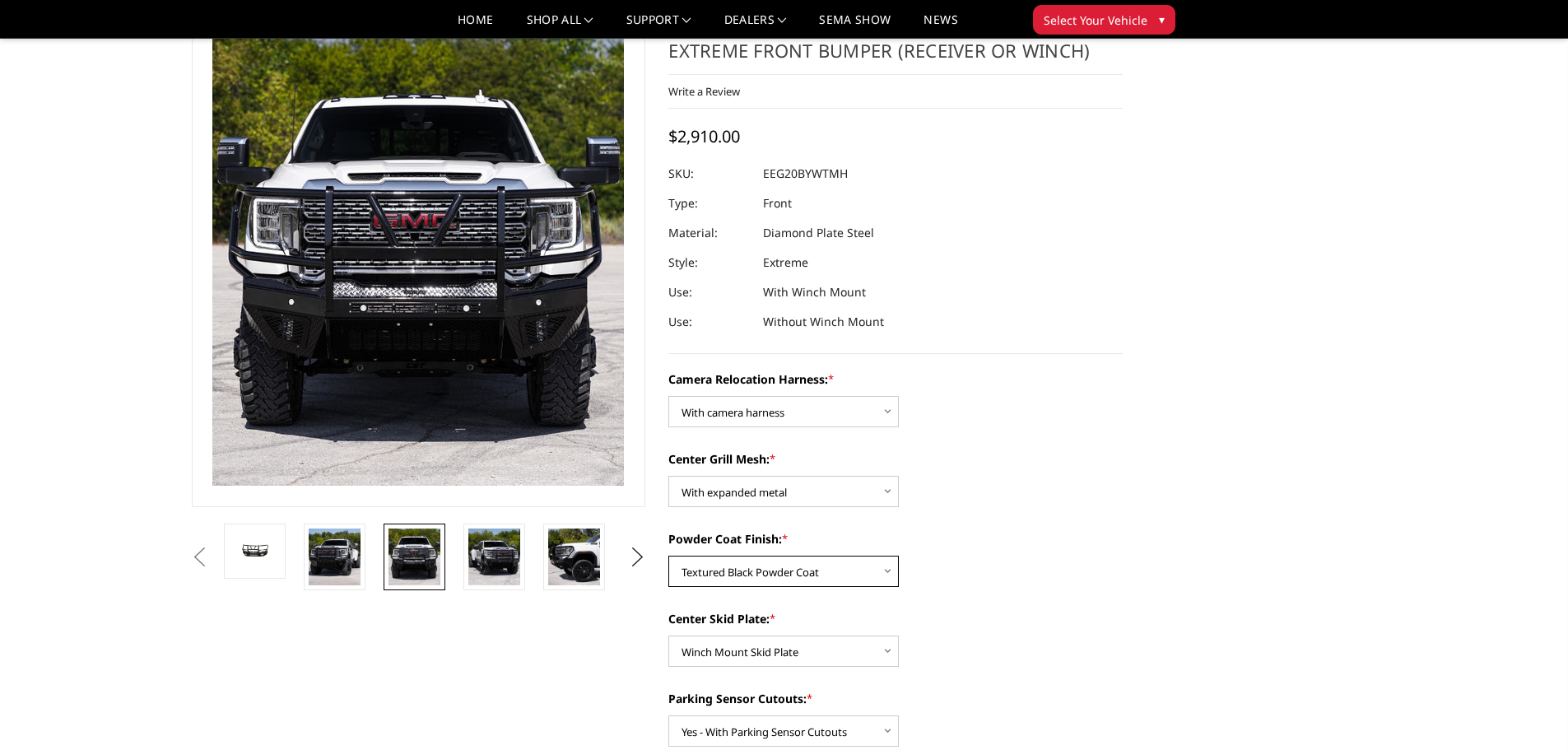
scroll to position [0, 0]
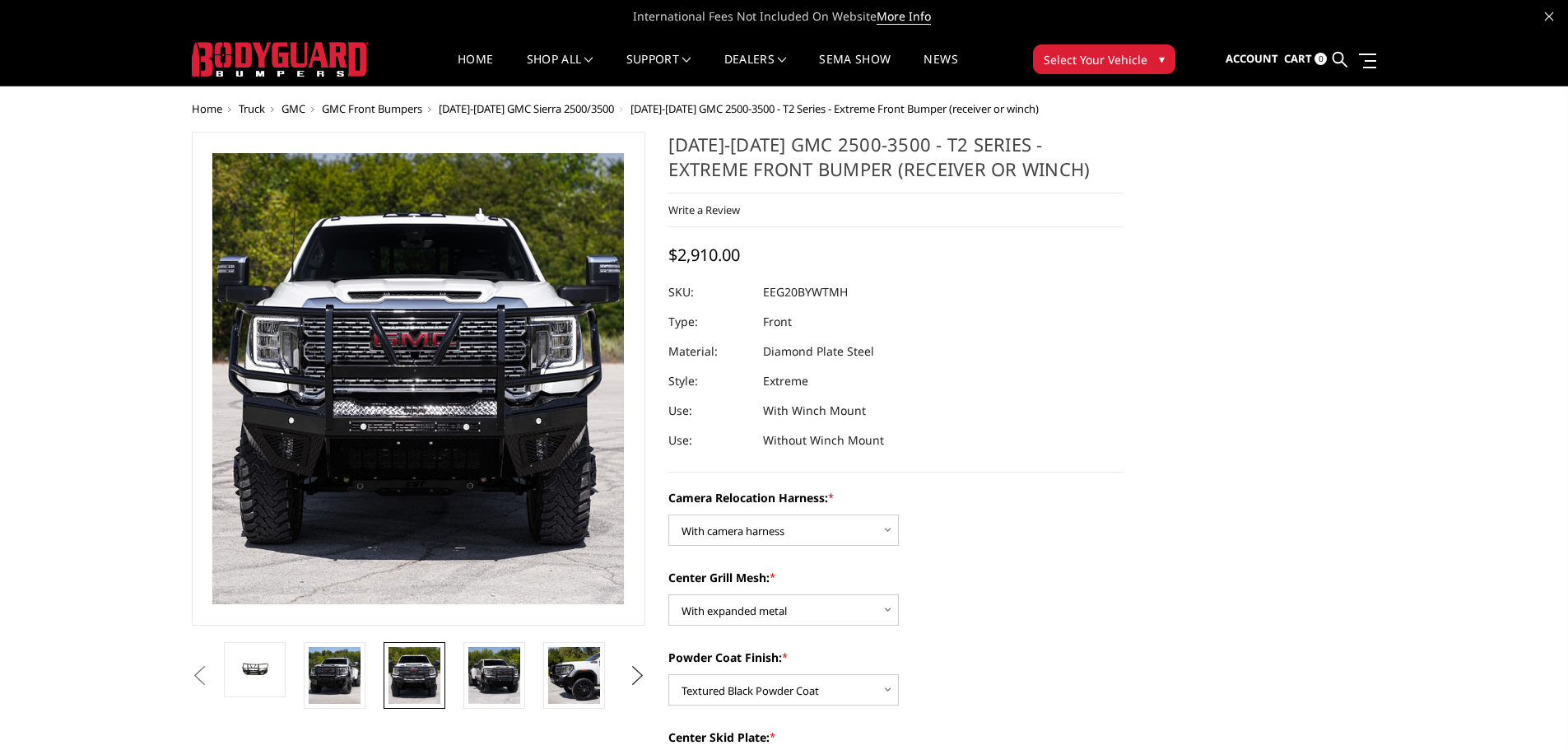
click at [642, 680] on button "Next" at bounding box center [636, 675] width 25 height 25
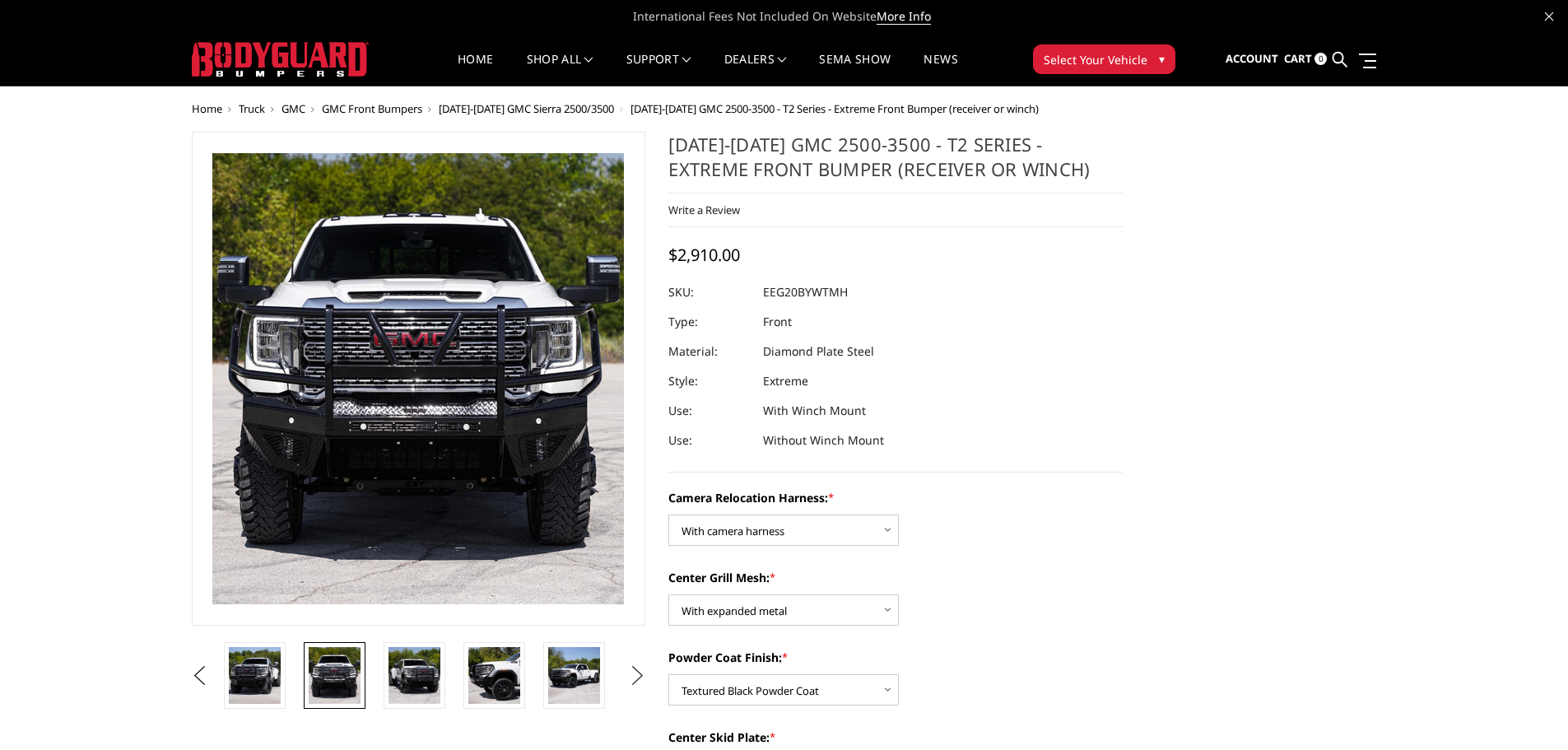
click at [640, 679] on button "Next" at bounding box center [636, 675] width 25 height 25
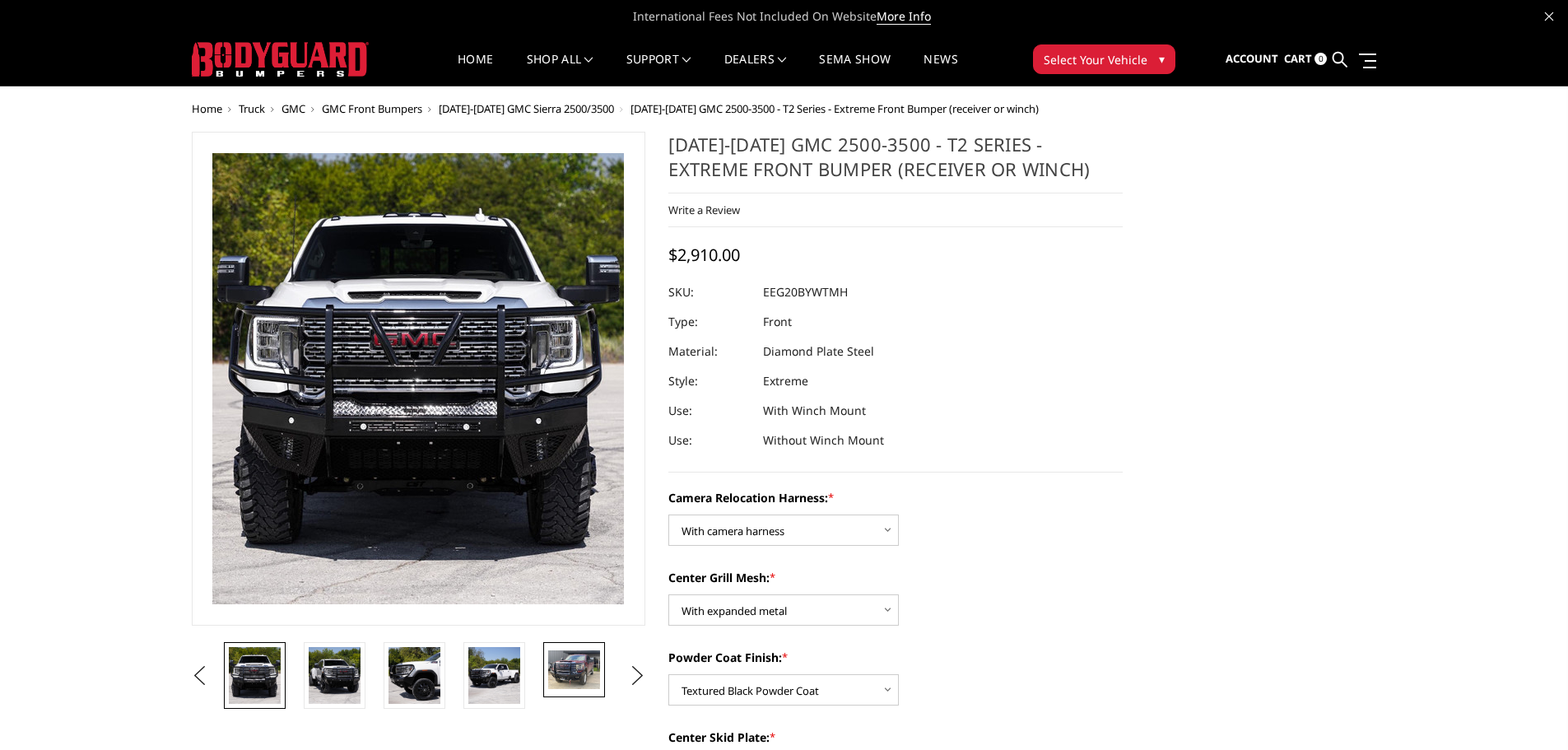
click at [573, 678] on img at bounding box center [574, 670] width 52 height 39
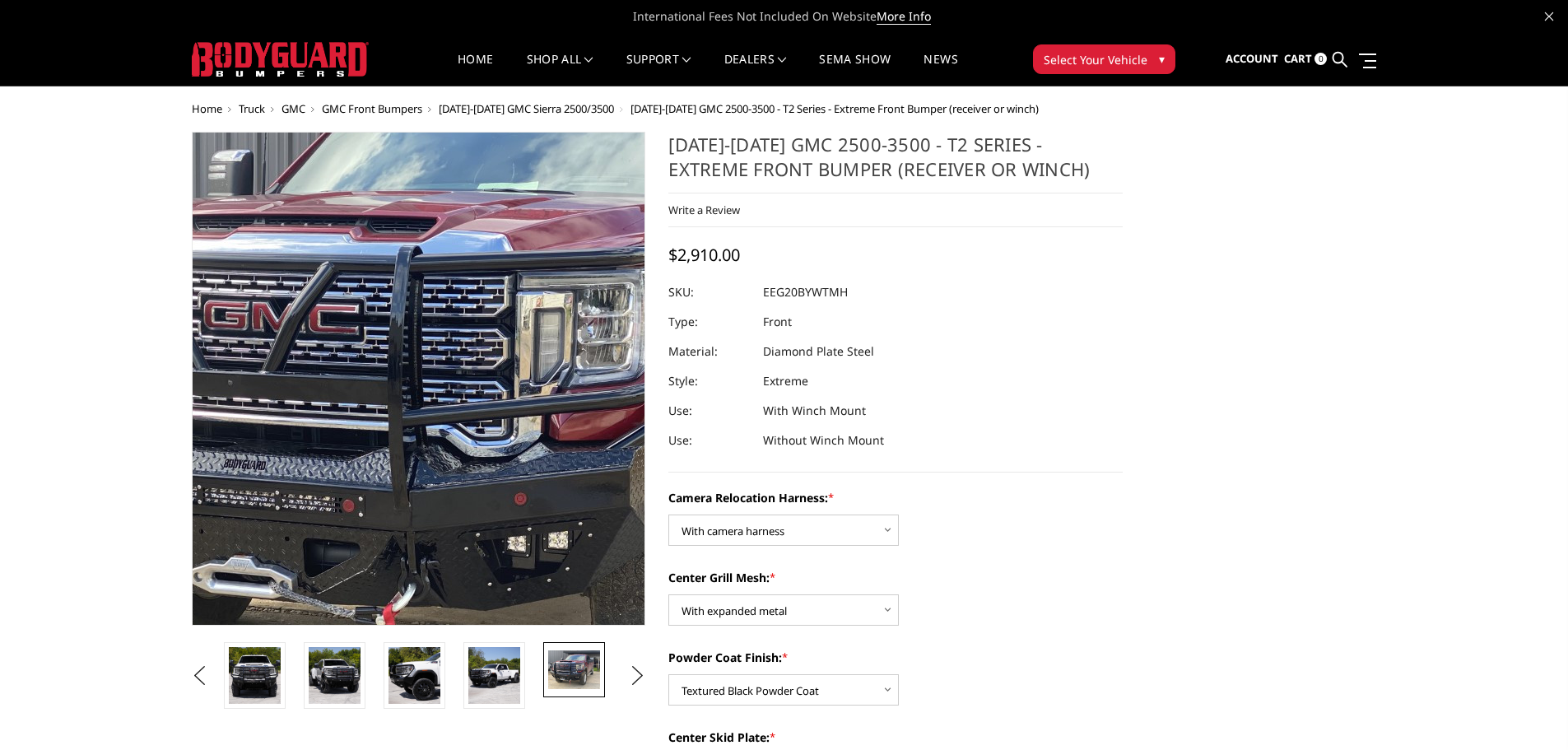
click at [374, 363] on img at bounding box center [478, 389] width 1054 height 791
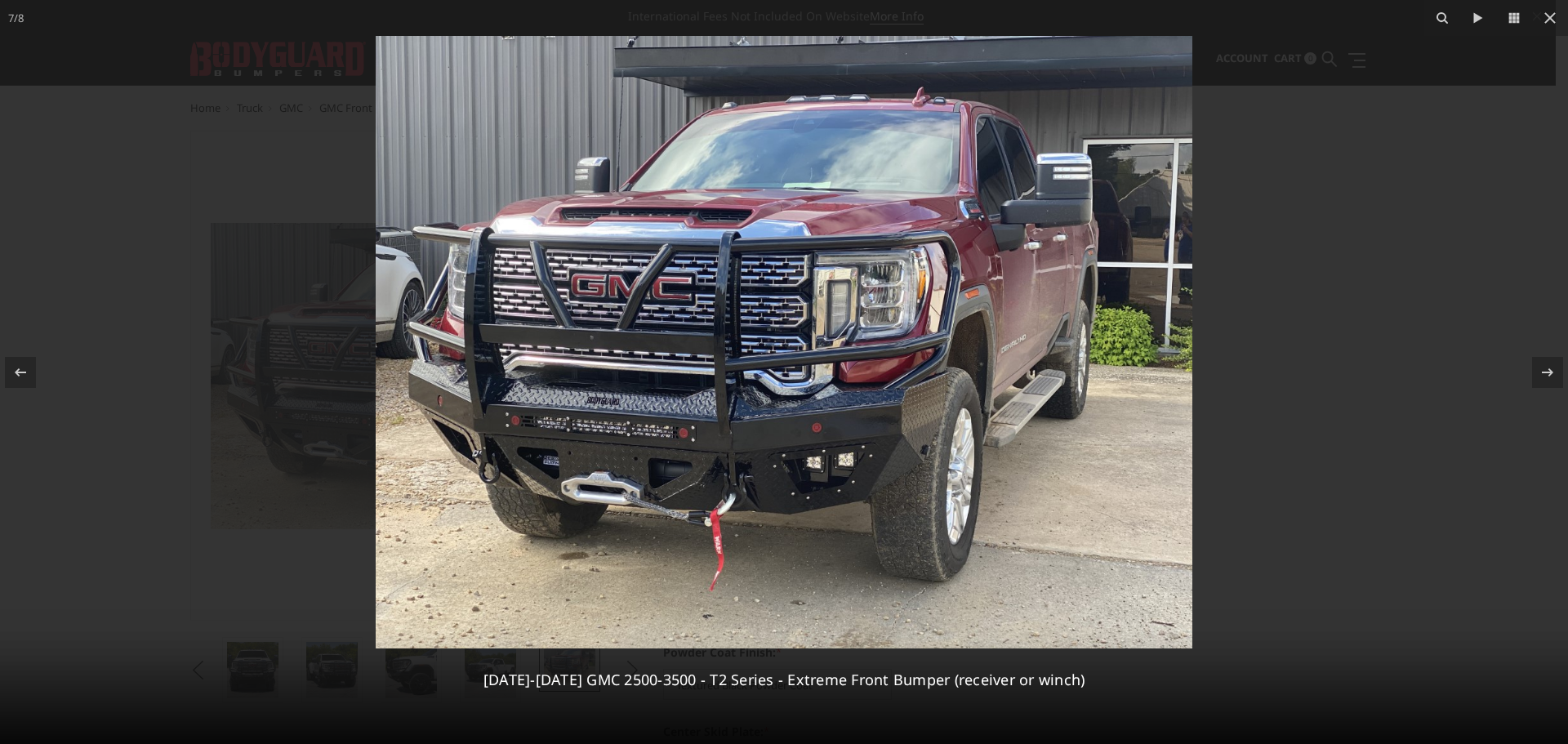
click at [878, 469] on img at bounding box center [784, 342] width 817 height 612
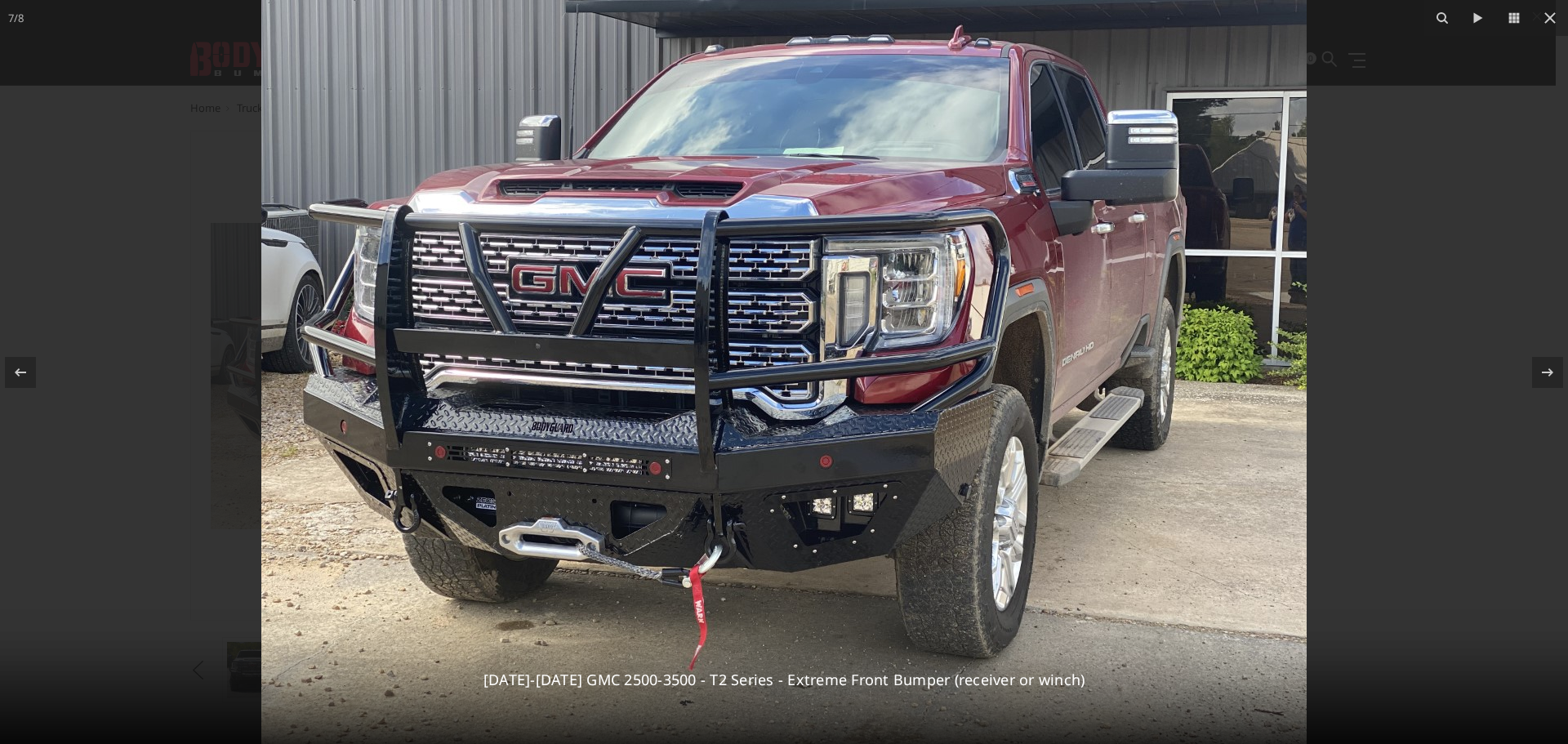
click at [861, 547] on img at bounding box center [784, 353] width 1045 height 785
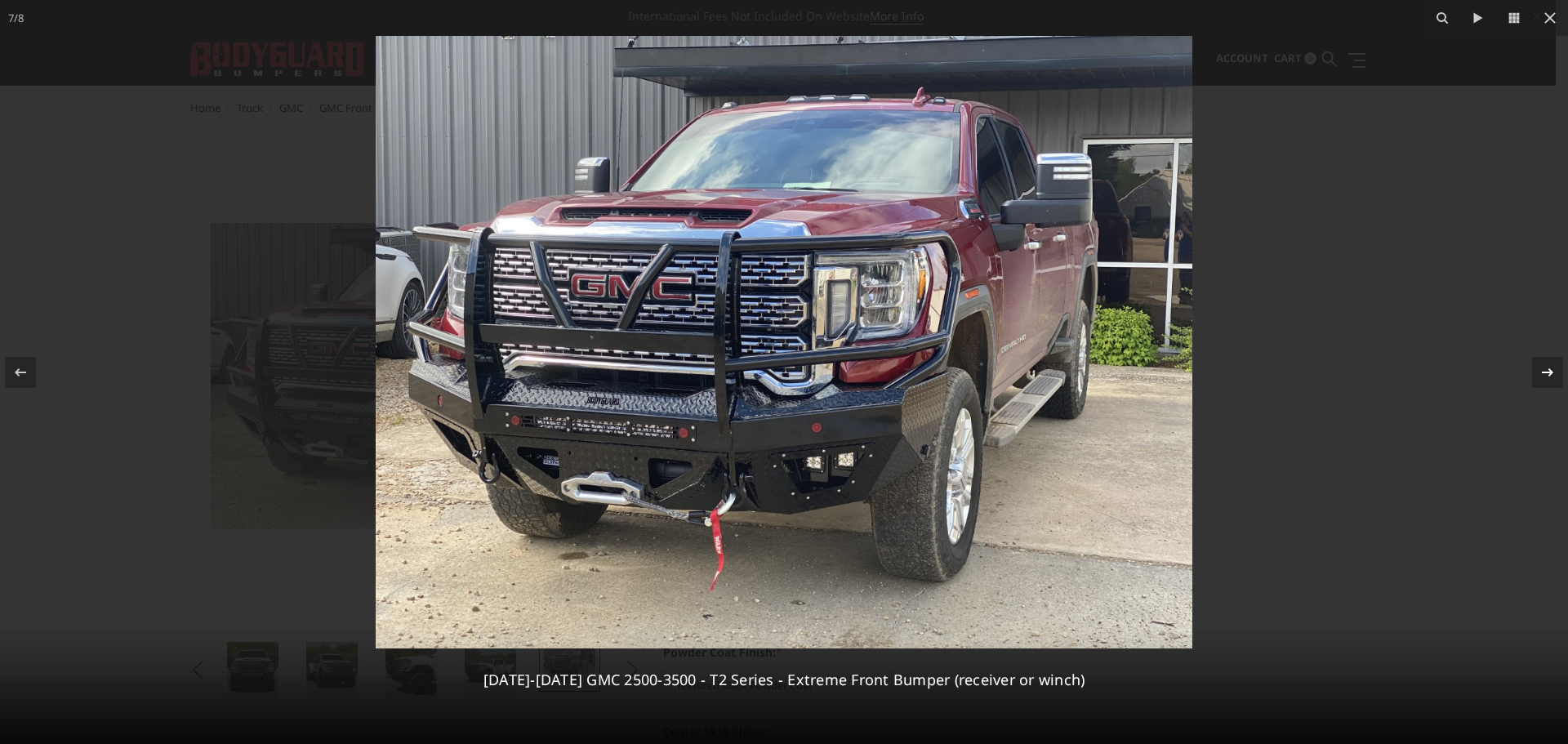
click at [1555, 370] on icon at bounding box center [1548, 372] width 20 height 20
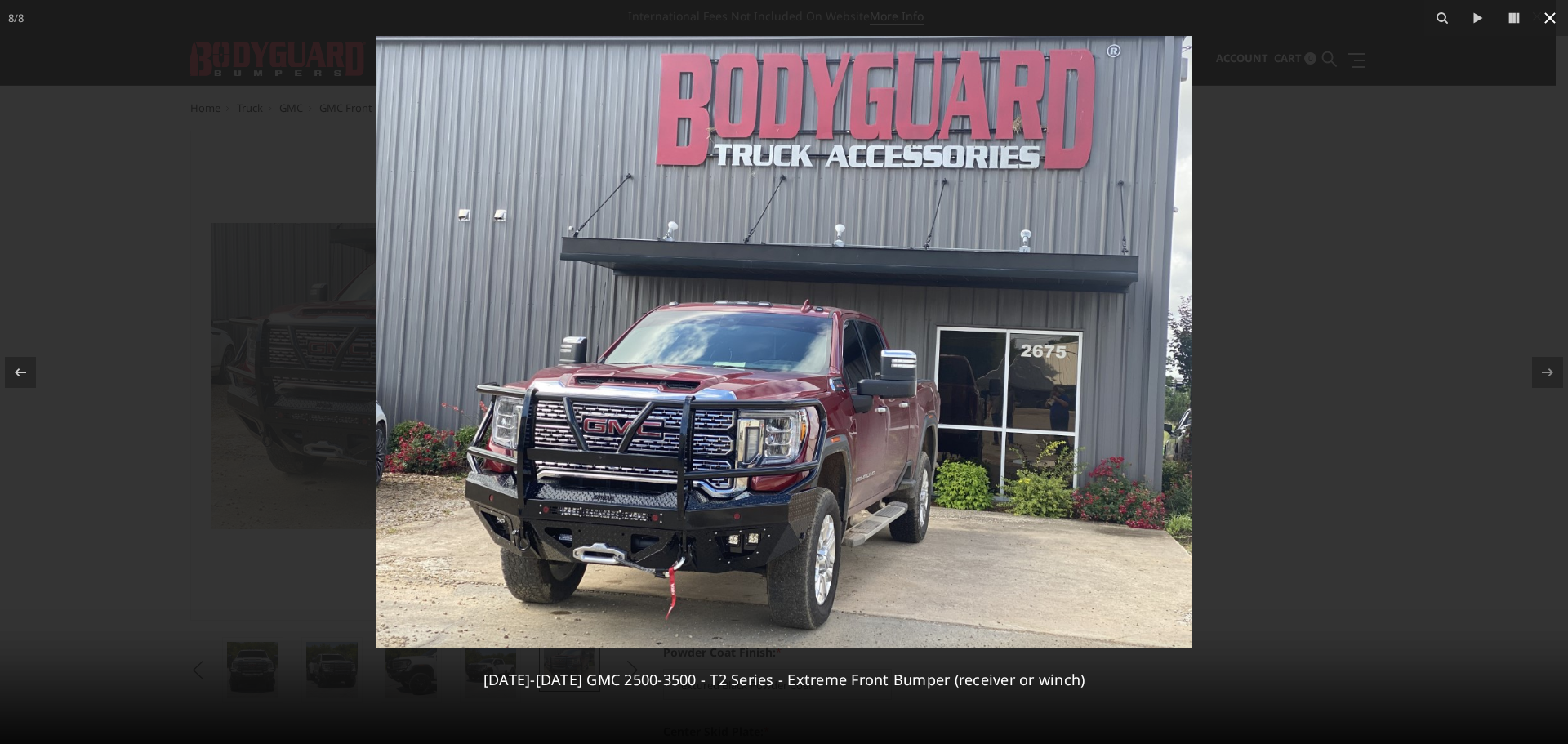
click at [1549, 14] on icon at bounding box center [1550, 18] width 20 height 20
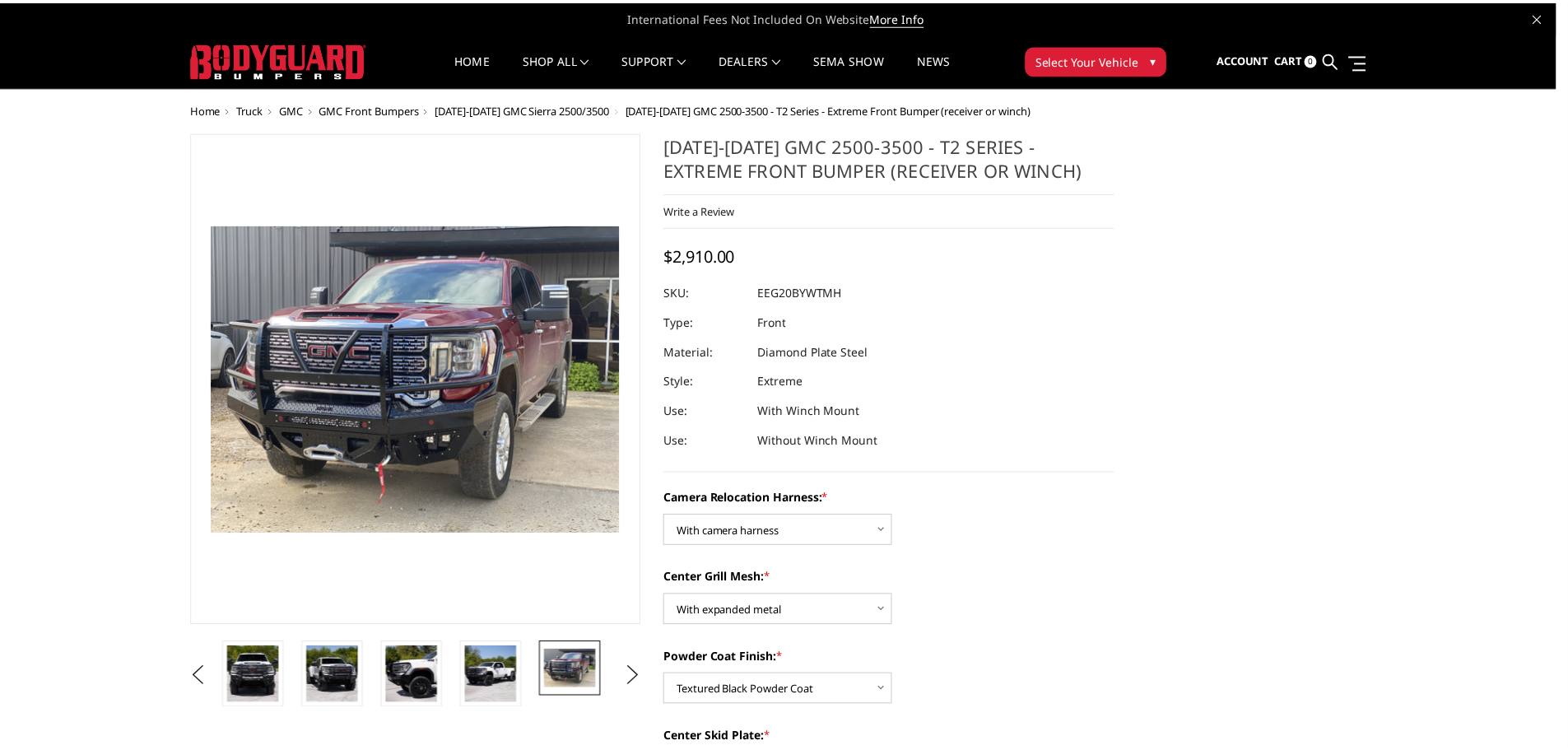
scroll to position [0, 236]
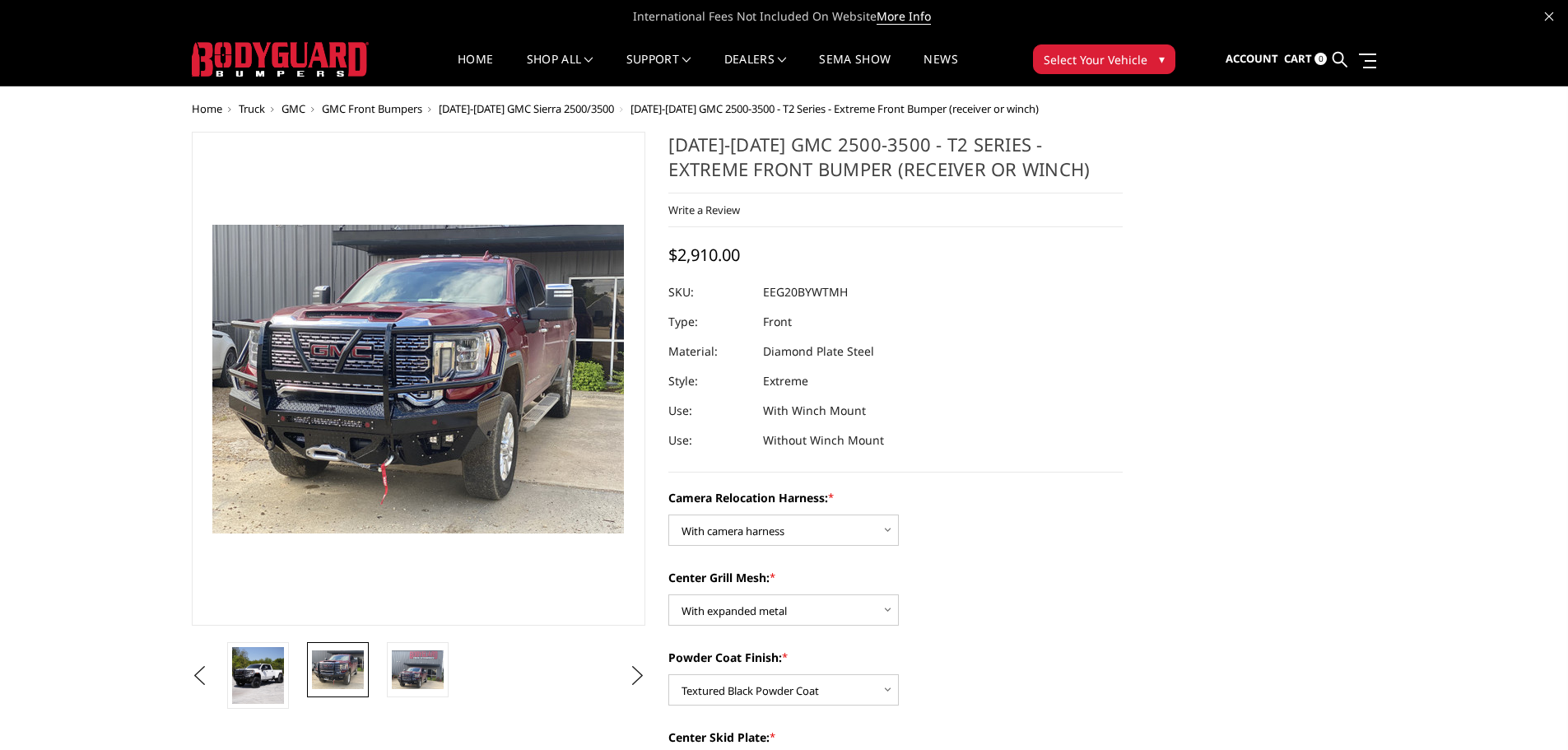
click at [300, 673] on li at bounding box center [264, 675] width 80 height 66
click at [213, 675] on button "Previous" at bounding box center [200, 675] width 25 height 25
click at [327, 685] on img at bounding box center [337, 675] width 52 height 56
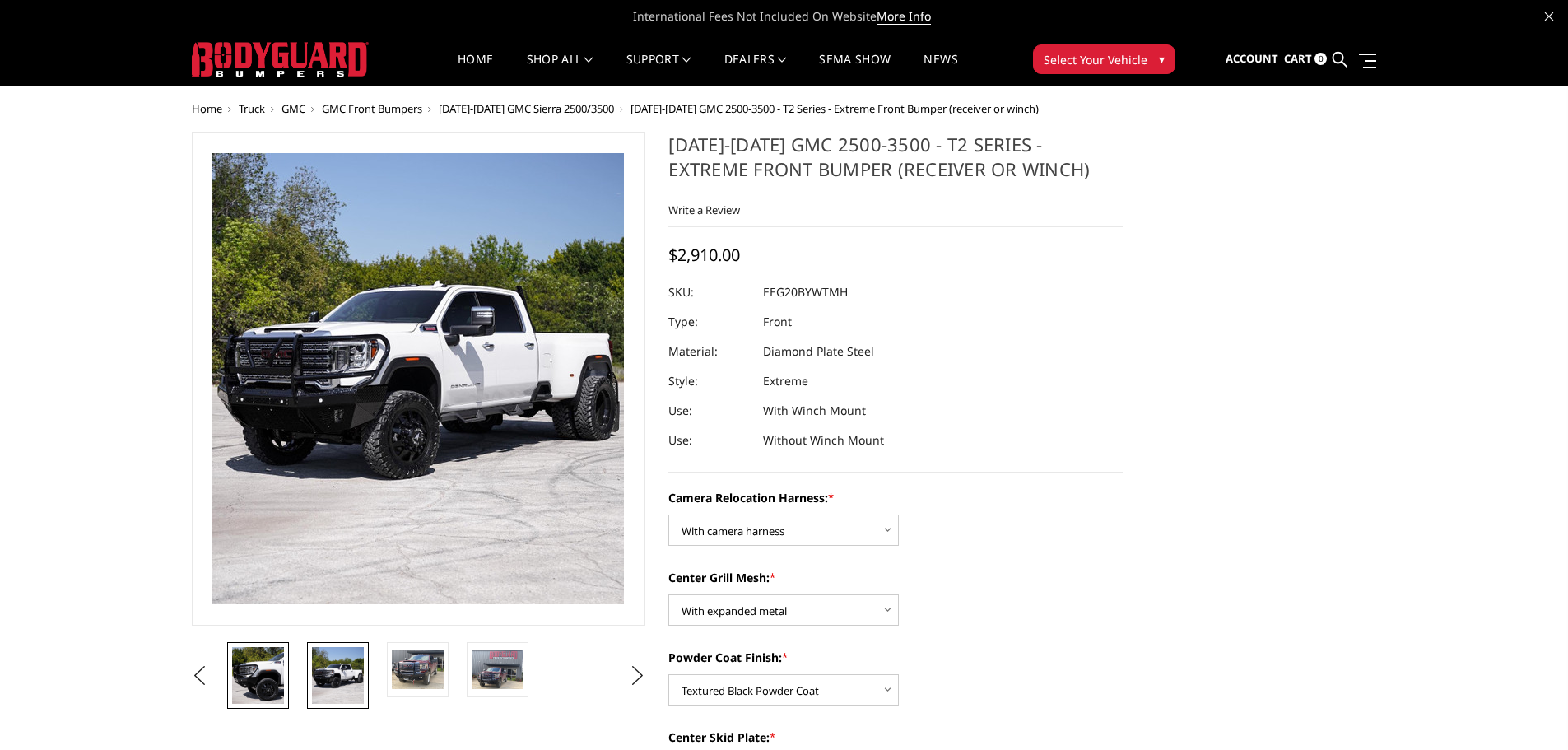
click at [274, 676] on img at bounding box center [257, 675] width 52 height 56
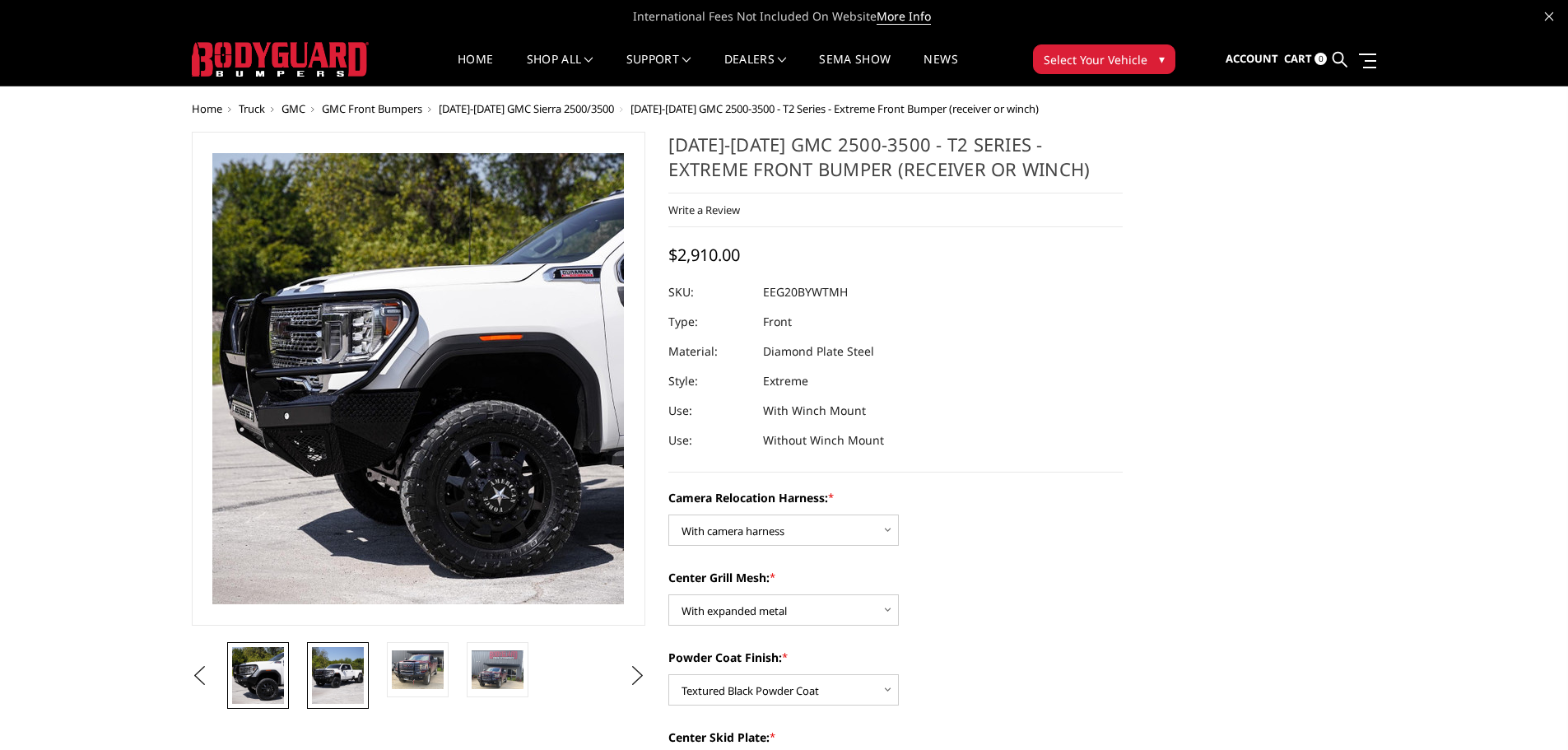
click at [350, 680] on img at bounding box center [337, 675] width 52 height 56
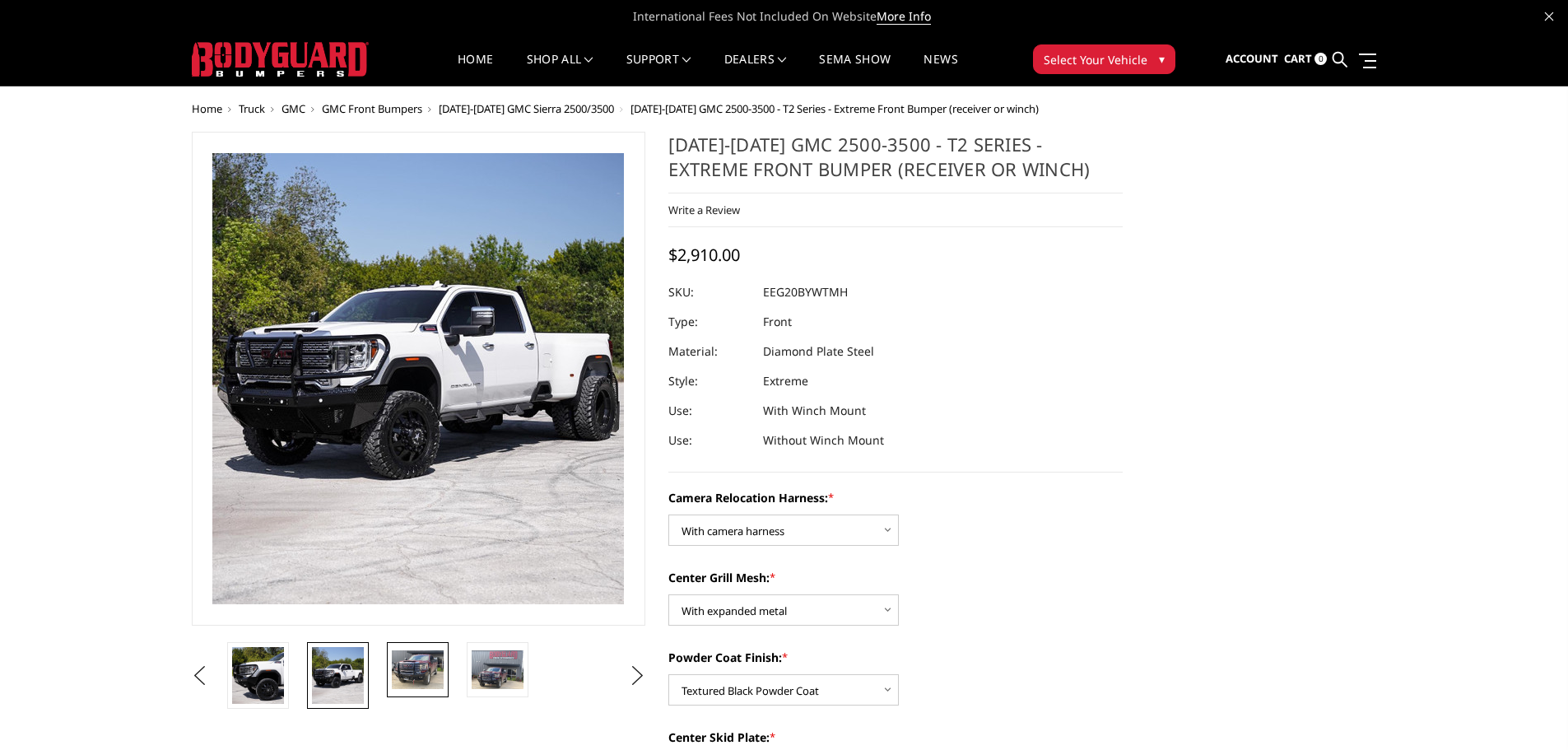
click at [397, 678] on img at bounding box center [417, 670] width 52 height 39
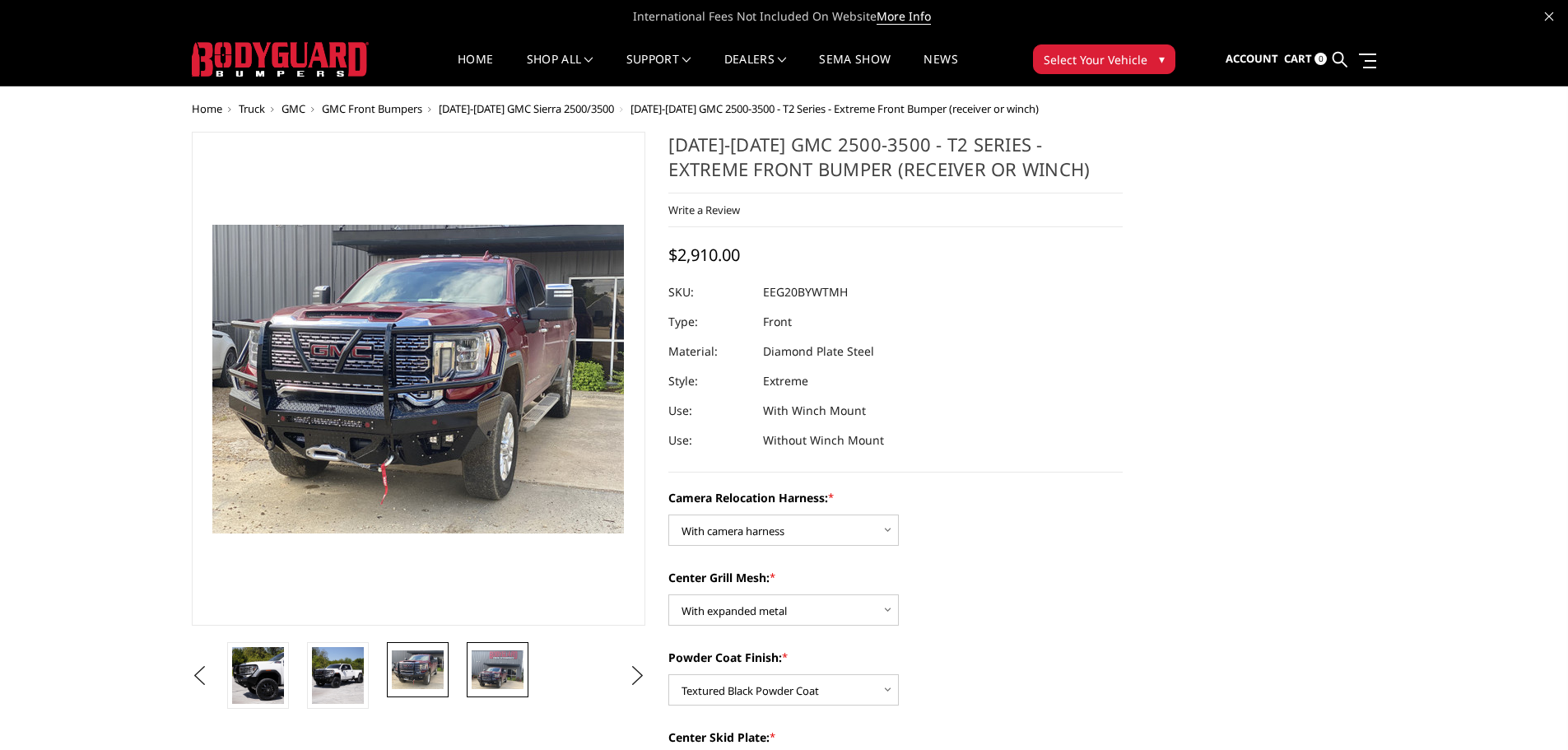
click at [498, 683] on img at bounding box center [497, 670] width 52 height 39
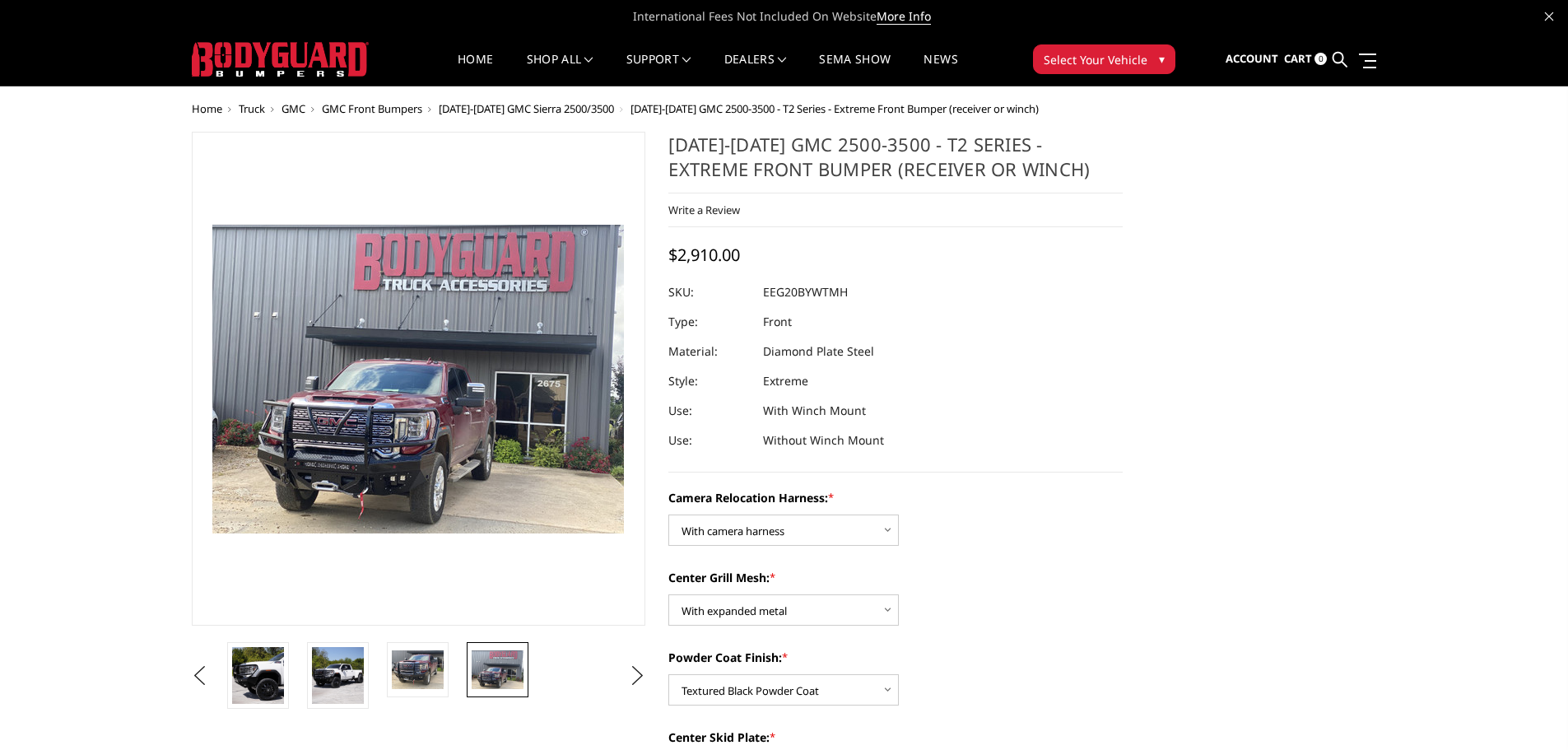
click at [428, 462] on img at bounding box center [424, 307] width 1054 height 791
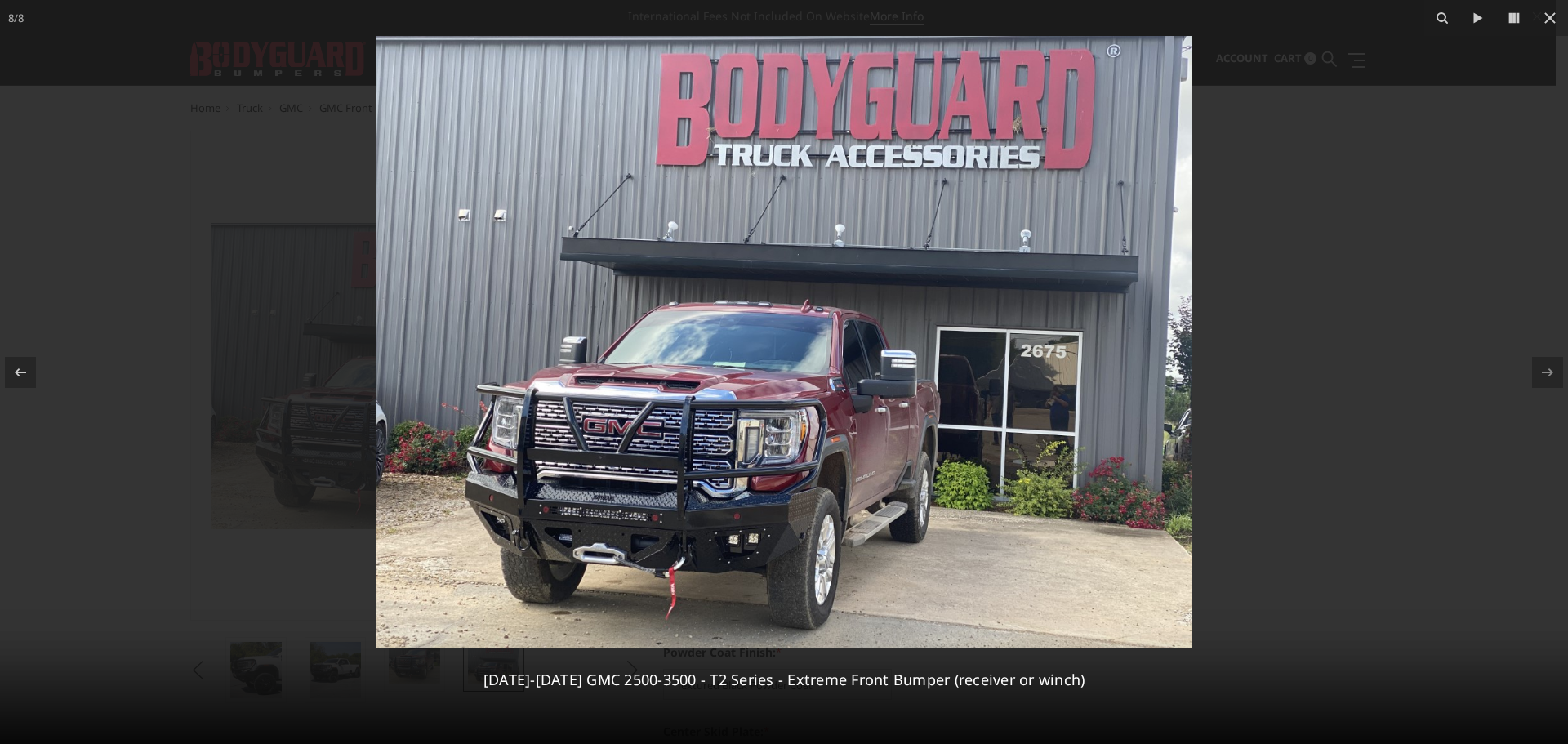
click at [741, 542] on img at bounding box center [784, 342] width 817 height 612
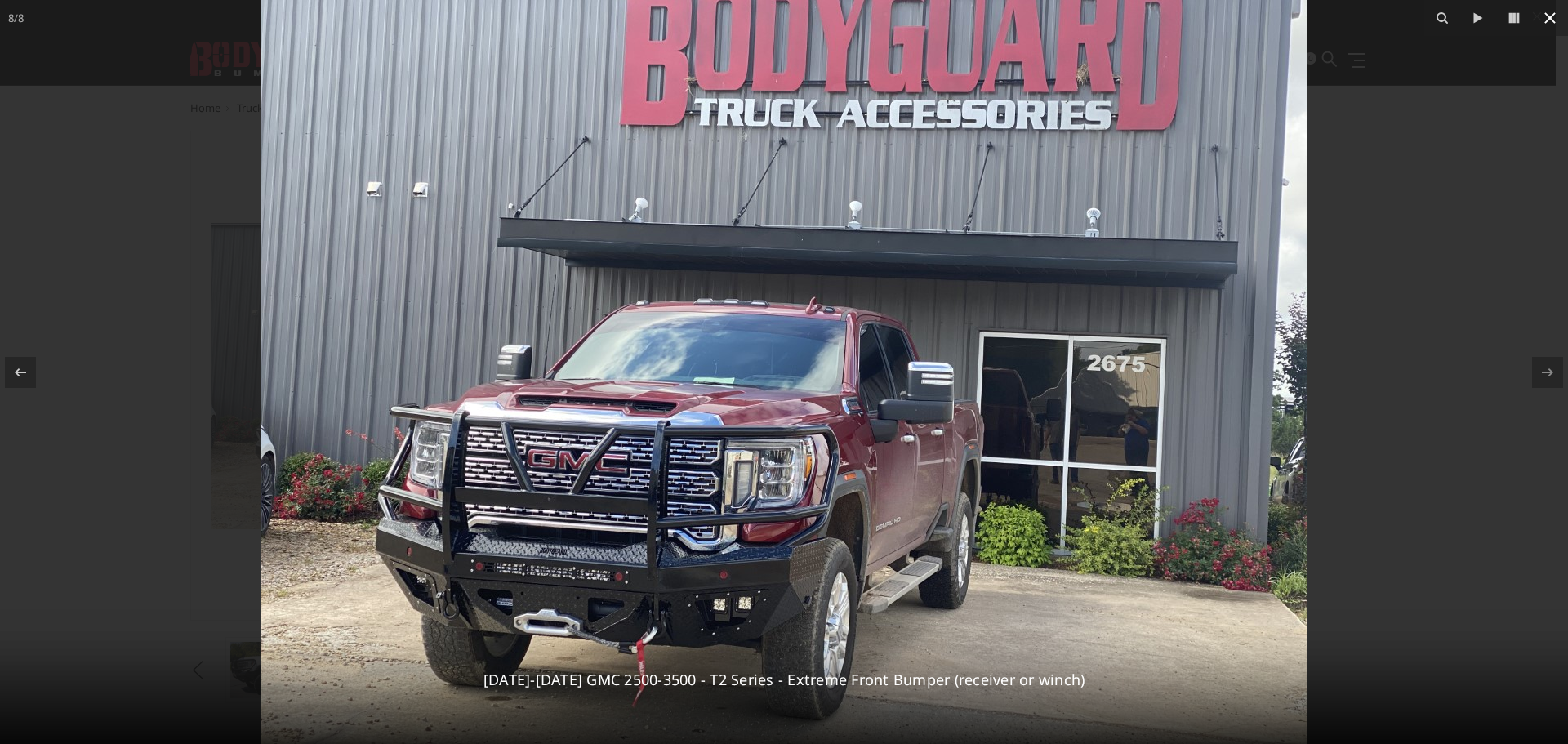
click at [1548, 18] on icon at bounding box center [1550, 18] width 20 height 20
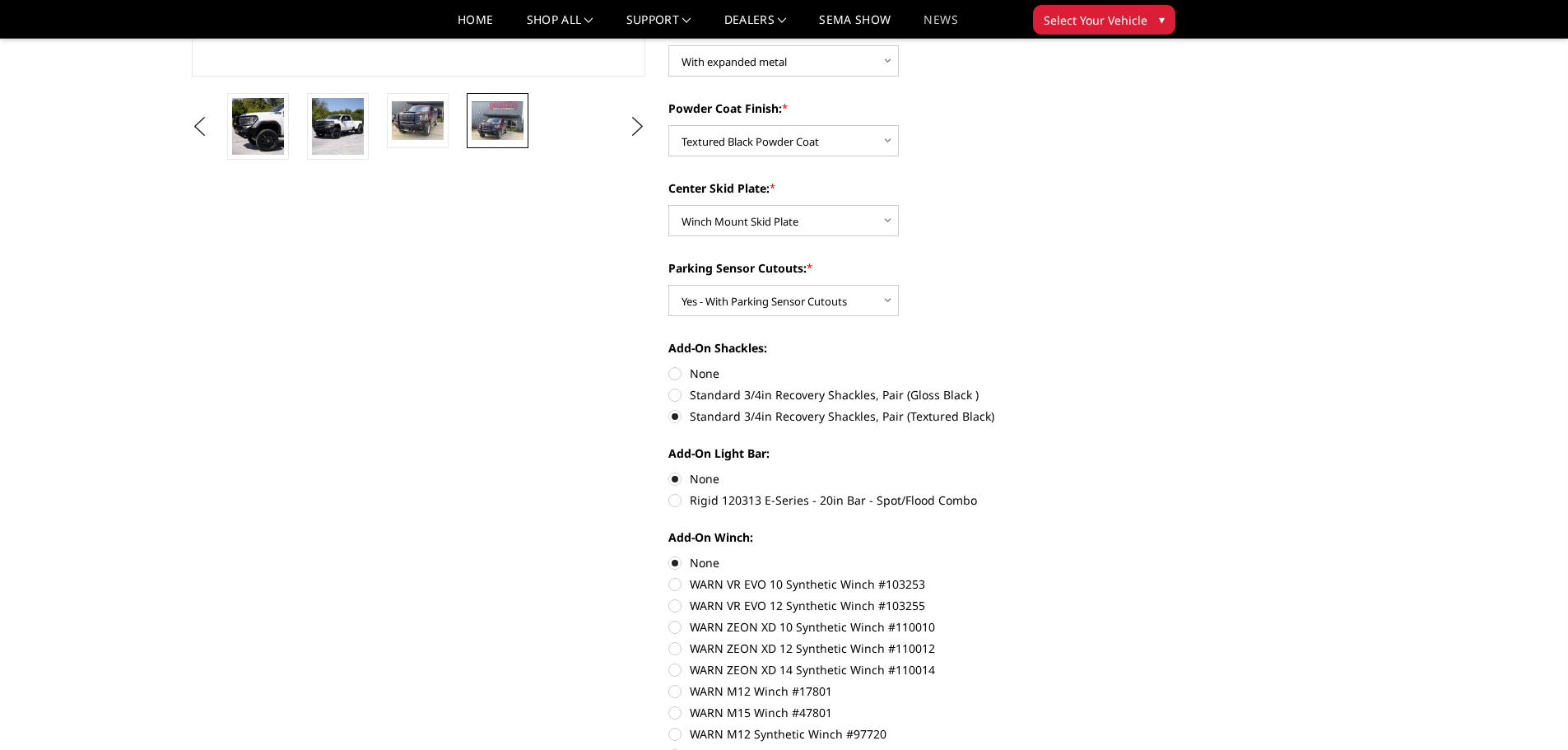
scroll to position [165, 0]
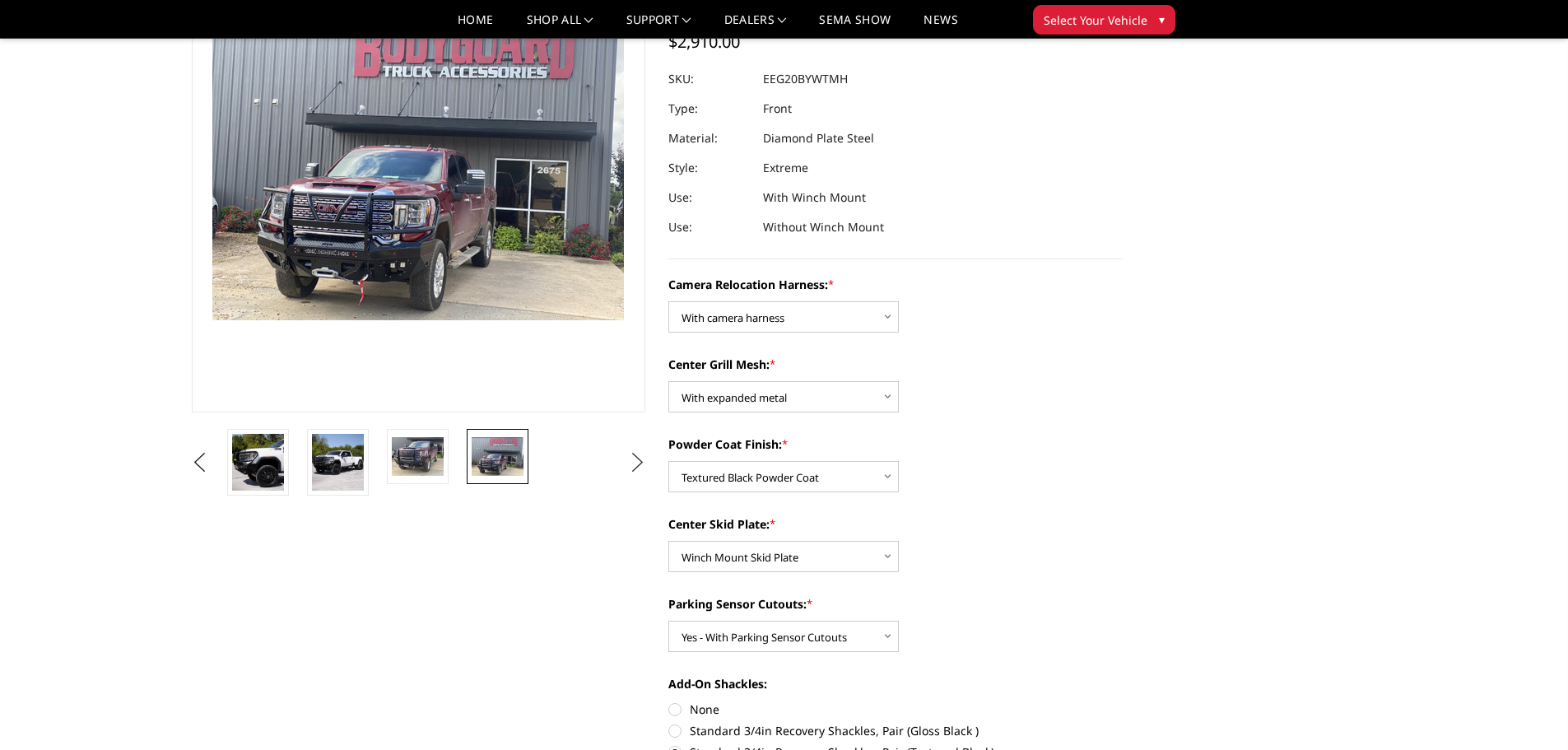
click at [640, 463] on button "Next" at bounding box center [636, 462] width 25 height 25
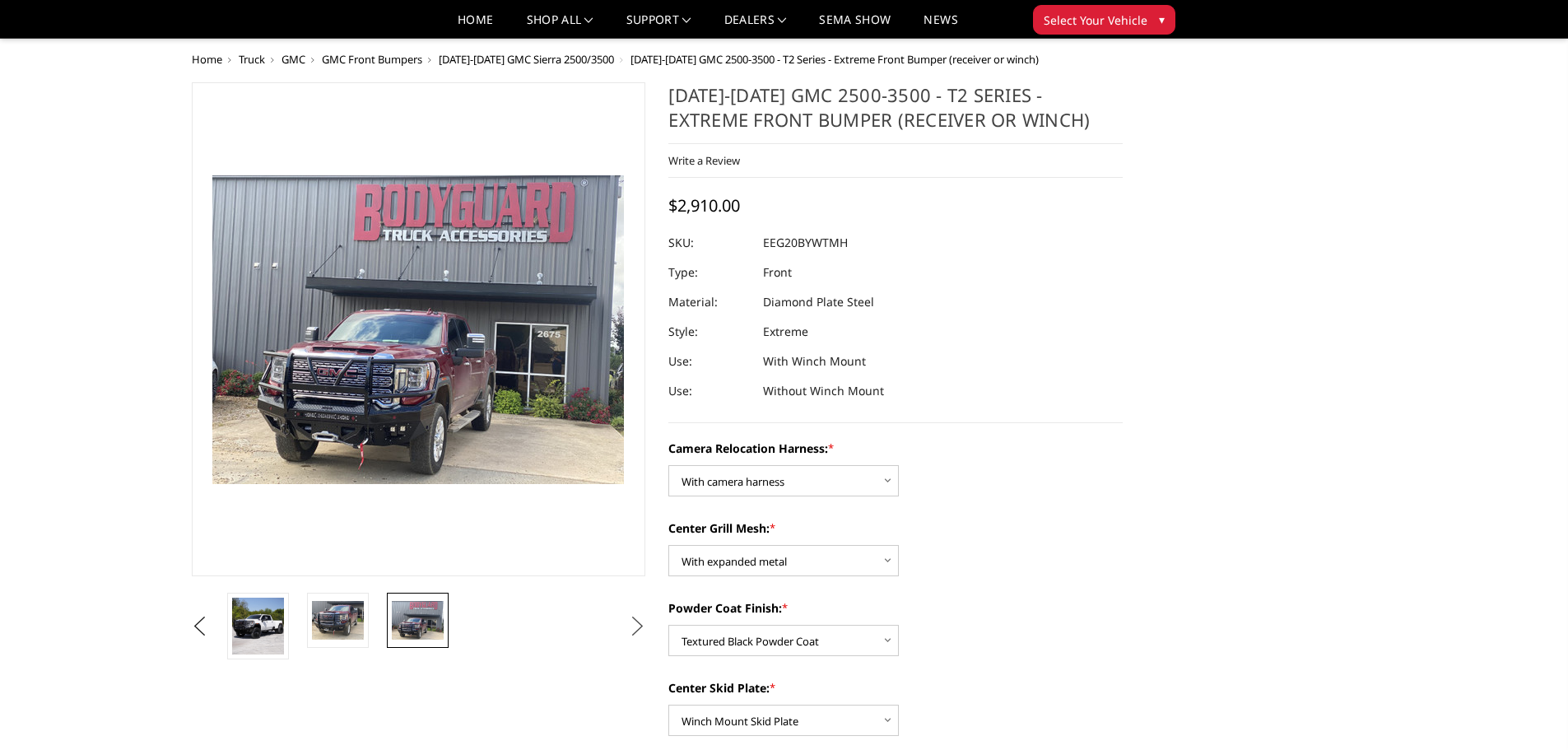
scroll to position [0, 0]
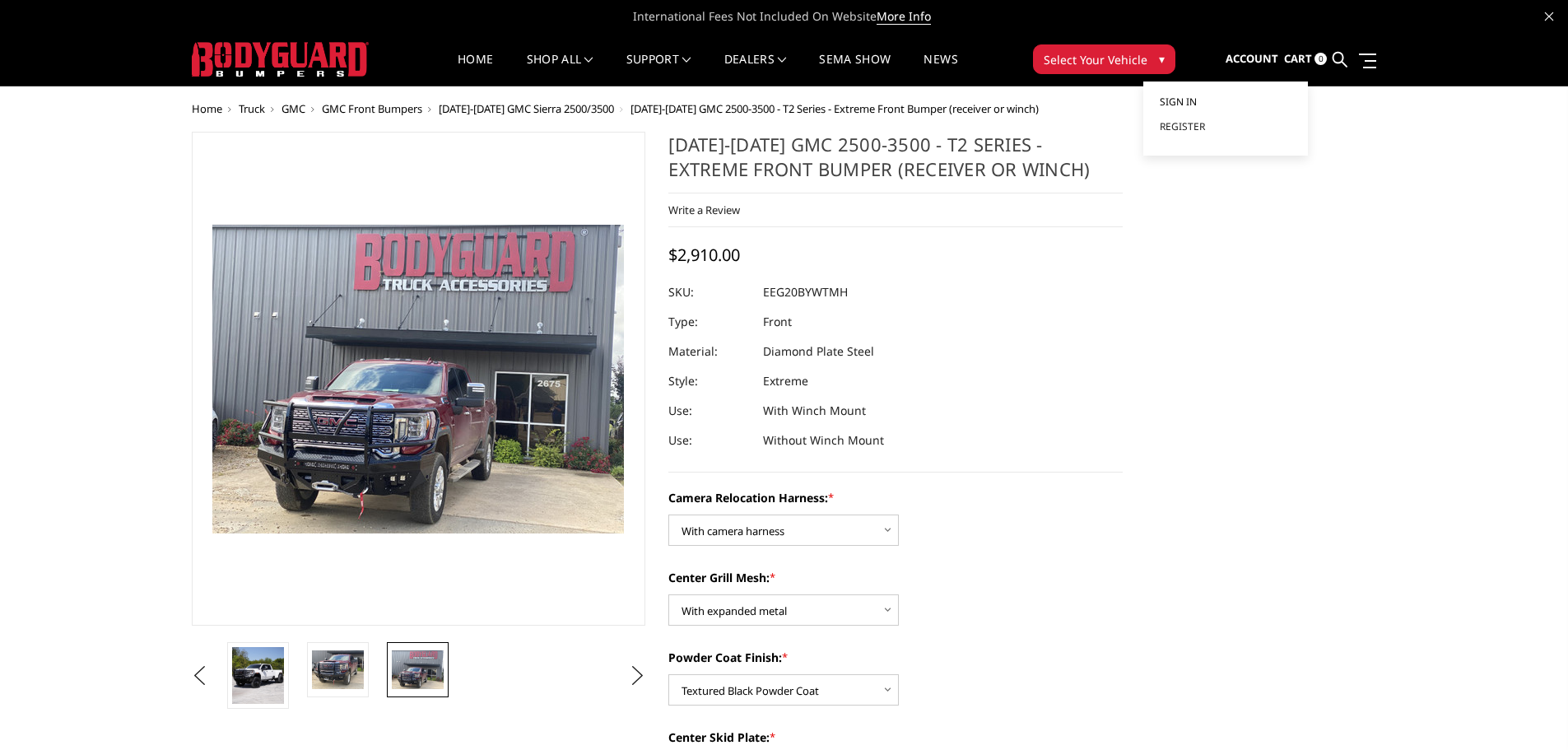
click at [1245, 104] on link "Sign in" at bounding box center [1225, 102] width 132 height 25
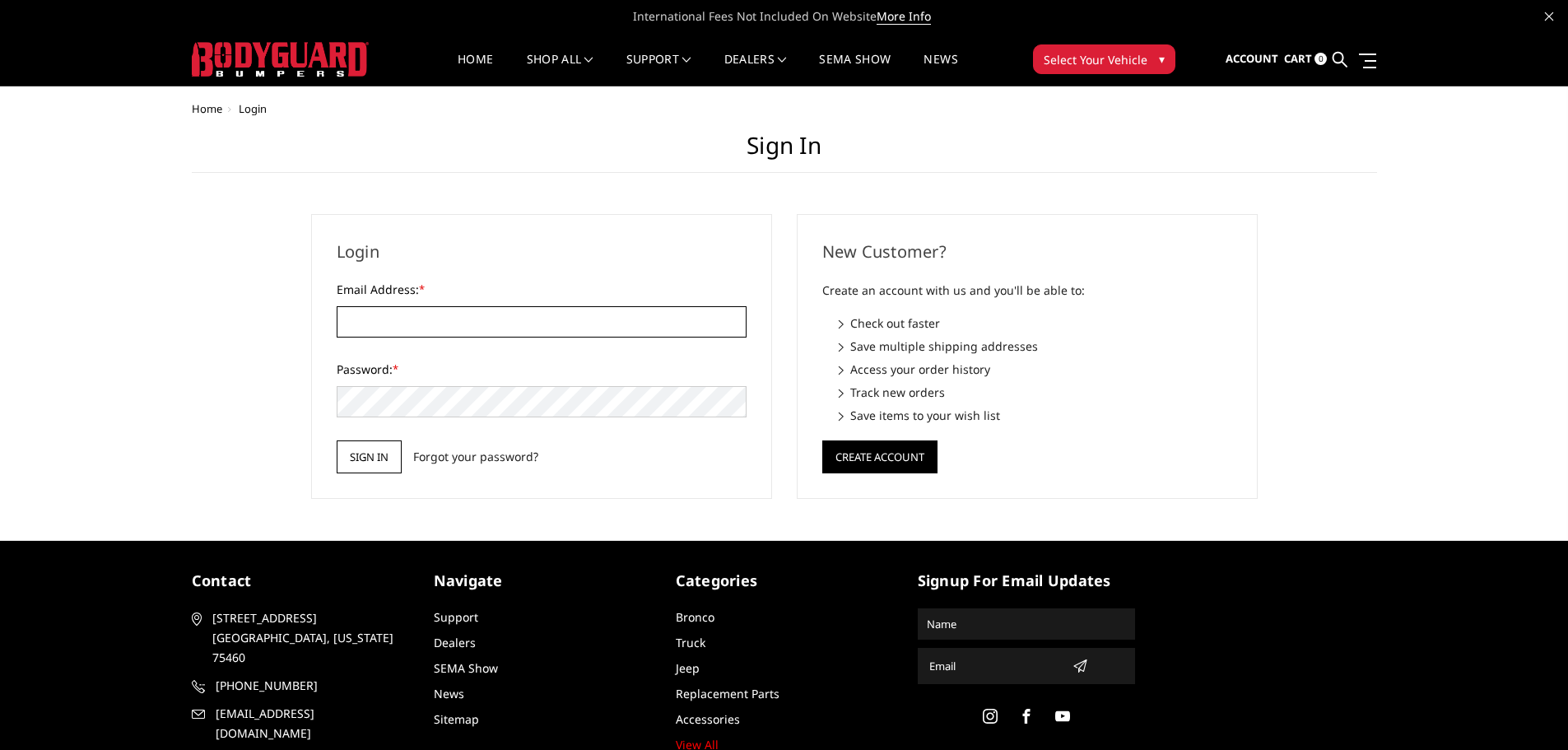
type input "[EMAIL_ADDRESS][DOMAIN_NAME]"
click at [375, 465] on input "Sign in" at bounding box center [369, 457] width 65 height 33
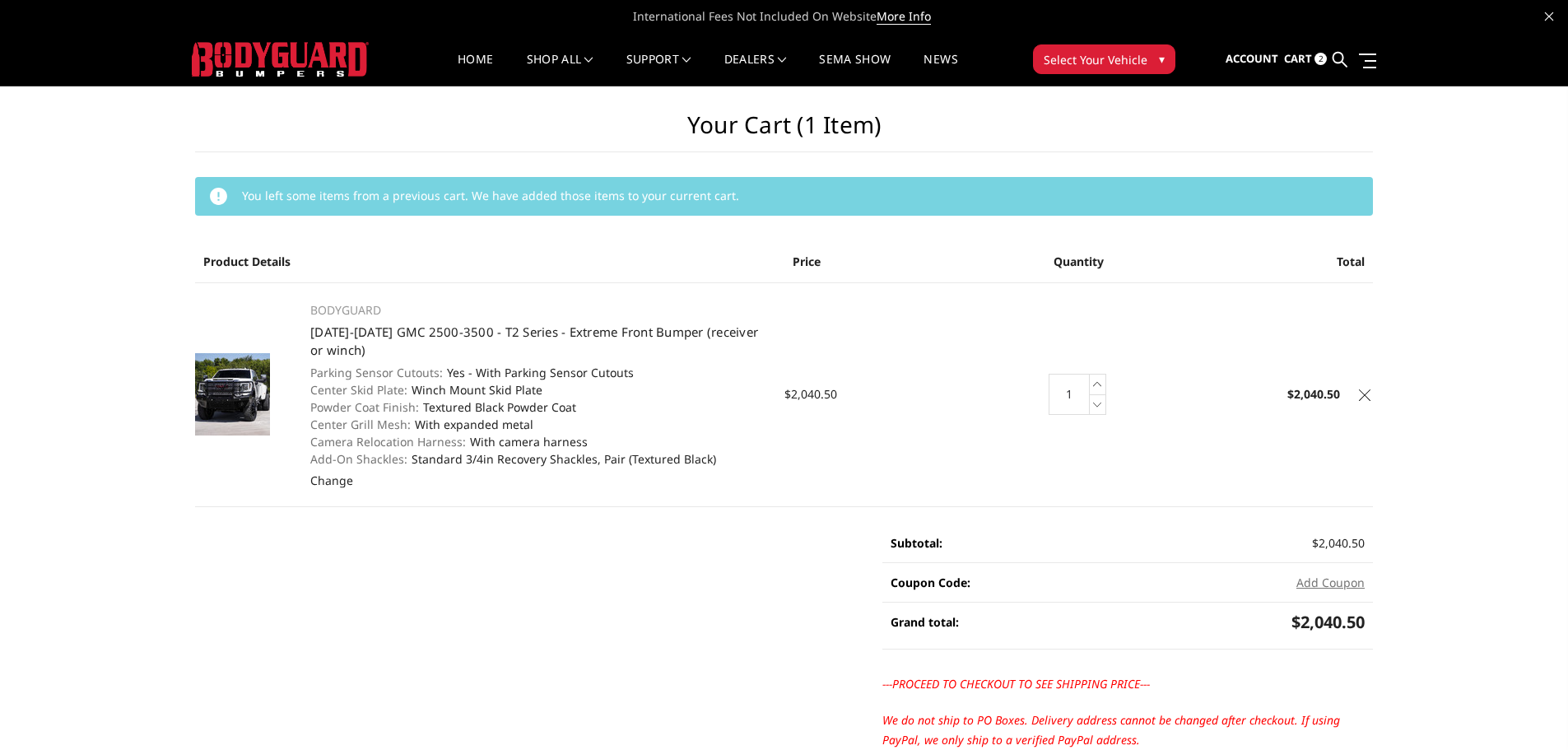
click at [1364, 399] on icon at bounding box center [1364, 395] width 12 height 12
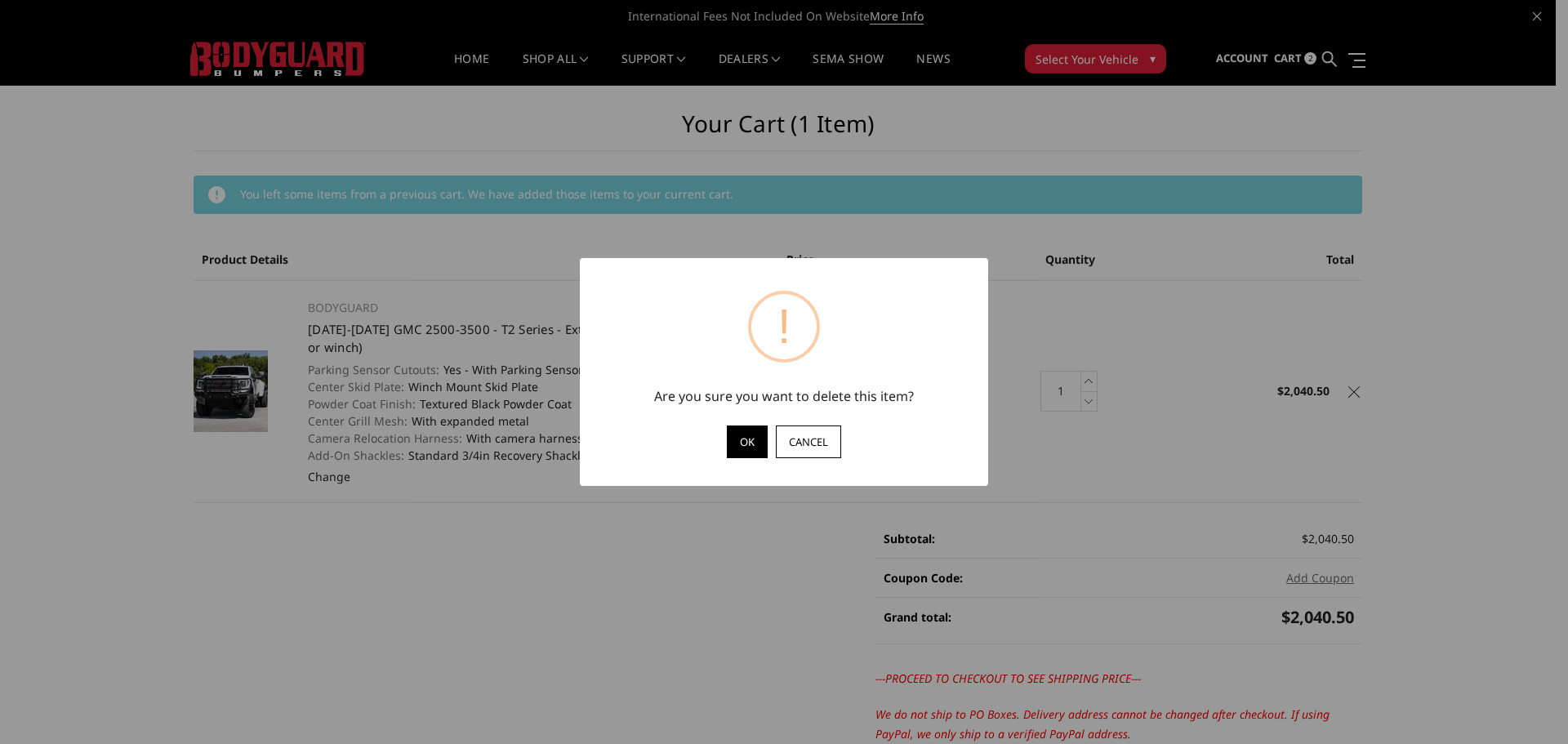
click at [750, 437] on button "OK" at bounding box center [747, 442] width 41 height 32
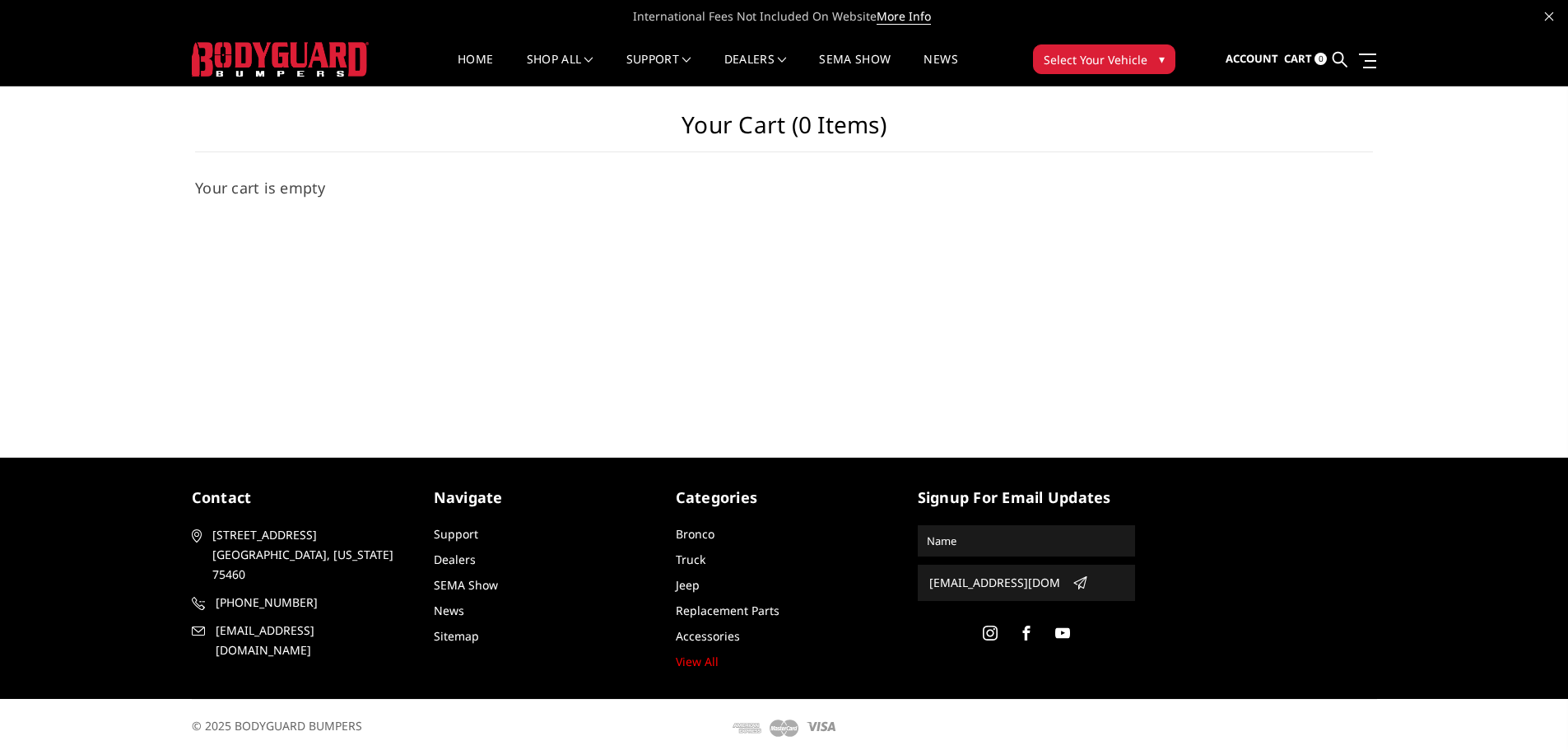
click at [1299, 58] on span "Cart" at bounding box center [1298, 58] width 28 height 15
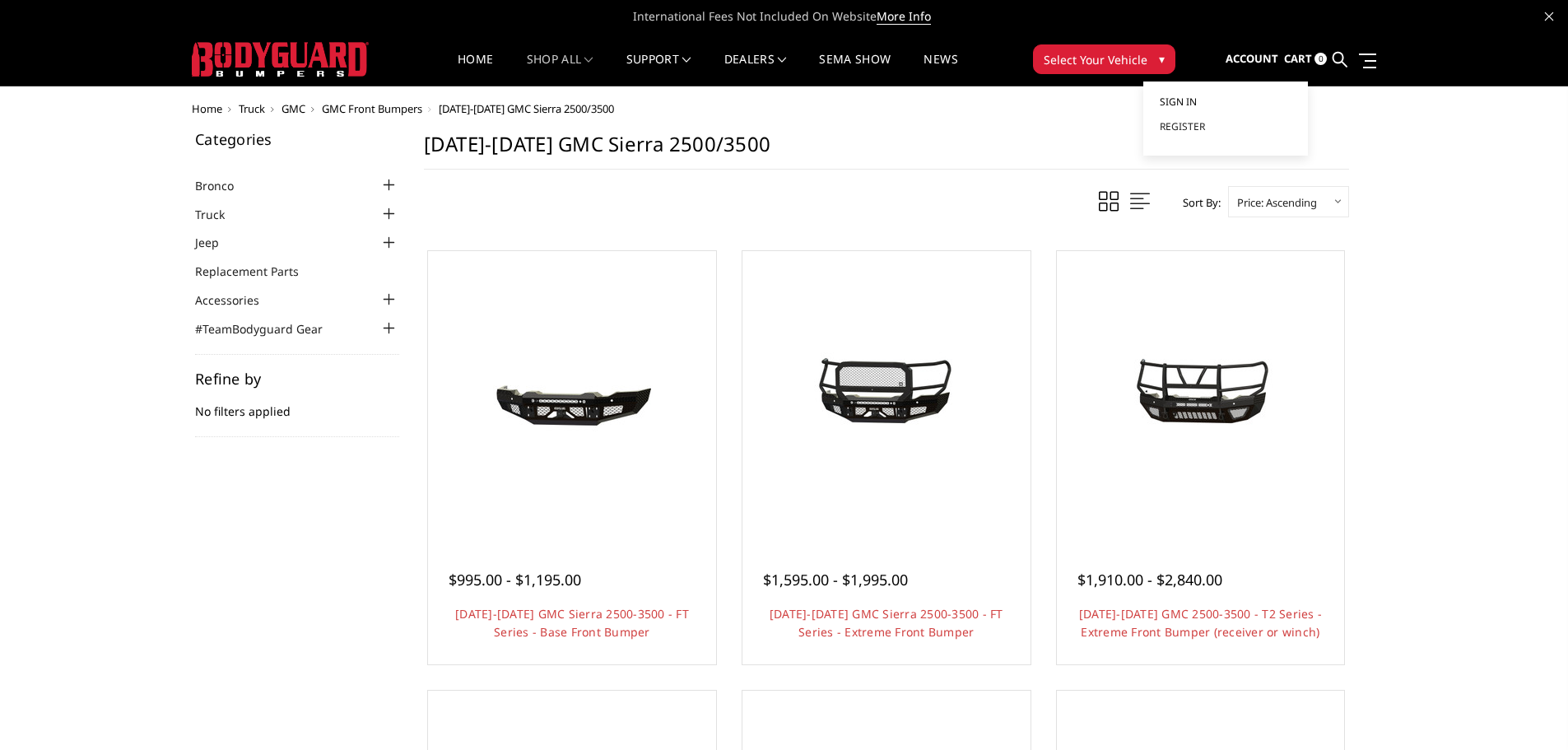
click at [1184, 108] on span "Sign in" at bounding box center [1178, 101] width 37 height 14
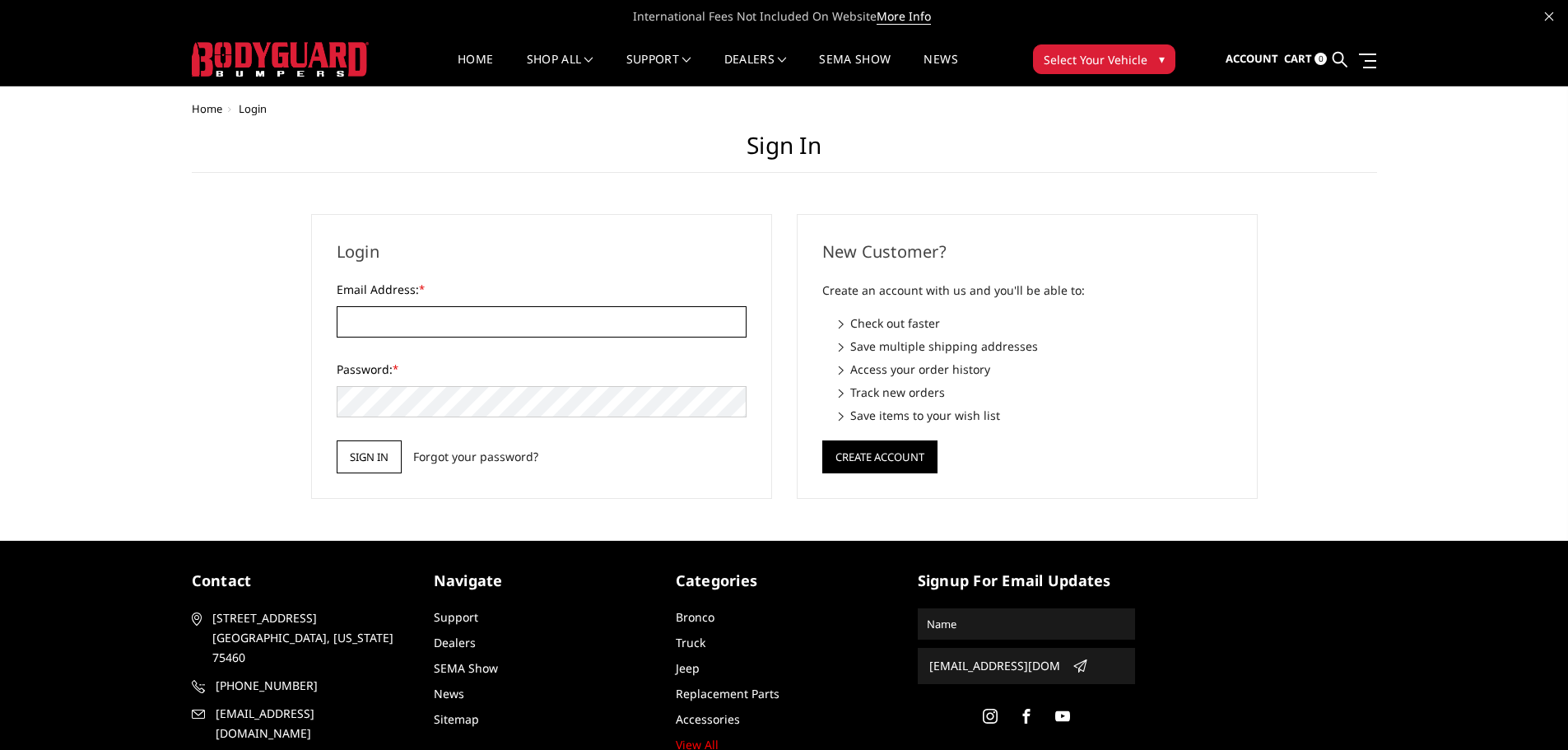
type input "[EMAIL_ADDRESS][DOMAIN_NAME]"
click at [356, 456] on input "Sign in" at bounding box center [369, 457] width 65 height 33
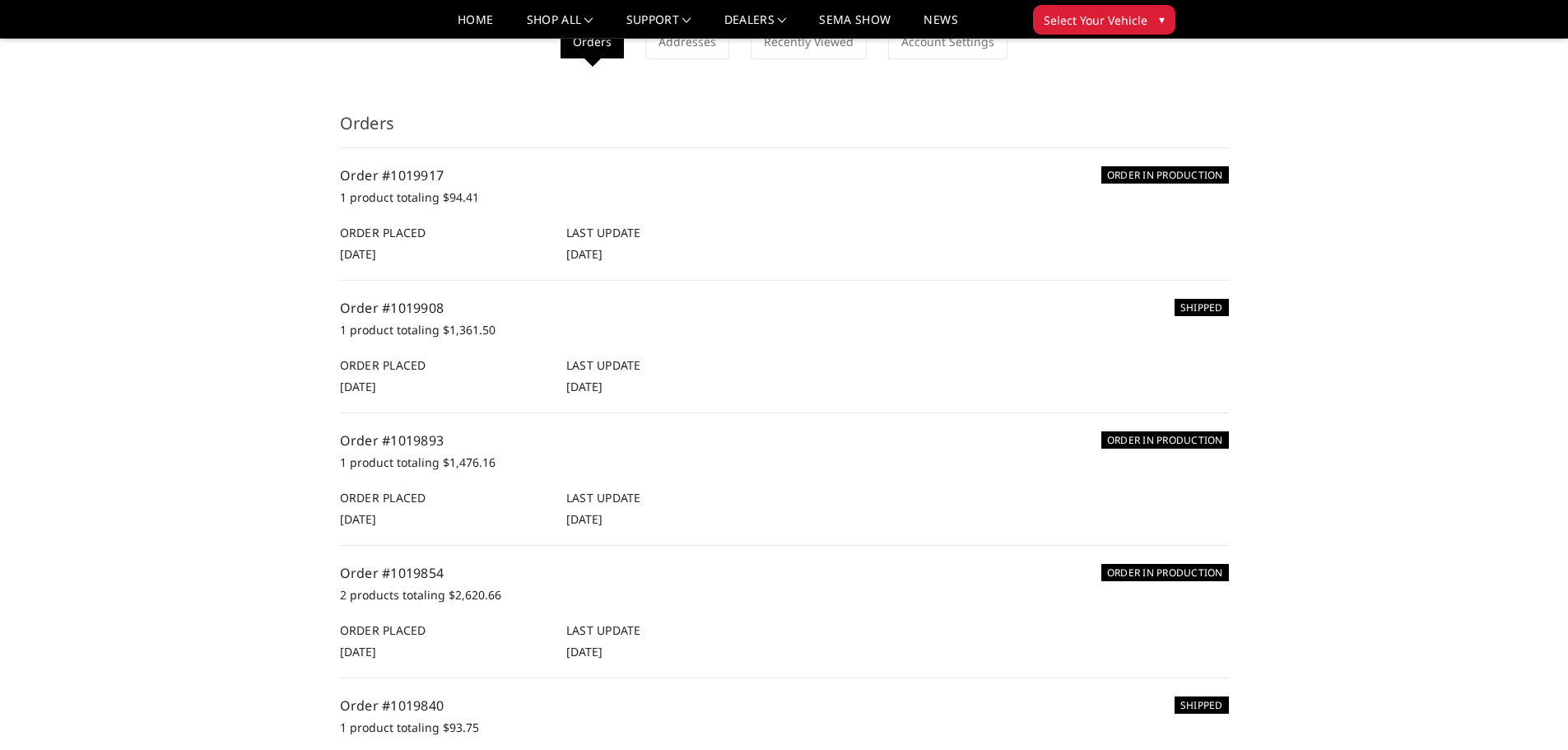
scroll to position [165, 0]
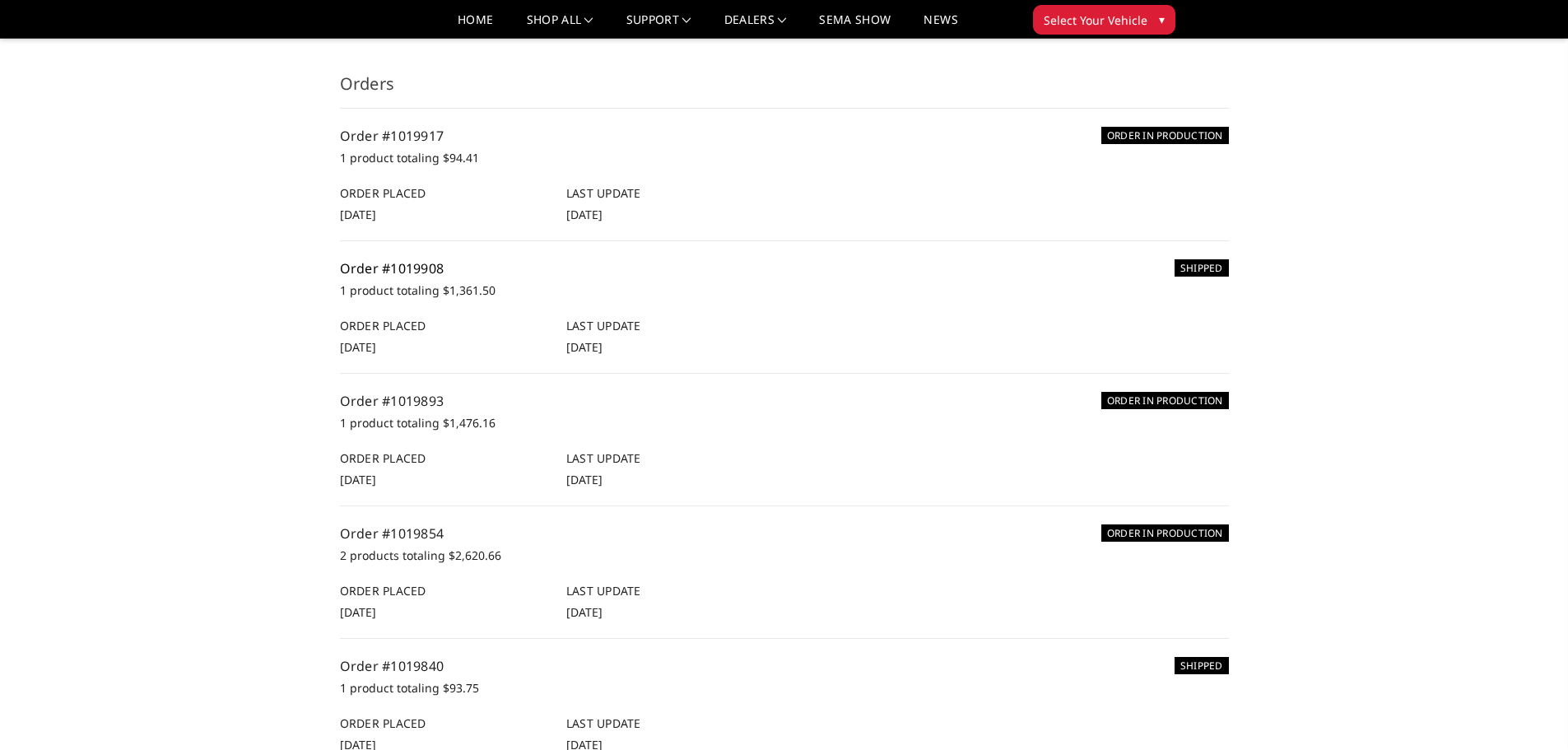
click at [414, 277] on link "Order #1019908" at bounding box center [392, 268] width 105 height 18
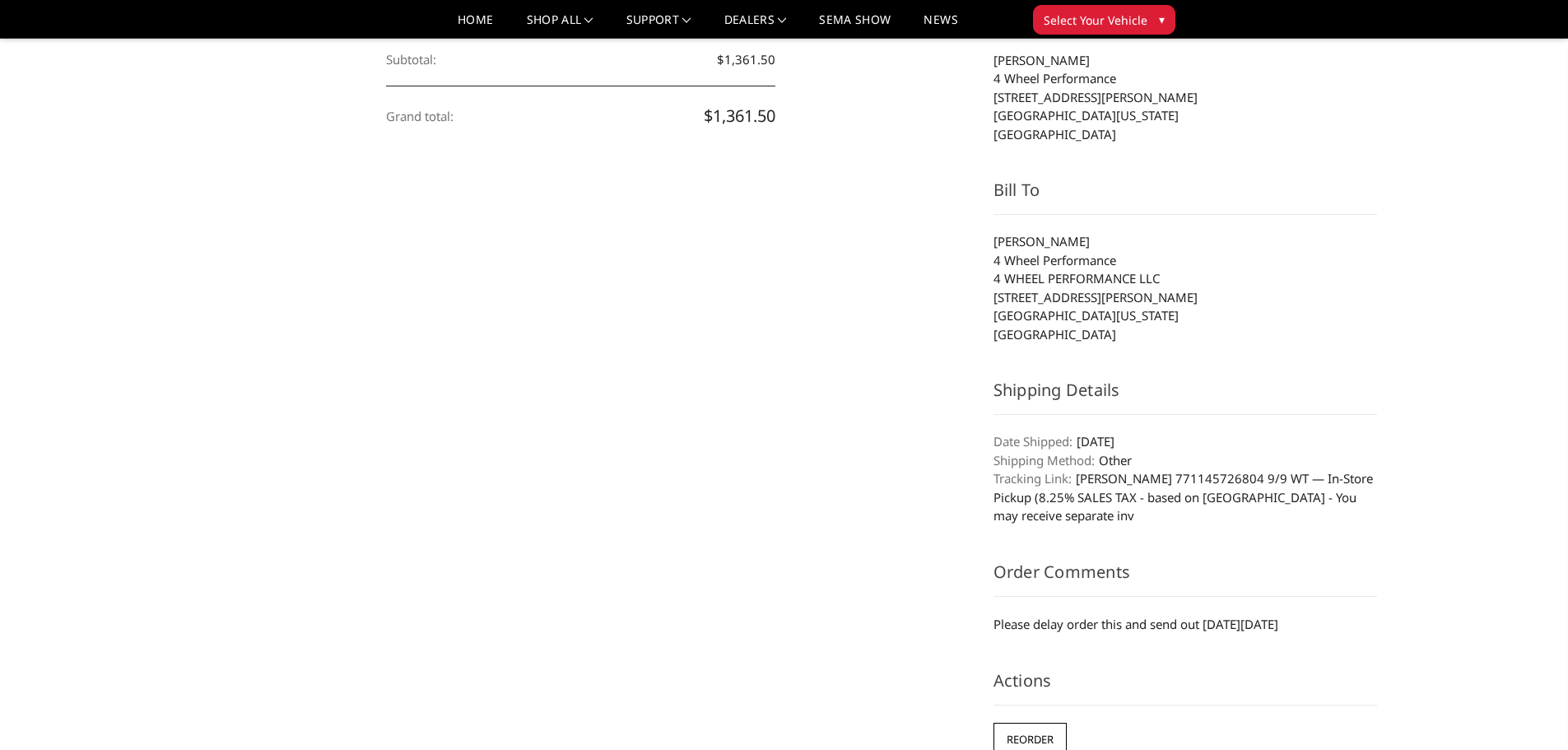
scroll to position [494, 0]
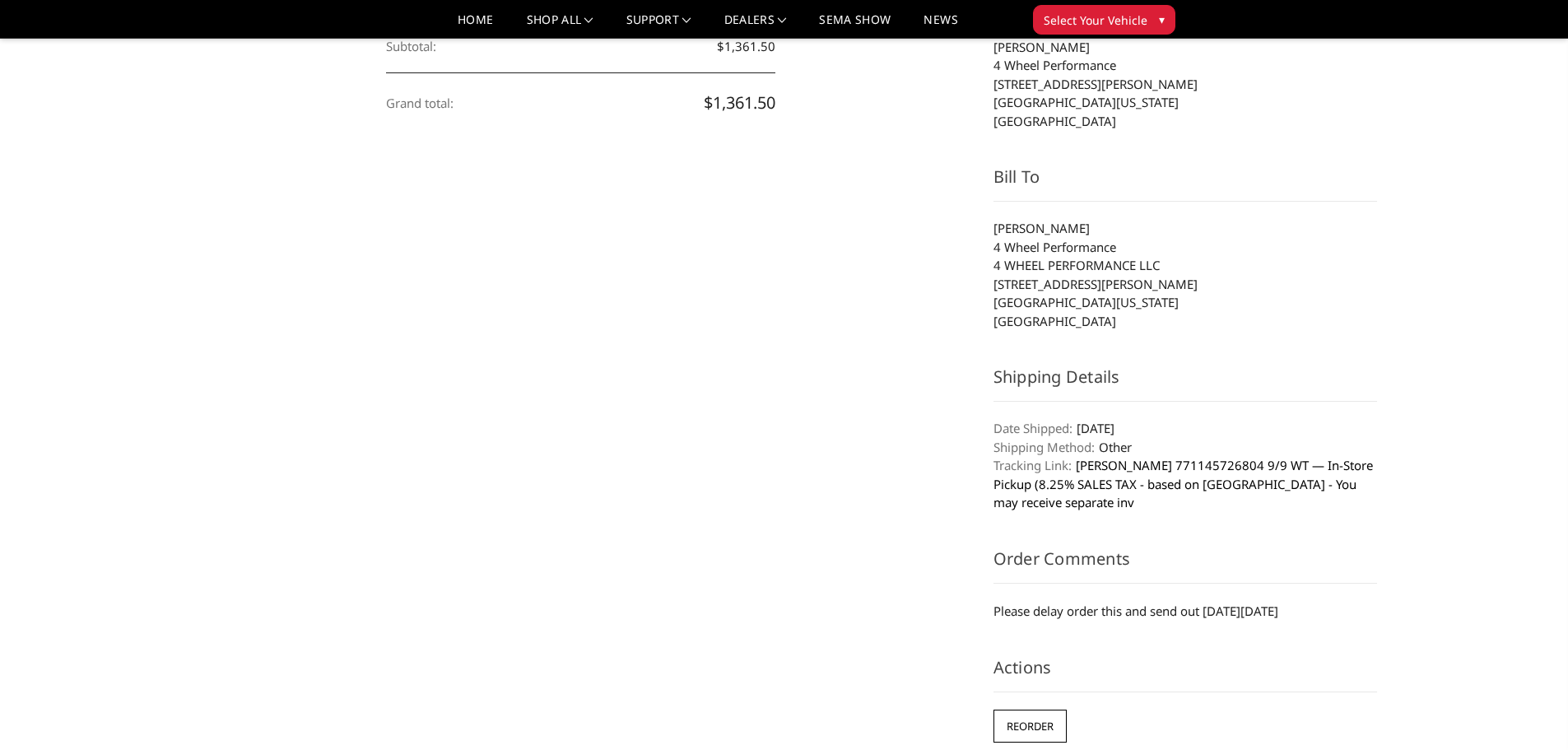
click at [1080, 489] on link "[PERSON_NAME] 771145726804 9/9 WT — In-Store Pickup (8.25% SALES TAX - based on…" at bounding box center [1183, 484] width 380 height 54
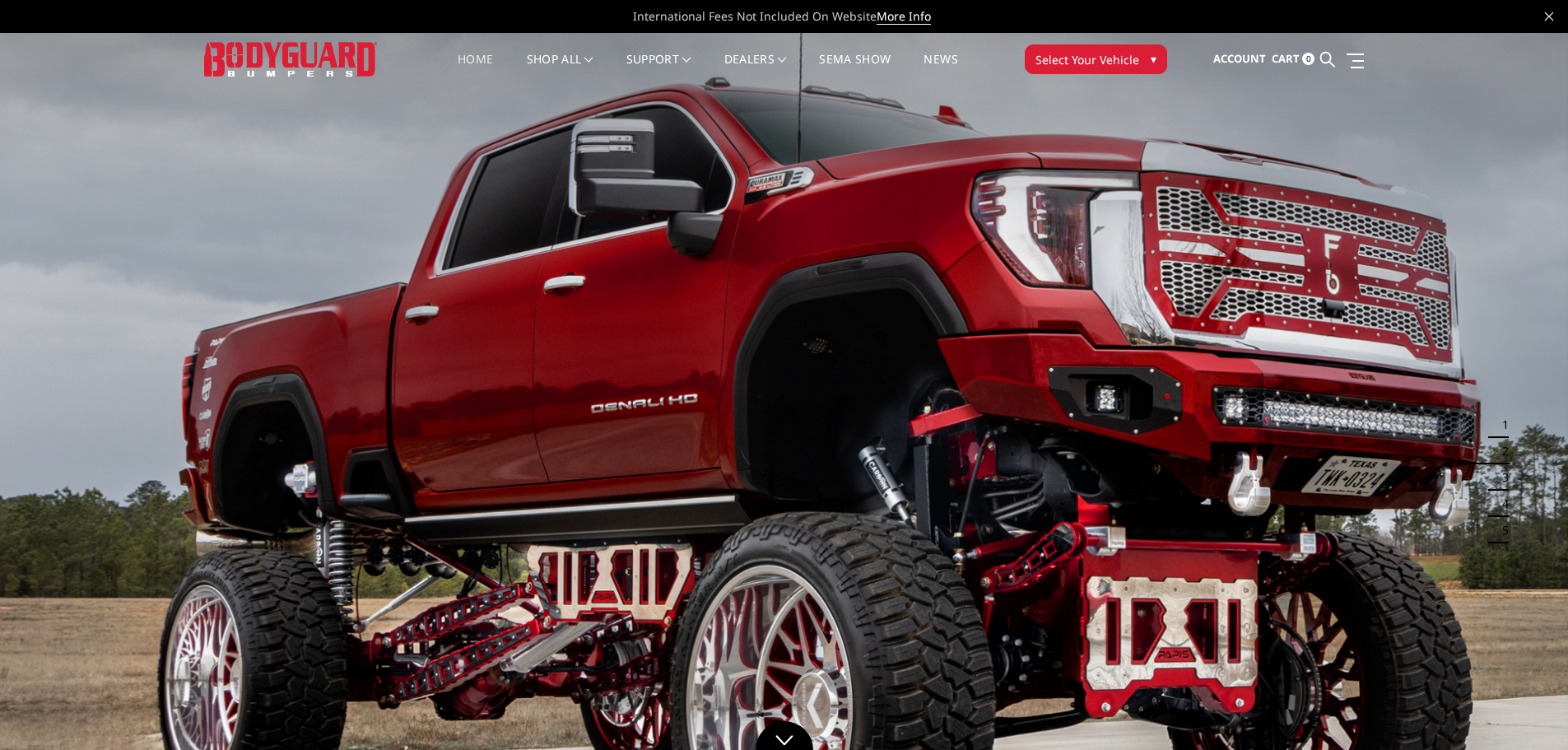
click at [1283, 56] on span "Cart" at bounding box center [1285, 58] width 28 height 15
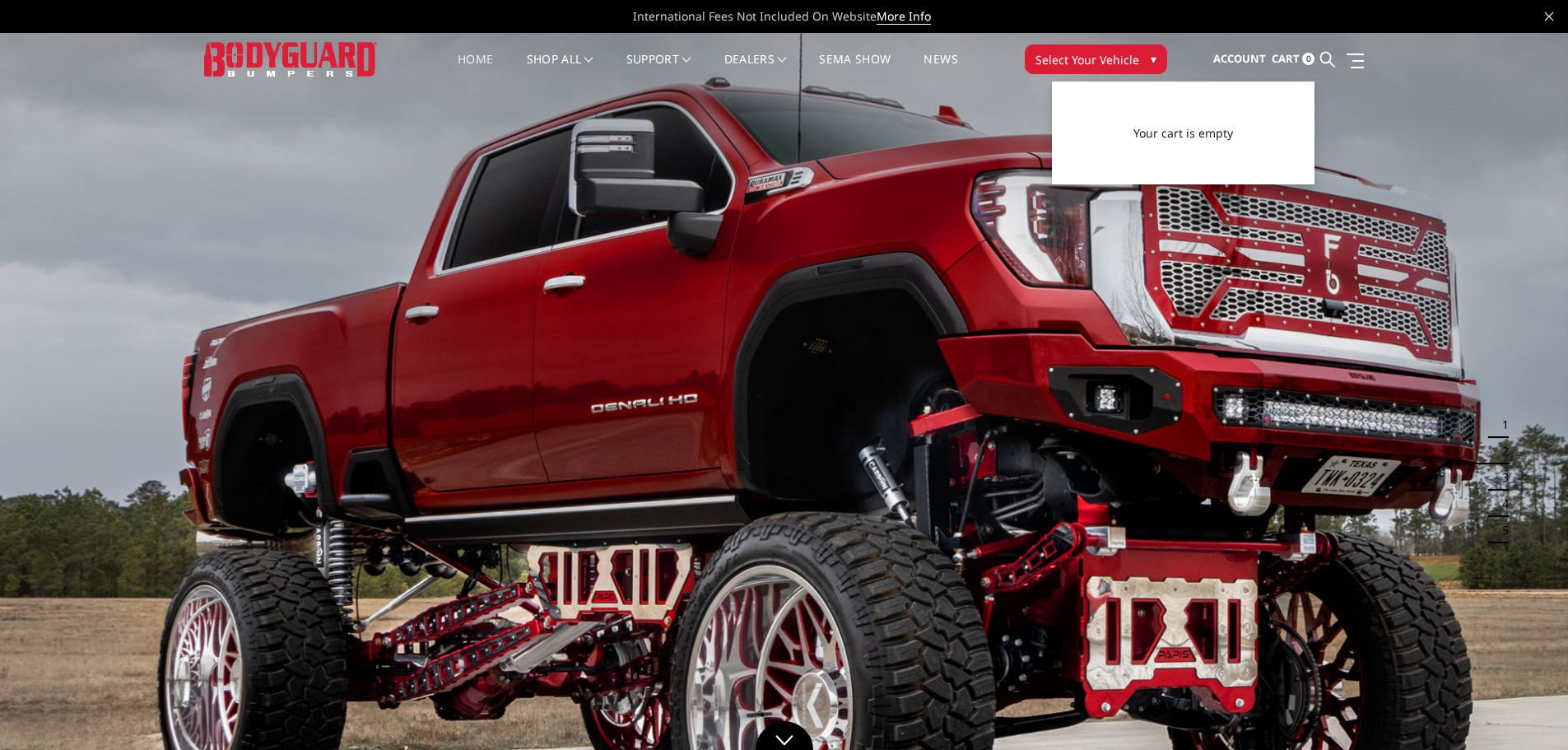
click at [1237, 62] on span "Account" at bounding box center [1240, 58] width 53 height 15
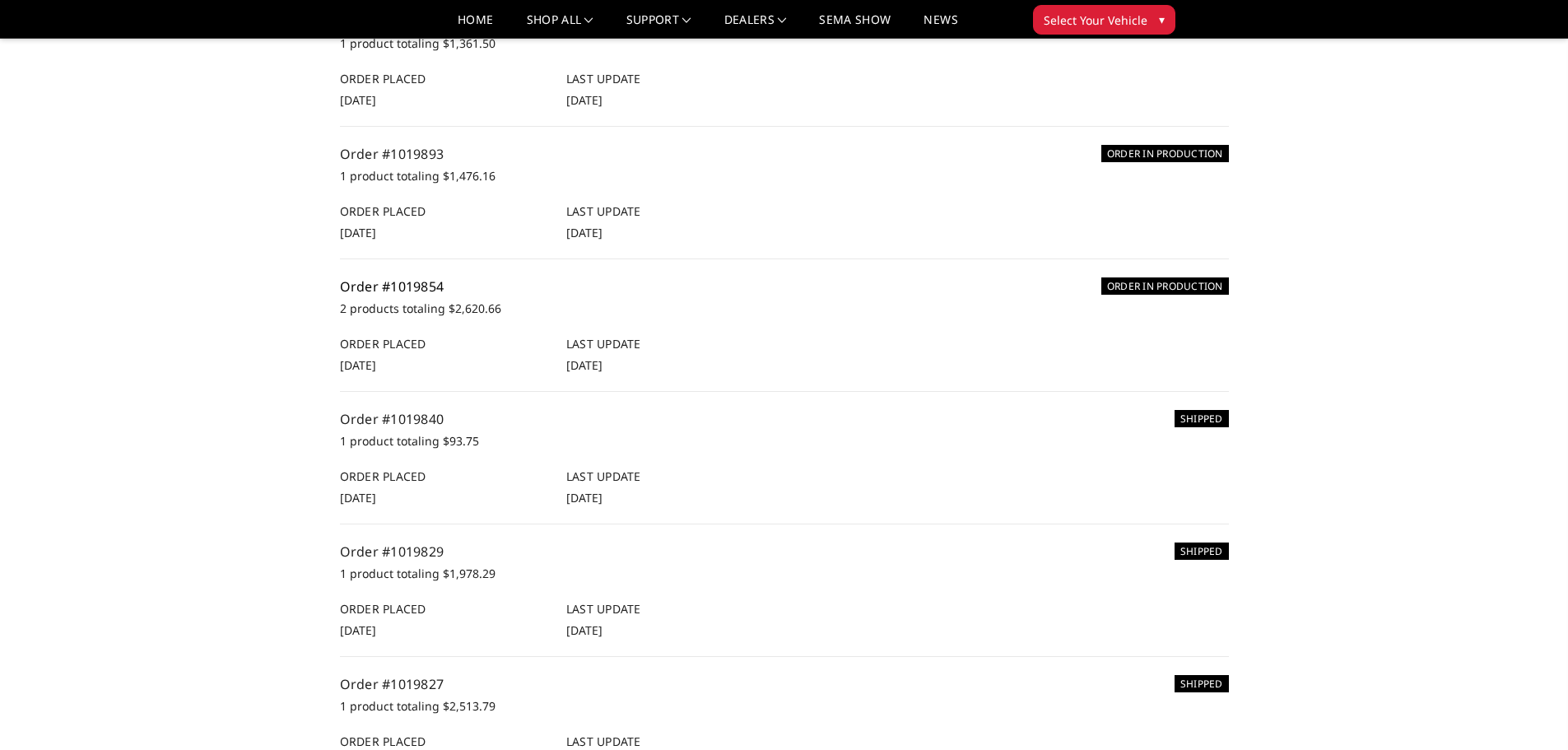
scroll to position [494, 0]
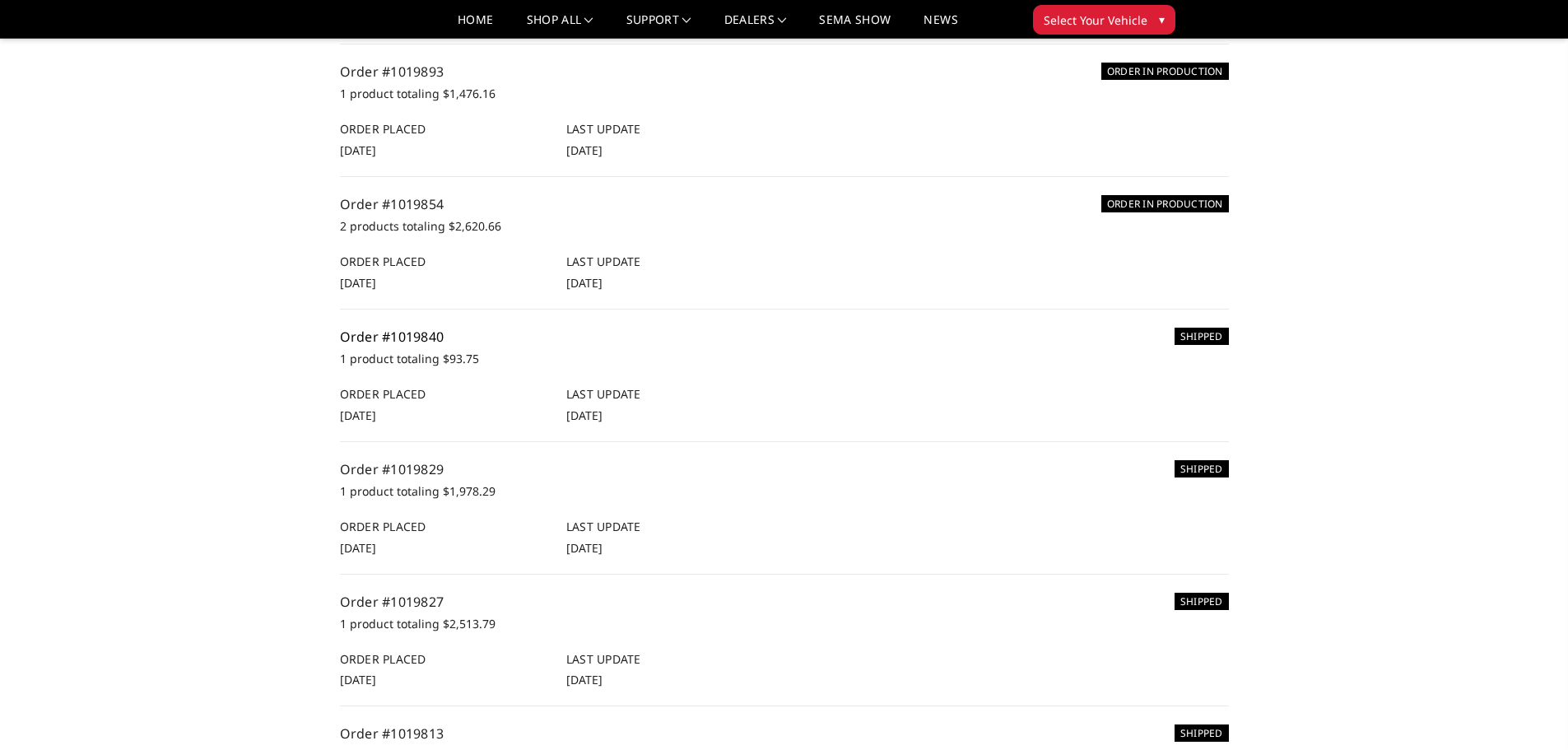
click at [389, 345] on link "Order #1019840" at bounding box center [392, 336] width 105 height 18
click at [419, 478] on link "Order #1019829" at bounding box center [392, 469] width 105 height 18
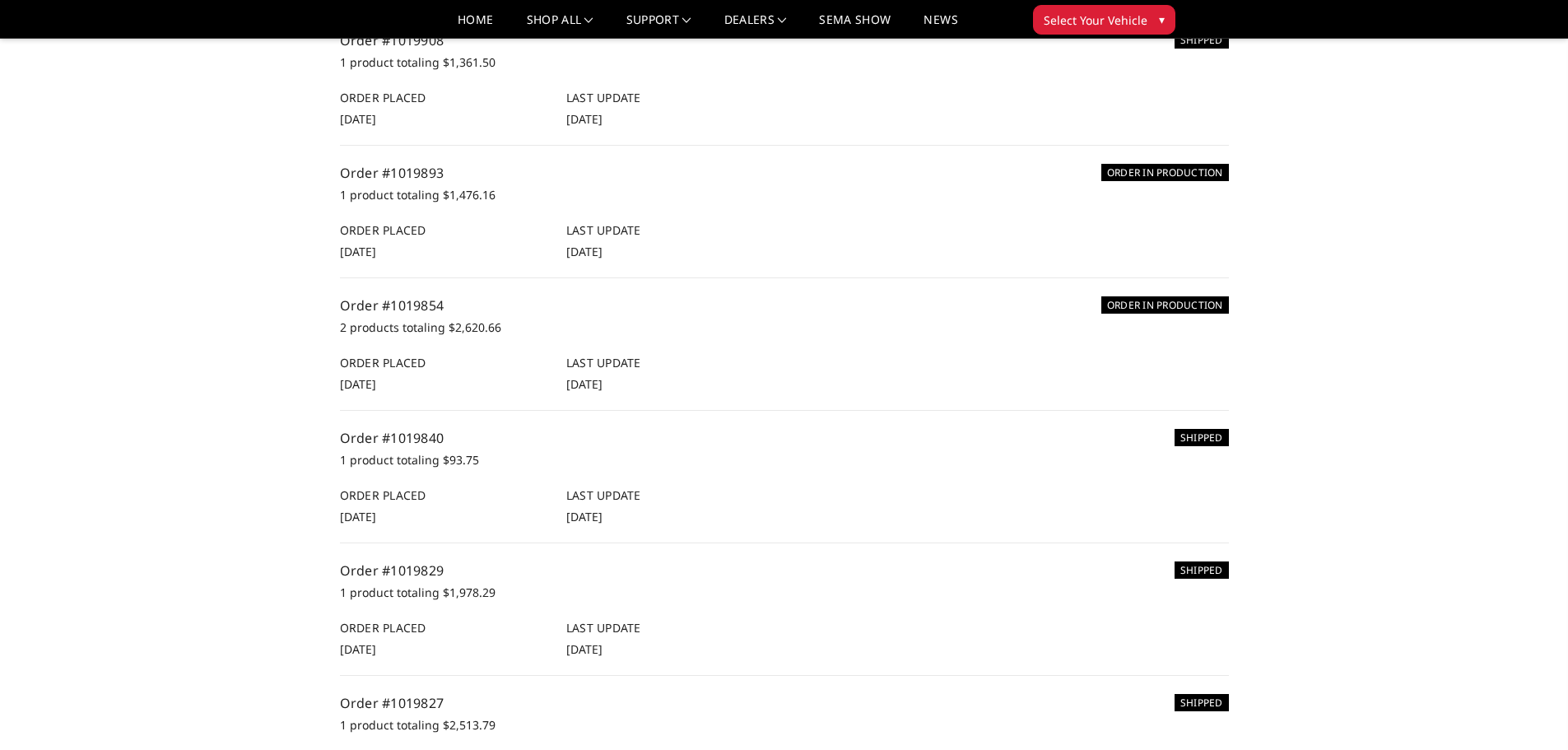
scroll to position [378, 0]
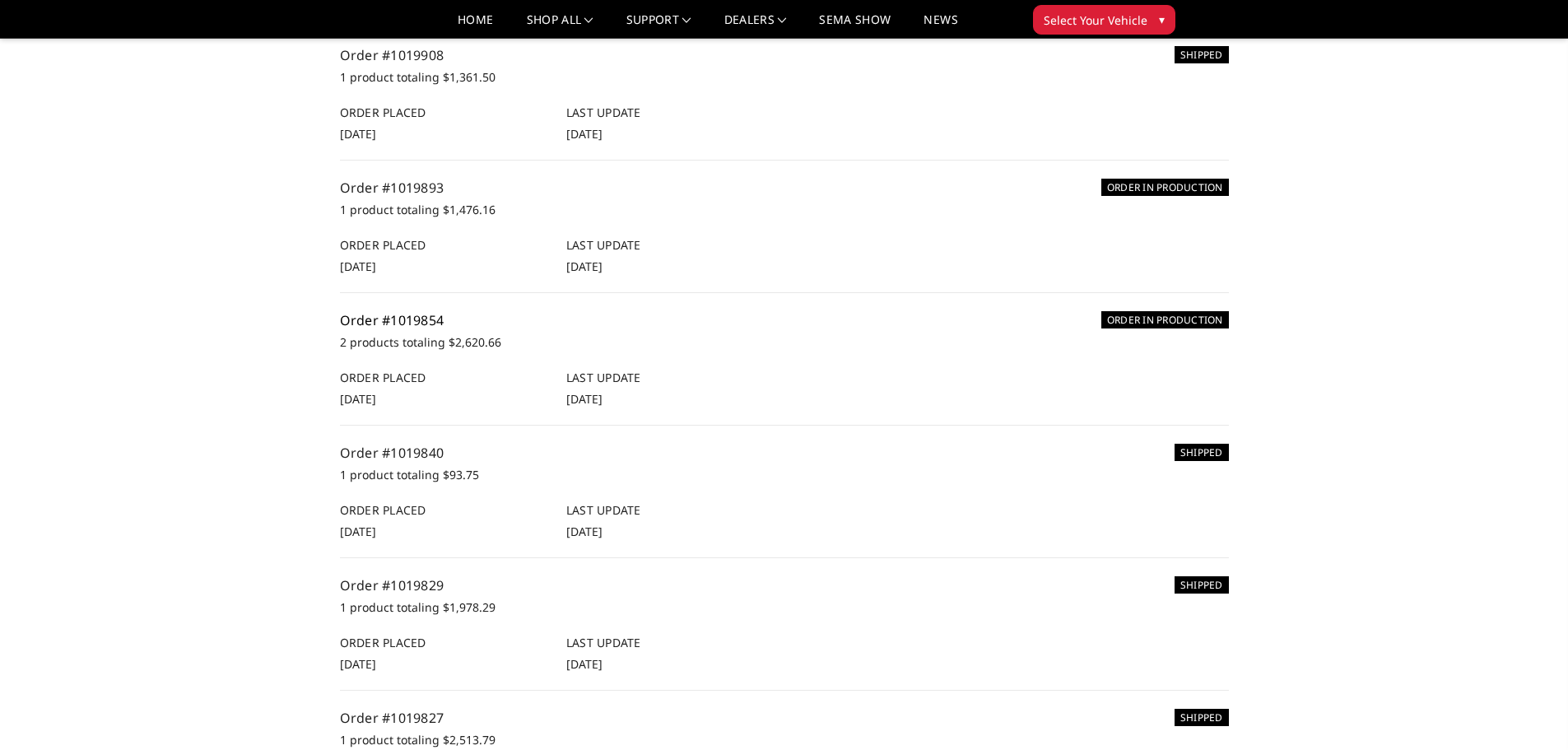
click at [422, 329] on link "Order #1019854" at bounding box center [392, 320] width 105 height 18
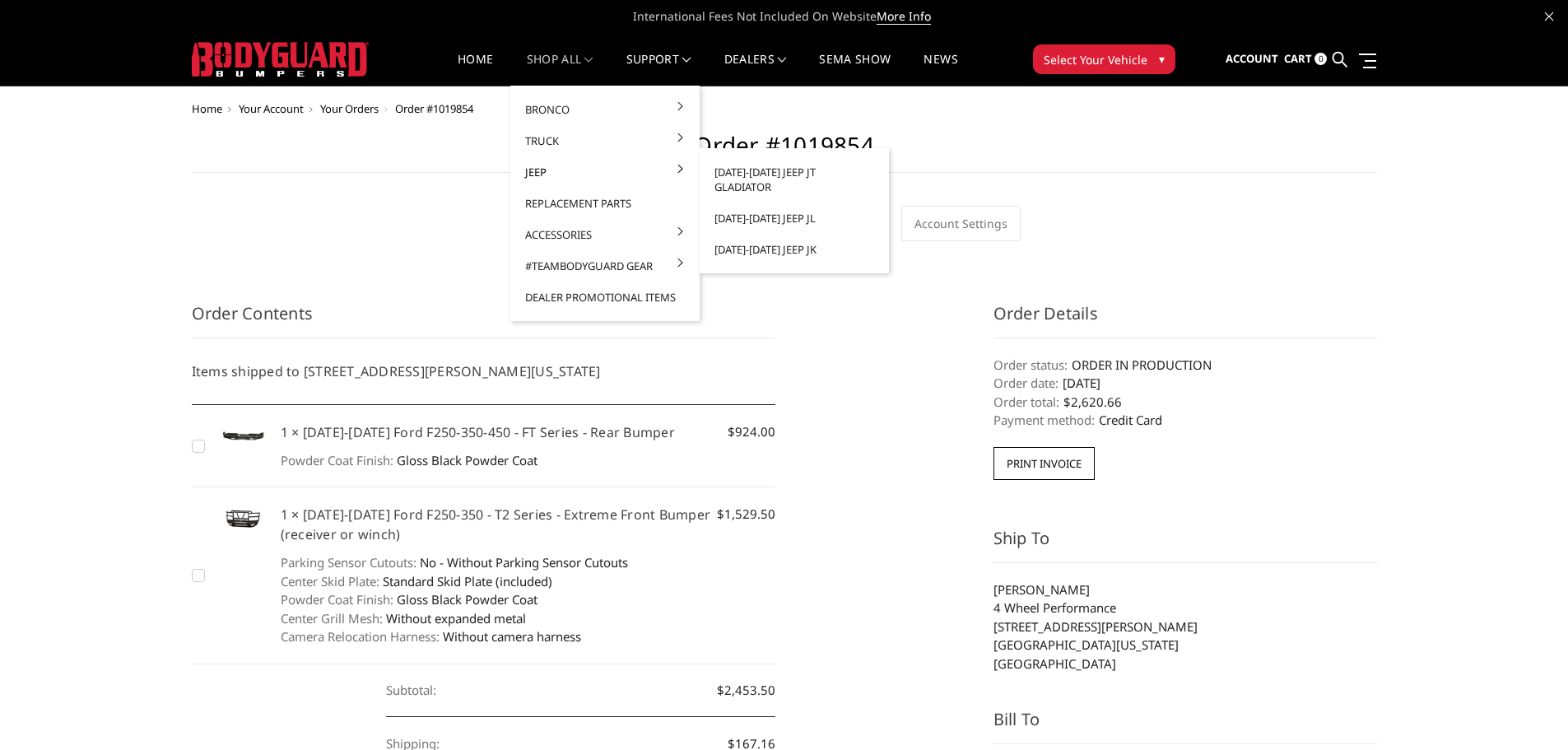
scroll to position [597, 0]
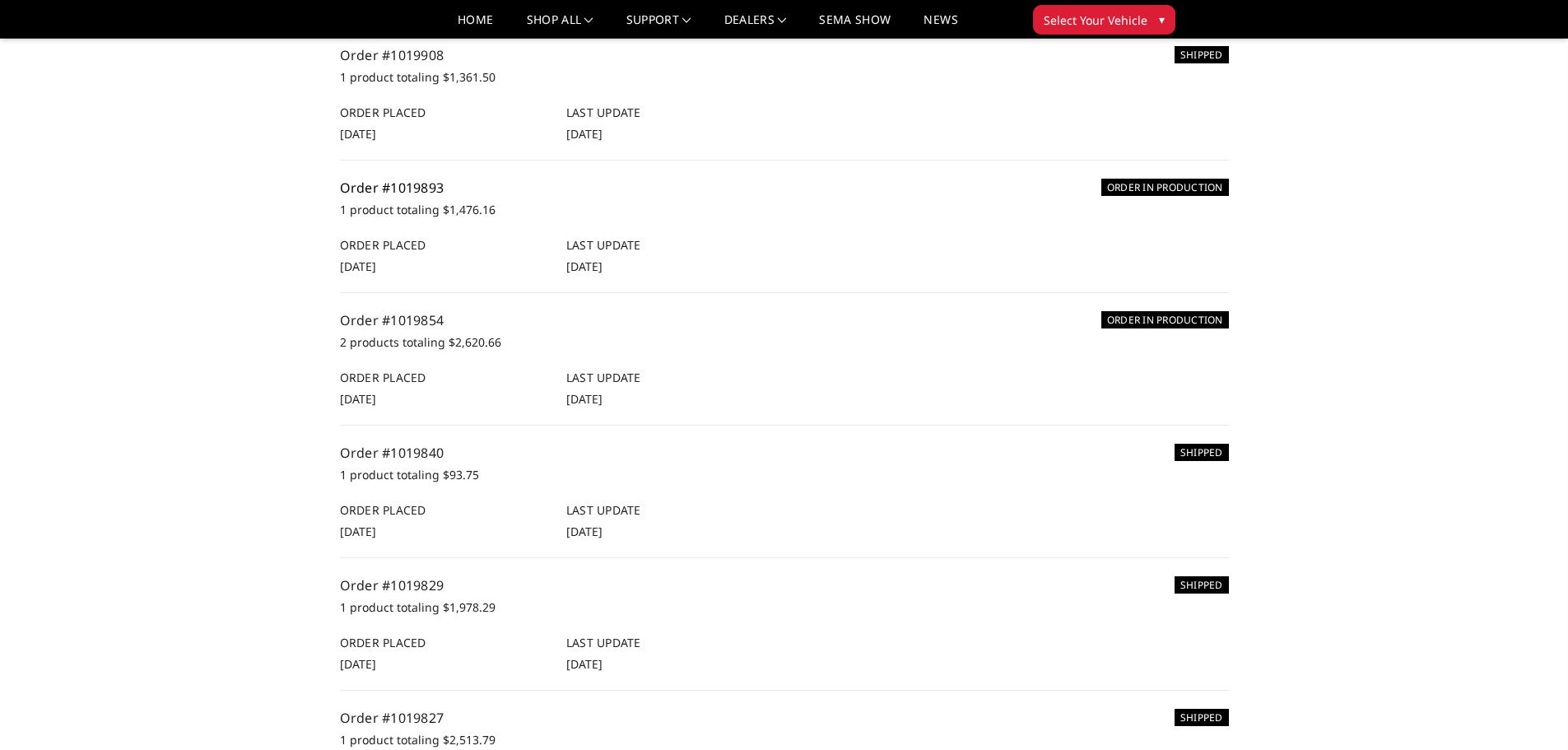
click at [416, 196] on link "Order #1019893" at bounding box center [392, 188] width 105 height 18
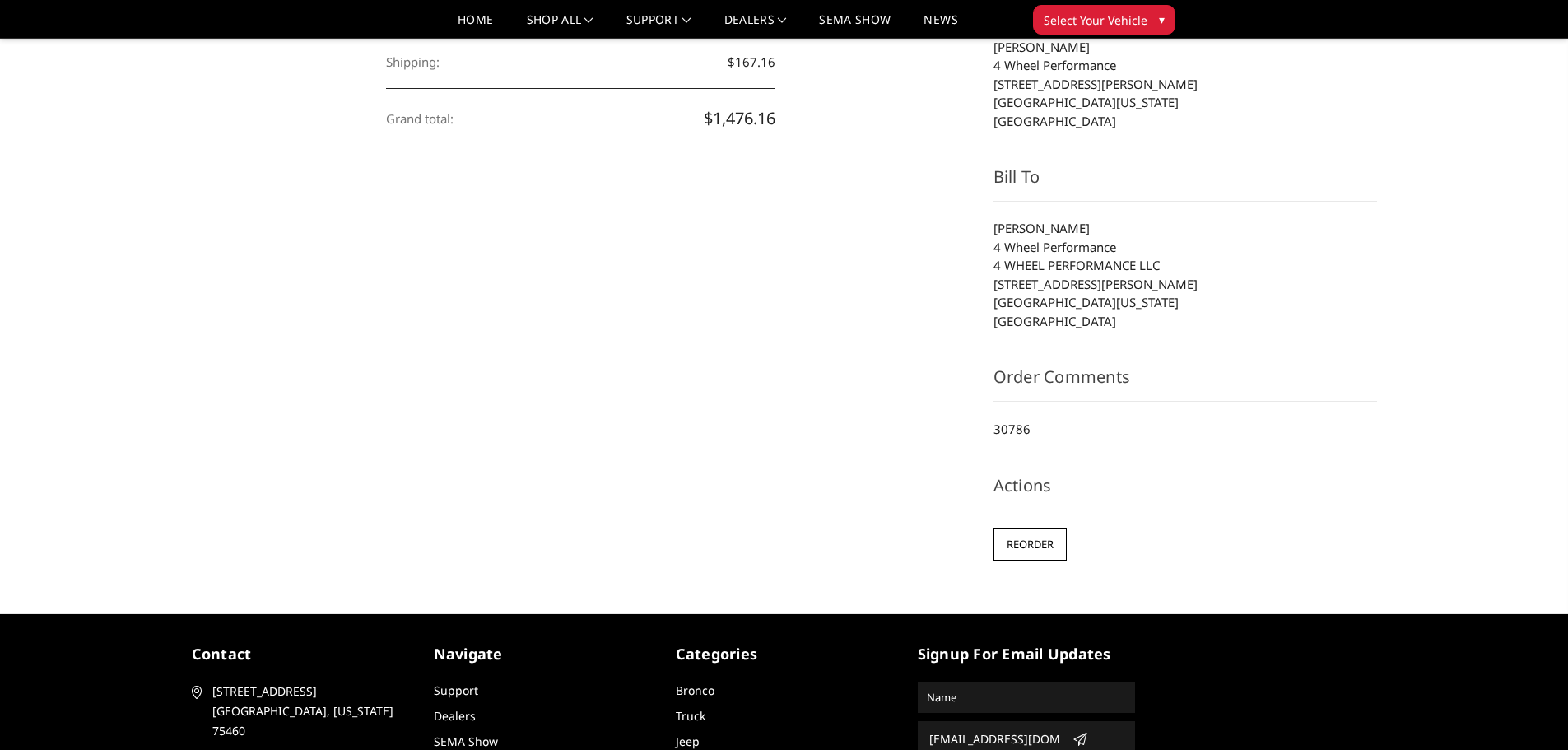
scroll to position [329, 0]
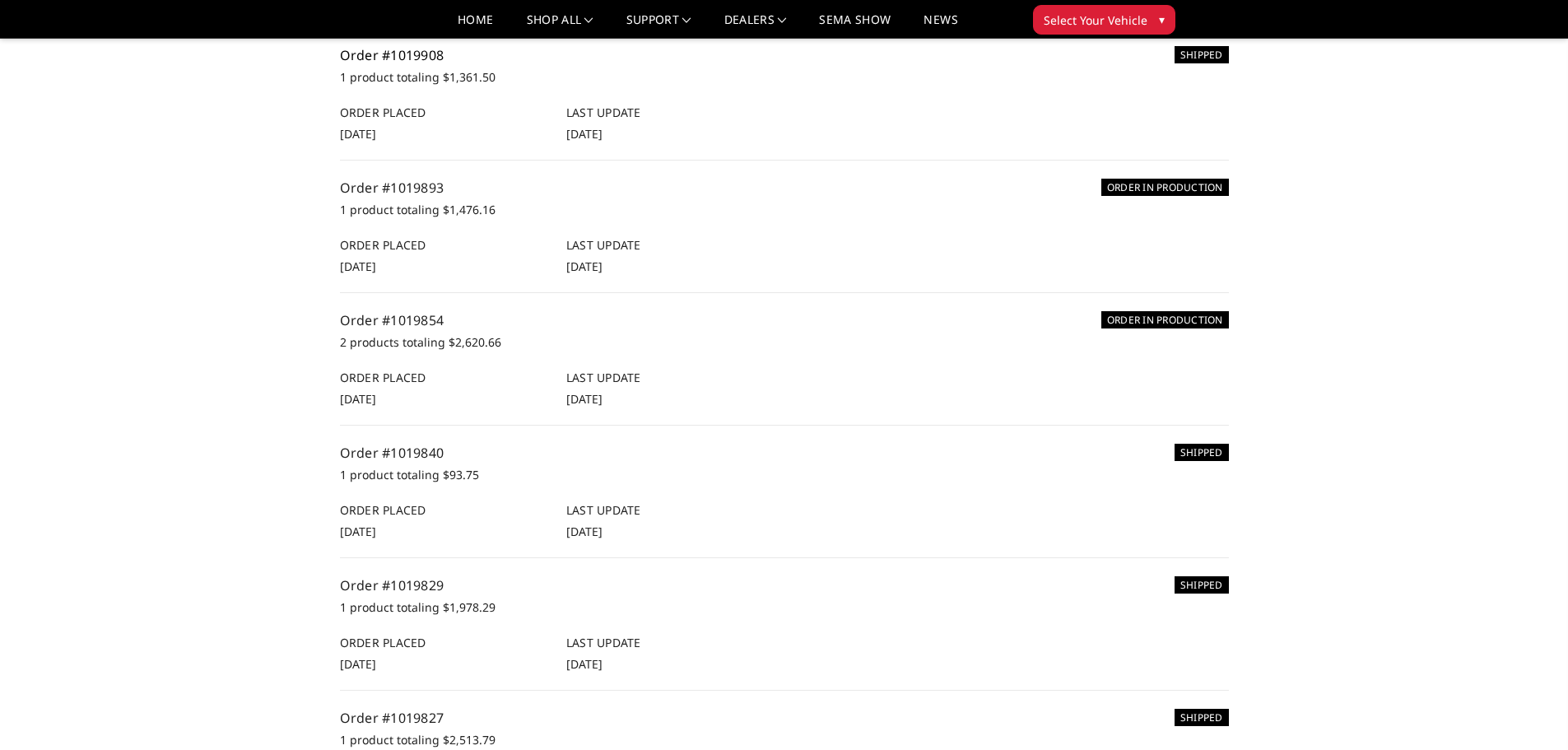
click at [409, 65] on link "Order #1019908" at bounding box center [392, 55] width 105 height 18
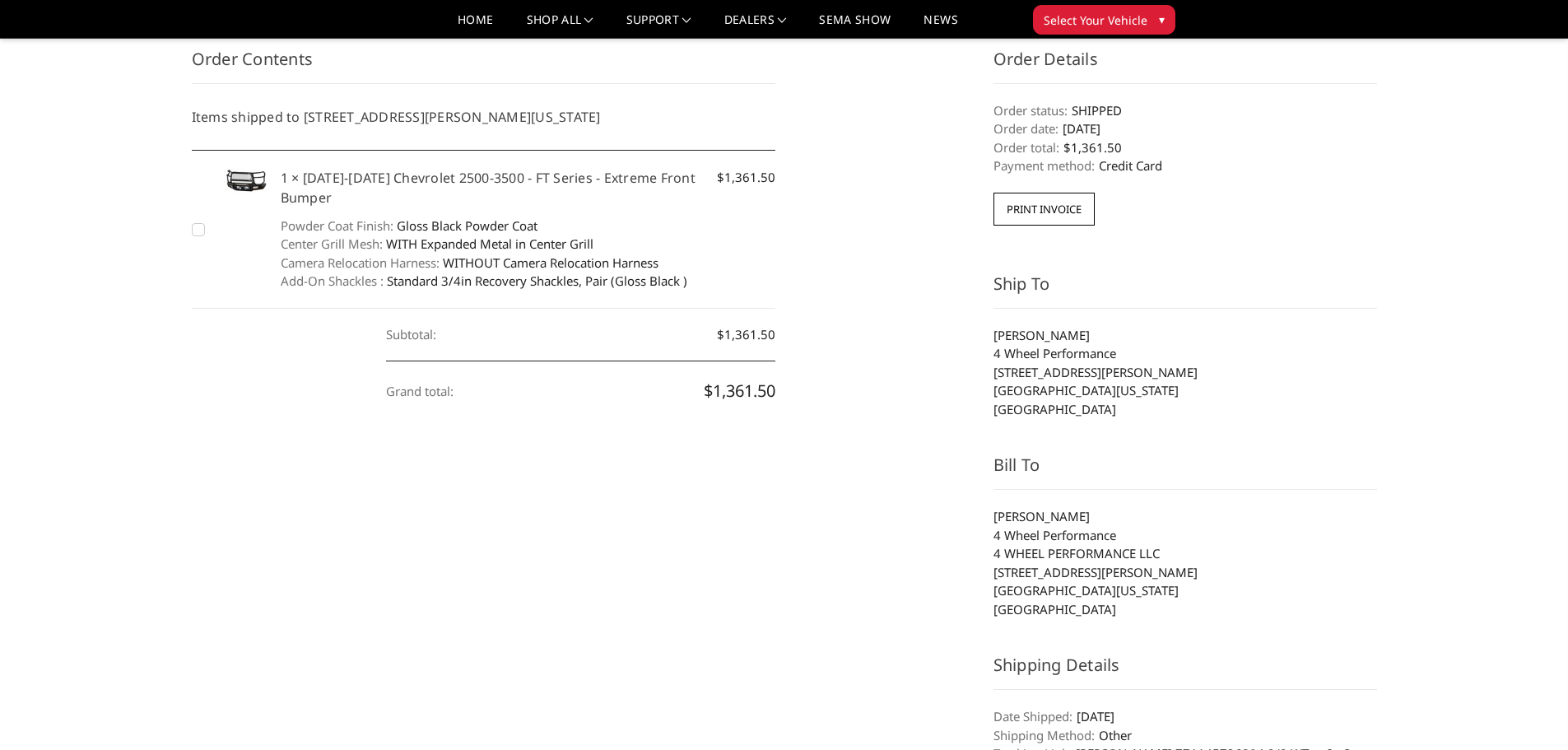
scroll to position [329, 0]
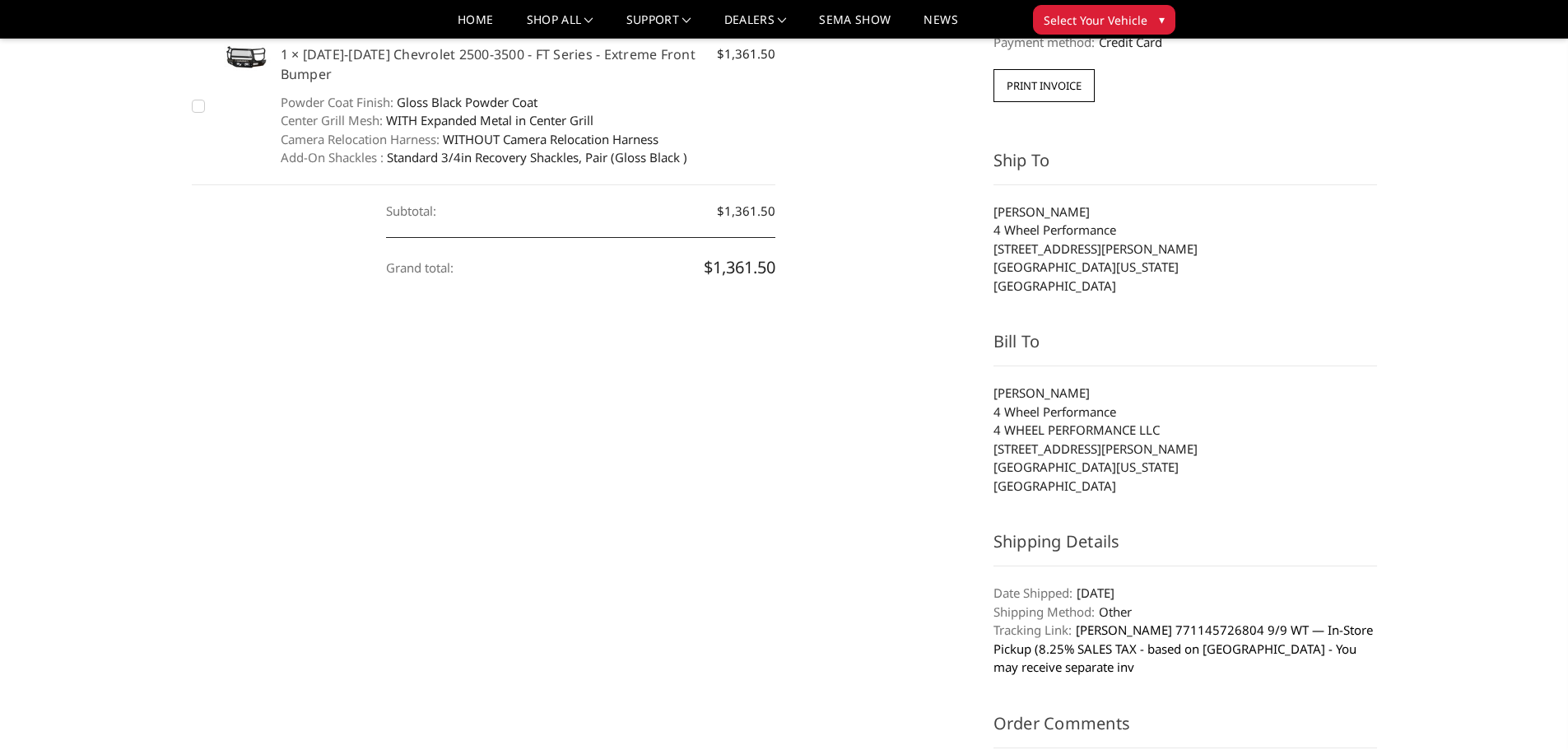
click at [1140, 629] on link "[PERSON_NAME] 771145726804 9/9 WT — In-Store Pickup (8.25% SALES TAX - based on…" at bounding box center [1183, 648] width 380 height 54
drag, startPoint x: 991, startPoint y: 625, endPoint x: 1191, endPoint y: 631, distance: 200.1
click at [1191, 631] on aside "Order Details Order status: SHIPPED Order date: 4th Sep 2025 Order total: $1,36…" at bounding box center [1184, 421] width 401 height 995
copy link "SAIA 771145726804"
click at [1403, 424] on div "Home Your Account Your Orders Order #1019908 Order #1019908 Orders Addresses Re…" at bounding box center [784, 321] width 1568 height 1194
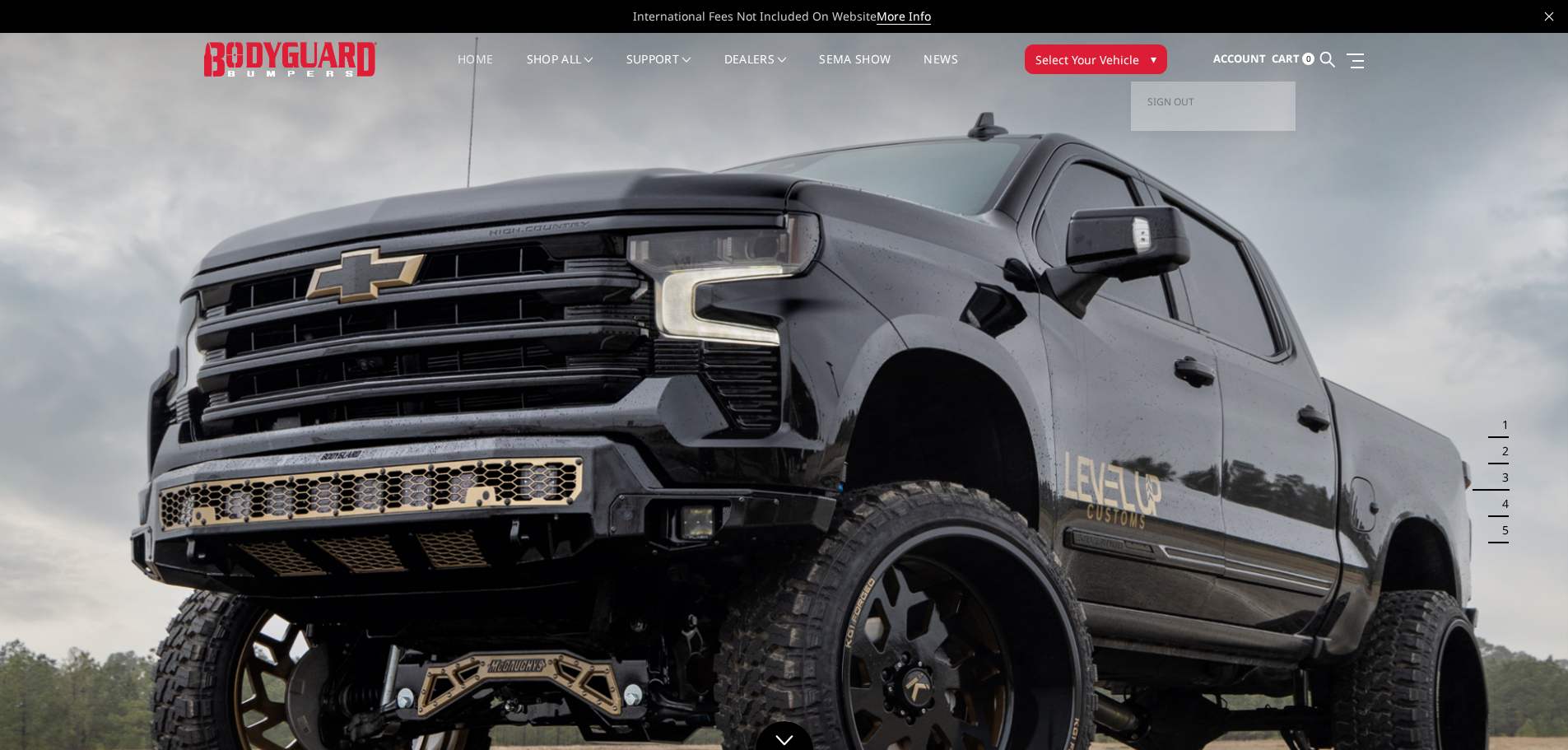
click at [1236, 56] on span "Account" at bounding box center [1240, 58] width 53 height 15
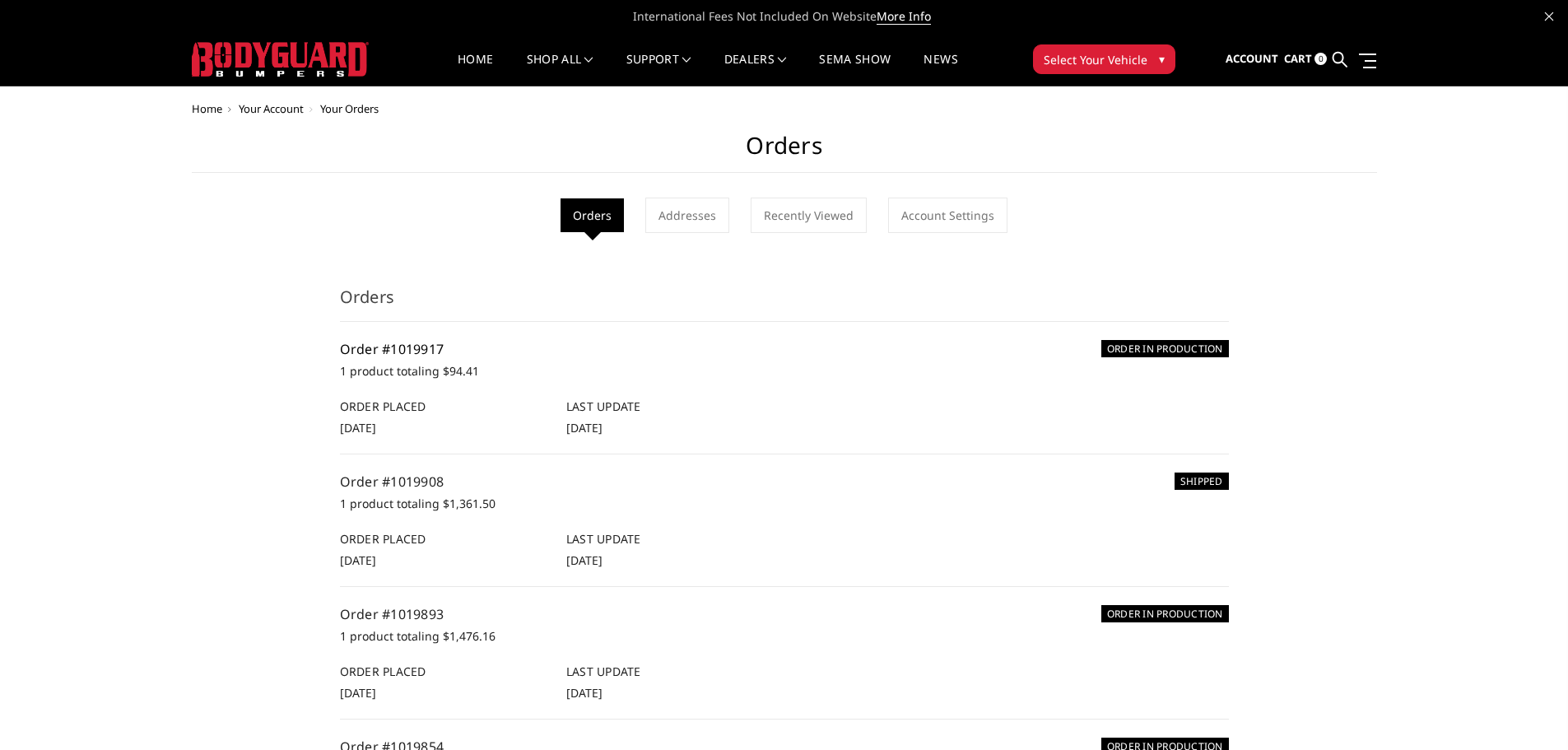
drag, startPoint x: 492, startPoint y: 346, endPoint x: 459, endPoint y: 354, distance: 34.0
click at [444, 354] on link "Order #1019917" at bounding box center [392, 349] width 105 height 18
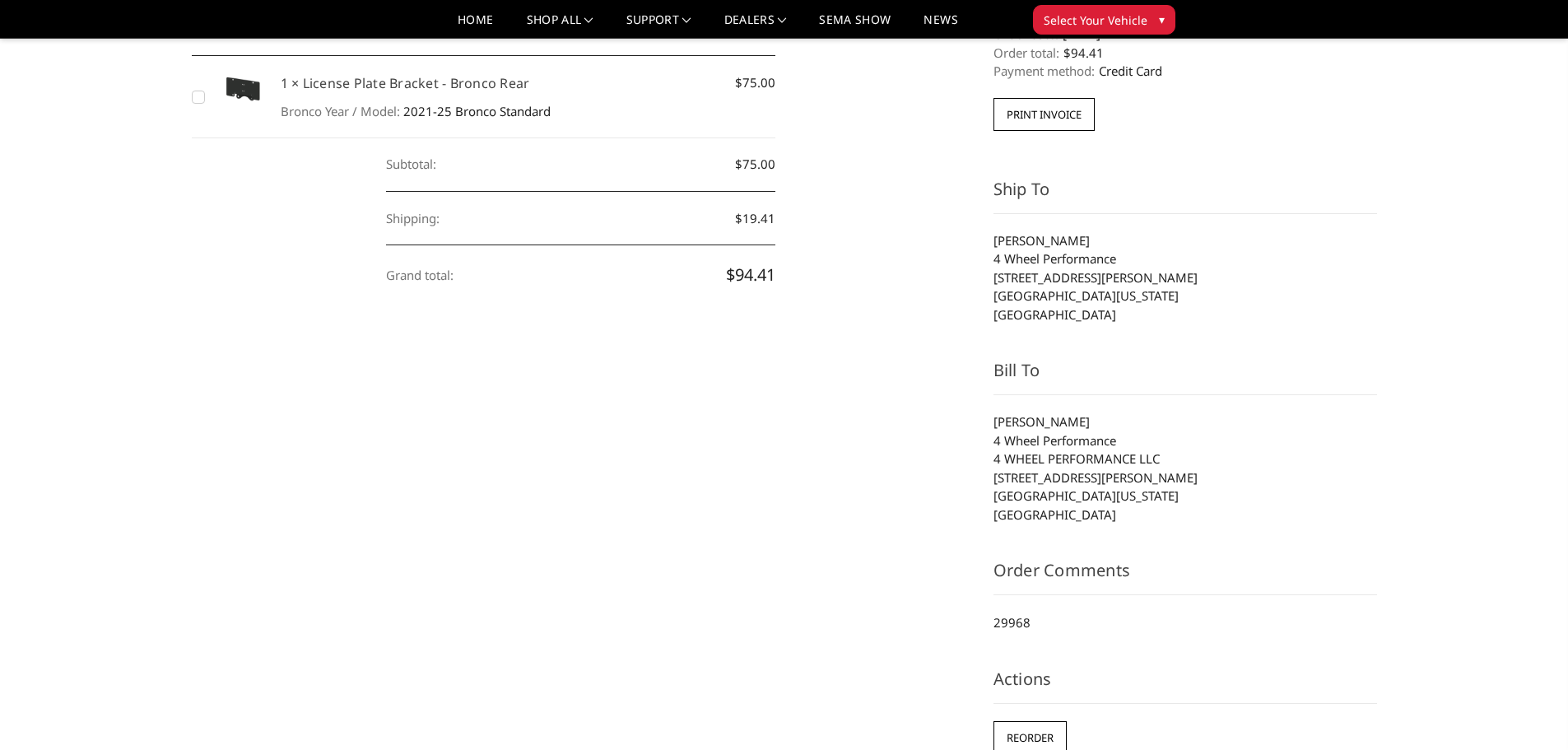
scroll to position [329, 0]
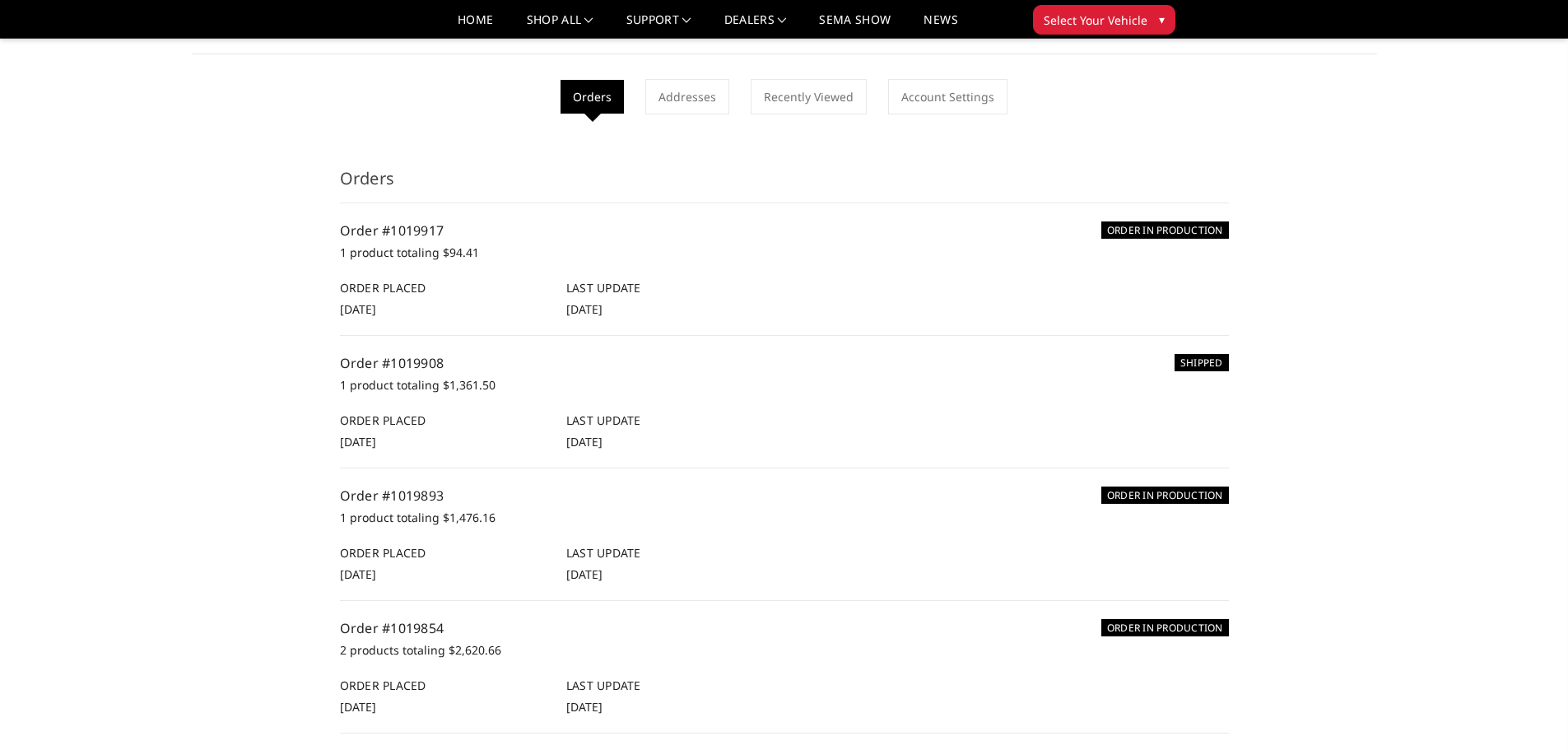
scroll to position [165, 0]
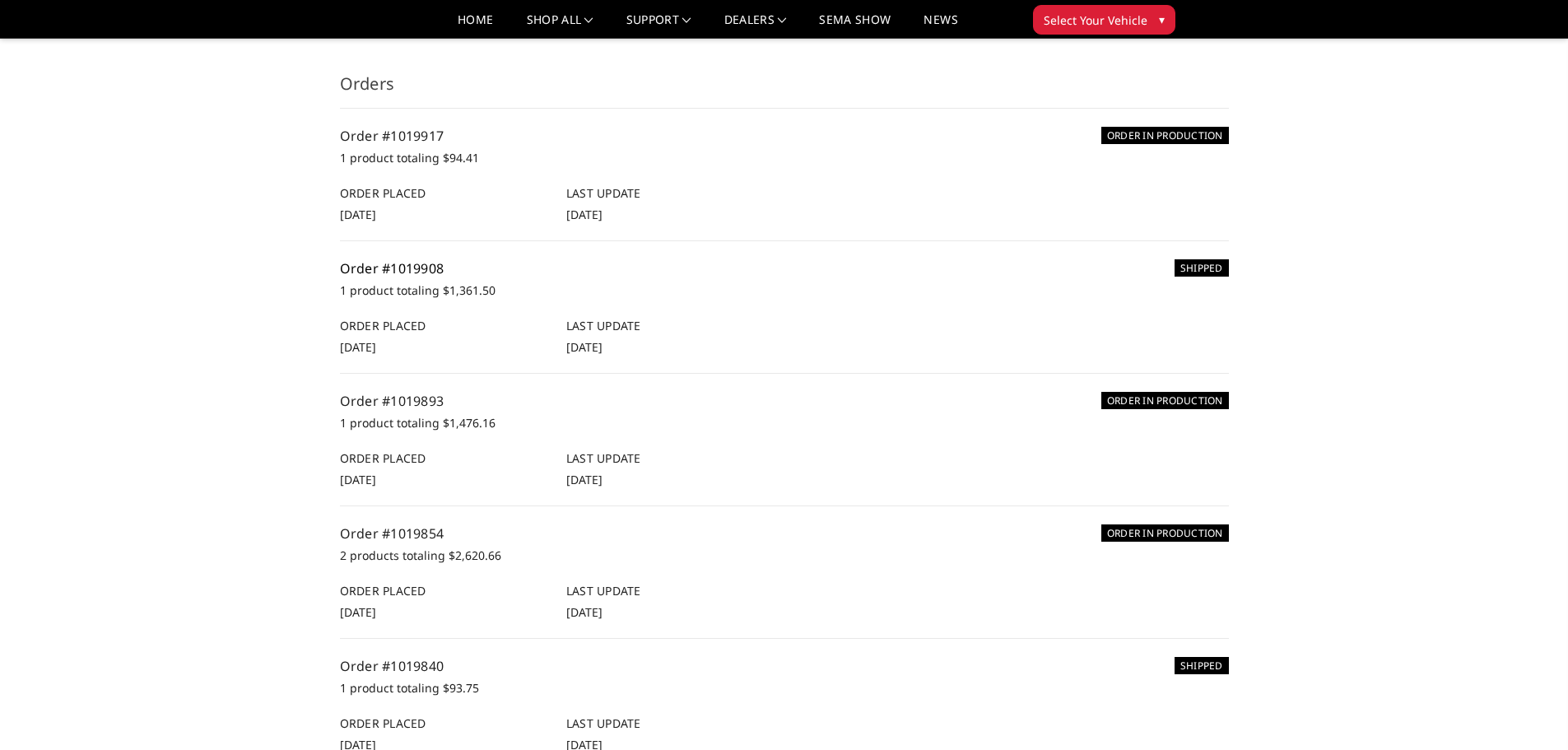
click at [405, 277] on link "Order #1019908" at bounding box center [392, 268] width 105 height 18
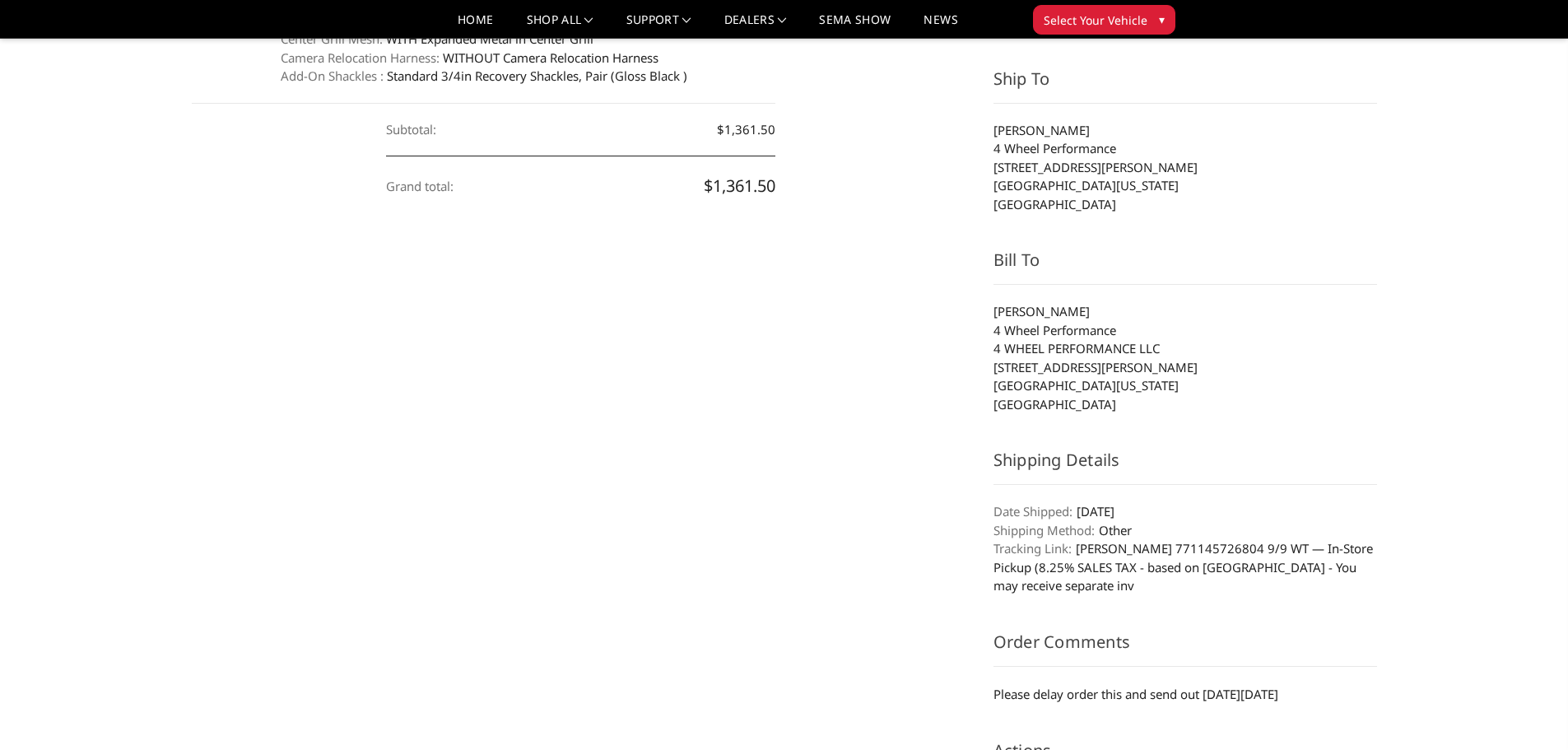
scroll to position [247, 0]
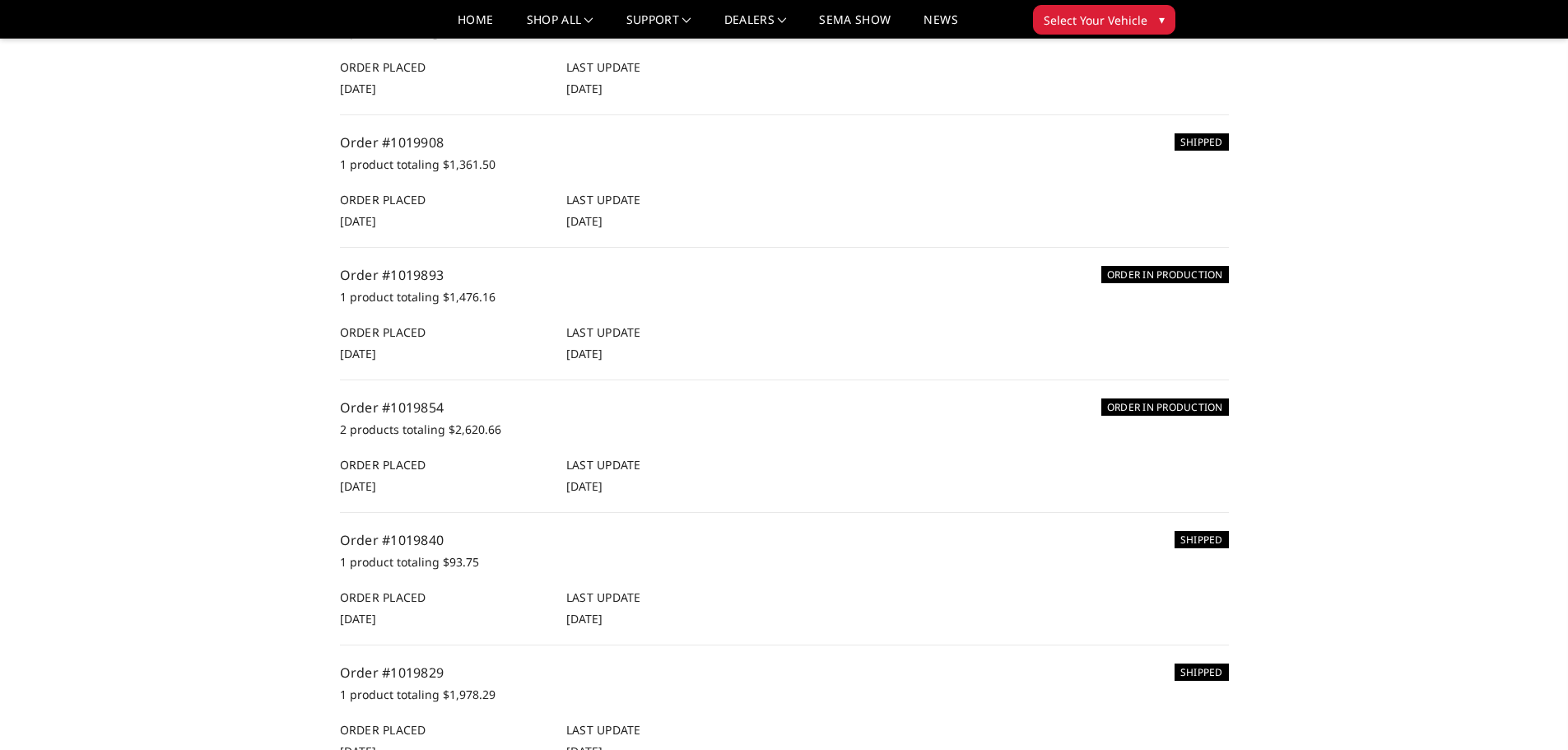
scroll to position [329, 0]
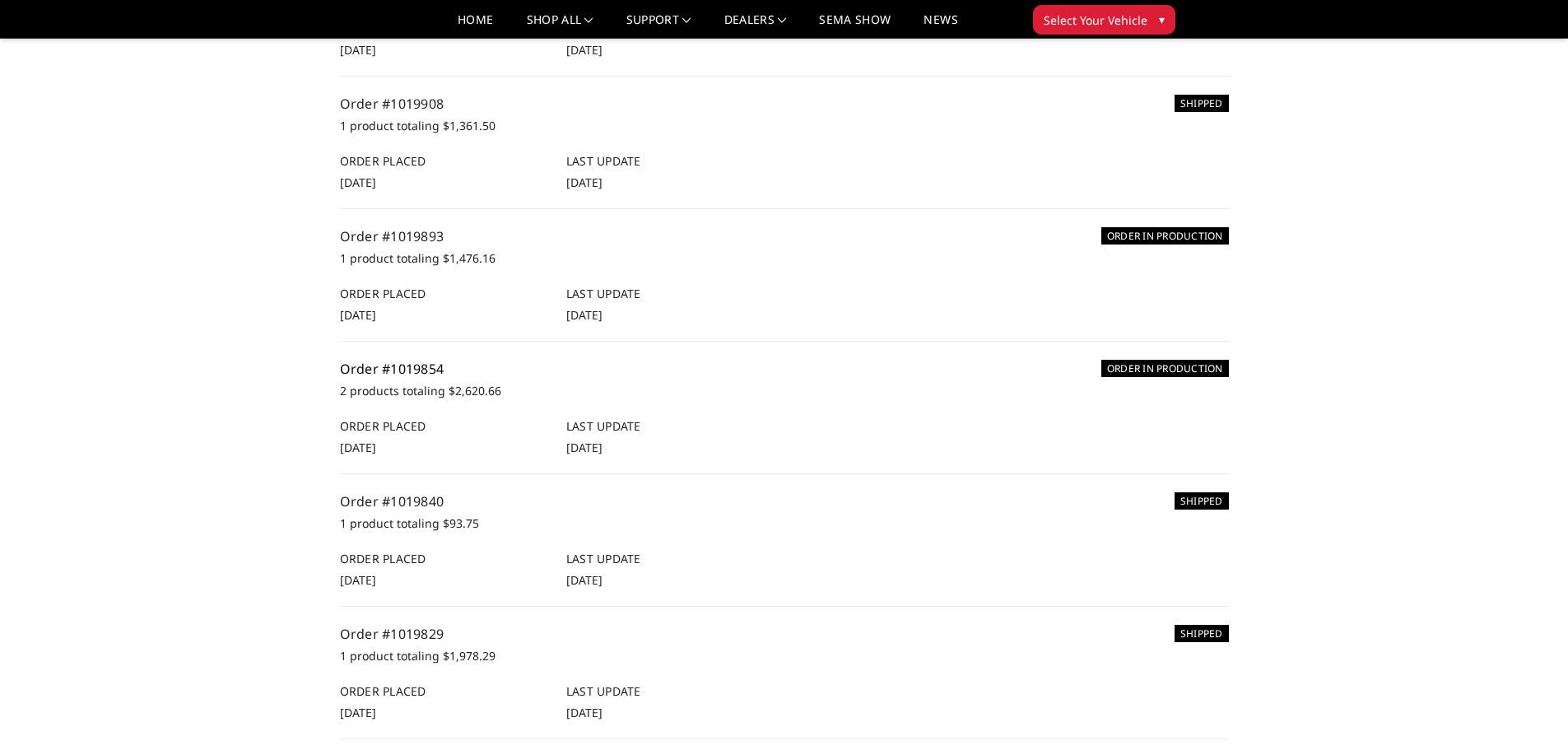
click at [415, 378] on link "Order #1019854" at bounding box center [392, 369] width 105 height 18
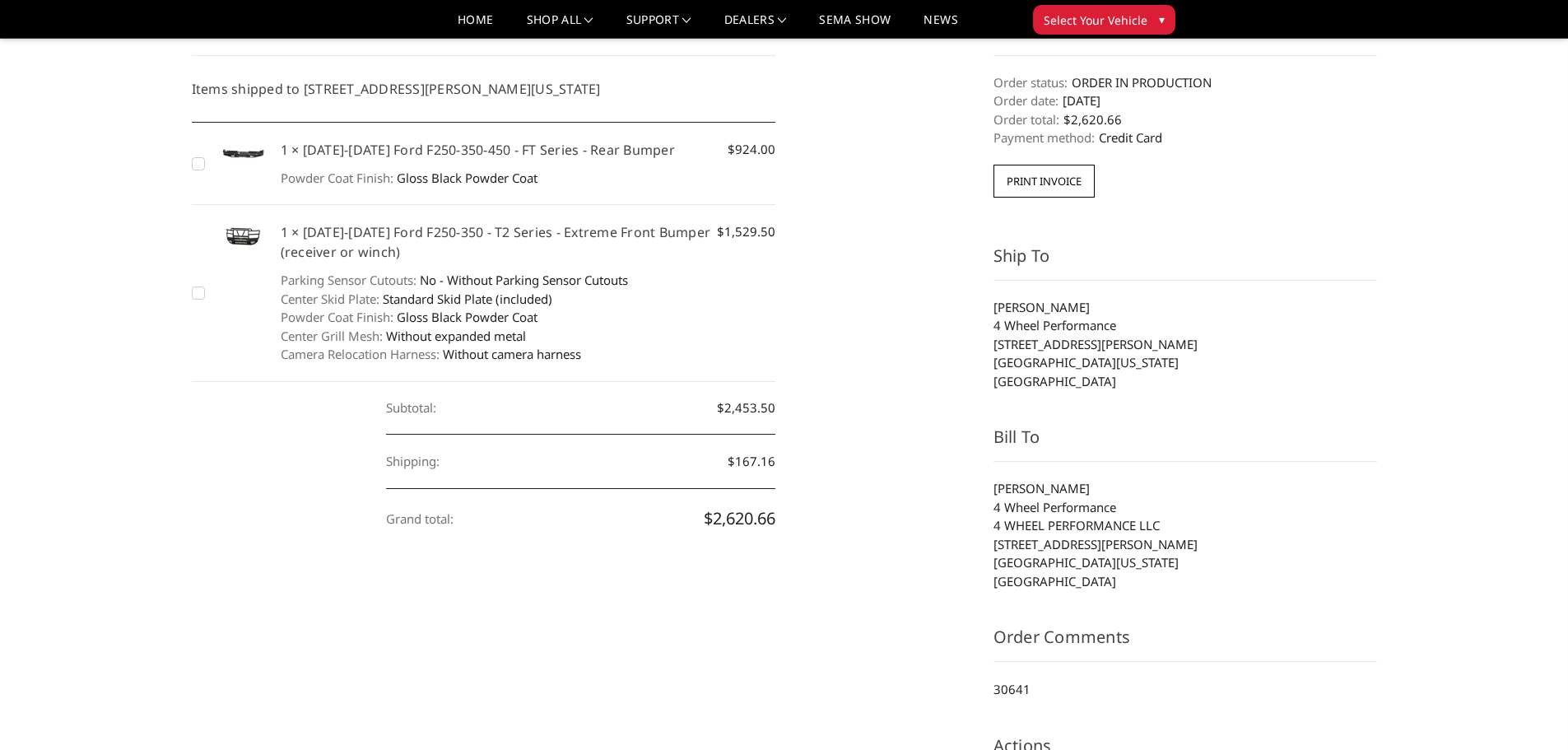
scroll to position [83, 0]
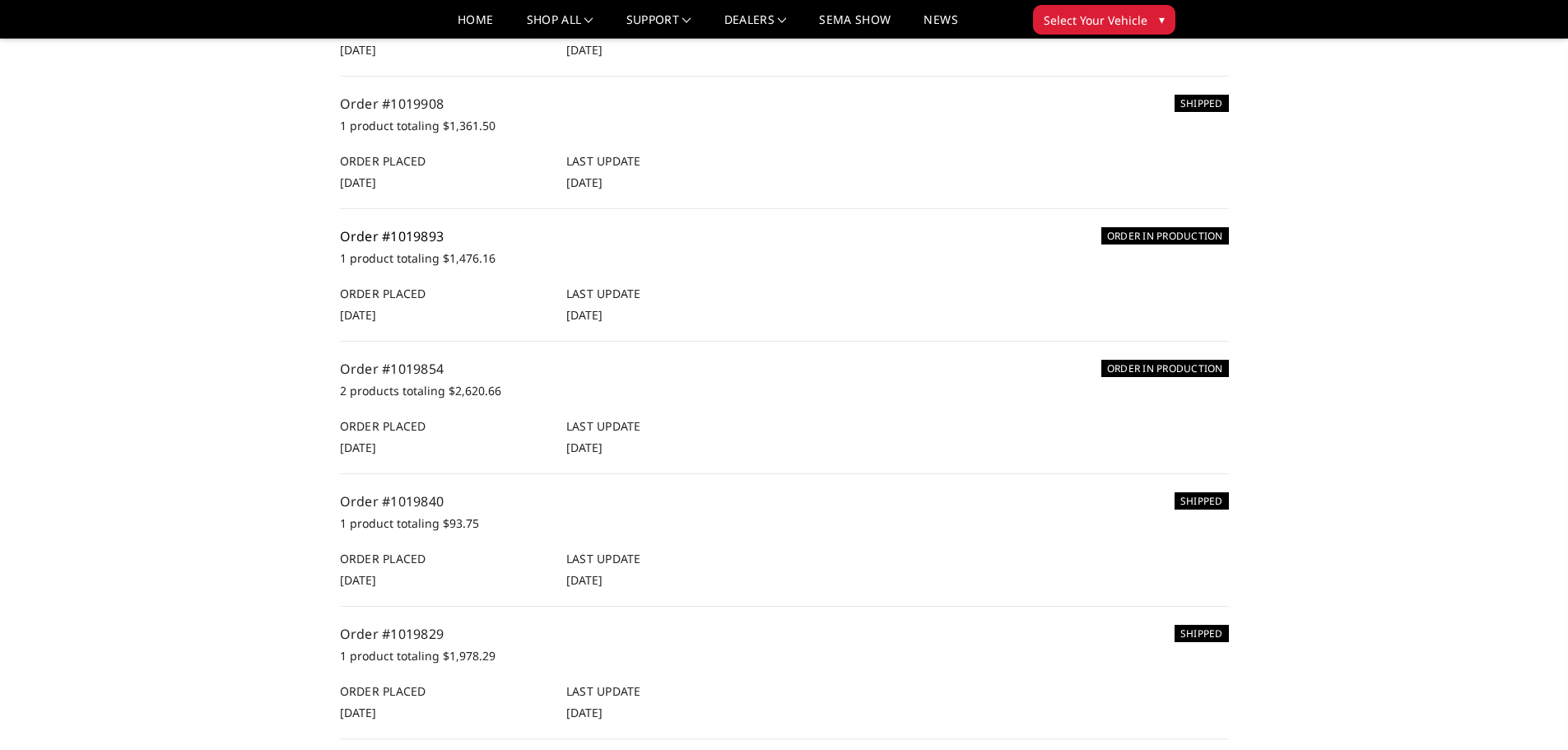
click at [412, 245] on link "Order #1019893" at bounding box center [392, 236] width 105 height 18
drag, startPoint x: 349, startPoint y: 555, endPoint x: 441, endPoint y: 549, distance: 92.2
click at [441, 456] on div "Order Placed [DATE]" at bounding box center [444, 436] width 226 height 39
click at [883, 456] on div "ORDER IN PRODUCTION Order #1019854 2 products totaling $2,620.66 Order Placed […" at bounding box center [784, 407] width 889 height 97
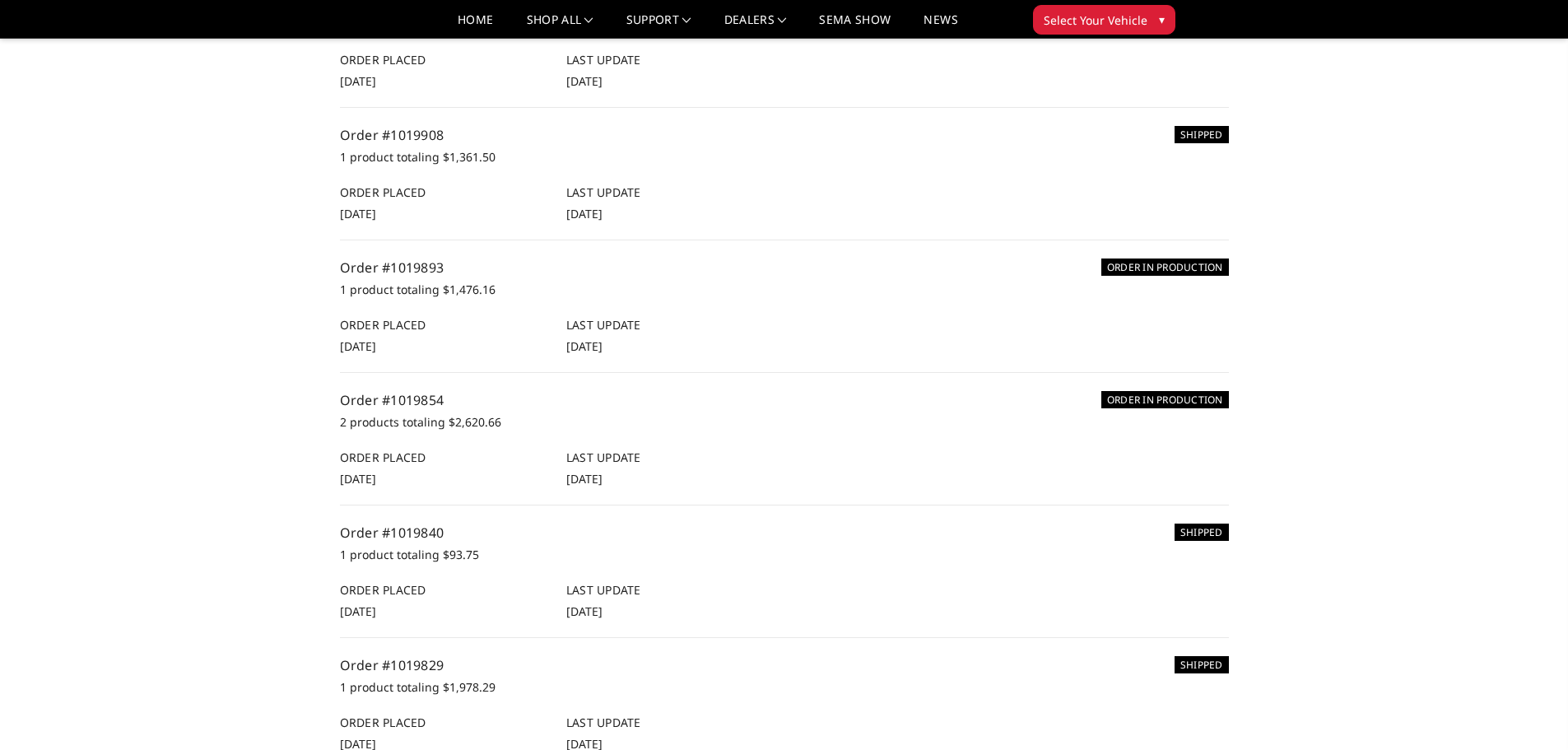
scroll to position [412, 0]
